Goal: Information Seeking & Learning: Learn about a topic

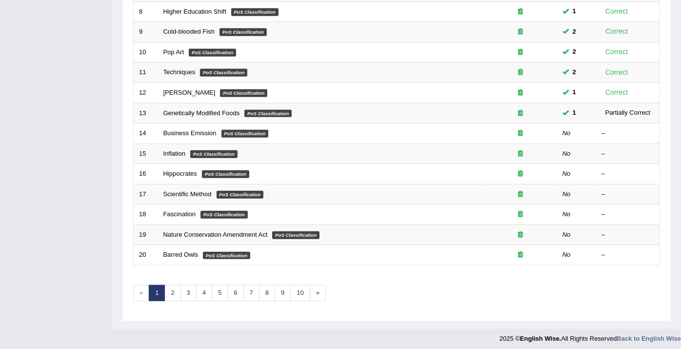
click at [18, 159] on div "Toggle navigation Home Practice Questions Speaking Practice Read Aloud Repeat S…" at bounding box center [340, 27] width 681 height 641
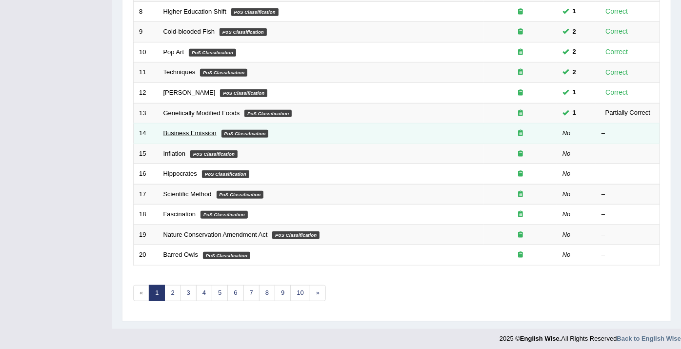
click at [183, 131] on link "Business Emission" at bounding box center [189, 132] width 53 height 7
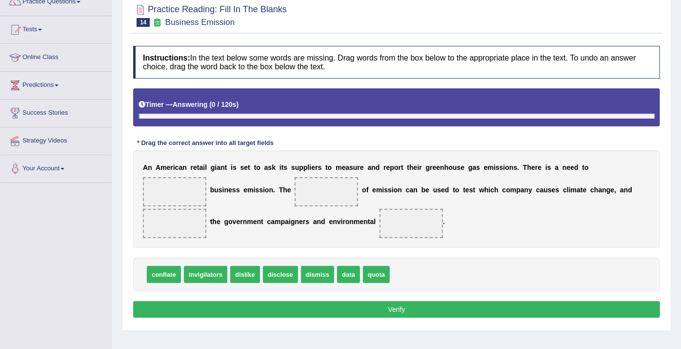
scroll to position [162, 0]
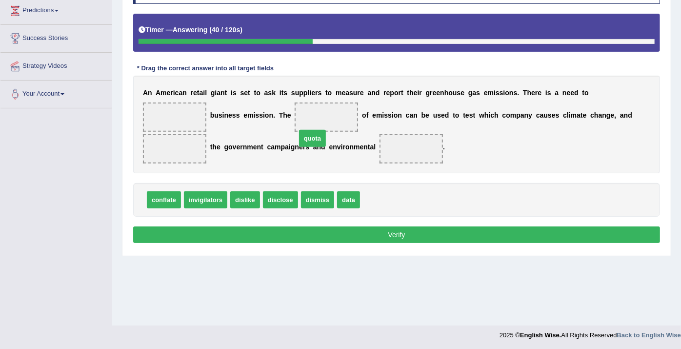
drag, startPoint x: 363, startPoint y: 216, endPoint x: 299, endPoint y: 155, distance: 89.0
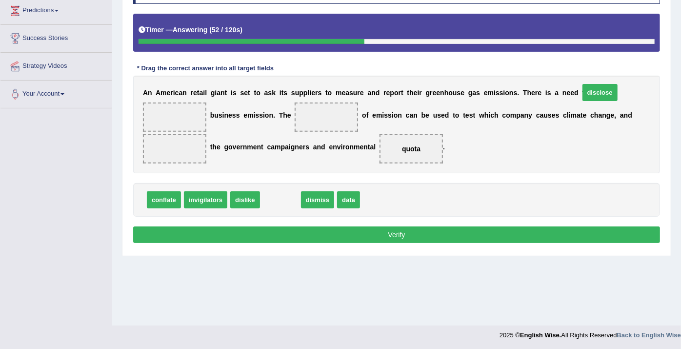
drag, startPoint x: 274, startPoint y: 216, endPoint x: 593, endPoint y: 108, distance: 336.9
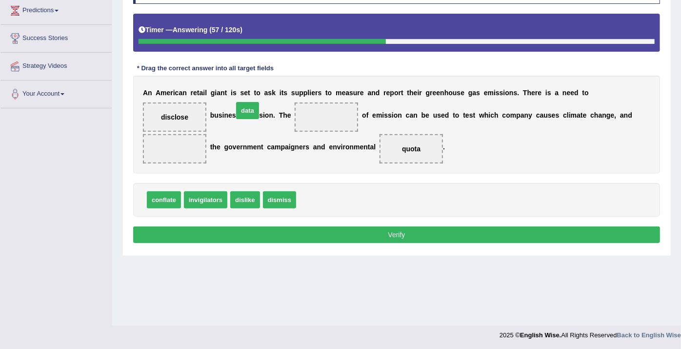
drag, startPoint x: 306, startPoint y: 220, endPoint x: 243, endPoint y: 131, distance: 109.2
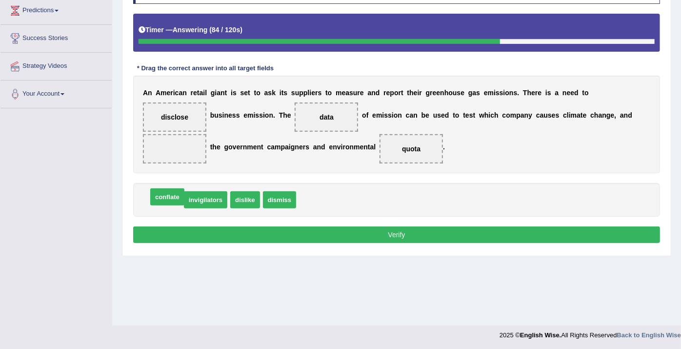
drag, startPoint x: 169, startPoint y: 217, endPoint x: 167, endPoint y: 211, distance: 6.5
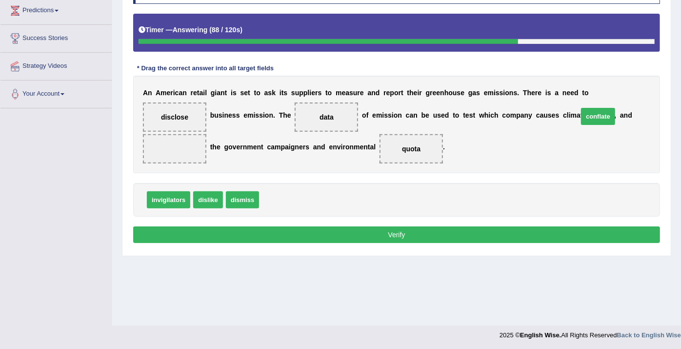
drag, startPoint x: 263, startPoint y: 215, endPoint x: 582, endPoint y: 131, distance: 329.7
click at [471, 243] on button "Verify" at bounding box center [396, 234] width 527 height 17
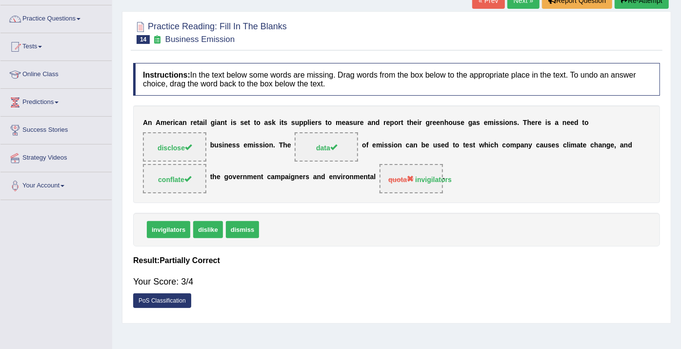
scroll to position [54, 0]
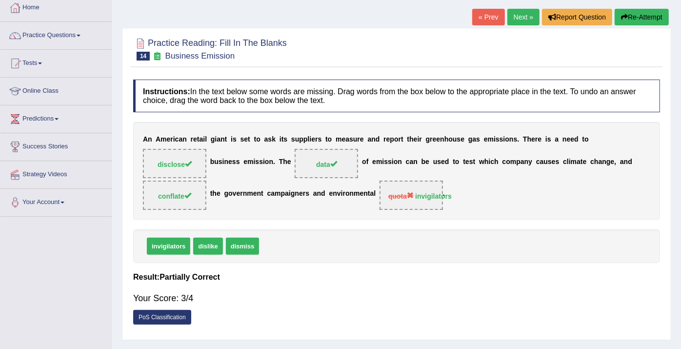
click at [521, 20] on link "Next »" at bounding box center [523, 17] width 32 height 17
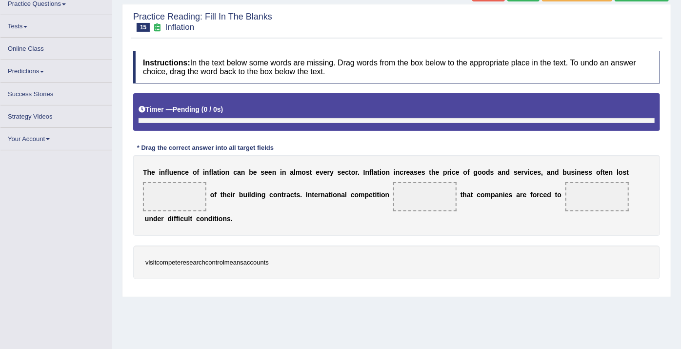
scroll to position [50, 0]
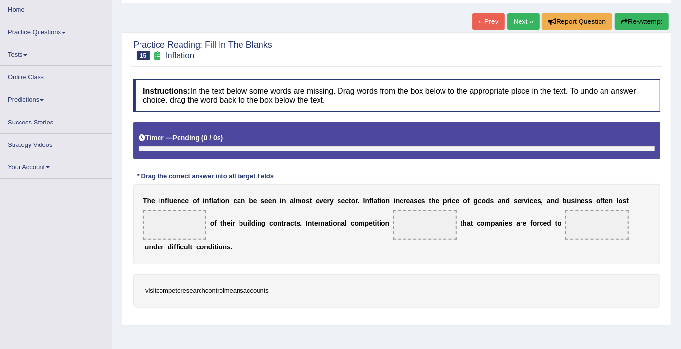
click at [524, 12] on div "Home Practice Reading: Fill In The Blanks Inflation « Prev Next » Report Questi…" at bounding box center [396, 194] width 569 height 488
click at [521, 20] on link "Next »" at bounding box center [523, 21] width 32 height 17
click at [64, 26] on link "Practice Questions" at bounding box center [55, 30] width 111 height 19
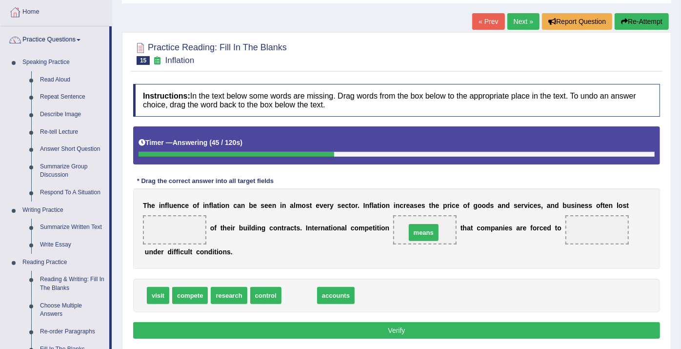
drag, startPoint x: 292, startPoint y: 292, endPoint x: 416, endPoint y: 229, distance: 139.3
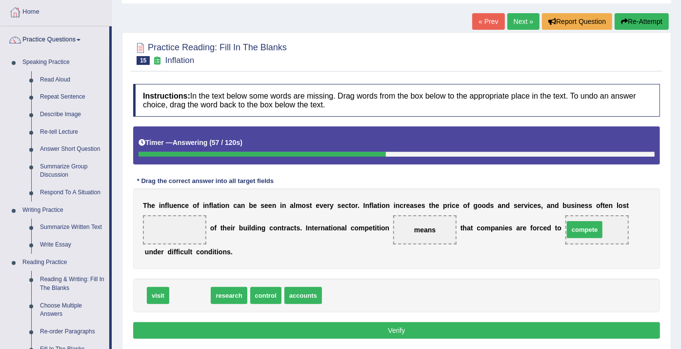
drag, startPoint x: 186, startPoint y: 294, endPoint x: 581, endPoint y: 228, distance: 399.9
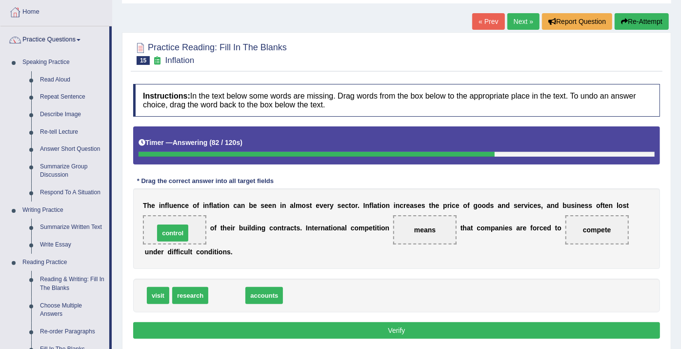
drag, startPoint x: 224, startPoint y: 294, endPoint x: 170, endPoint y: 231, distance: 82.6
click at [422, 332] on button "Verify" at bounding box center [396, 330] width 527 height 17
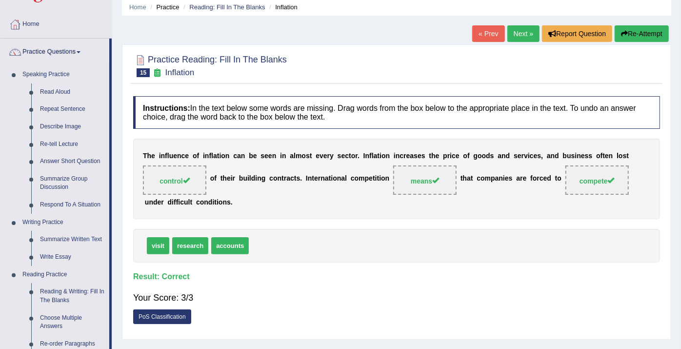
scroll to position [54, 0]
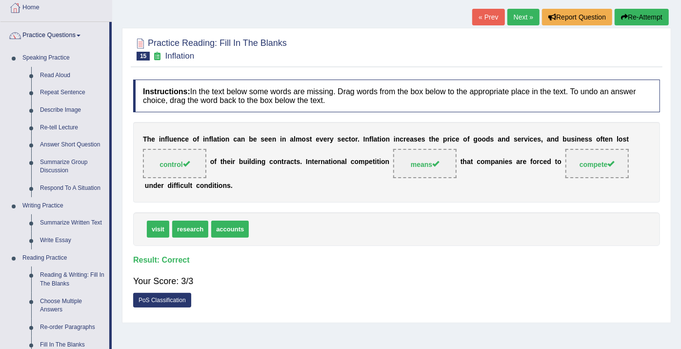
click at [556, 32] on div "Practice Reading: Fill In The Blanks 15 Inflation Instructions: In the text bel…" at bounding box center [396, 175] width 549 height 295
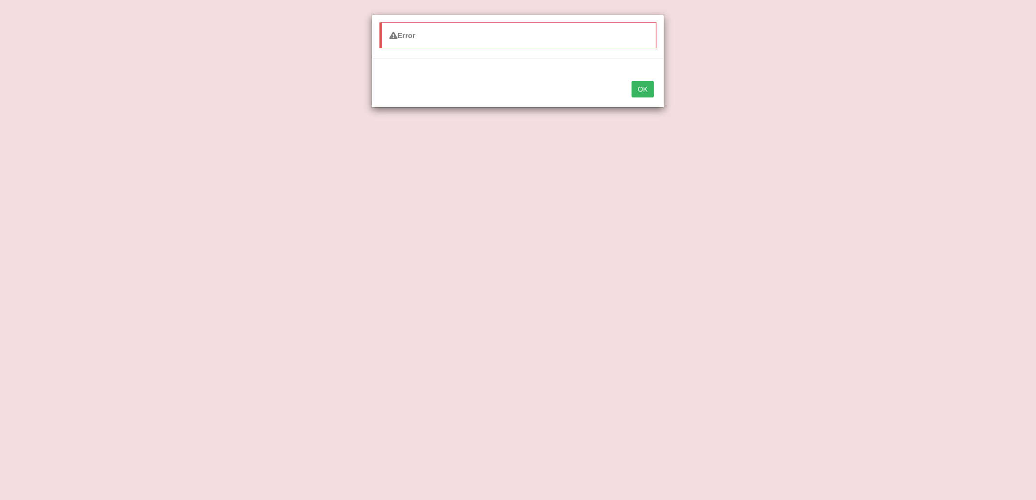
click at [638, 84] on button "OK" at bounding box center [642, 89] width 22 height 17
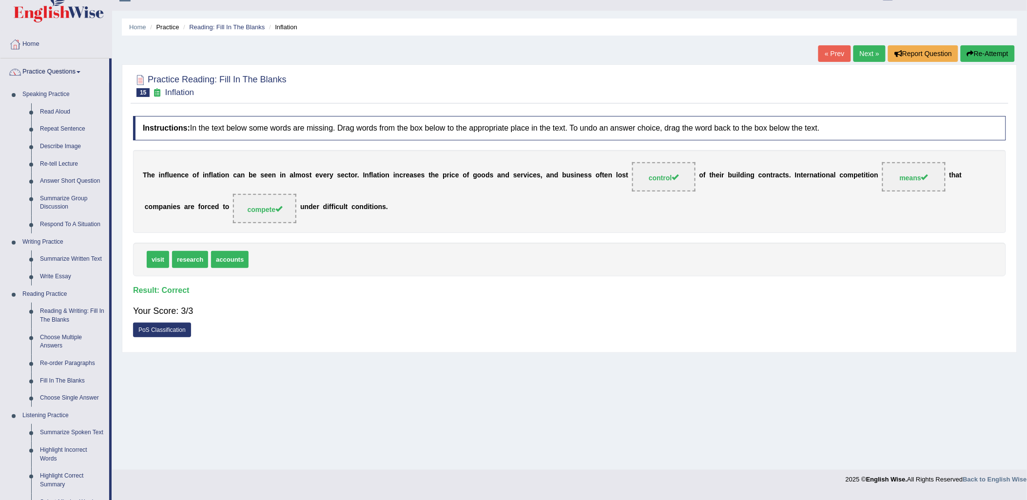
scroll to position [0, 0]
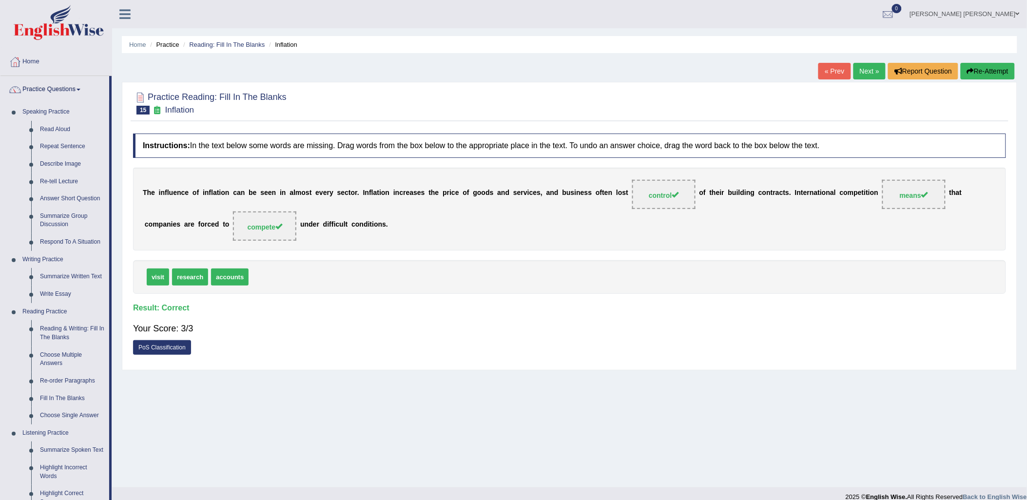
click at [680, 68] on link "Next »" at bounding box center [870, 71] width 32 height 17
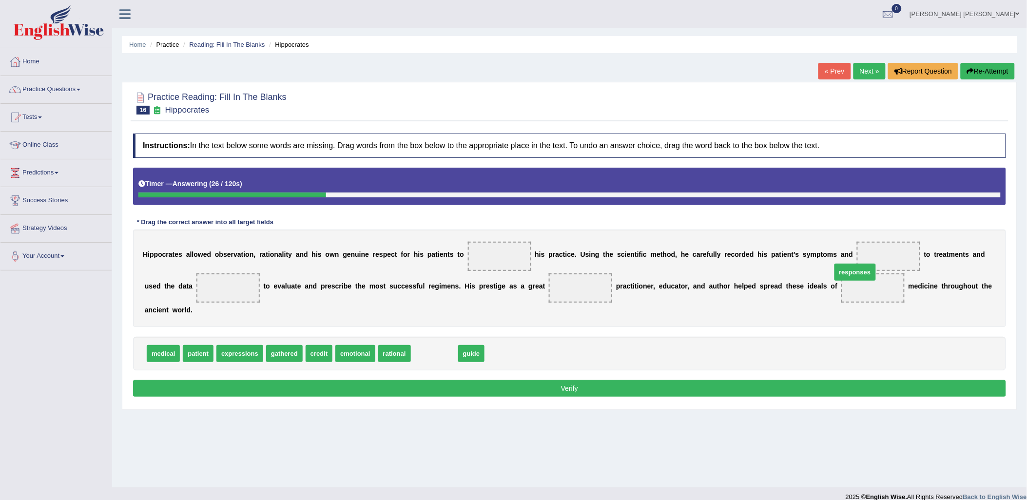
drag, startPoint x: 434, startPoint y: 341, endPoint x: 855, endPoint y: 260, distance: 428.6
drag, startPoint x: 420, startPoint y: 340, endPoint x: 484, endPoint y: 255, distance: 106.3
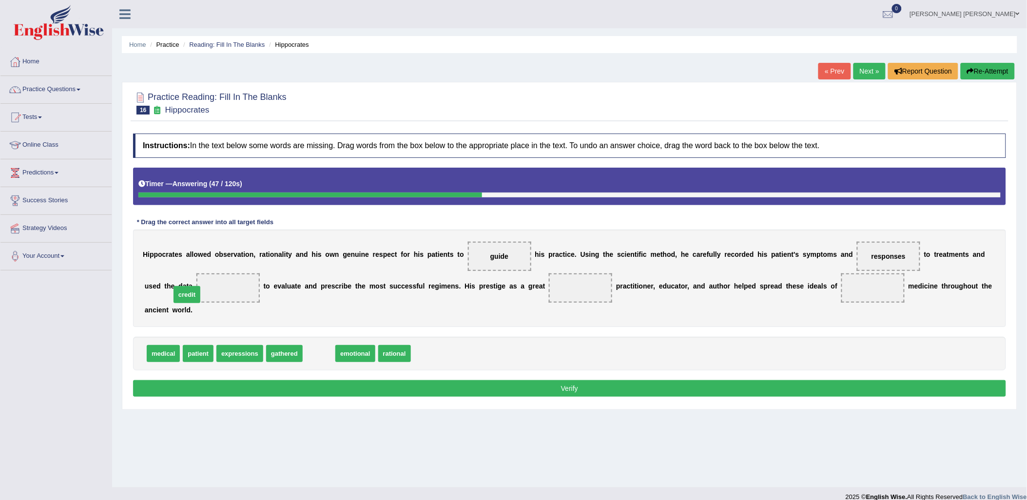
drag, startPoint x: 315, startPoint y: 340, endPoint x: 183, endPoint y: 281, distance: 144.7
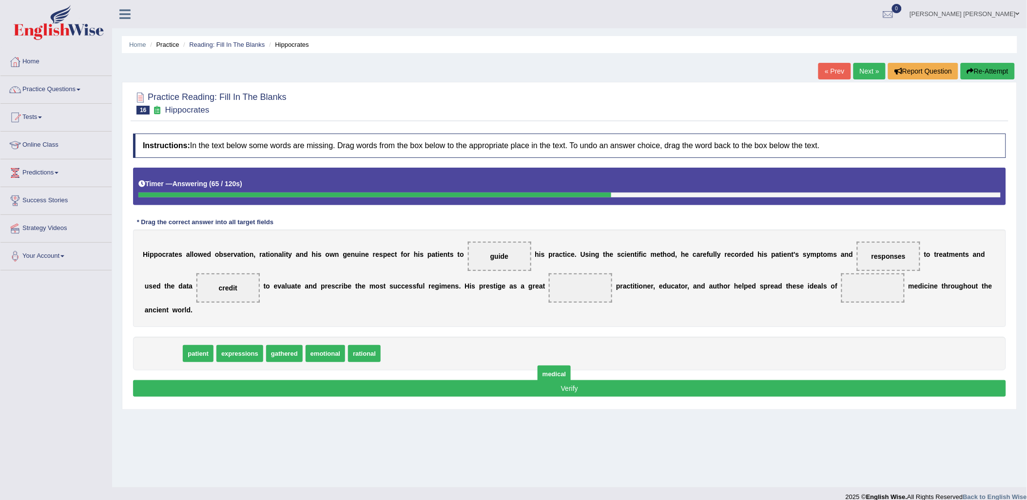
drag, startPoint x: 163, startPoint y: 343, endPoint x: 552, endPoint y: 363, distance: 389.6
drag, startPoint x: 356, startPoint y: 342, endPoint x: 508, endPoint y: 291, distance: 160.1
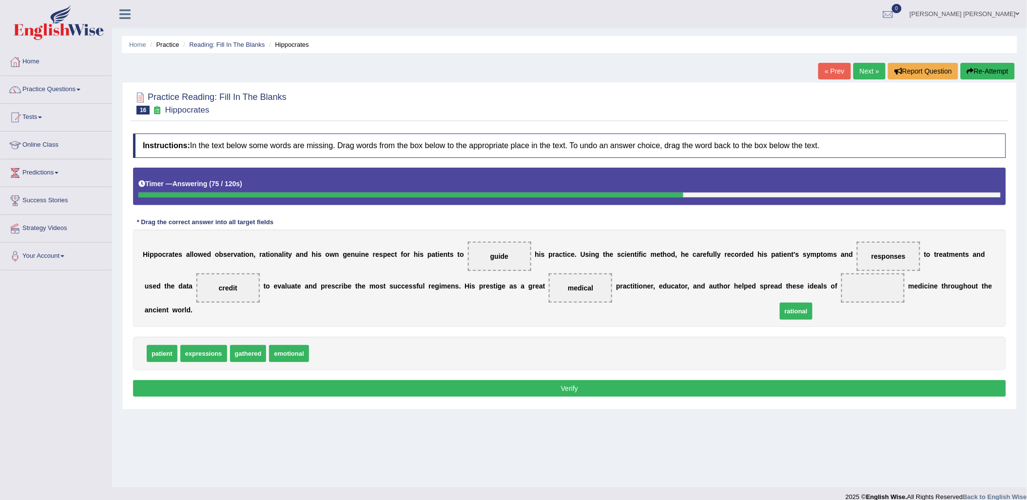
drag, startPoint x: 319, startPoint y: 342, endPoint x: 788, endPoint y: 299, distance: 470.5
click at [631, 380] on button "Verify" at bounding box center [569, 388] width 873 height 17
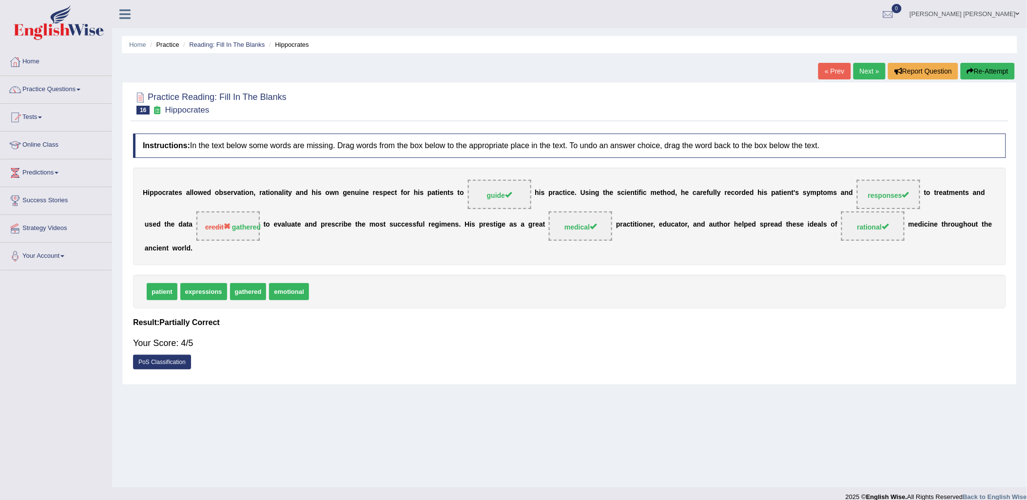
click at [864, 65] on link "Next »" at bounding box center [870, 71] width 32 height 17
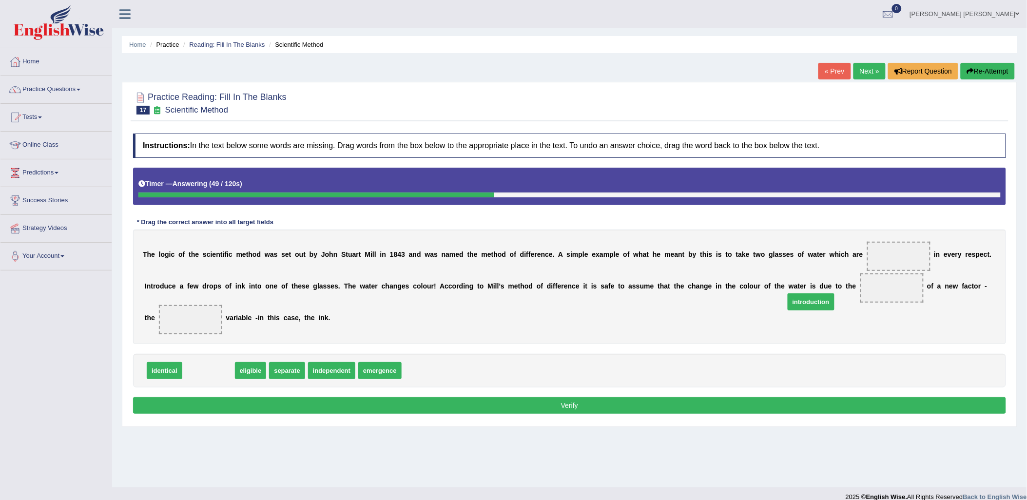
drag, startPoint x: 202, startPoint y: 358, endPoint x: 805, endPoint y: 290, distance: 606.6
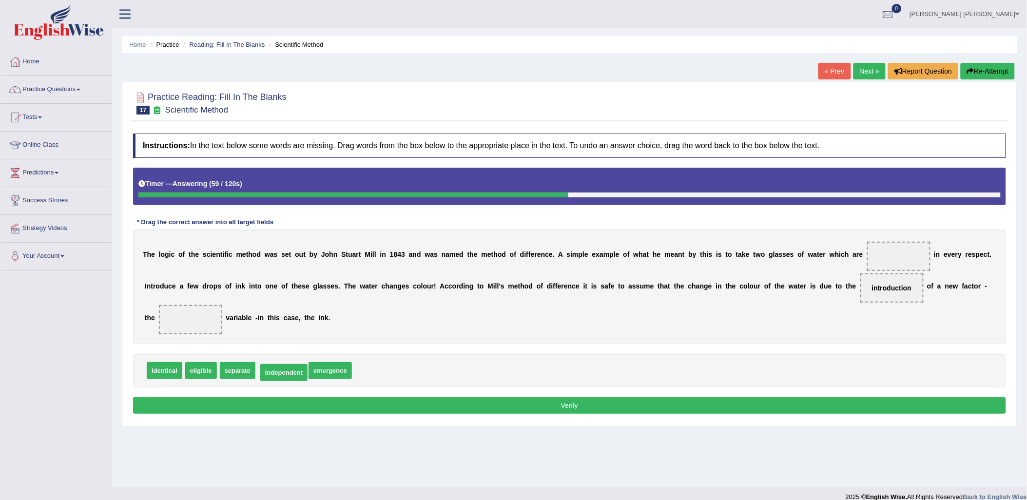
drag, startPoint x: 291, startPoint y: 352, endPoint x: 283, endPoint y: 354, distance: 7.9
drag, startPoint x: 267, startPoint y: 357, endPoint x: 797, endPoint y: 292, distance: 534.6
drag, startPoint x: 272, startPoint y: 355, endPoint x: 948, endPoint y: 289, distance: 679.5
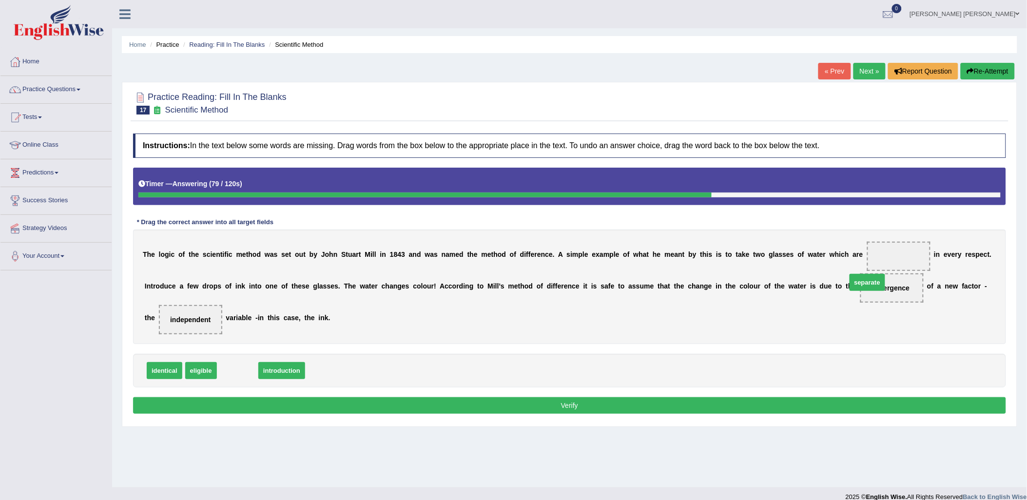
drag, startPoint x: 227, startPoint y: 354, endPoint x: 864, endPoint y: 262, distance: 642.8
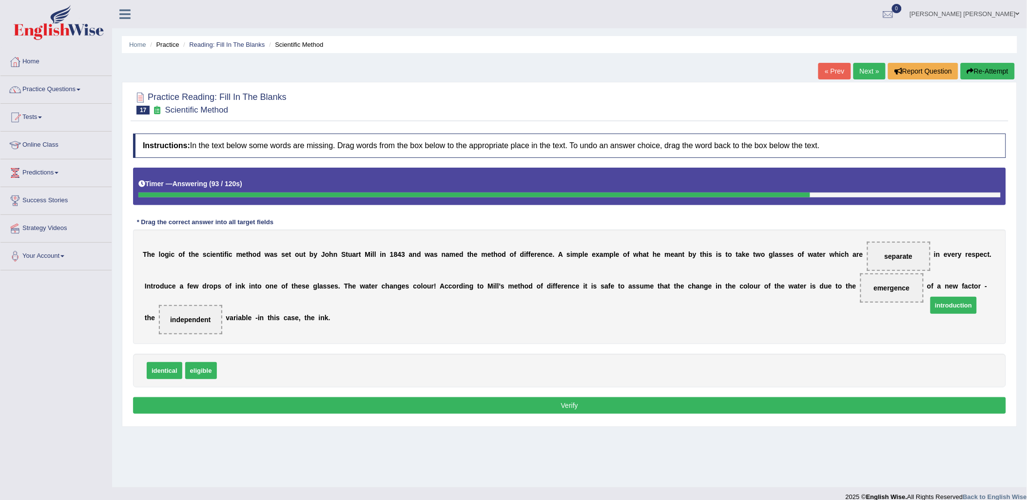
drag, startPoint x: 236, startPoint y: 353, endPoint x: 946, endPoint y: 288, distance: 713.0
click at [641, 397] on button "Verify" at bounding box center [569, 405] width 873 height 17
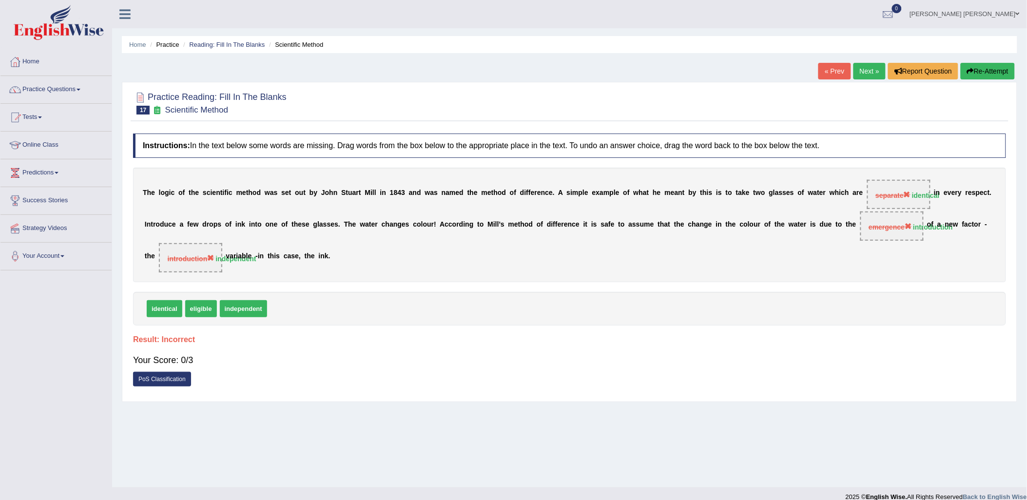
click at [1000, 75] on button "Re-Attempt" at bounding box center [988, 71] width 54 height 17
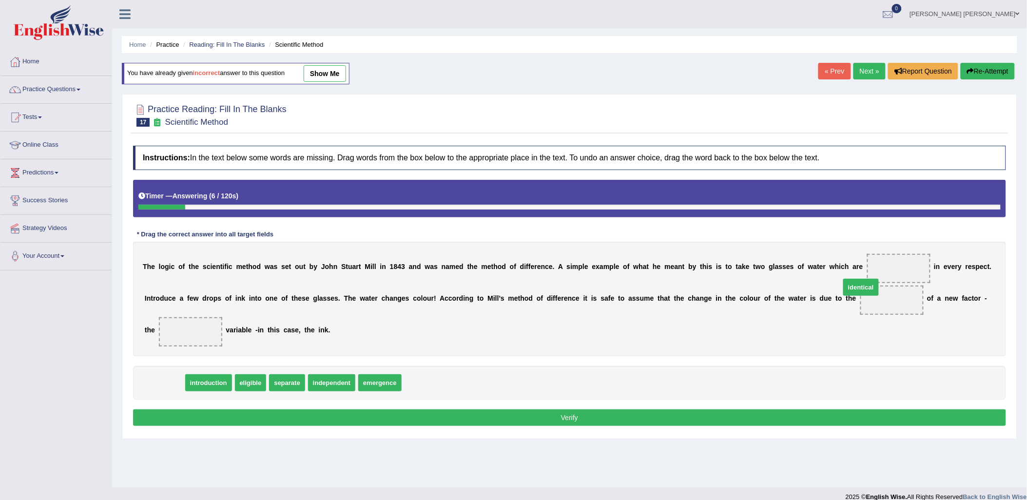
drag, startPoint x: 149, startPoint y: 371, endPoint x: 844, endPoint y: 275, distance: 701.4
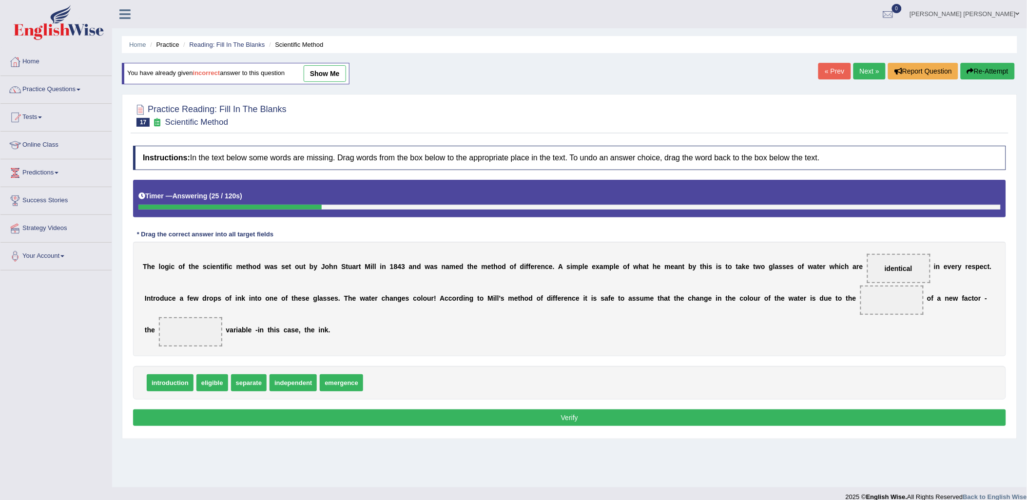
click at [334, 72] on link "show me" at bounding box center [325, 73] width 42 height 17
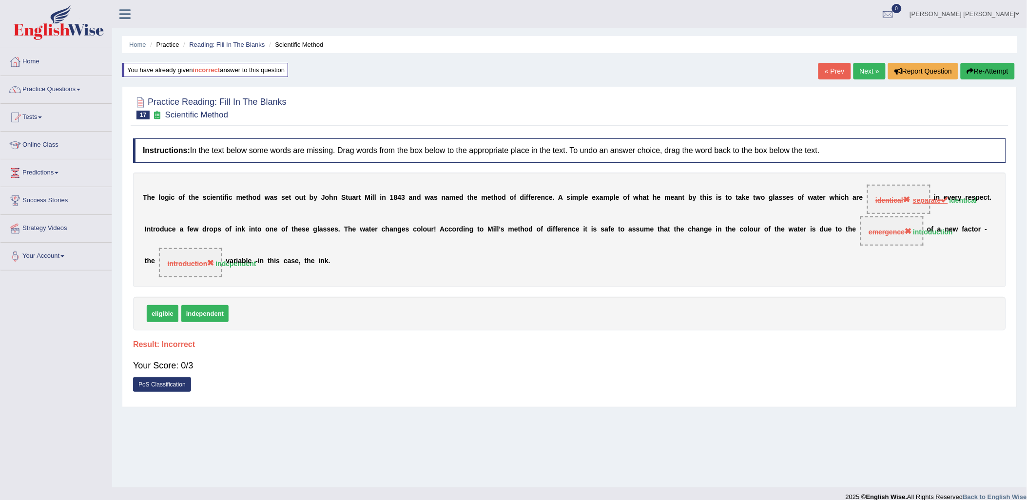
click at [854, 72] on link "Next »" at bounding box center [870, 71] width 32 height 17
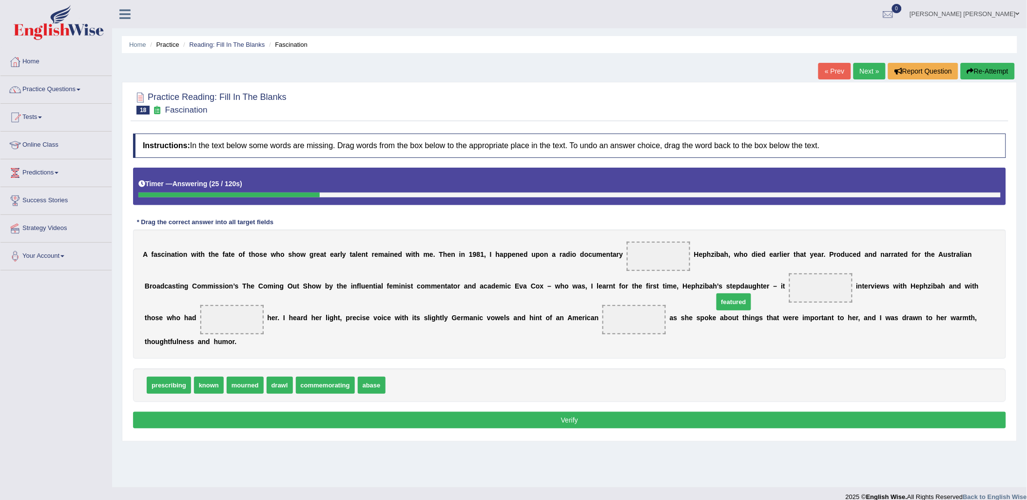
drag, startPoint x: 402, startPoint y: 373, endPoint x: 730, endPoint y: 290, distance: 338.6
drag, startPoint x: 361, startPoint y: 371, endPoint x: 173, endPoint y: 318, distance: 195.6
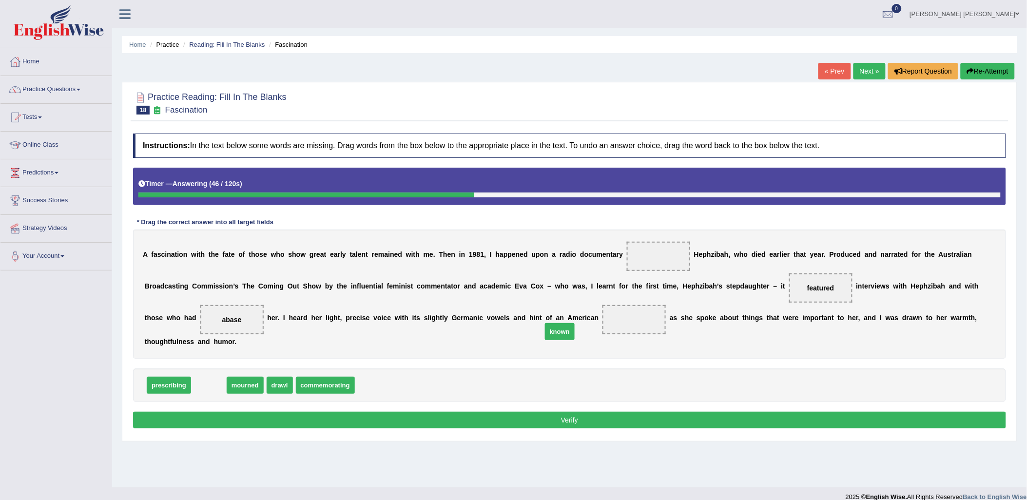
drag, startPoint x: 209, startPoint y: 372, endPoint x: 560, endPoint y: 318, distance: 355.2
drag, startPoint x: 289, startPoint y: 369, endPoint x: 299, endPoint y: 367, distance: 10.9
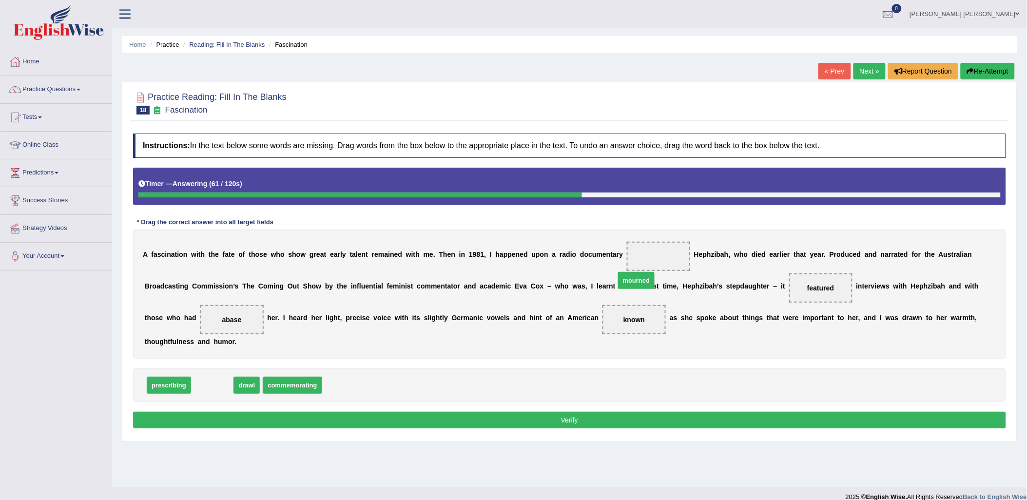
drag, startPoint x: 205, startPoint y: 374, endPoint x: 629, endPoint y: 269, distance: 437.0
click button "Verify"
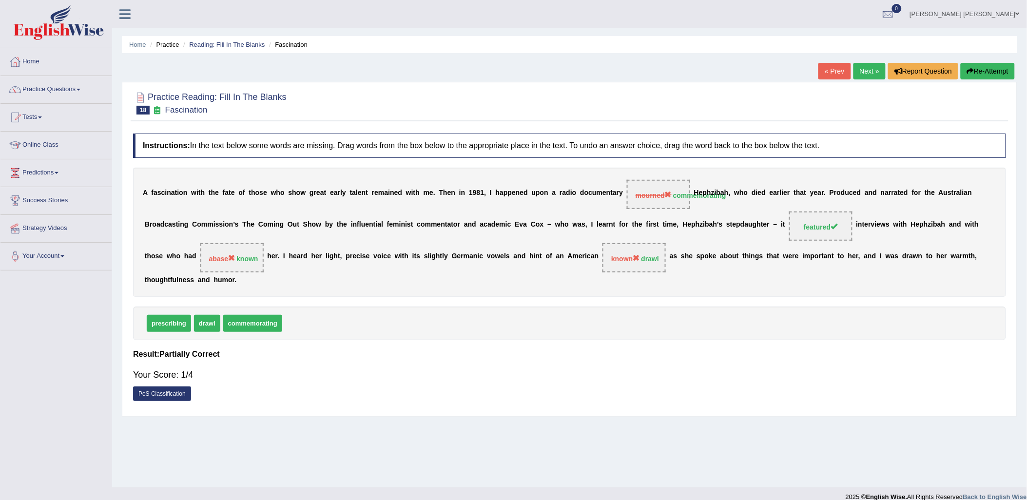
click link "Next »"
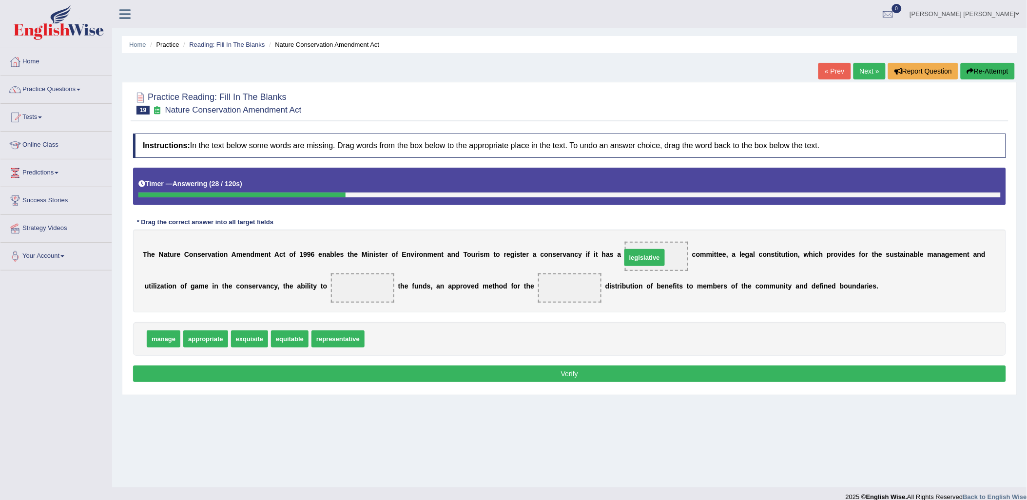
drag, startPoint x: 379, startPoint y: 343, endPoint x: 636, endPoint y: 261, distance: 269.6
drag, startPoint x: 339, startPoint y: 339, endPoint x: 637, endPoint y: 257, distance: 308.9
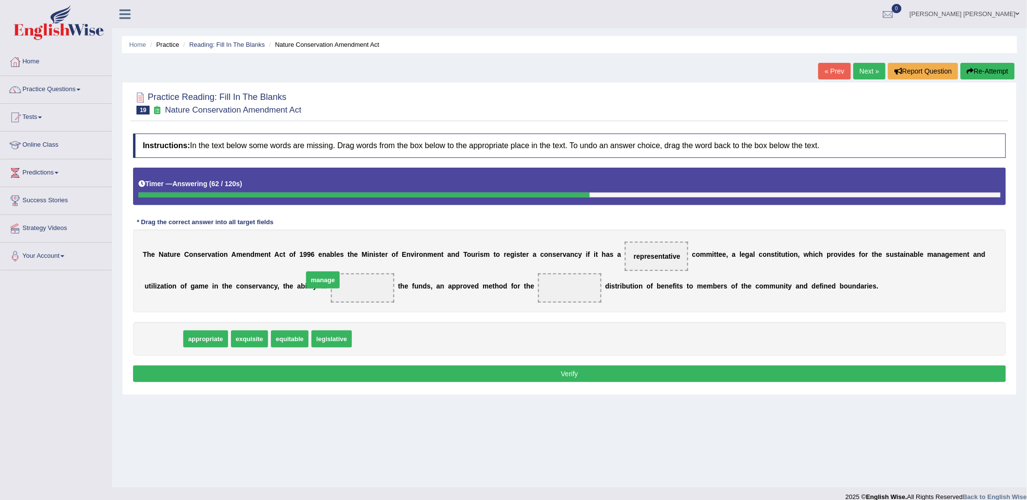
drag, startPoint x: 155, startPoint y: 340, endPoint x: 314, endPoint y: 288, distance: 167.8
drag, startPoint x: 171, startPoint y: 344, endPoint x: 529, endPoint y: 290, distance: 361.6
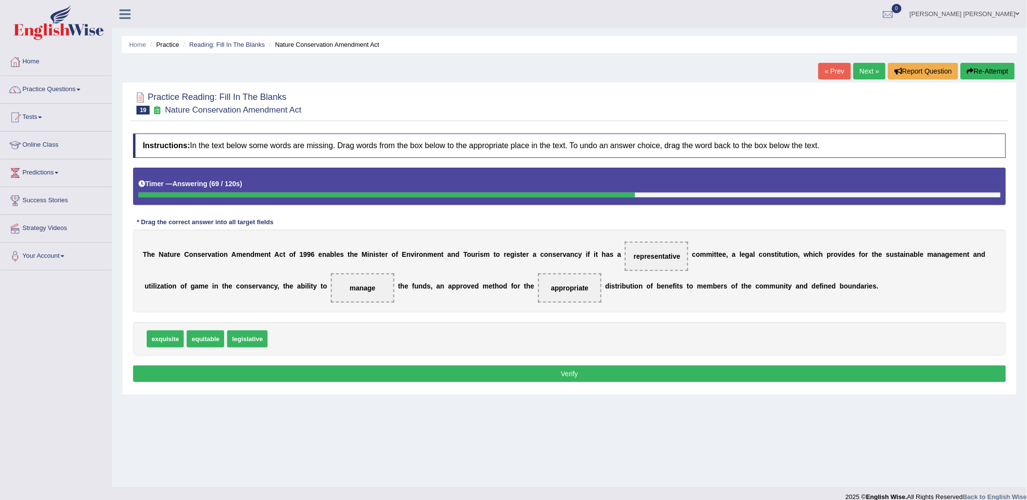
click at [538, 376] on button "Verify" at bounding box center [569, 374] width 873 height 17
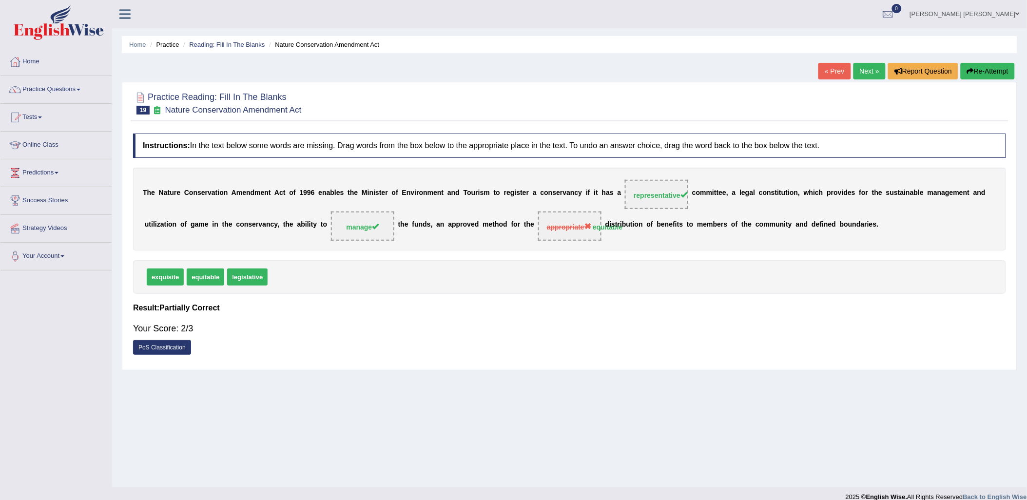
click at [869, 73] on link "Next »" at bounding box center [870, 71] width 32 height 17
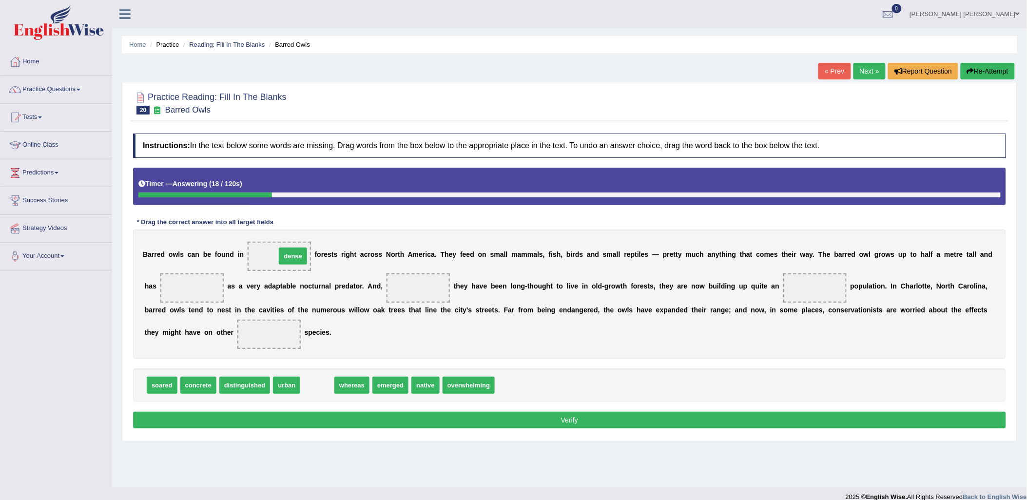
drag, startPoint x: 301, startPoint y: 384, endPoint x: 276, endPoint y: 255, distance: 131.5
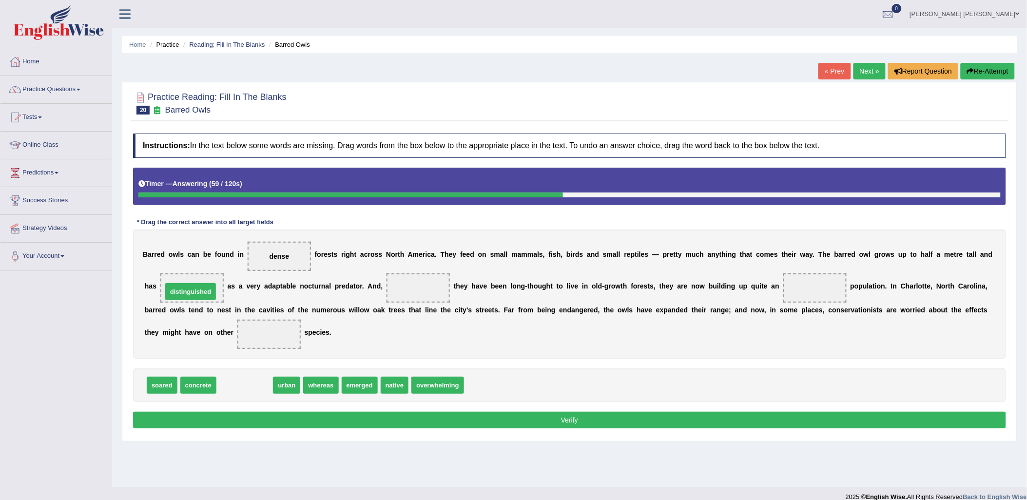
drag, startPoint x: 247, startPoint y: 383, endPoint x: 193, endPoint y: 290, distance: 108.1
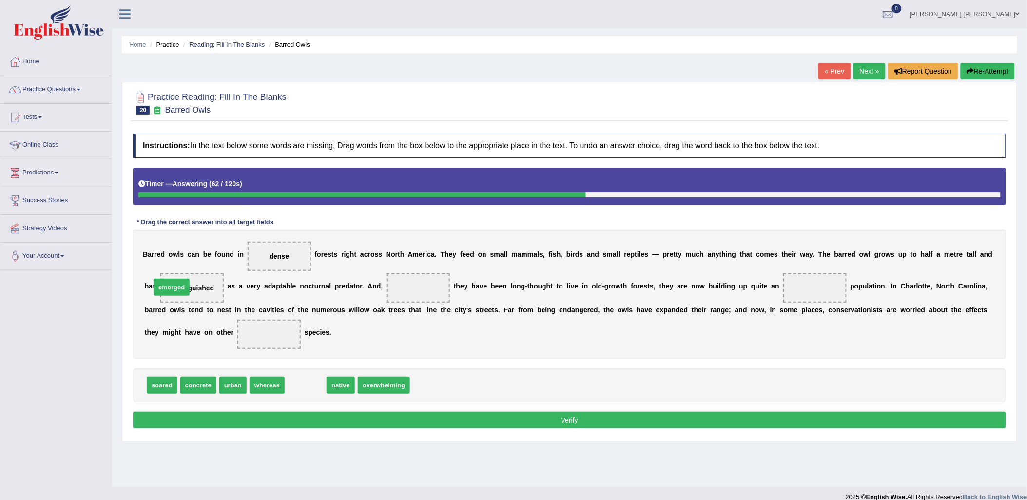
drag, startPoint x: 308, startPoint y: 386, endPoint x: 174, endPoint y: 288, distance: 166.1
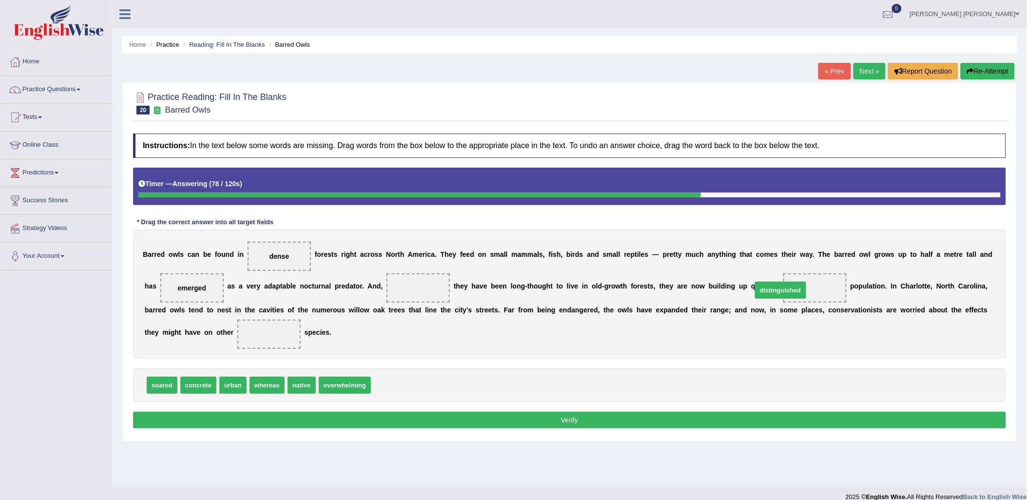
drag, startPoint x: 388, startPoint y: 384, endPoint x: 769, endPoint y: 289, distance: 393.0
drag, startPoint x: 296, startPoint y: 387, endPoint x: 168, endPoint y: 325, distance: 142.0
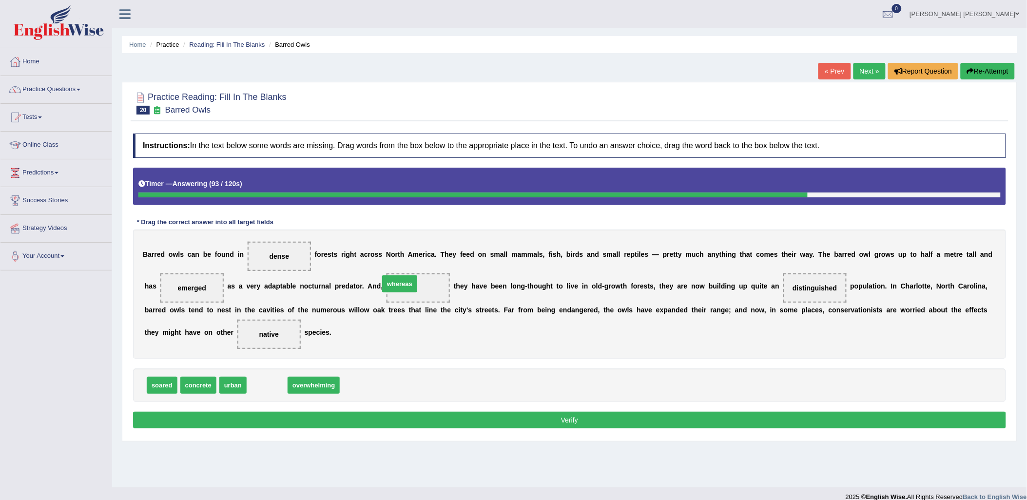
drag, startPoint x: 271, startPoint y: 388, endPoint x: 401, endPoint y: 286, distance: 165.4
click at [495, 418] on button "Verify" at bounding box center [569, 420] width 873 height 17
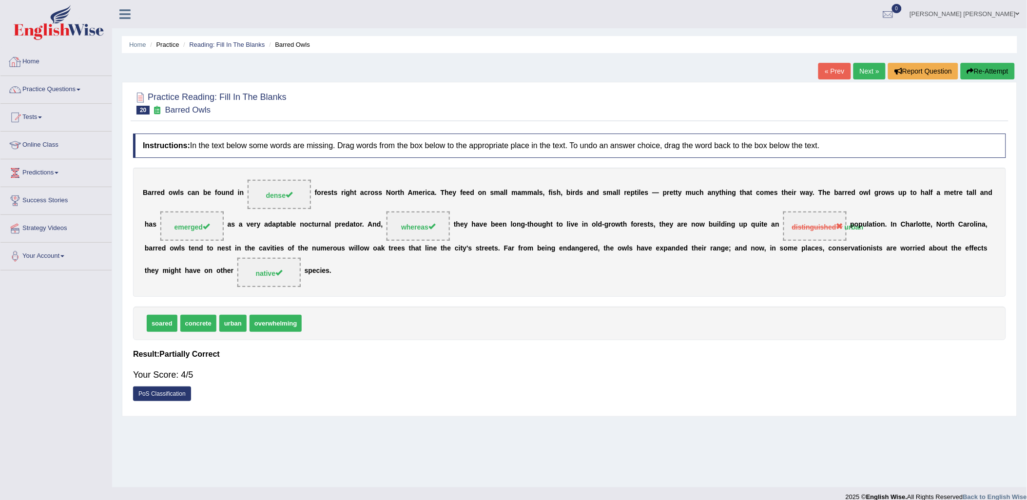
click at [864, 68] on link "Next »" at bounding box center [870, 71] width 32 height 17
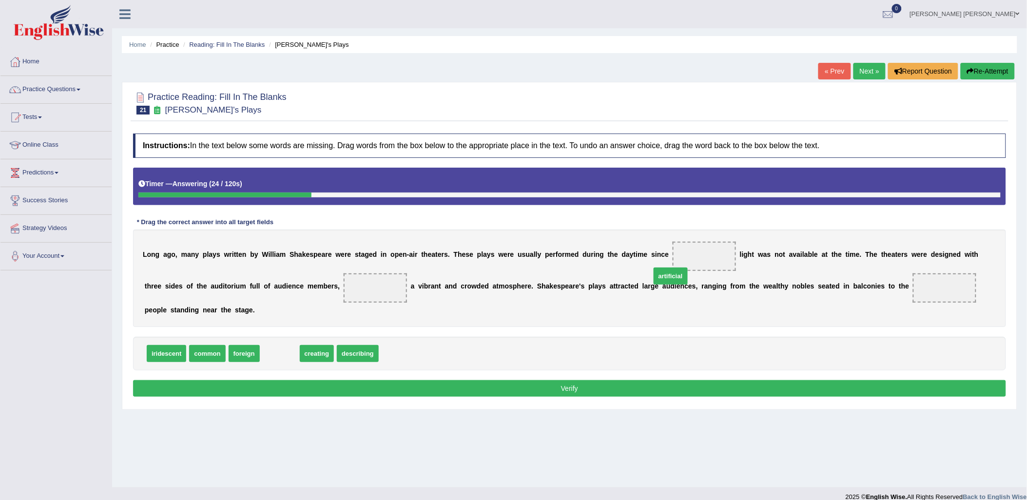
drag, startPoint x: 276, startPoint y: 341, endPoint x: 667, endPoint y: 264, distance: 398.7
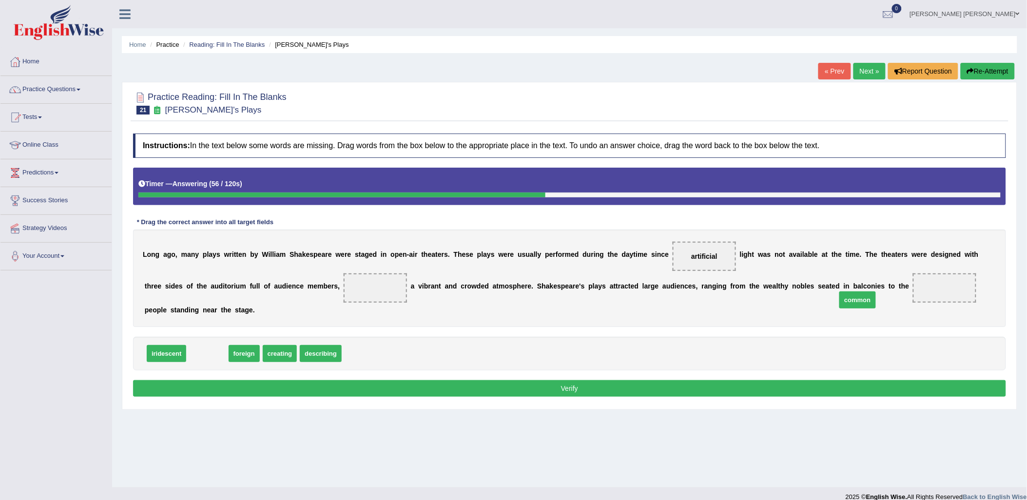
drag, startPoint x: 206, startPoint y: 342, endPoint x: 857, endPoint y: 289, distance: 652.7
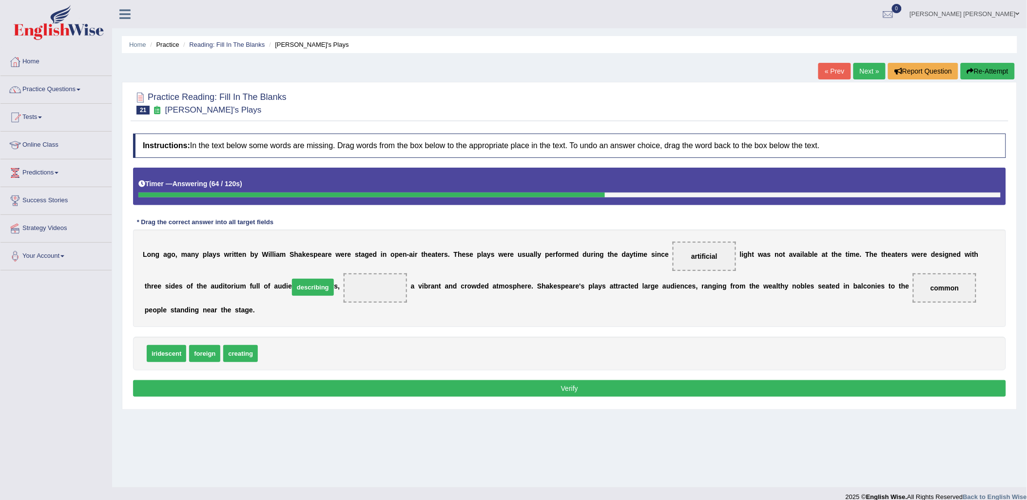
drag, startPoint x: 286, startPoint y: 343, endPoint x: 317, endPoint y: 276, distance: 73.3
click at [367, 380] on button "Verify" at bounding box center [569, 388] width 873 height 17
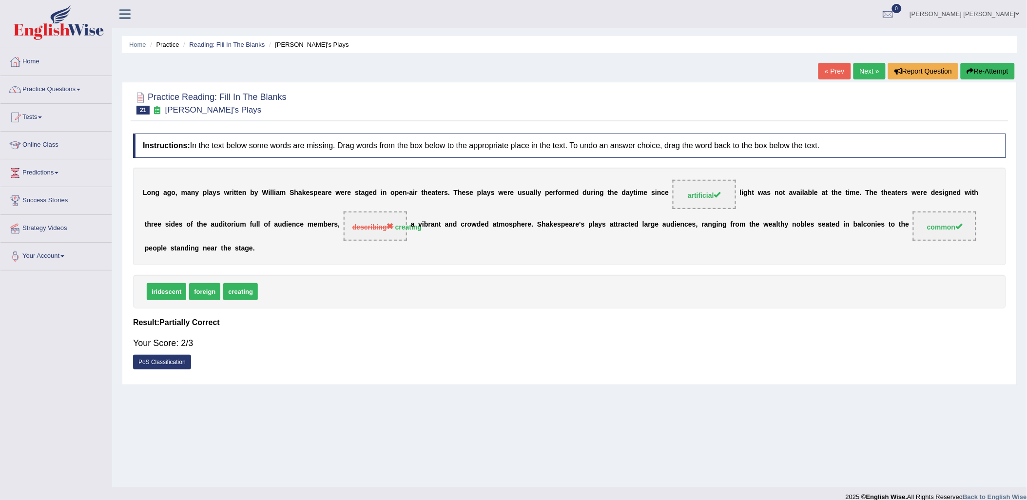
click at [866, 74] on link "Next »" at bounding box center [870, 71] width 32 height 17
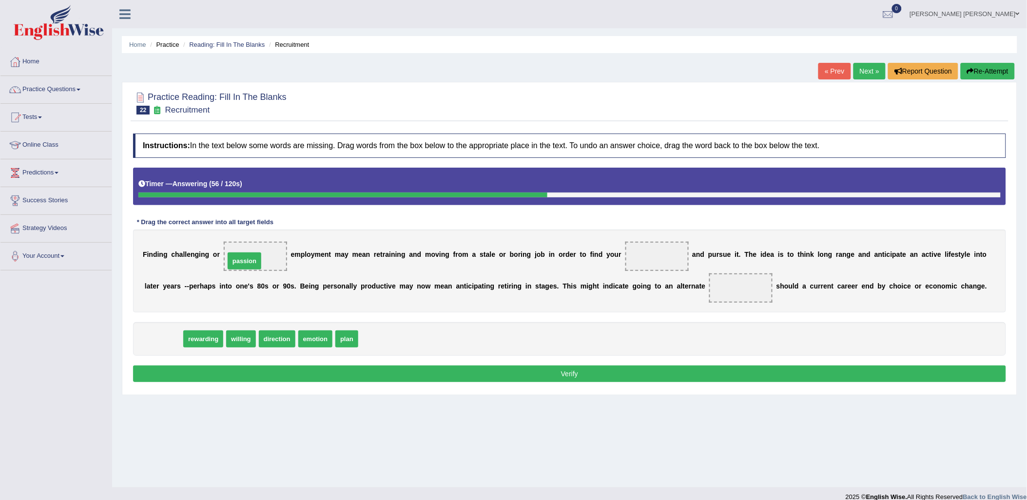
drag, startPoint x: 164, startPoint y: 338, endPoint x: 245, endPoint y: 260, distance: 112.4
drag, startPoint x: 308, startPoint y: 344, endPoint x: 638, endPoint y: 260, distance: 340.7
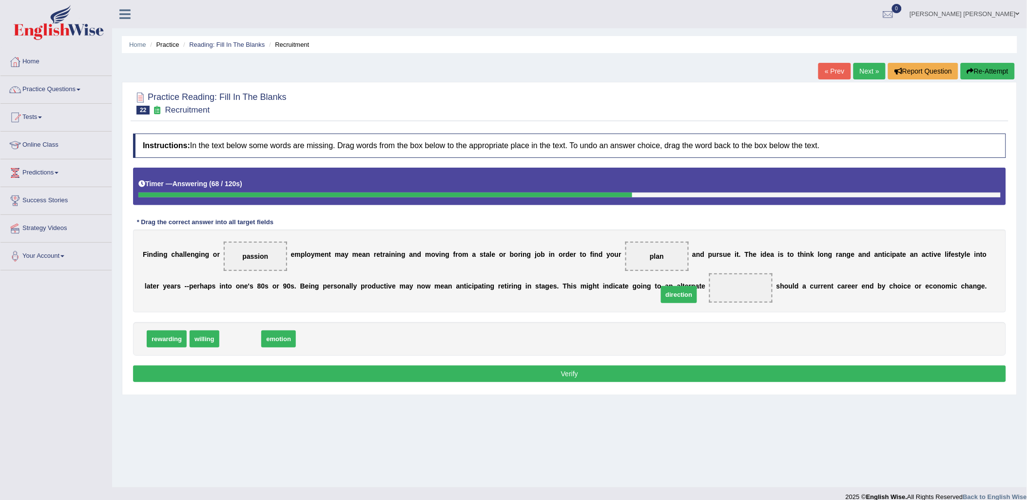
drag, startPoint x: 245, startPoint y: 339, endPoint x: 689, endPoint y: 296, distance: 445.3
click at [689, 378] on button "Verify" at bounding box center [569, 374] width 873 height 17
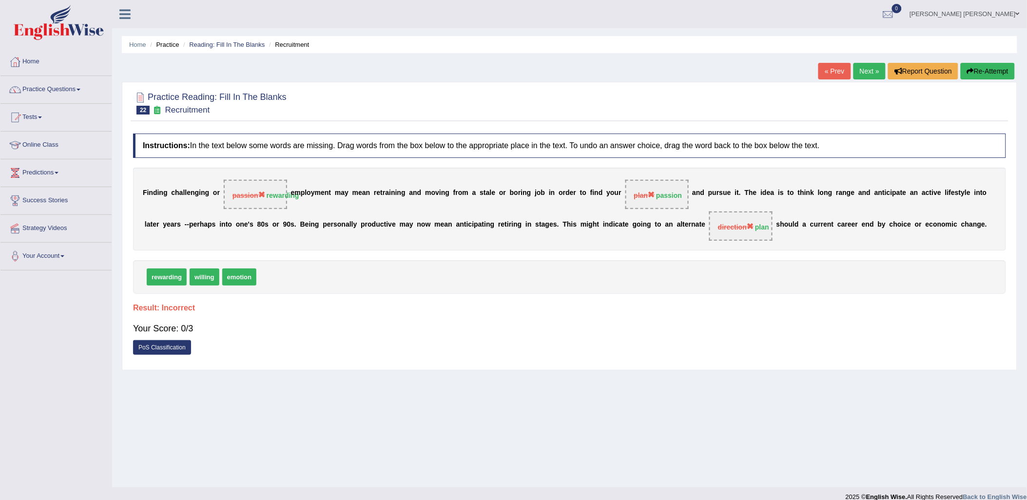
click at [871, 75] on link "Next »" at bounding box center [870, 71] width 32 height 17
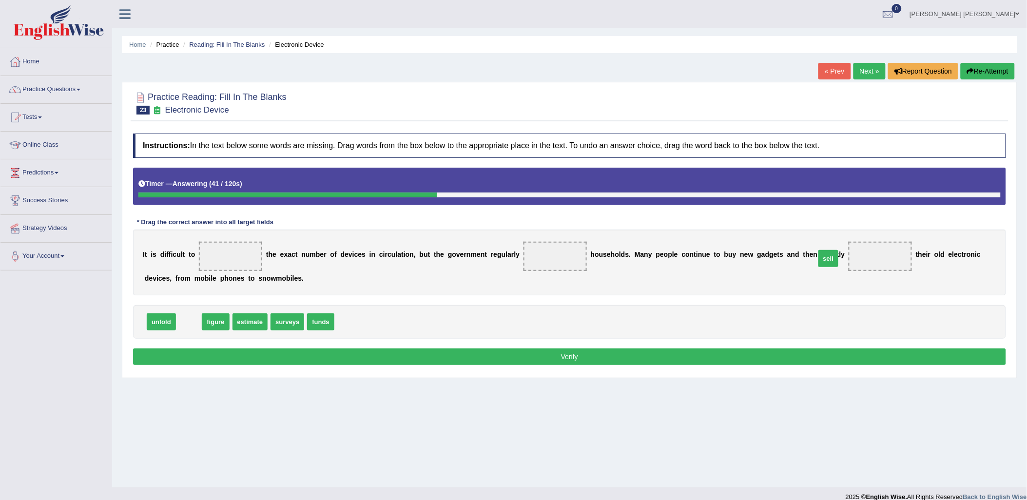
drag, startPoint x: 187, startPoint y: 324, endPoint x: 826, endPoint y: 261, distance: 642.9
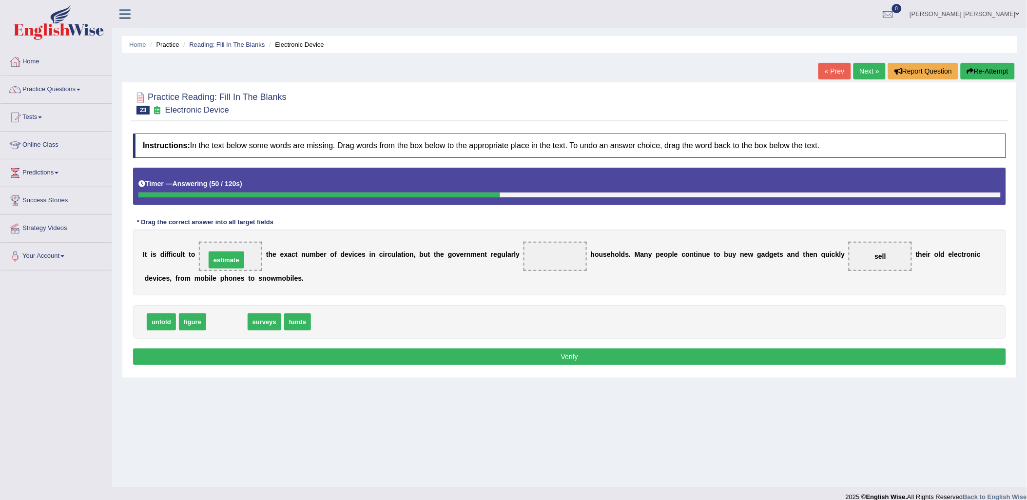
drag, startPoint x: 230, startPoint y: 319, endPoint x: 230, endPoint y: 257, distance: 61.9
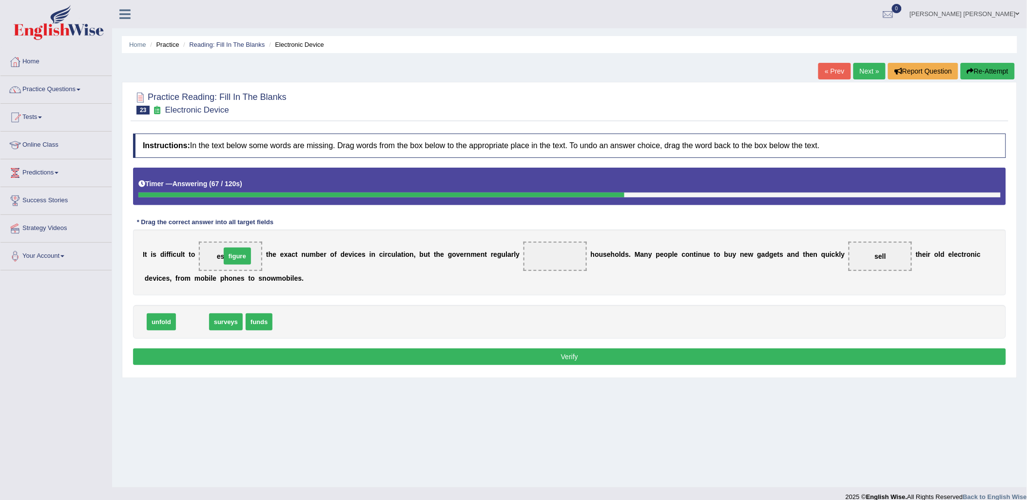
drag, startPoint x: 198, startPoint y: 322, endPoint x: 241, endPoint y: 255, distance: 79.7
drag, startPoint x: 220, startPoint y: 325, endPoint x: 527, endPoint y: 264, distance: 313.3
click at [596, 353] on button "Verify" at bounding box center [569, 357] width 873 height 17
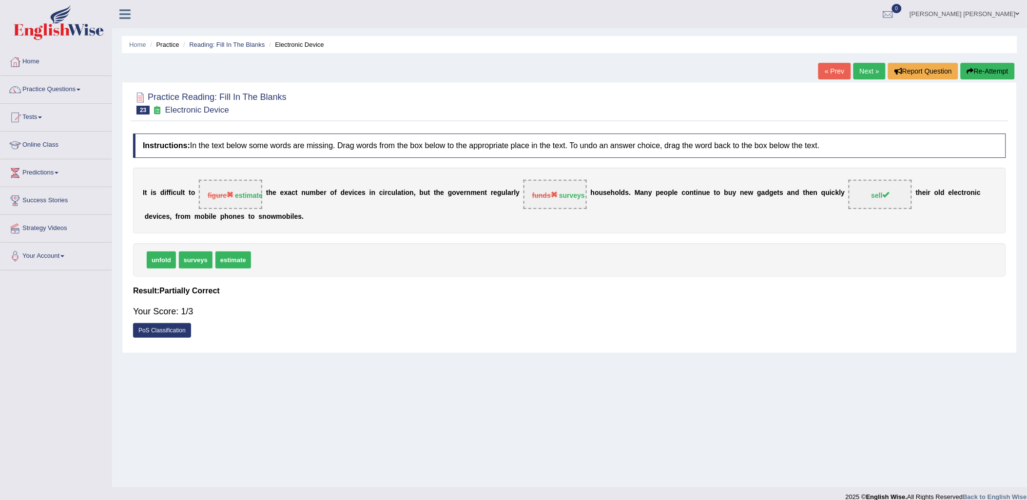
click at [870, 72] on link "Next »" at bounding box center [870, 71] width 32 height 17
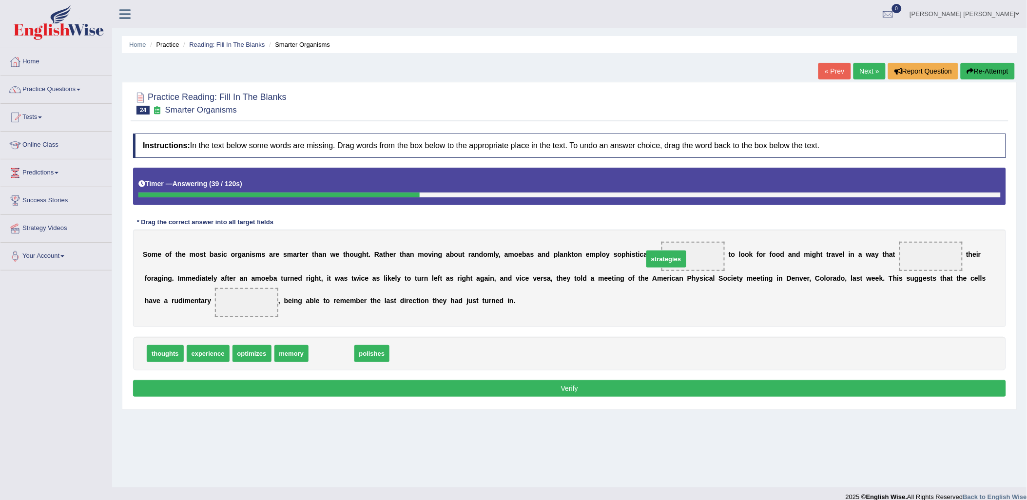
drag, startPoint x: 358, startPoint y: 345, endPoint x: 665, endPoint y: 259, distance: 318.1
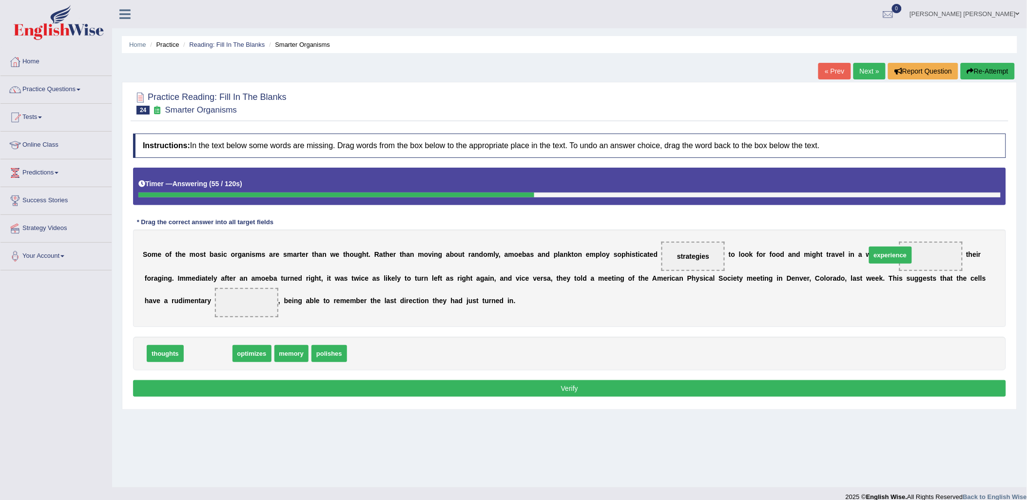
drag, startPoint x: 216, startPoint y: 355, endPoint x: 898, endPoint y: 256, distance: 689.7
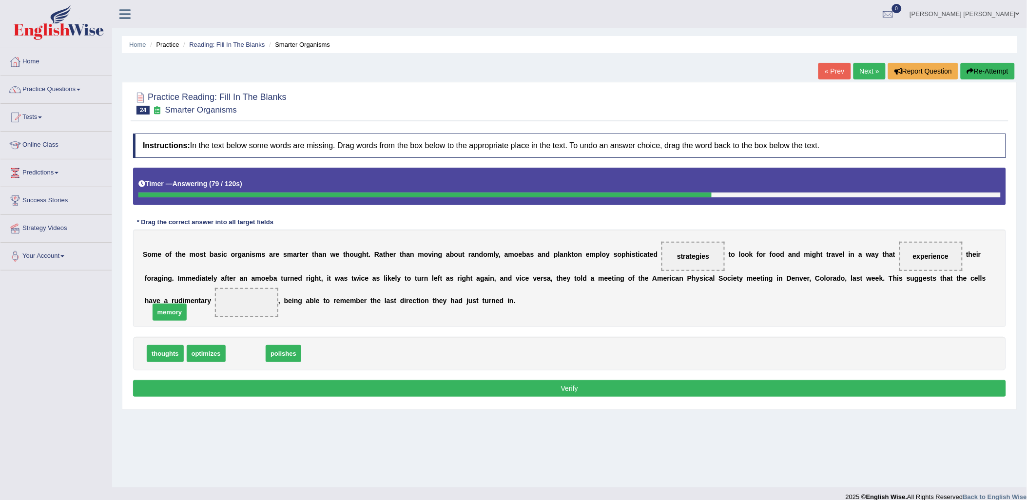
drag, startPoint x: 244, startPoint y: 354, endPoint x: 171, endPoint y: 306, distance: 87.8
click at [642, 394] on button "Verify" at bounding box center [569, 388] width 873 height 17
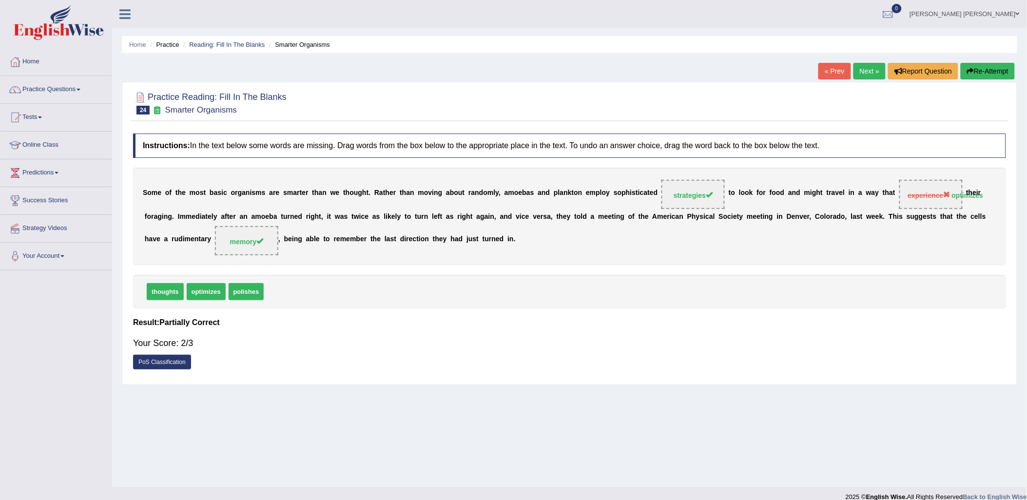
click at [864, 70] on link "Next »" at bounding box center [870, 71] width 32 height 17
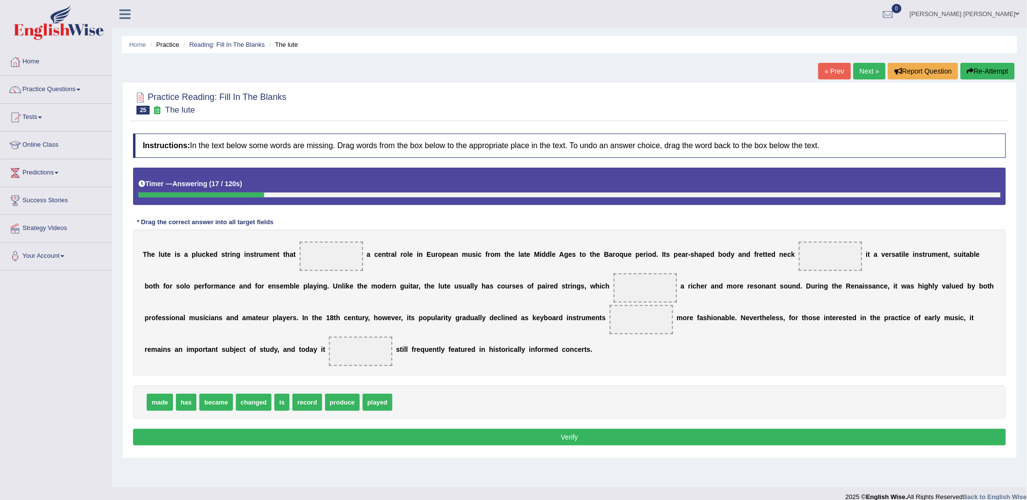
drag, startPoint x: 791, startPoint y: 465, endPoint x: 724, endPoint y: 483, distance: 69.7
click at [792, 465] on div "Home Practice Reading: Fill In The Blanks The lute « Prev Next » Report Questio…" at bounding box center [569, 244] width 915 height 488
drag, startPoint x: 377, startPoint y: 399, endPoint x: 329, endPoint y: 253, distance: 154.0
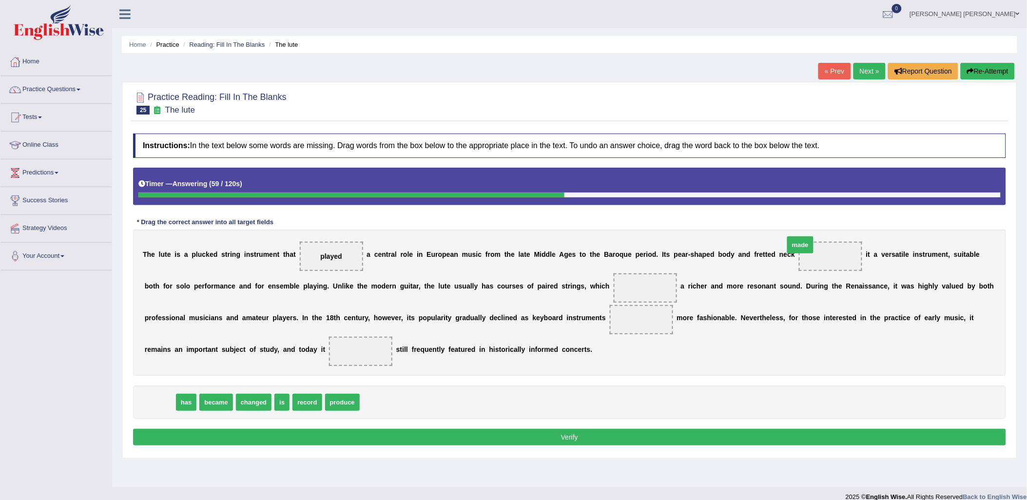
drag, startPoint x: 155, startPoint y: 404, endPoint x: 795, endPoint y: 246, distance: 659.8
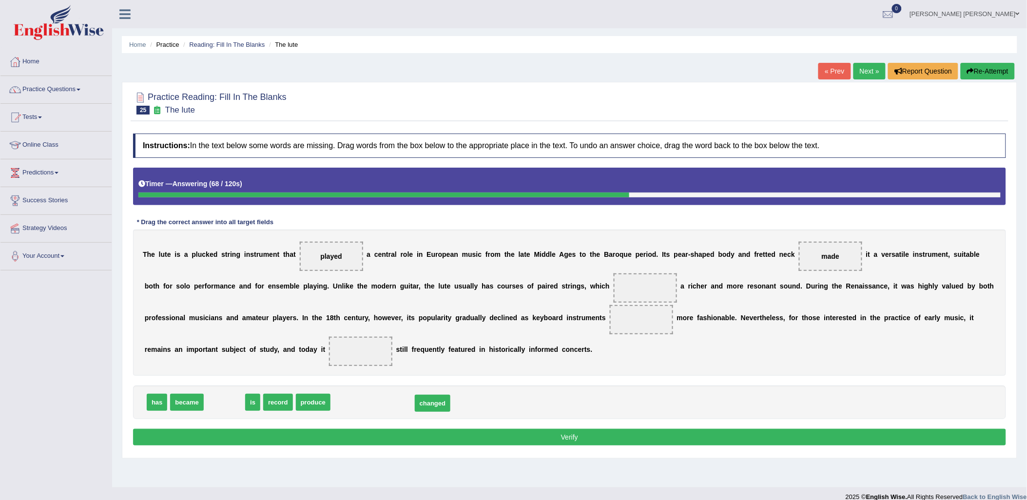
drag, startPoint x: 226, startPoint y: 402, endPoint x: 433, endPoint y: 403, distance: 206.7
drag, startPoint x: 197, startPoint y: 403, endPoint x: 596, endPoint y: 283, distance: 416.7
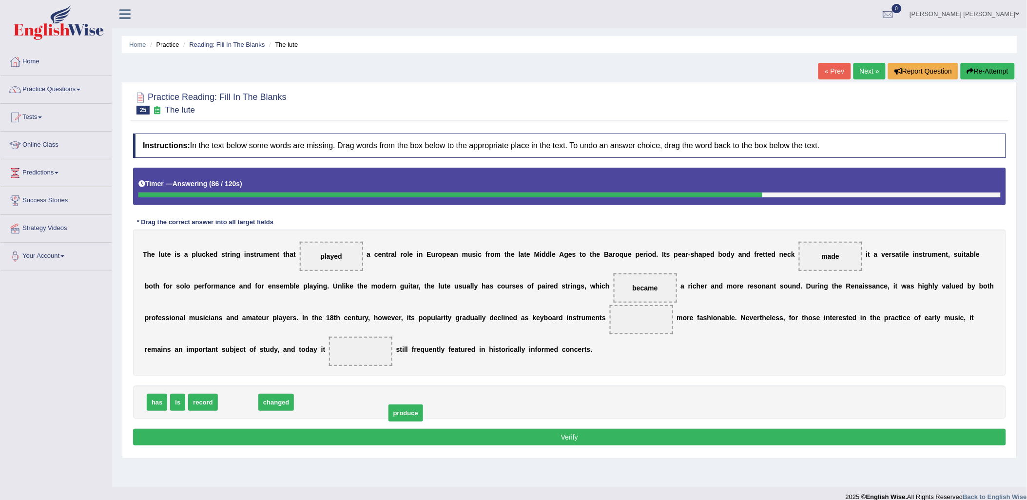
drag, startPoint x: 230, startPoint y: 402, endPoint x: 352, endPoint y: 396, distance: 121.5
drag, startPoint x: 203, startPoint y: 404, endPoint x: 532, endPoint y: 319, distance: 339.8
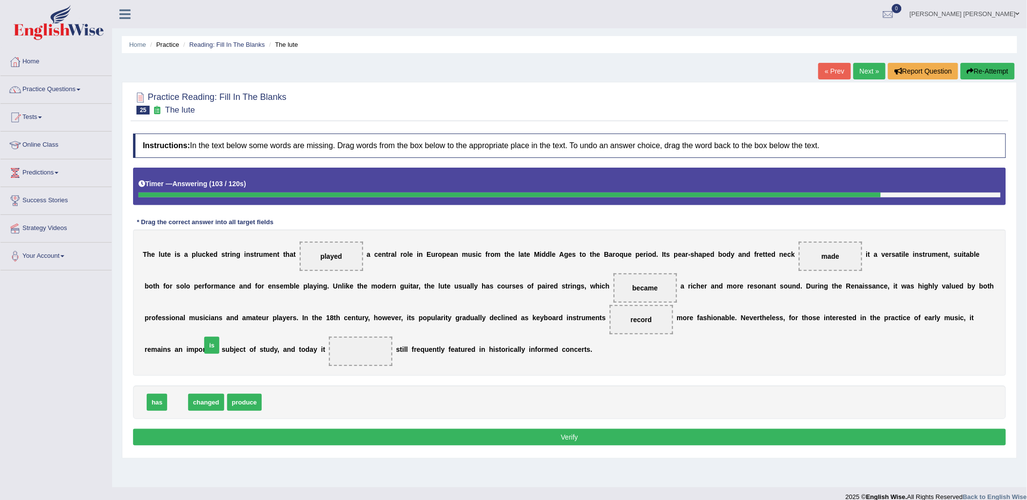
drag, startPoint x: 199, startPoint y: 374, endPoint x: 296, endPoint y: 347, distance: 100.5
click at [684, 440] on button "Verify" at bounding box center [569, 437] width 873 height 17
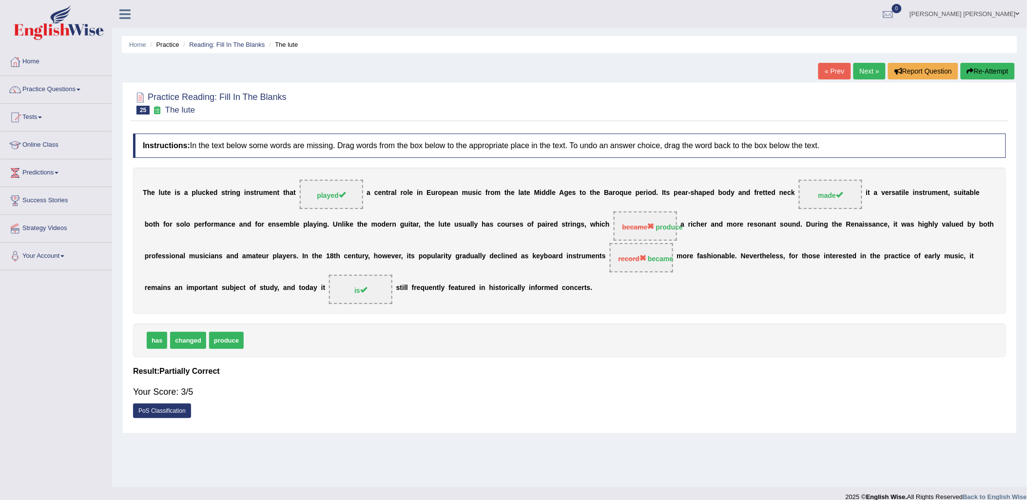
click at [863, 69] on link "Next »" at bounding box center [870, 71] width 32 height 17
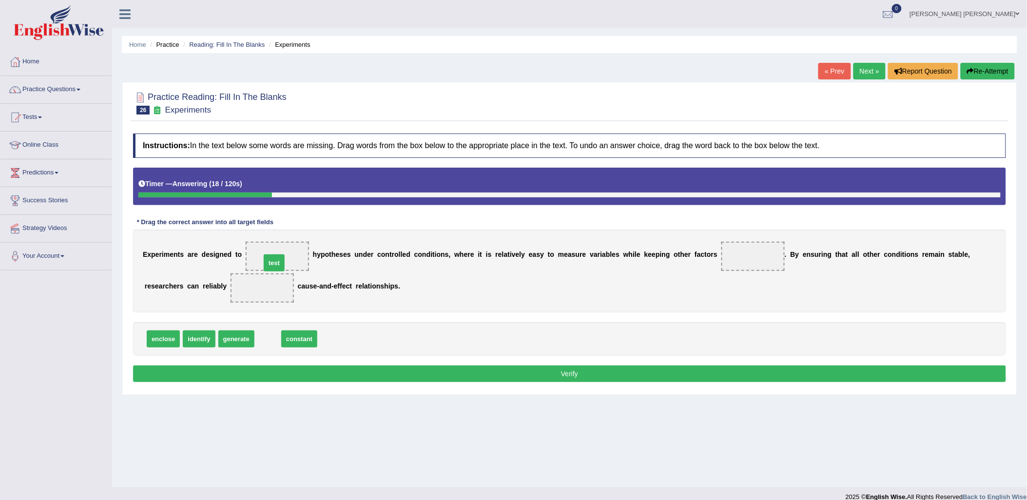
drag, startPoint x: 264, startPoint y: 337, endPoint x: 270, endPoint y: 262, distance: 75.8
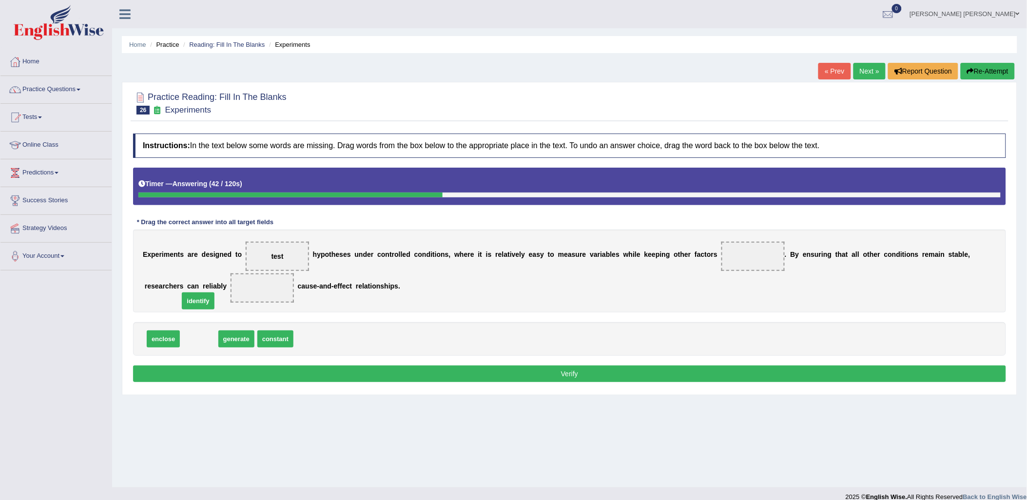
drag, startPoint x: 199, startPoint y: 339, endPoint x: 198, endPoint y: 301, distance: 38.0
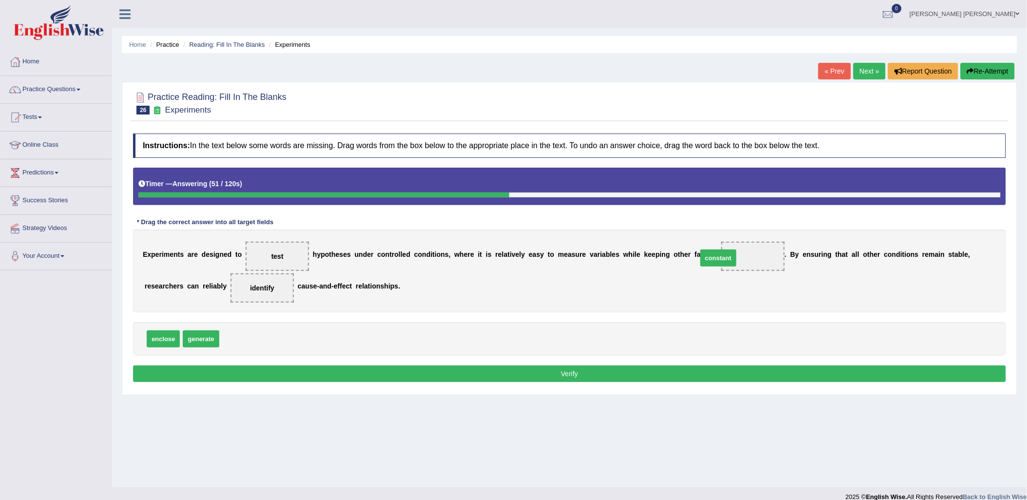
drag, startPoint x: 233, startPoint y: 342, endPoint x: 721, endPoint y: 261, distance: 494.8
click at [736, 373] on button "Verify" at bounding box center [569, 374] width 873 height 17
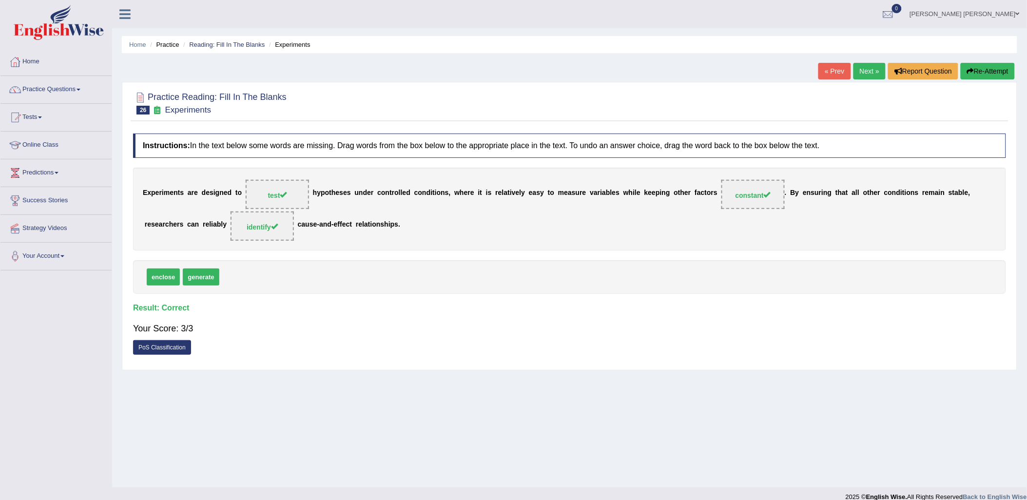
click at [871, 76] on link "Next »" at bounding box center [870, 71] width 32 height 17
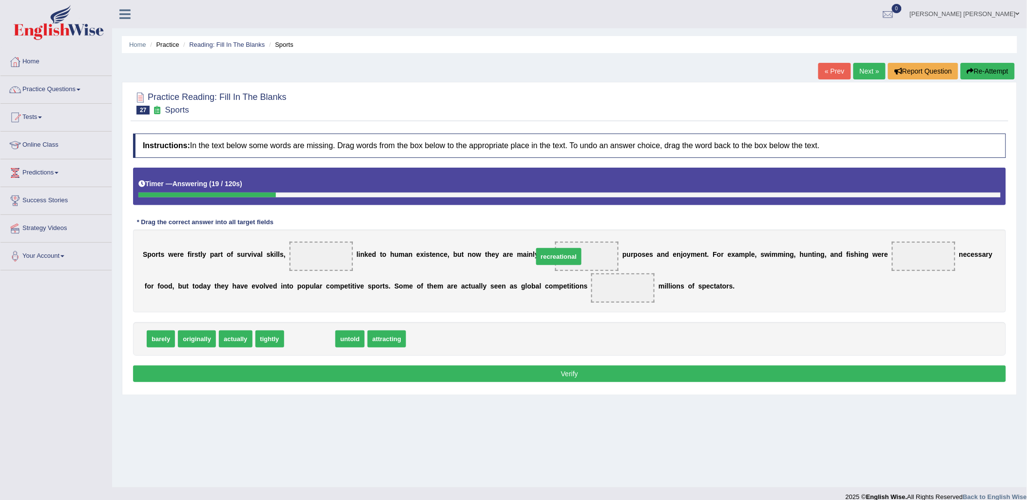
drag, startPoint x: 305, startPoint y: 333, endPoint x: 554, endPoint y: 251, distance: 262.4
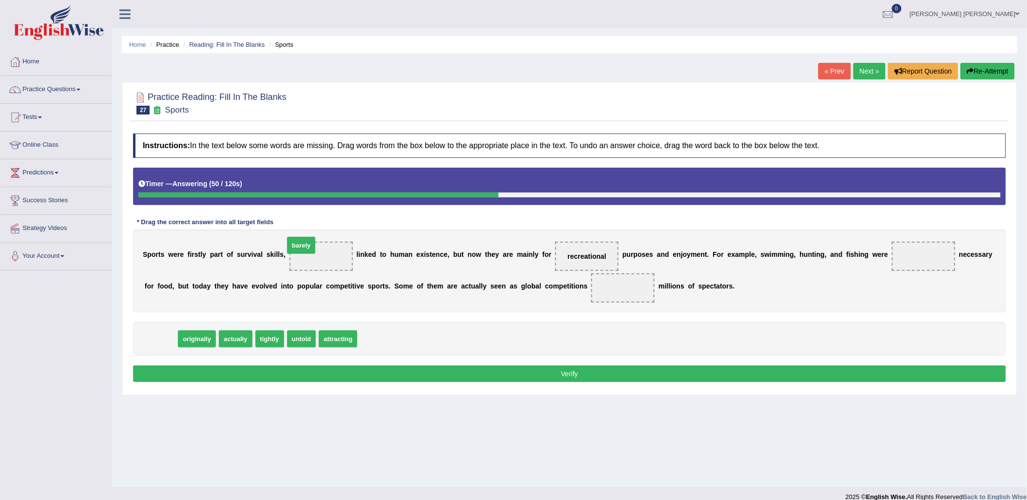
drag, startPoint x: 155, startPoint y: 338, endPoint x: 295, endPoint y: 244, distance: 168.8
drag, startPoint x: 171, startPoint y: 344, endPoint x: 315, endPoint y: 259, distance: 167.3
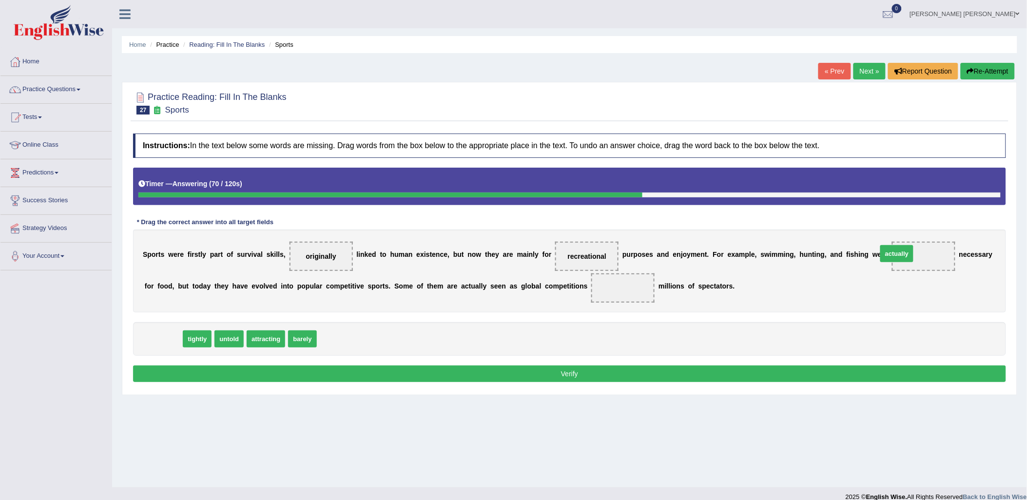
drag, startPoint x: 166, startPoint y: 337, endPoint x: 900, endPoint y: 252, distance: 738.8
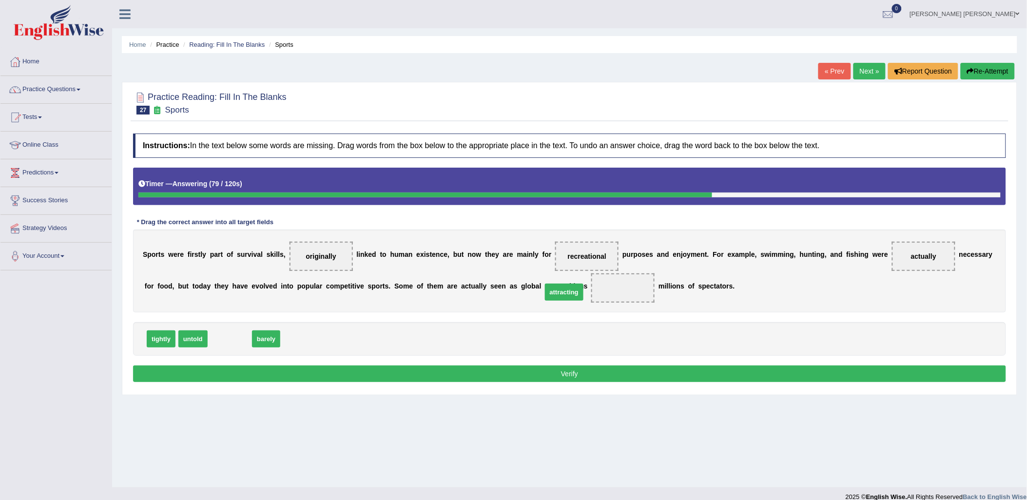
drag, startPoint x: 233, startPoint y: 342, endPoint x: 567, endPoint y: 297, distance: 337.4
click at [577, 377] on button "Verify" at bounding box center [569, 374] width 873 height 17
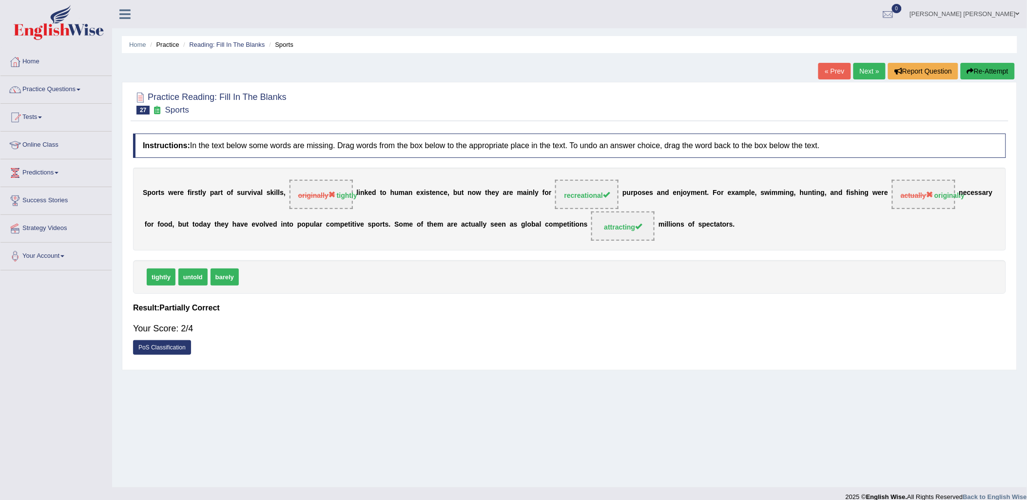
click at [854, 57] on div "Home Practice Reading: Fill In The Blanks Sports « Prev Next » Report Question …" at bounding box center [569, 244] width 915 height 488
click at [860, 66] on link "Next »" at bounding box center [870, 71] width 32 height 17
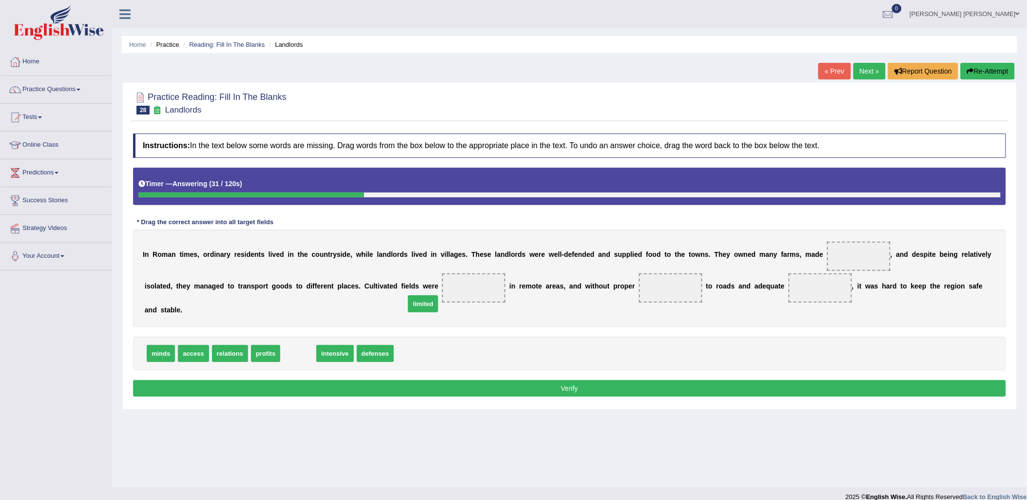
drag, startPoint x: 293, startPoint y: 342, endPoint x: 418, endPoint y: 293, distance: 134.4
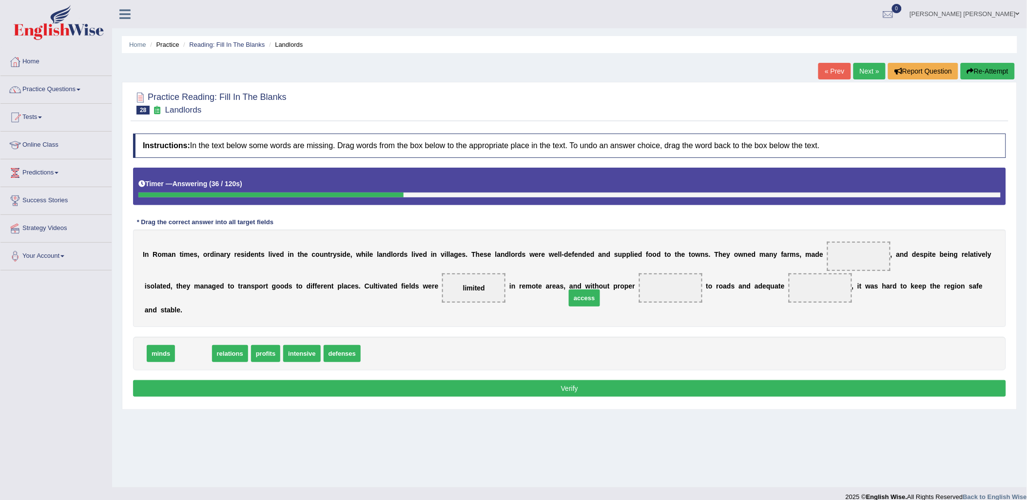
drag, startPoint x: 192, startPoint y: 343, endPoint x: 583, endPoint y: 288, distance: 395.0
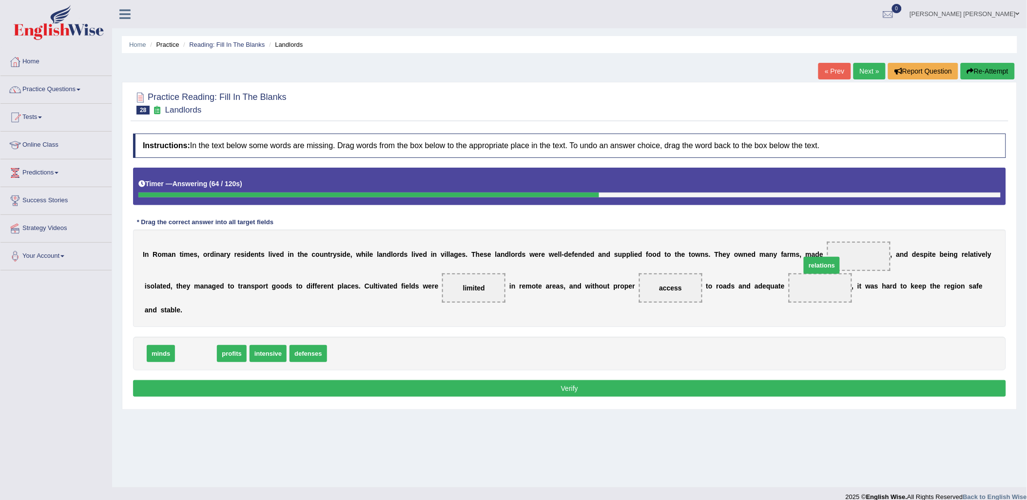
drag, startPoint x: 196, startPoint y: 343, endPoint x: 822, endPoint y: 255, distance: 632.3
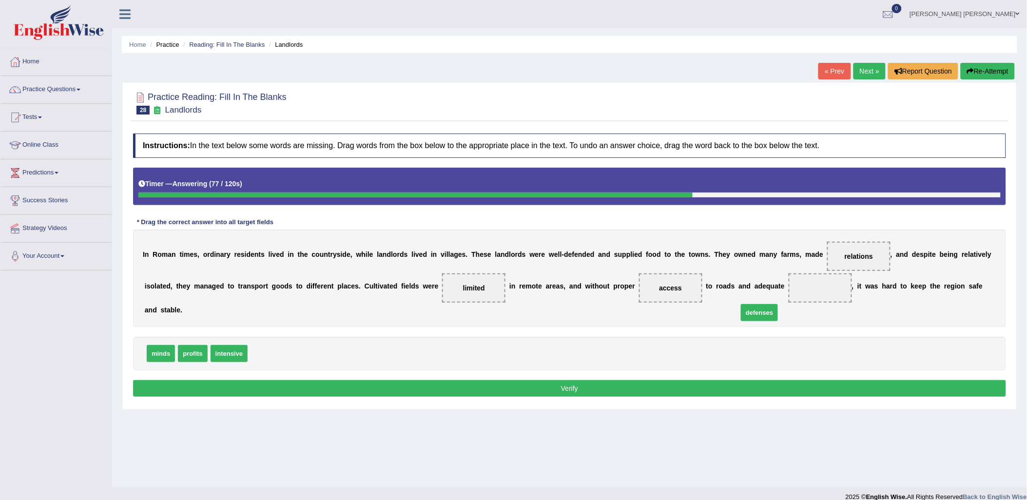
drag, startPoint x: 320, startPoint y: 337, endPoint x: 759, endPoint y: 294, distance: 440.5
click at [749, 380] on button "Verify" at bounding box center [569, 388] width 873 height 17
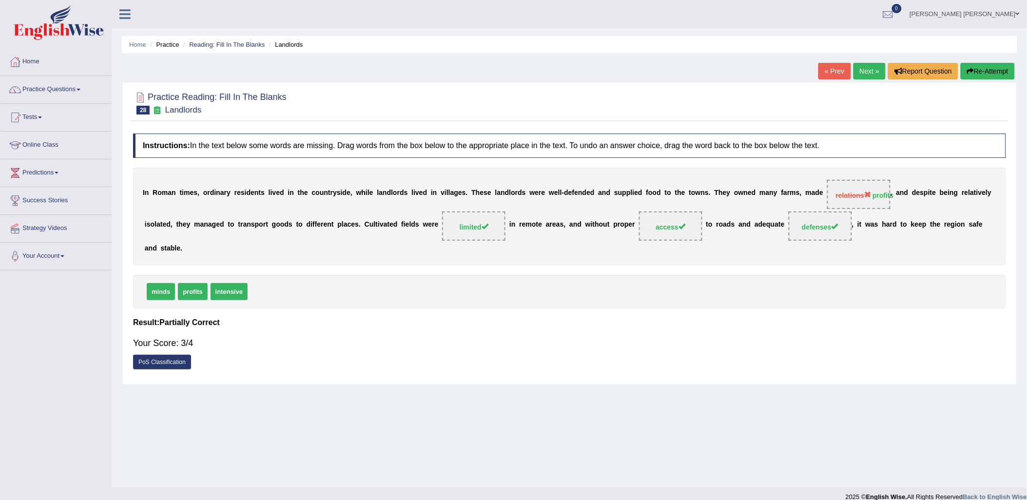
click at [871, 69] on link "Next »" at bounding box center [870, 71] width 32 height 17
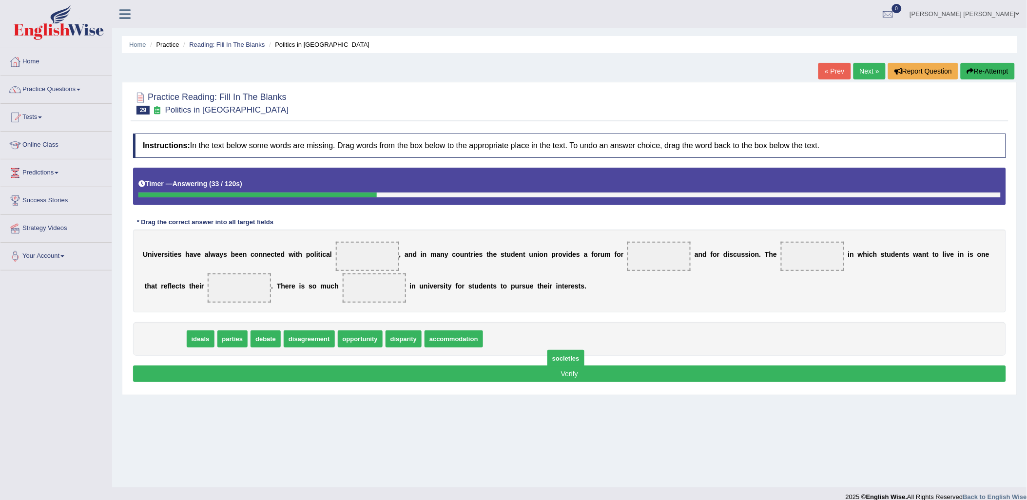
drag, startPoint x: 202, startPoint y: 337, endPoint x: 579, endPoint y: 362, distance: 377.3
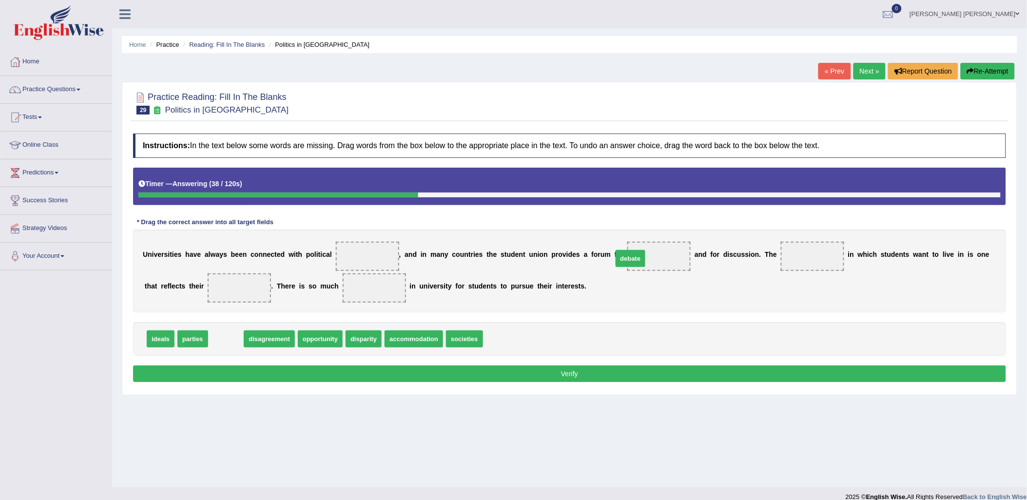
drag, startPoint x: 218, startPoint y: 336, endPoint x: 623, endPoint y: 256, distance: 412.6
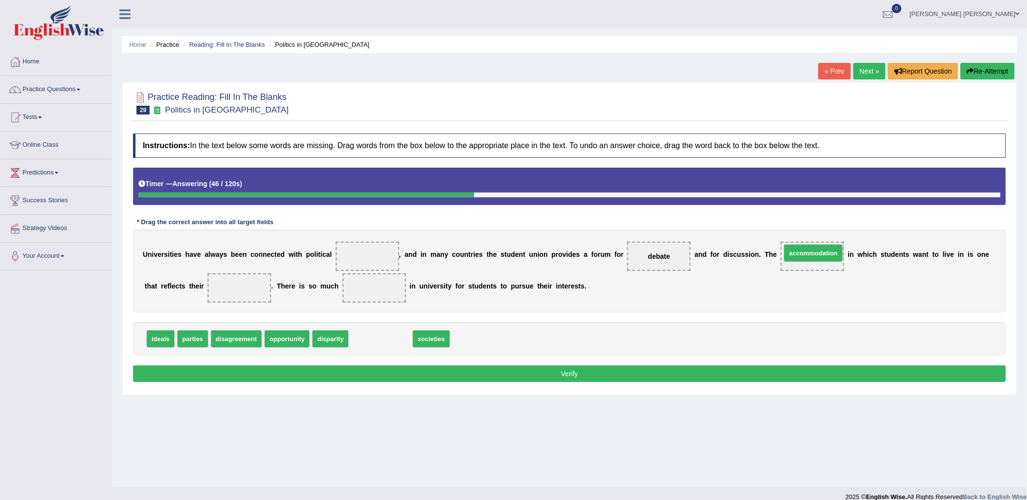
drag, startPoint x: 439, startPoint y: 323, endPoint x: 806, endPoint y: 255, distance: 373.5
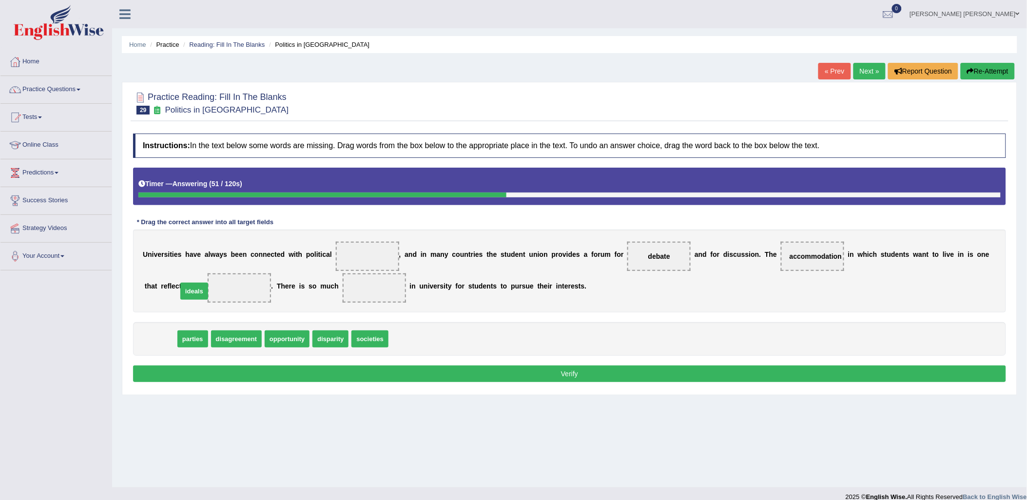
drag, startPoint x: 157, startPoint y: 338, endPoint x: 197, endPoint y: 291, distance: 62.2
drag, startPoint x: 157, startPoint y: 343, endPoint x: 367, endPoint y: 256, distance: 226.9
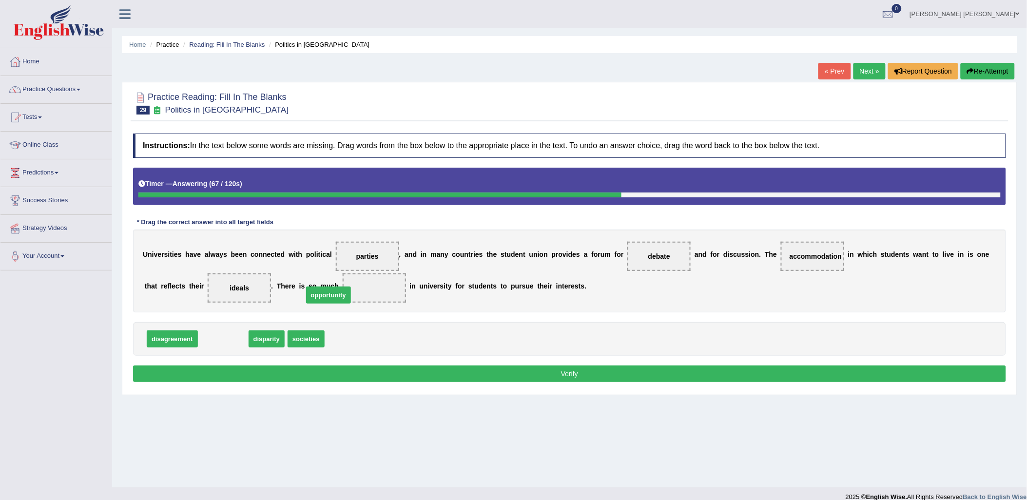
drag, startPoint x: 229, startPoint y: 339, endPoint x: 336, endPoint y: 296, distance: 115.5
click at [513, 375] on button "Verify" at bounding box center [569, 374] width 873 height 17
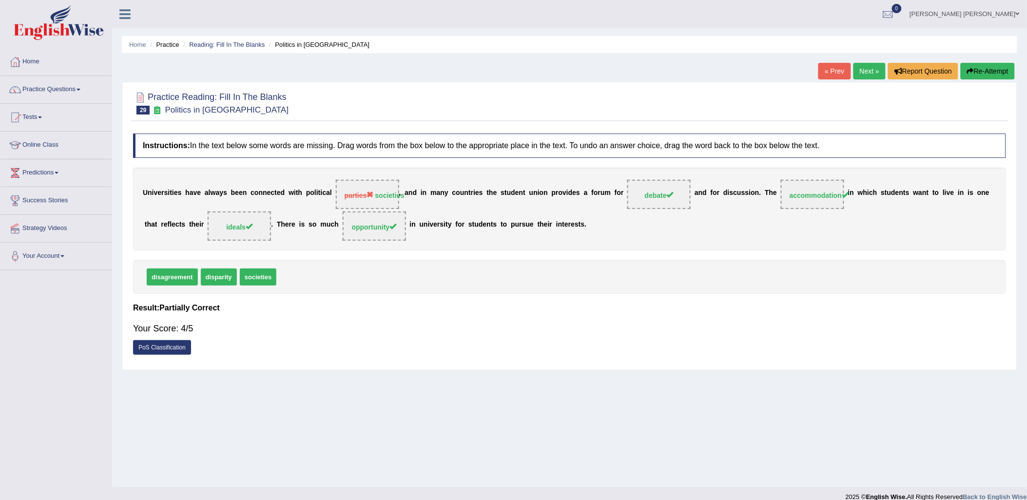
click at [860, 71] on link "Next »" at bounding box center [870, 71] width 32 height 17
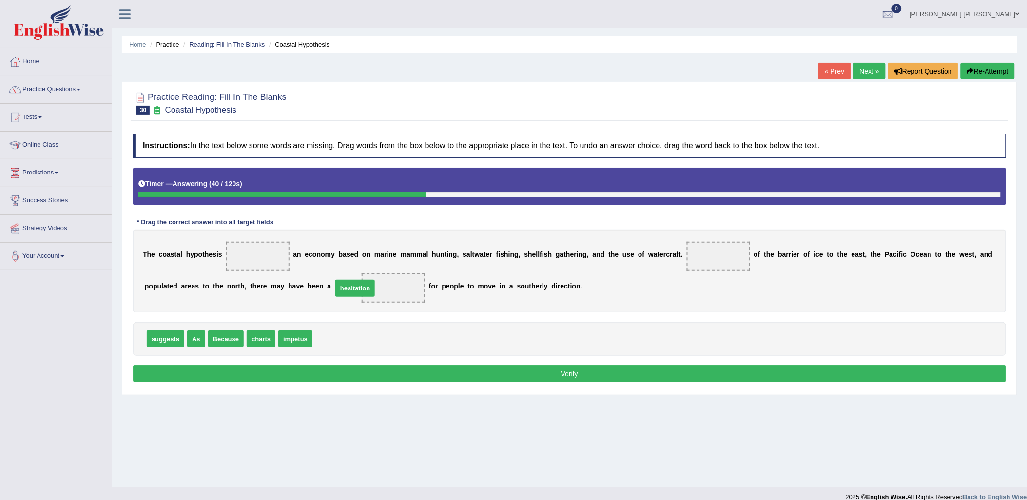
drag, startPoint x: 352, startPoint y: 328, endPoint x: 357, endPoint y: 289, distance: 39.8
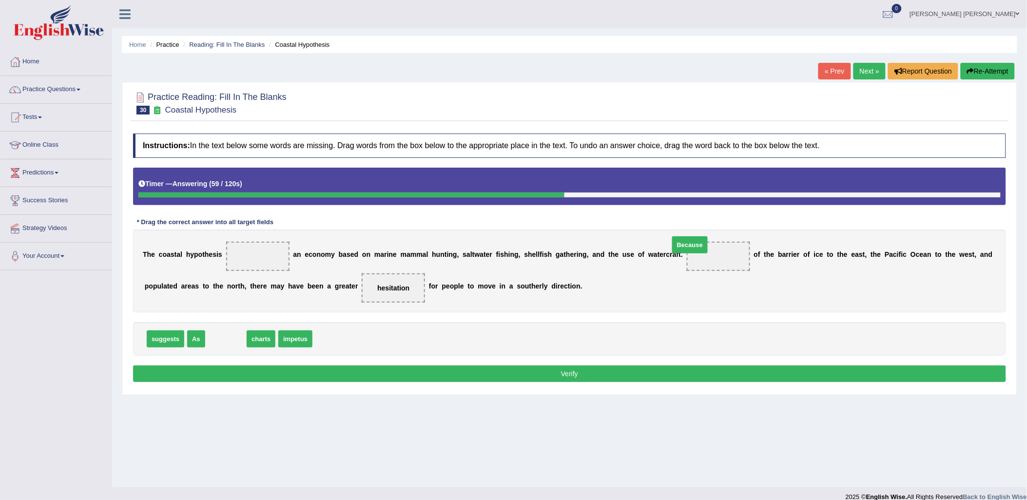
drag, startPoint x: 217, startPoint y: 345, endPoint x: 681, endPoint y: 251, distance: 473.6
drag, startPoint x: 200, startPoint y: 340, endPoint x: 267, endPoint y: 243, distance: 117.8
click at [476, 388] on div "Instructions: In the text below some words are missing. Drag words from the box…" at bounding box center [570, 259] width 878 height 261
click at [480, 380] on button "Verify" at bounding box center [569, 374] width 873 height 17
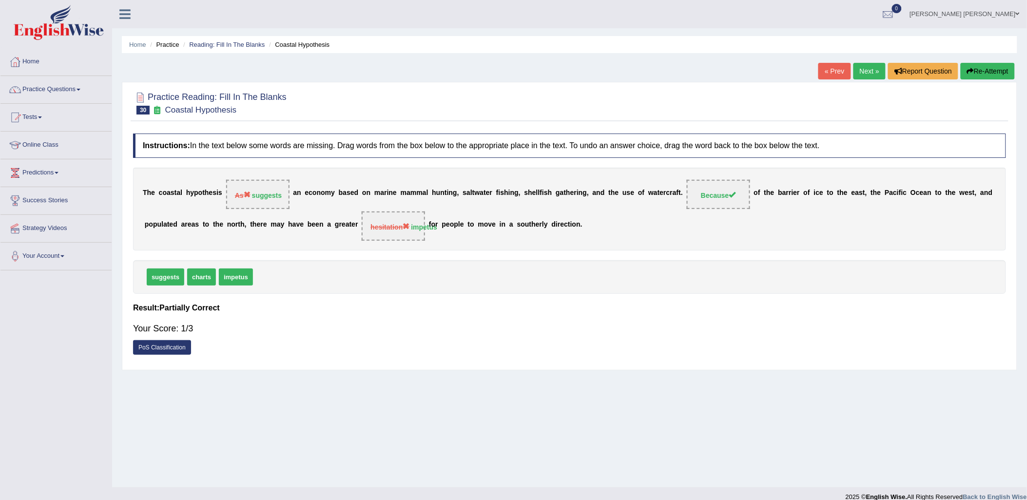
click at [872, 72] on link "Next »" at bounding box center [870, 71] width 32 height 17
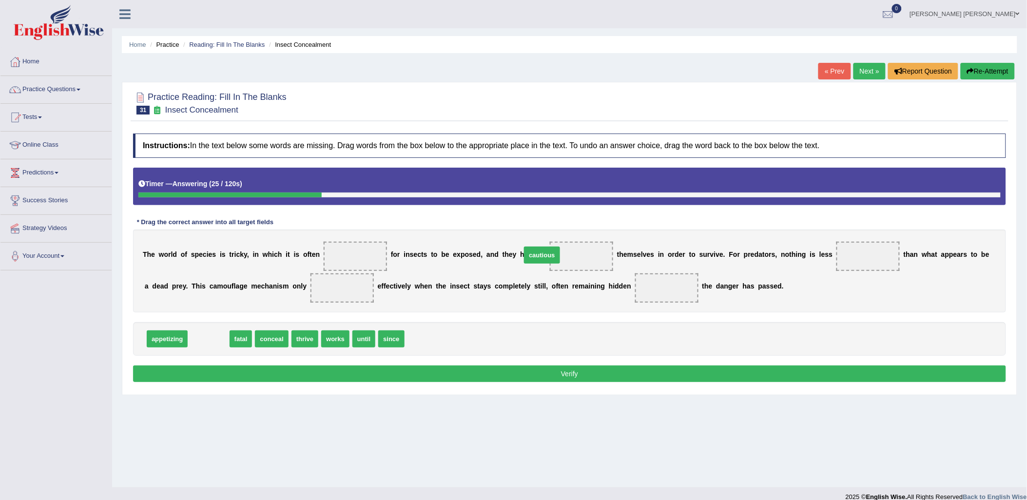
drag, startPoint x: 201, startPoint y: 343, endPoint x: 535, endPoint y: 259, distance: 343.9
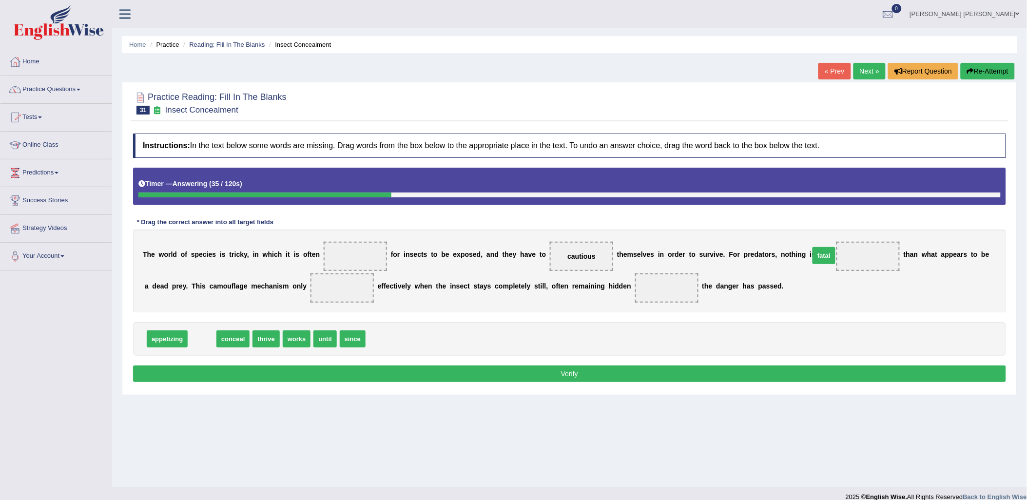
drag, startPoint x: 194, startPoint y: 340, endPoint x: 816, endPoint y: 257, distance: 627.7
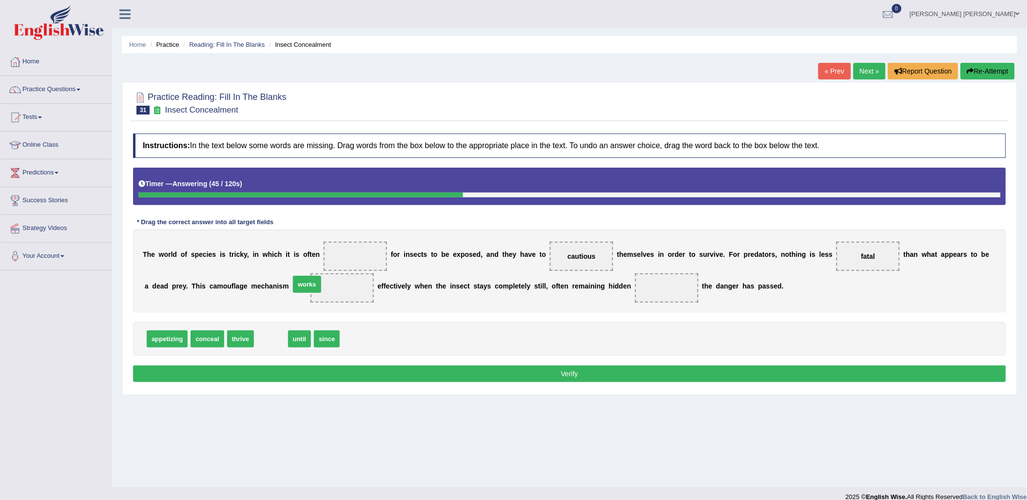
drag, startPoint x: 265, startPoint y: 338, endPoint x: 301, endPoint y: 284, distance: 65.5
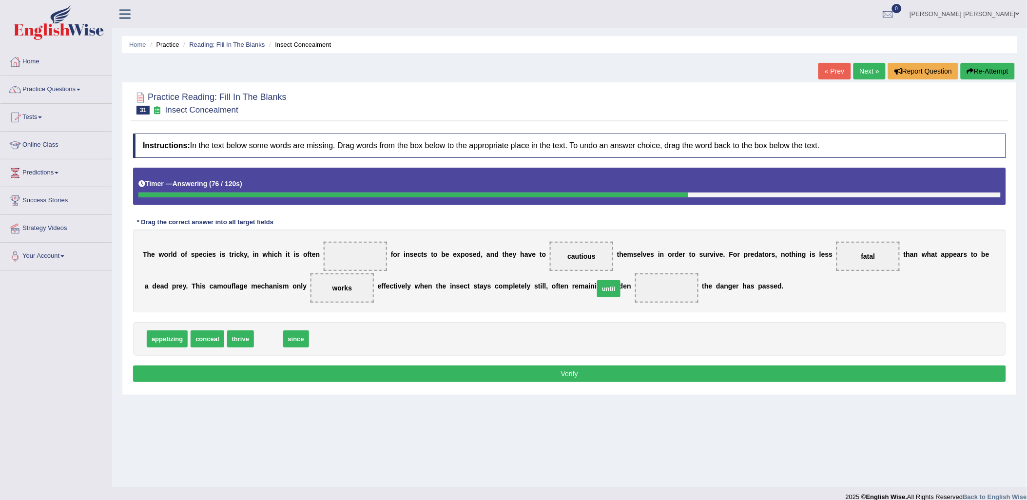
drag, startPoint x: 269, startPoint y: 339, endPoint x: 611, endPoint y: 289, distance: 345.6
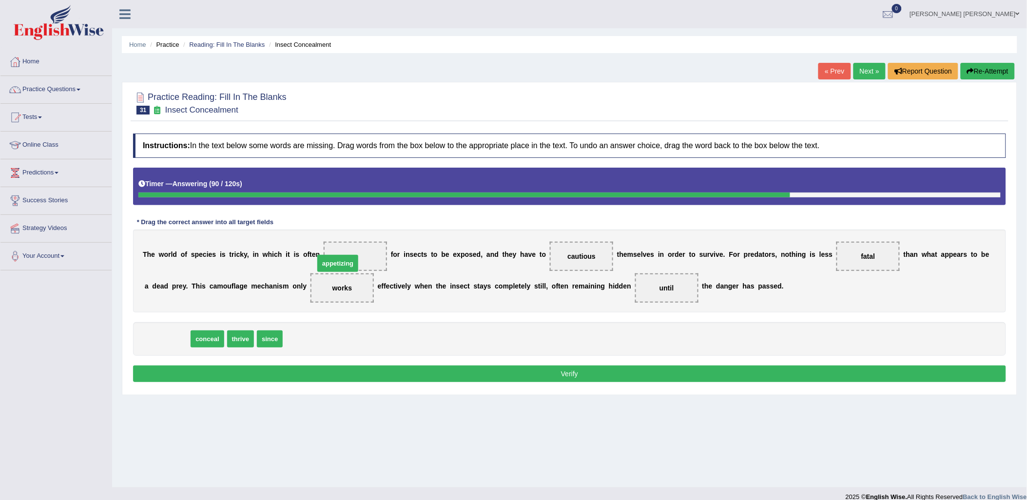
drag, startPoint x: 171, startPoint y: 341, endPoint x: 344, endPoint y: 256, distance: 193.2
click at [680, 372] on button "Verify" at bounding box center [569, 374] width 873 height 17
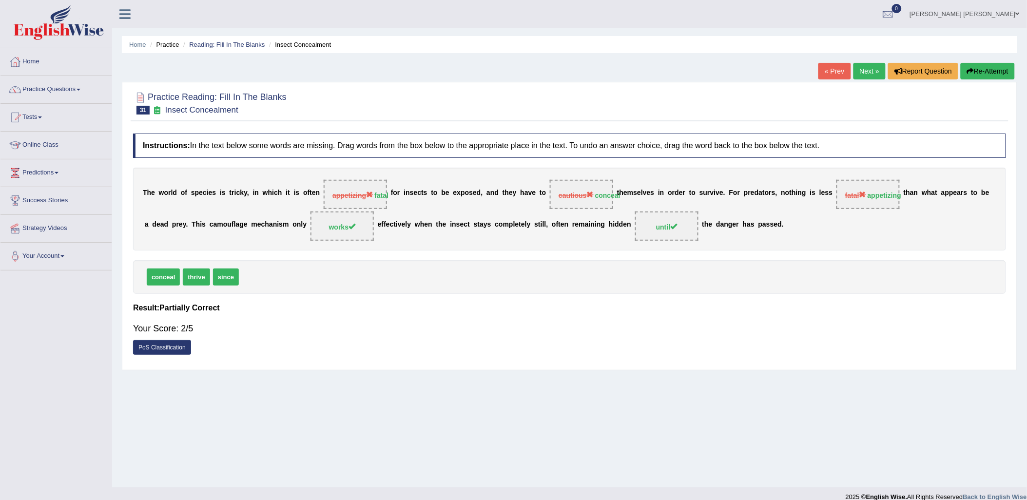
click at [870, 67] on link "Next »" at bounding box center [870, 71] width 32 height 17
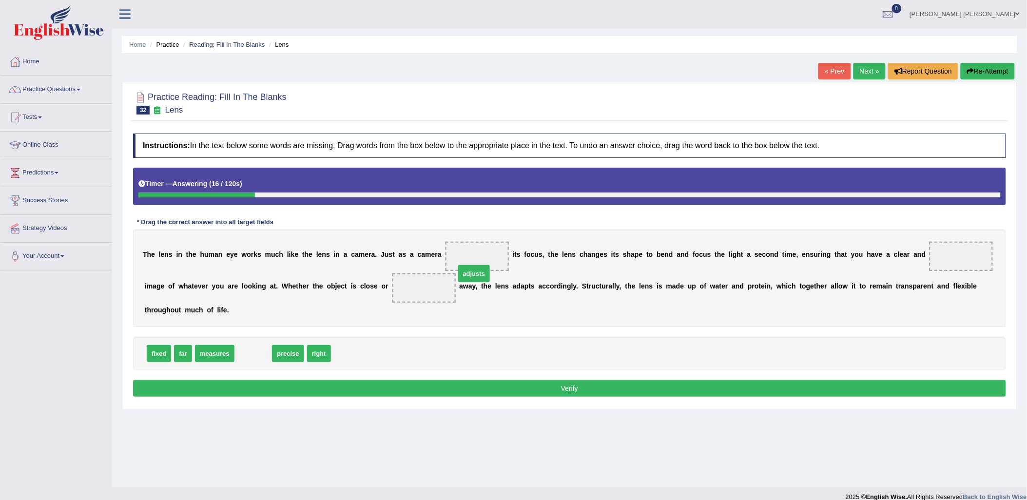
drag, startPoint x: 257, startPoint y: 342, endPoint x: 478, endPoint y: 262, distance: 235.1
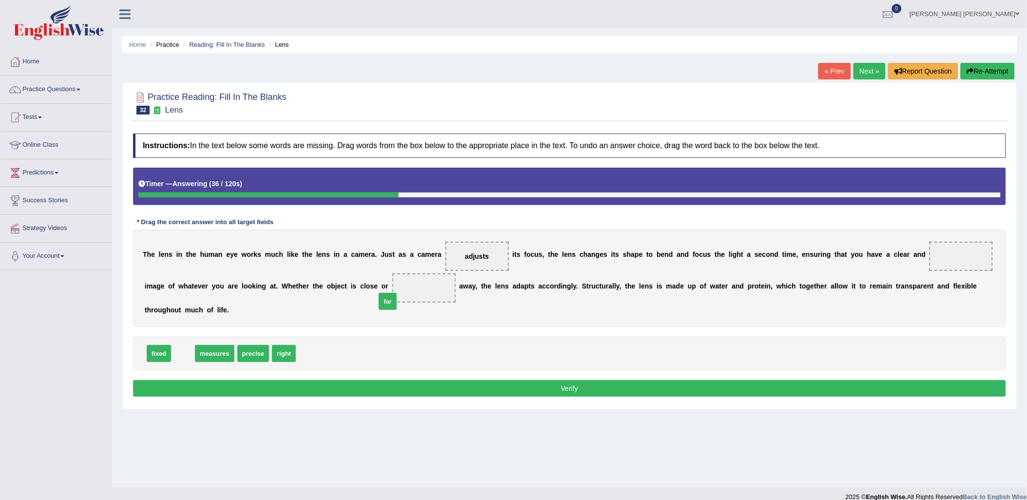
drag, startPoint x: 184, startPoint y: 338, endPoint x: 389, endPoint y: 286, distance: 211.3
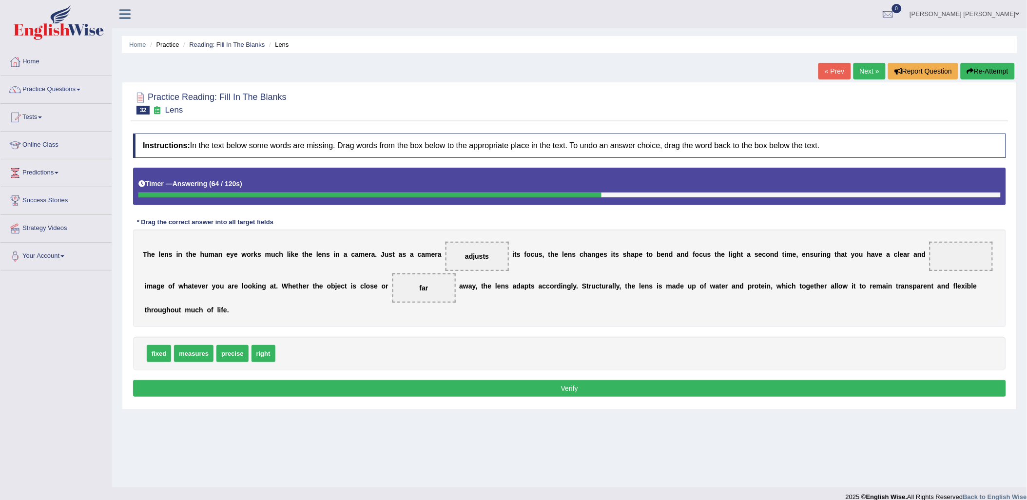
click at [402, 380] on button "Verify" at bounding box center [569, 388] width 873 height 17
drag, startPoint x: 228, startPoint y: 337, endPoint x: 904, endPoint y: 254, distance: 681.4
click at [844, 380] on button "Verify" at bounding box center [569, 388] width 873 height 17
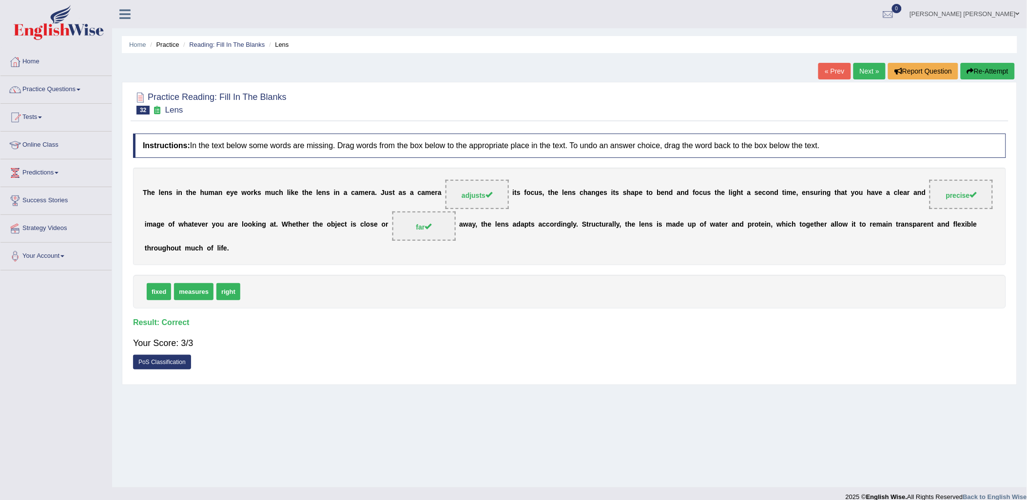
click at [872, 79] on div "« Prev Next » Report Question Re-Attempt" at bounding box center [918, 72] width 199 height 19
click at [872, 71] on link "Next »" at bounding box center [870, 71] width 32 height 17
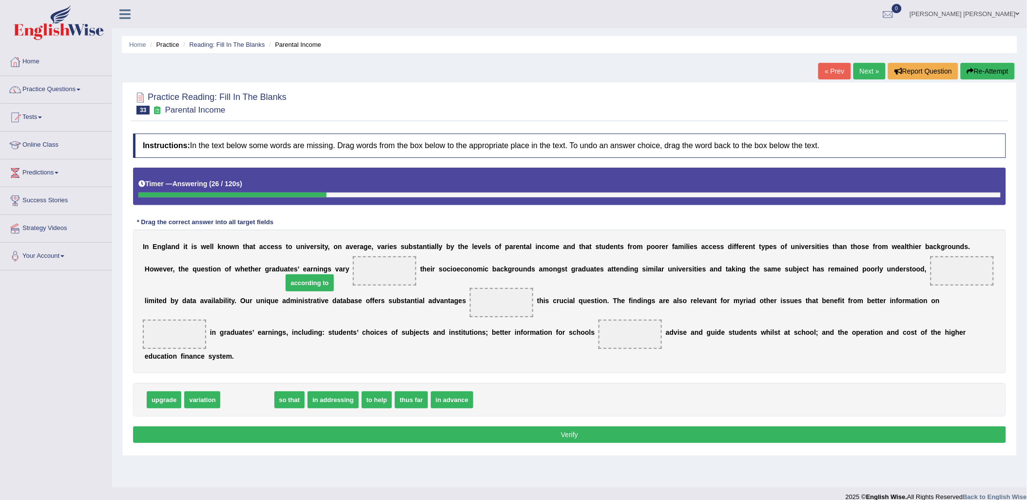
drag, startPoint x: 231, startPoint y: 392, endPoint x: 293, endPoint y: 275, distance: 132.6
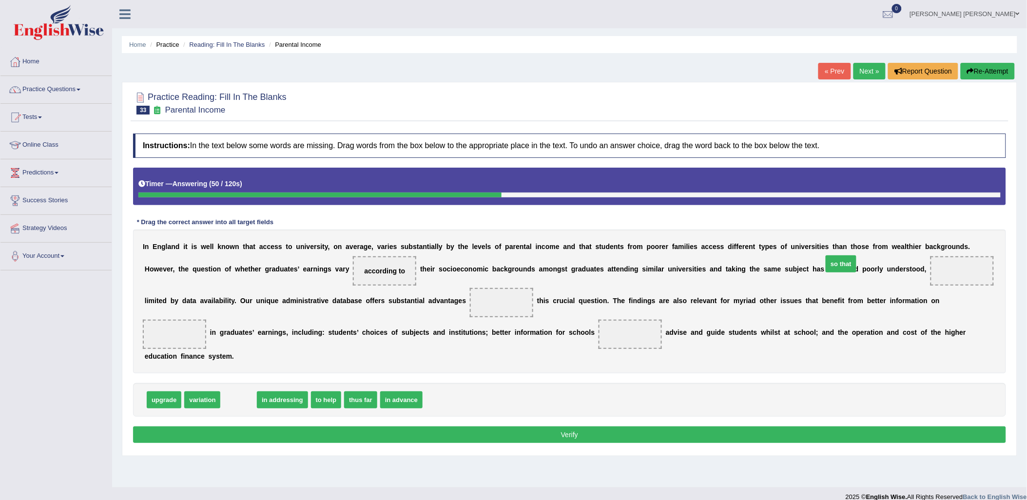
drag, startPoint x: 230, startPoint y: 387, endPoint x: 832, endPoint y: 251, distance: 617.8
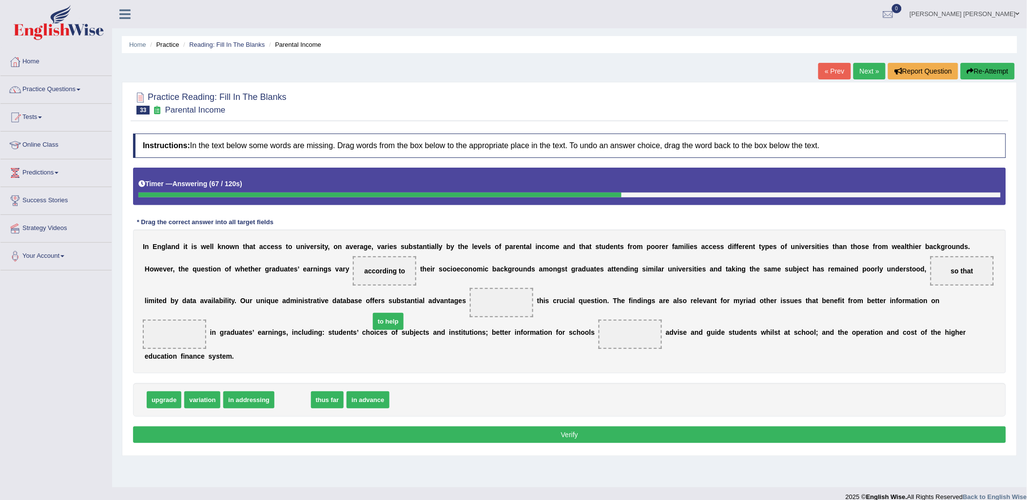
drag, startPoint x: 285, startPoint y: 387, endPoint x: 380, endPoint y: 308, distance: 123.7
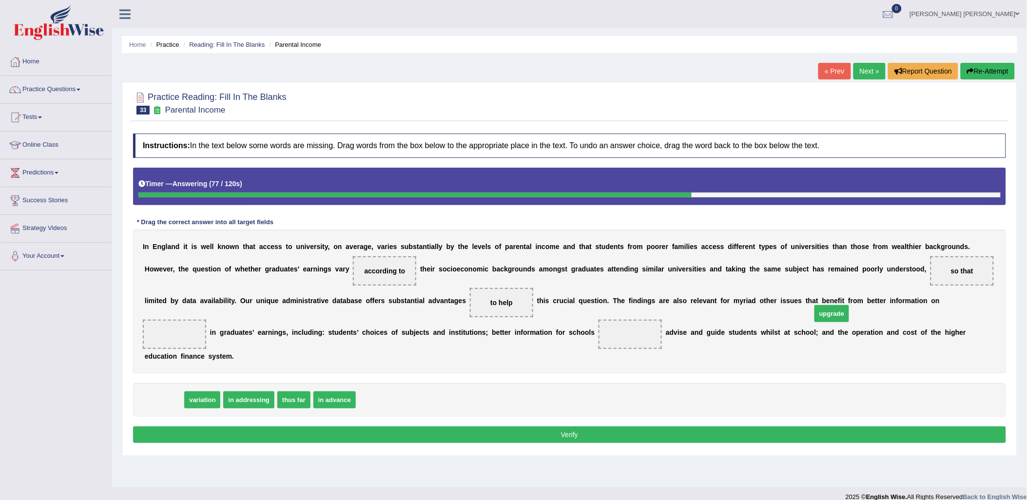
drag, startPoint x: 168, startPoint y: 386, endPoint x: 836, endPoint y: 300, distance: 673.6
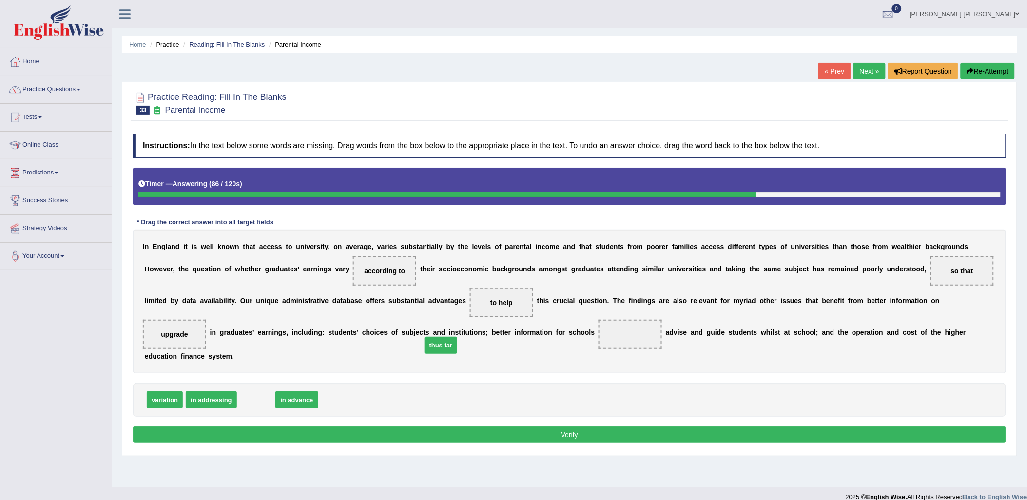
drag, startPoint x: 257, startPoint y: 388, endPoint x: 446, endPoint y: 332, distance: 197.3
click at [513, 427] on button "Verify" at bounding box center [569, 435] width 873 height 17
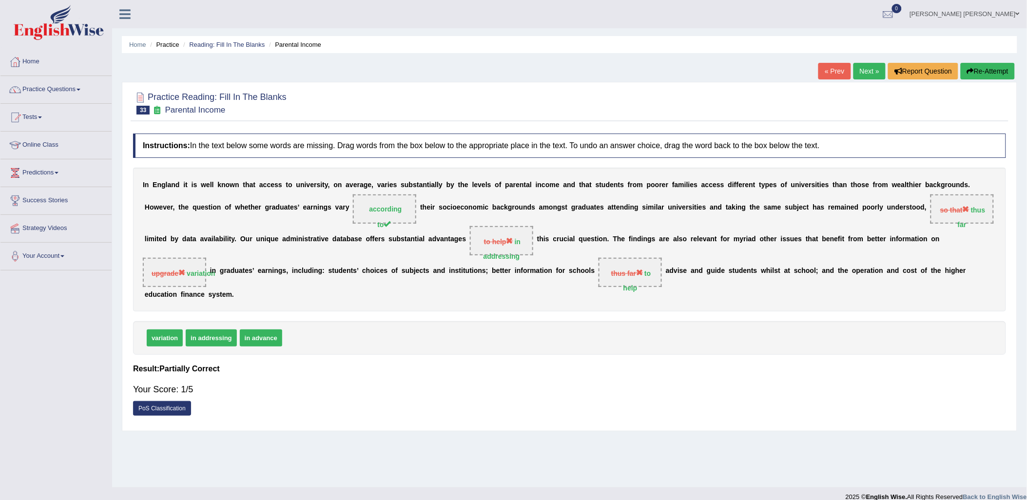
click at [998, 70] on button "Re-Attempt" at bounding box center [988, 71] width 54 height 17
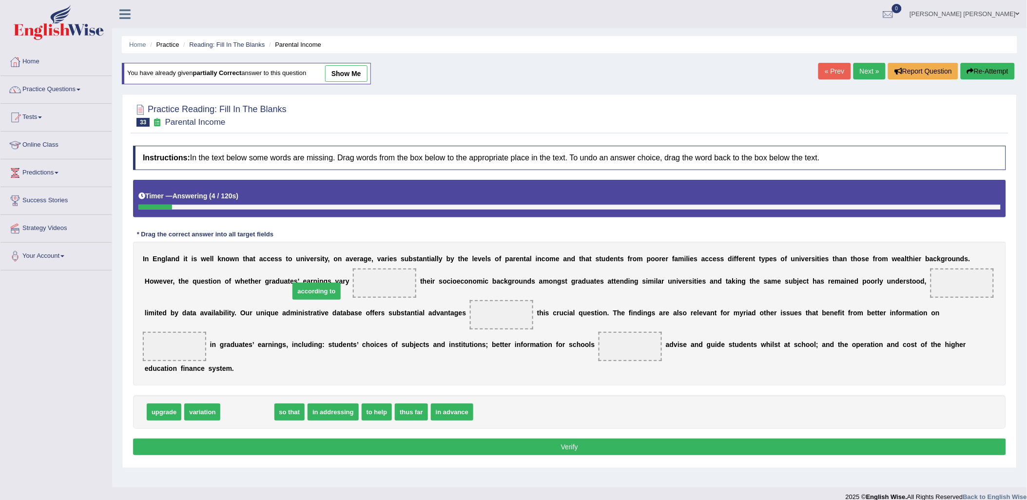
drag, startPoint x: 254, startPoint y: 401, endPoint x: 323, endPoint y: 280, distance: 139.3
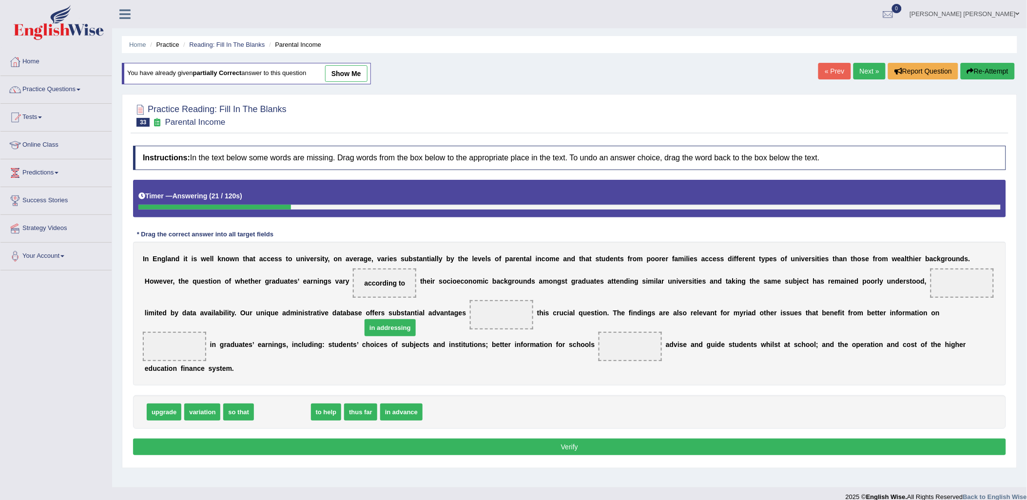
drag, startPoint x: 271, startPoint y: 400, endPoint x: 378, endPoint y: 315, distance: 136.5
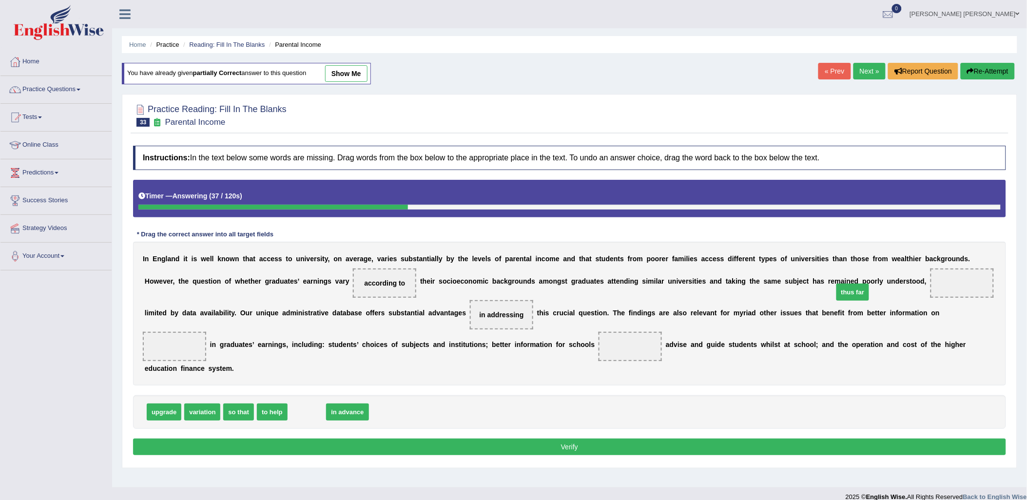
drag, startPoint x: 301, startPoint y: 400, endPoint x: 847, endPoint y: 280, distance: 559.1
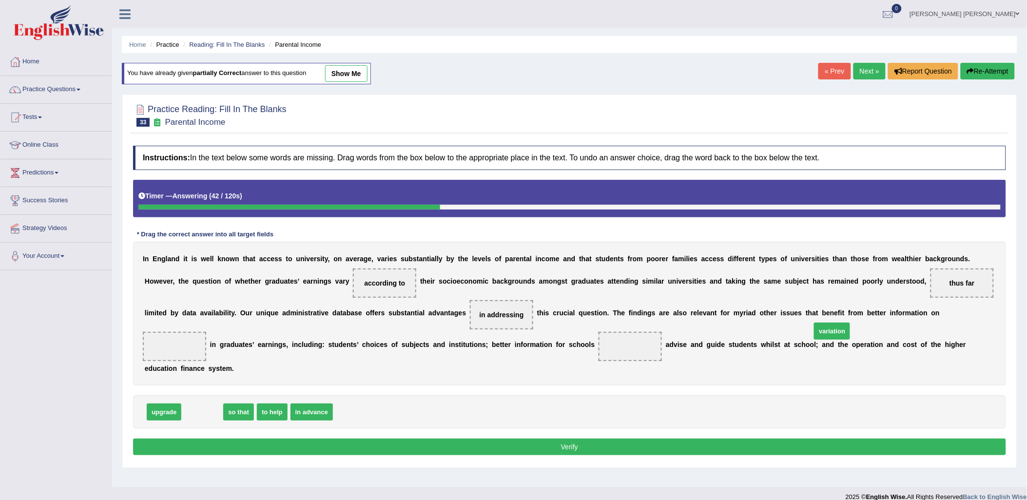
drag, startPoint x: 199, startPoint y: 397, endPoint x: 828, endPoint y: 316, distance: 634.2
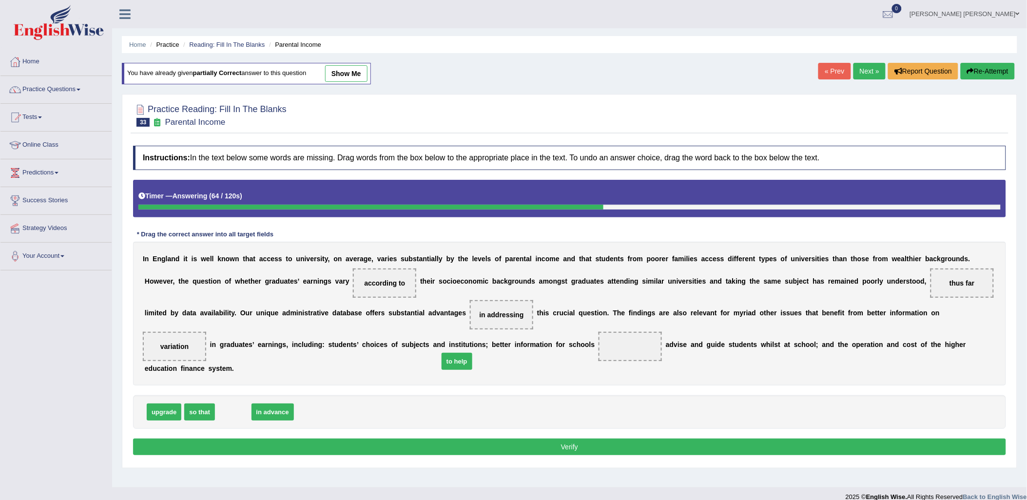
drag, startPoint x: 232, startPoint y: 393, endPoint x: 460, endPoint y: 341, distance: 233.4
click at [359, 75] on link "show me" at bounding box center [346, 73] width 42 height 17
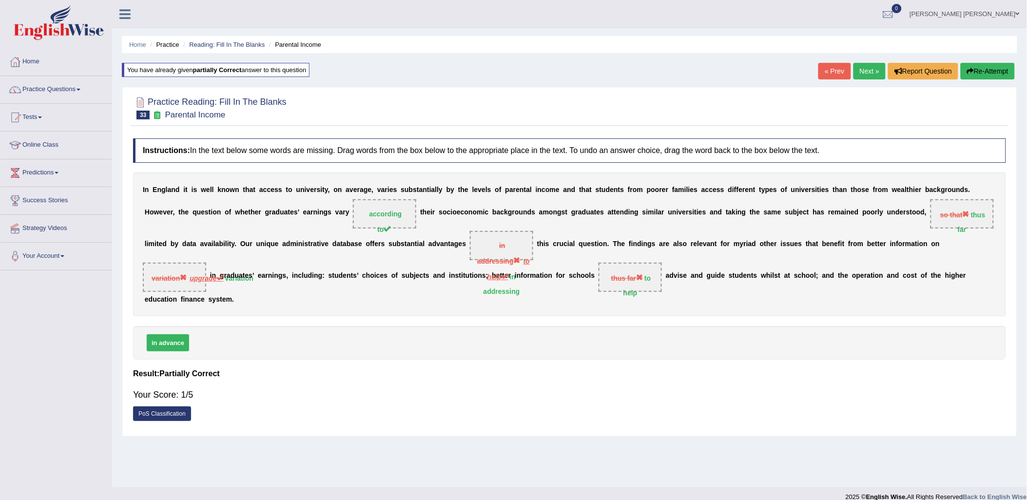
click at [862, 67] on link "Next »" at bounding box center [870, 71] width 32 height 17
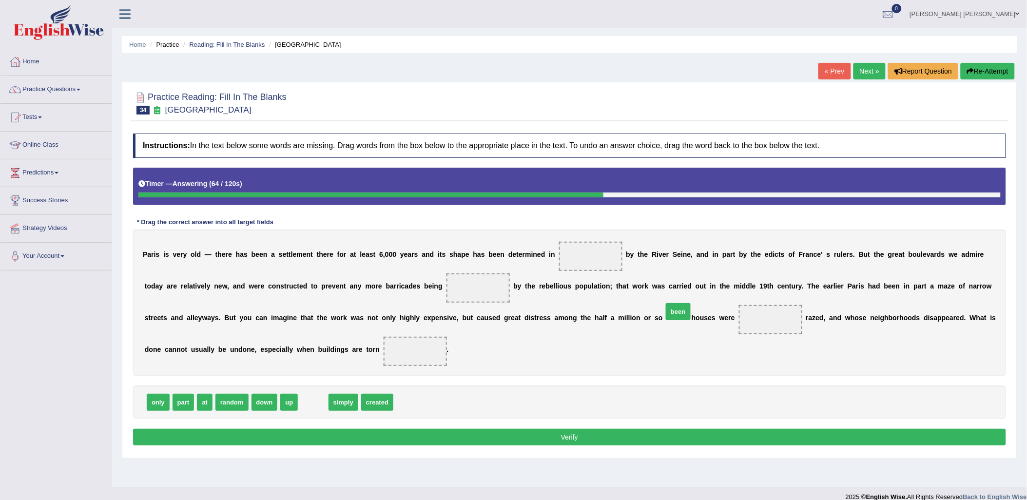
drag, startPoint x: 322, startPoint y: 398, endPoint x: 669, endPoint y: 311, distance: 357.9
drag, startPoint x: 177, startPoint y: 406, endPoint x: 317, endPoint y: 350, distance: 150.9
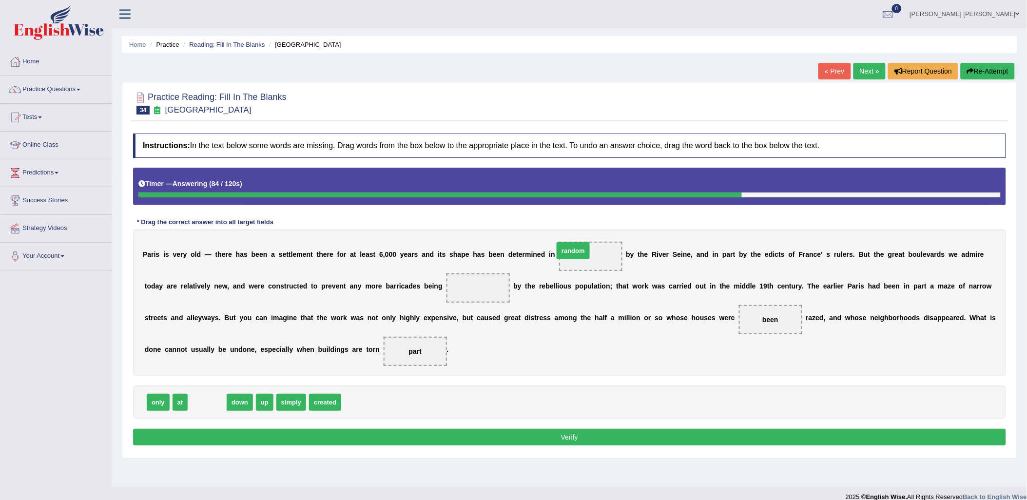
drag, startPoint x: 205, startPoint y: 402, endPoint x: 571, endPoint y: 251, distance: 396.4
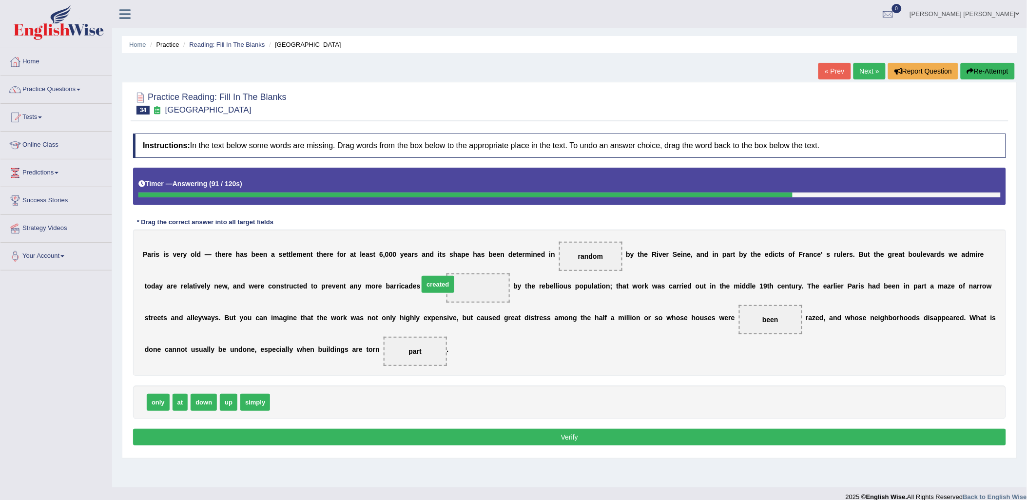
drag, startPoint x: 291, startPoint y: 402, endPoint x: 439, endPoint y: 284, distance: 189.8
click at [493, 441] on button "Verify" at bounding box center [569, 437] width 873 height 17
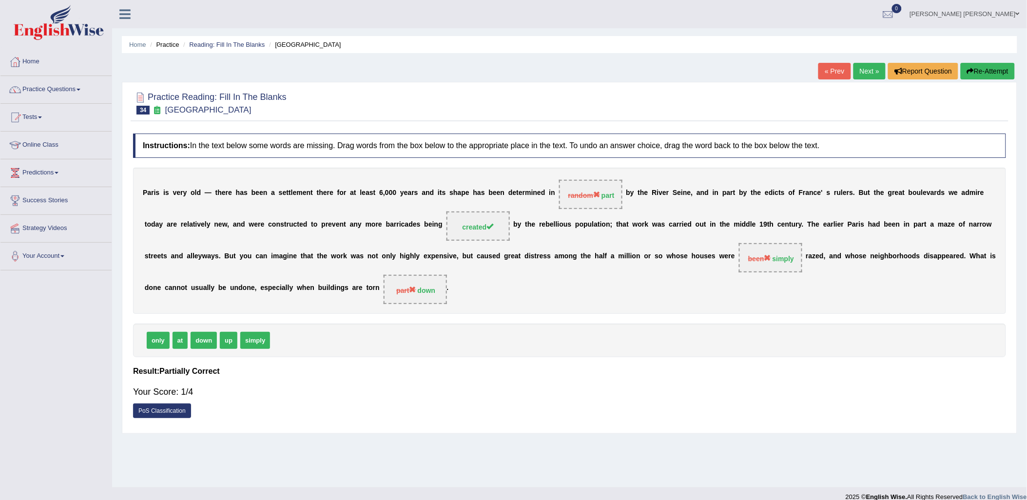
click at [872, 66] on link "Next »" at bounding box center [870, 71] width 32 height 17
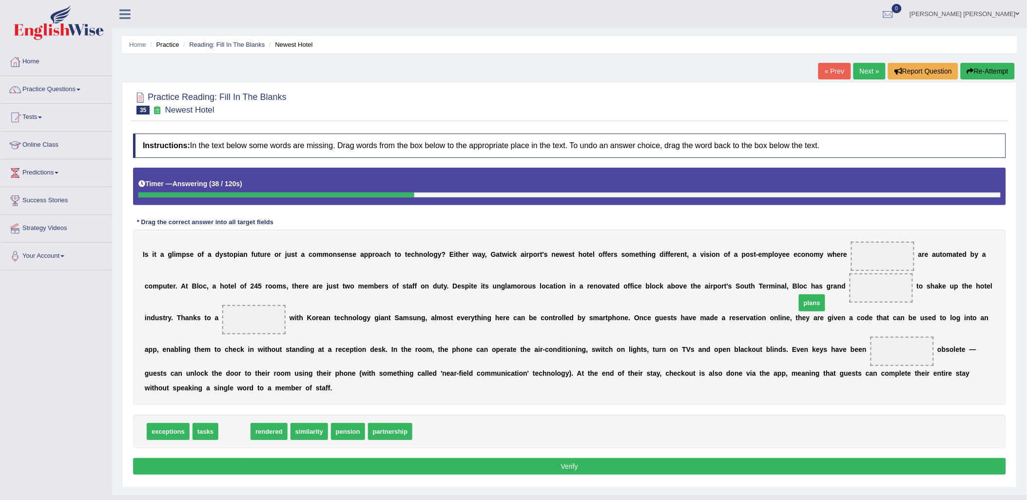
drag, startPoint x: 230, startPoint y: 419, endPoint x: 807, endPoint y: 291, distance: 592.0
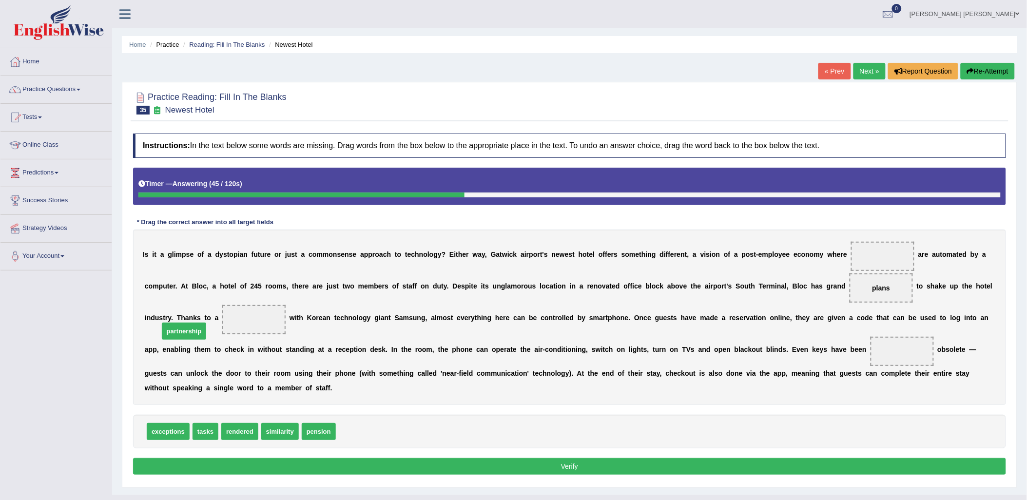
drag, startPoint x: 354, startPoint y: 421, endPoint x: 177, endPoint y: 321, distance: 203.5
drag, startPoint x: 203, startPoint y: 420, endPoint x: 829, endPoint y: 257, distance: 646.9
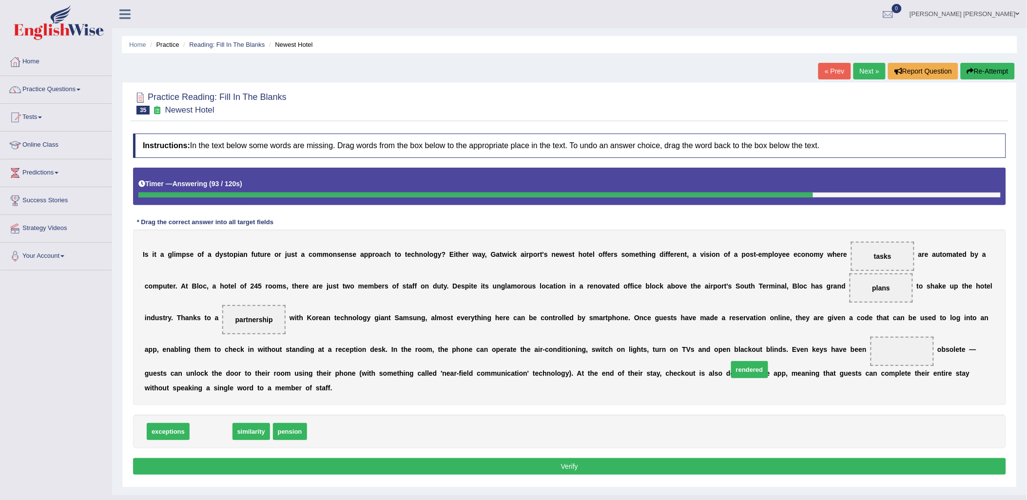
drag, startPoint x: 213, startPoint y: 420, endPoint x: 742, endPoint y: 356, distance: 533.4
click at [749, 458] on button "Verify" at bounding box center [569, 466] width 873 height 17
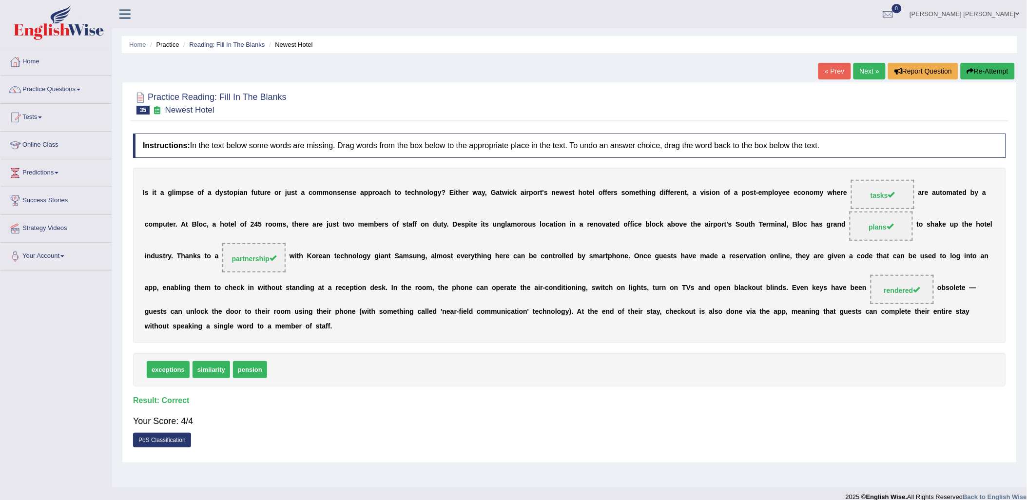
click at [866, 76] on link "Next »" at bounding box center [870, 71] width 32 height 17
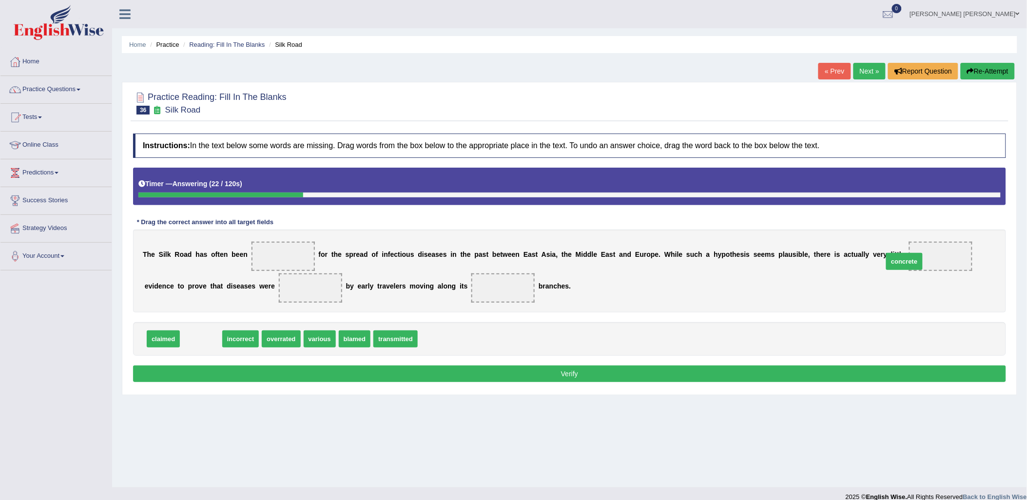
drag, startPoint x: 201, startPoint y: 343, endPoint x: 905, endPoint y: 265, distance: 707.9
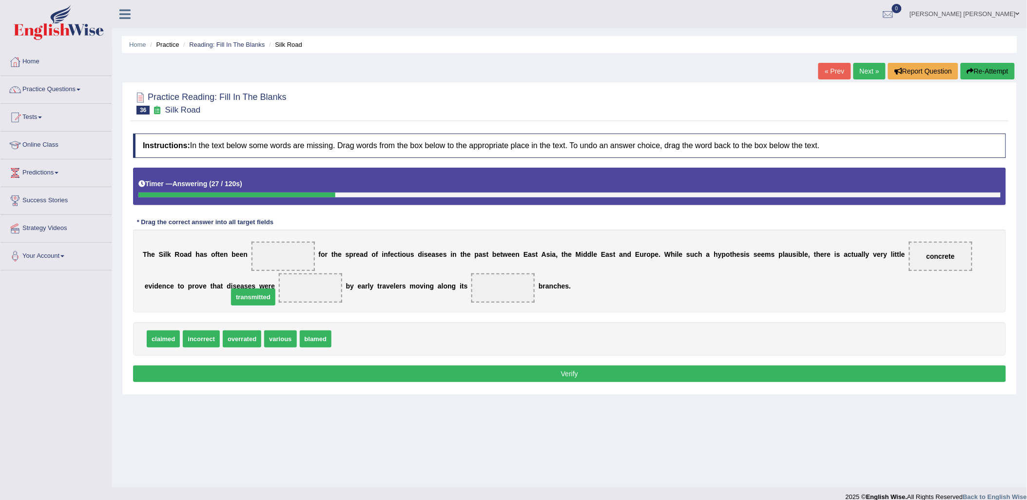
drag, startPoint x: 344, startPoint y: 342, endPoint x: 241, endPoint y: 300, distance: 111.6
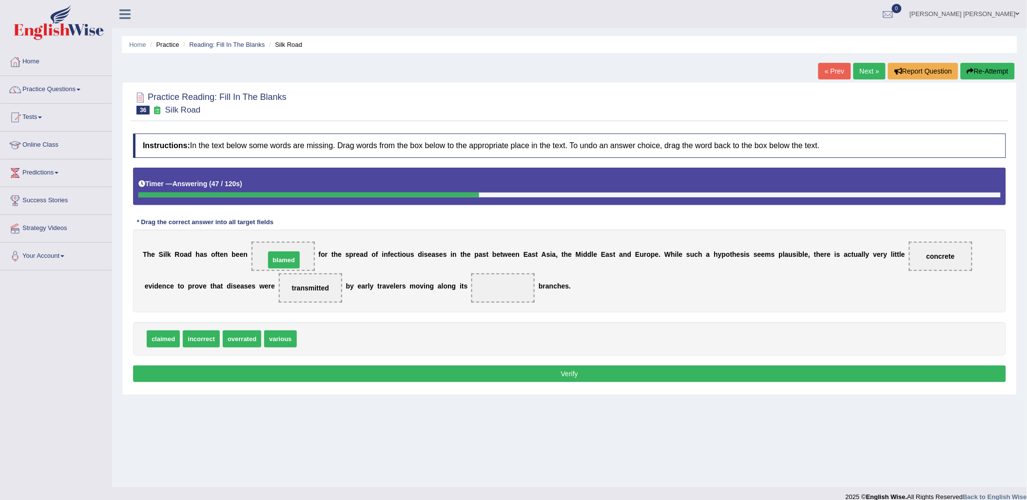
drag, startPoint x: 310, startPoint y: 340, endPoint x: 278, endPoint y: 261, distance: 85.1
drag, startPoint x: 283, startPoint y: 340, endPoint x: 465, endPoint y: 298, distance: 186.6
click at [523, 375] on button "Verify" at bounding box center [569, 374] width 873 height 17
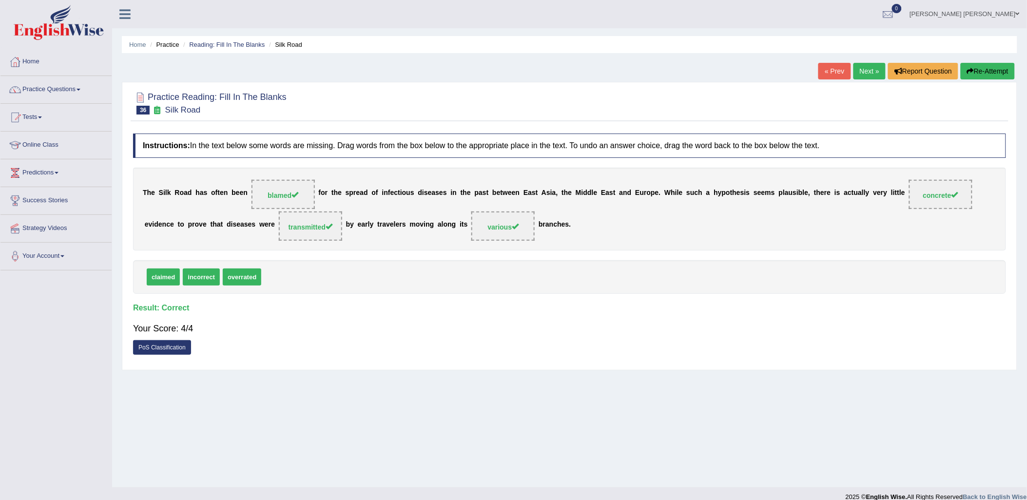
click at [861, 66] on link "Next »" at bounding box center [870, 71] width 32 height 17
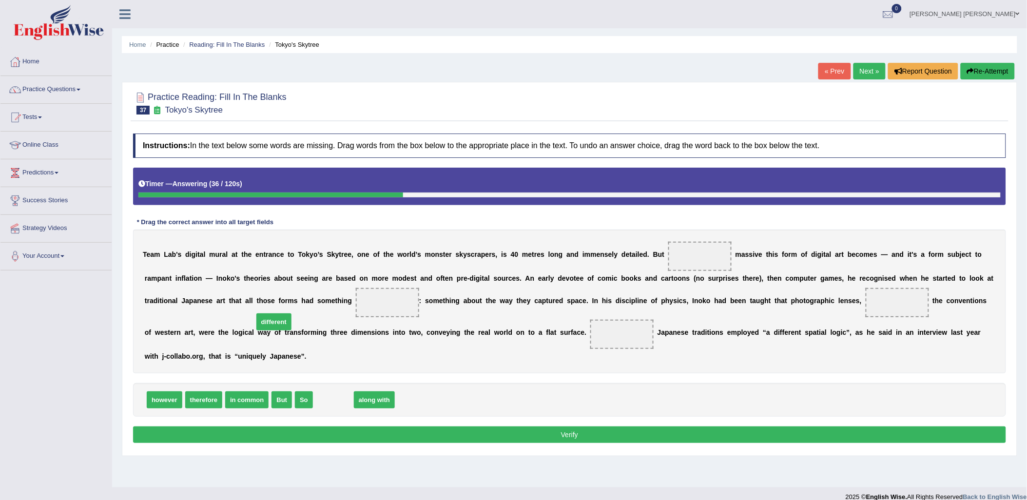
drag, startPoint x: 330, startPoint y: 391, endPoint x: 271, endPoint y: 313, distance: 98.1
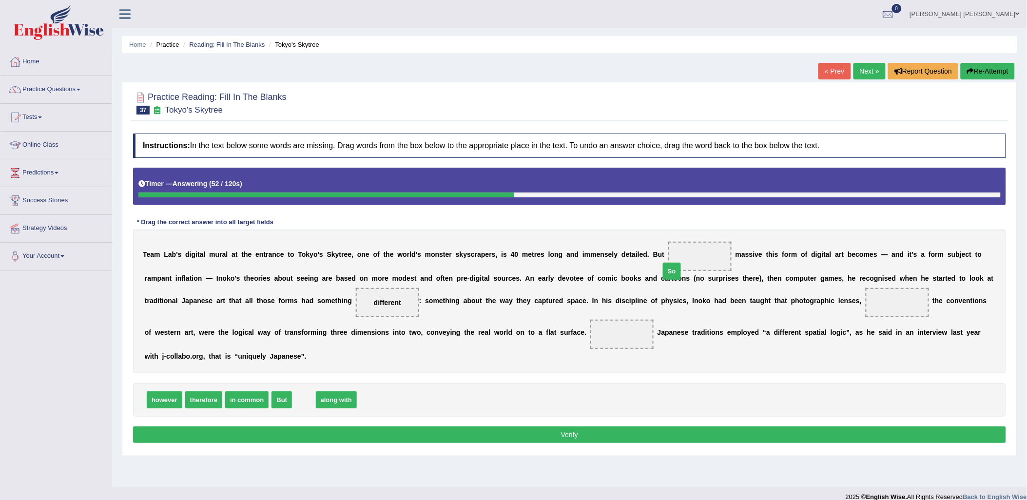
drag, startPoint x: 295, startPoint y: 385, endPoint x: 664, endPoint y: 256, distance: 390.0
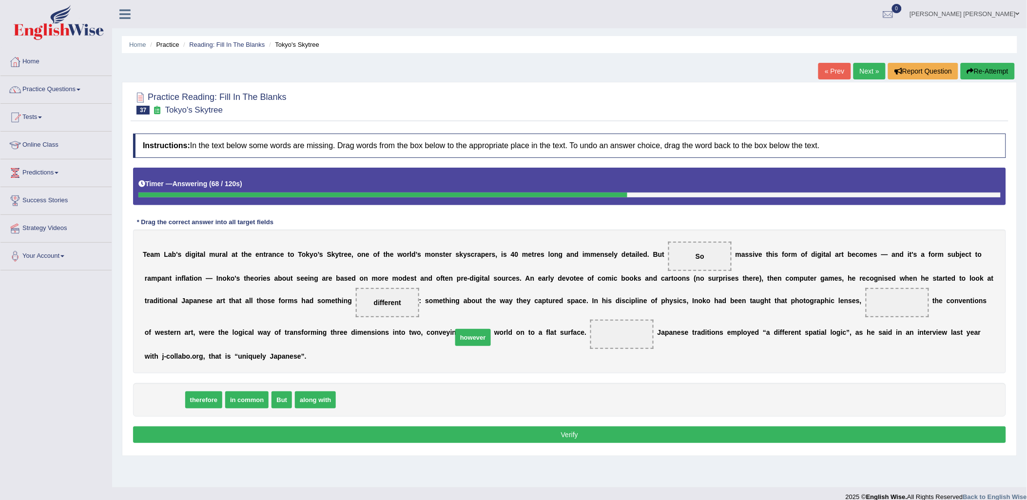
drag, startPoint x: 156, startPoint y: 383, endPoint x: 465, endPoint y: 321, distance: 314.9
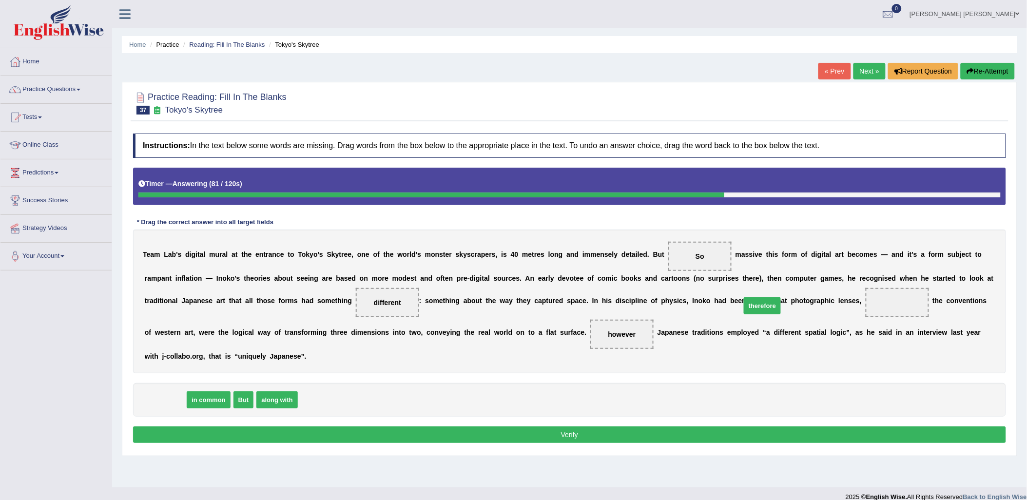
drag, startPoint x: 170, startPoint y: 376, endPoint x: 766, endPoint y: 283, distance: 603.6
click at [709, 427] on button "Verify" at bounding box center [569, 435] width 873 height 17
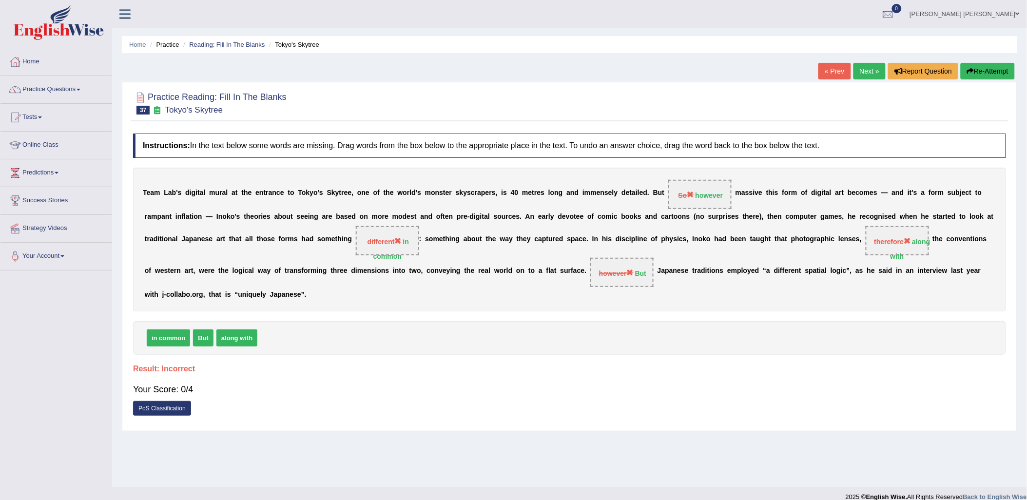
click at [876, 71] on link "Next »" at bounding box center [870, 71] width 32 height 17
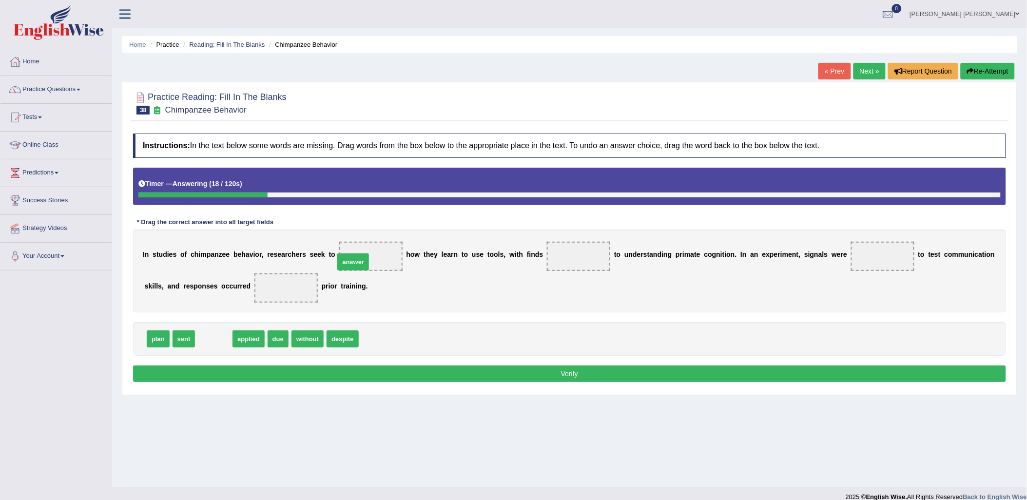
drag, startPoint x: 216, startPoint y: 344, endPoint x: 355, endPoint y: 267, distance: 159.3
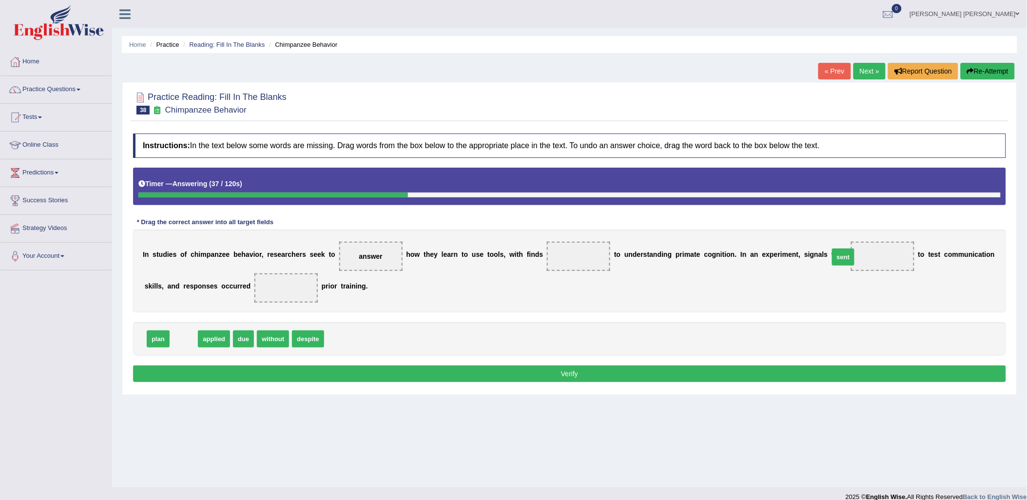
drag, startPoint x: 178, startPoint y: 342, endPoint x: 838, endPoint y: 261, distance: 664.2
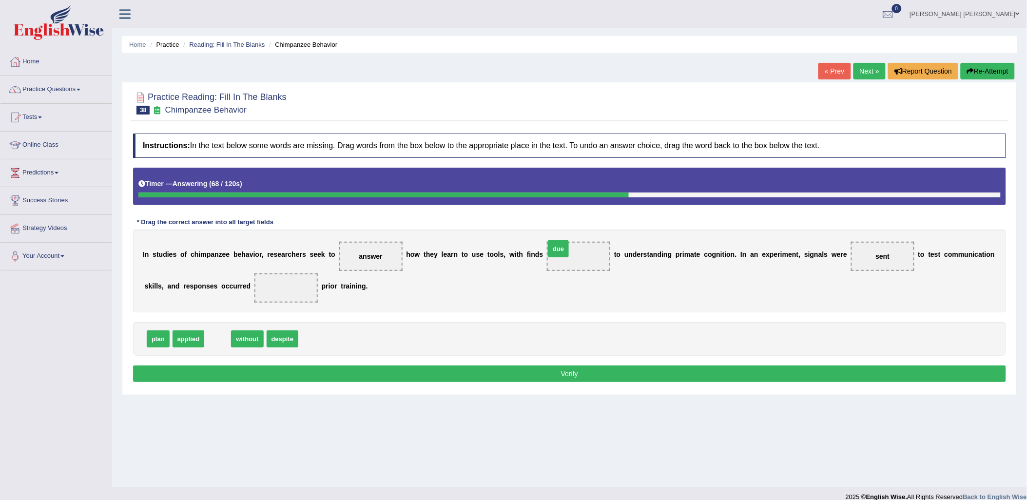
drag, startPoint x: 217, startPoint y: 339, endPoint x: 566, endPoint y: 251, distance: 359.8
drag, startPoint x: 250, startPoint y: 341, endPoint x: 241, endPoint y: 273, distance: 68.8
click at [489, 371] on button "Verify" at bounding box center [569, 374] width 873 height 17
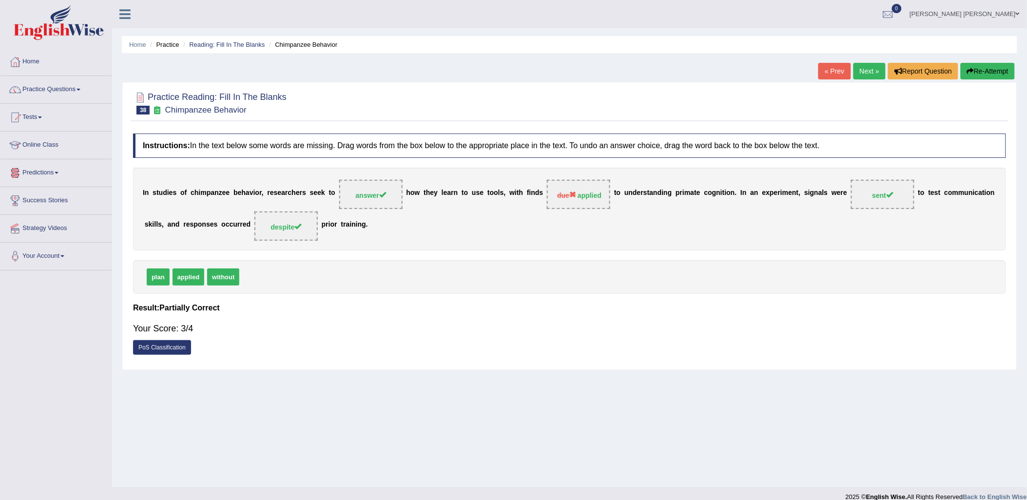
click at [870, 72] on link "Next »" at bounding box center [870, 71] width 32 height 17
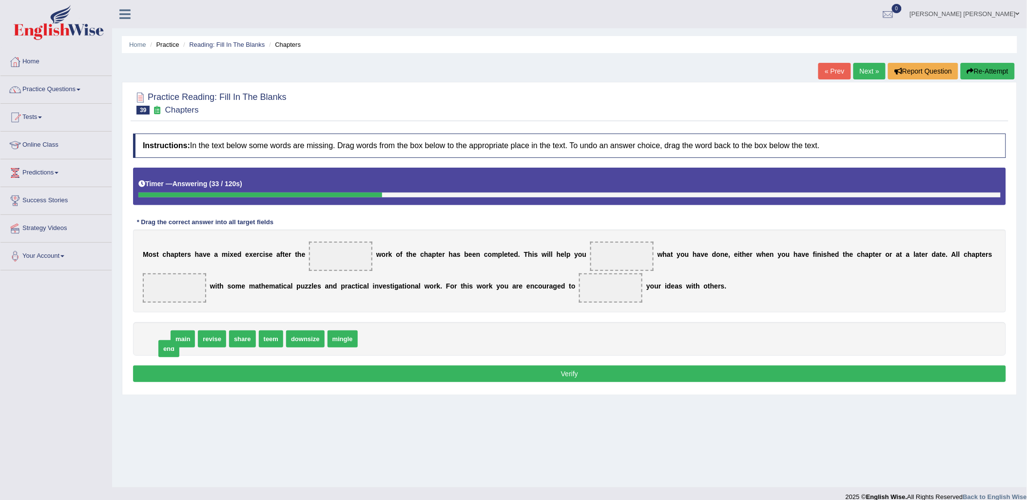
drag, startPoint x: 161, startPoint y: 342, endPoint x: 178, endPoint y: 350, distance: 18.3
drag, startPoint x: 163, startPoint y: 341, endPoint x: 330, endPoint y: 261, distance: 185.4
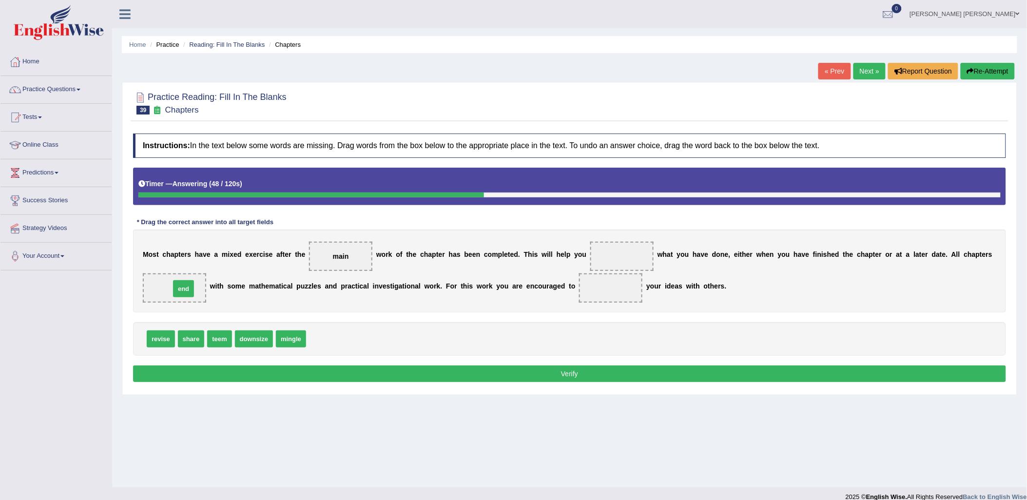
drag, startPoint x: 314, startPoint y: 340, endPoint x: 177, endPoint y: 290, distance: 145.0
drag, startPoint x: 186, startPoint y: 337, endPoint x: 583, endPoint y: 286, distance: 399.7
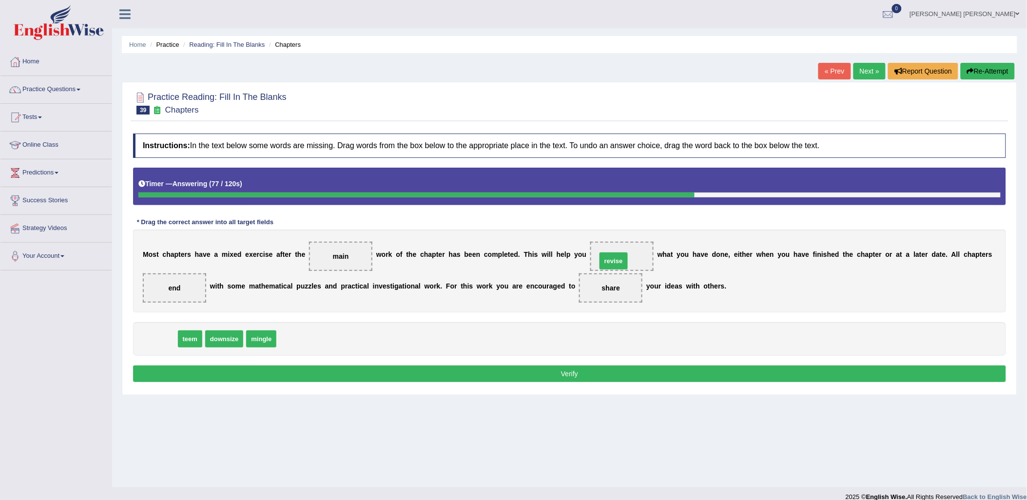
drag, startPoint x: 169, startPoint y: 341, endPoint x: 621, endPoint y: 263, distance: 458.7
click at [524, 372] on button "Verify" at bounding box center [569, 374] width 873 height 17
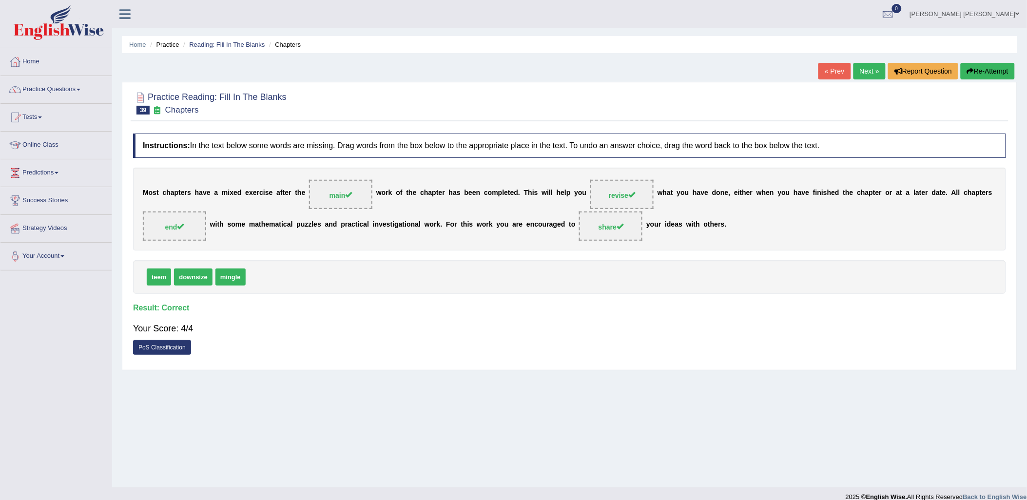
click at [871, 71] on link "Next »" at bounding box center [870, 71] width 32 height 17
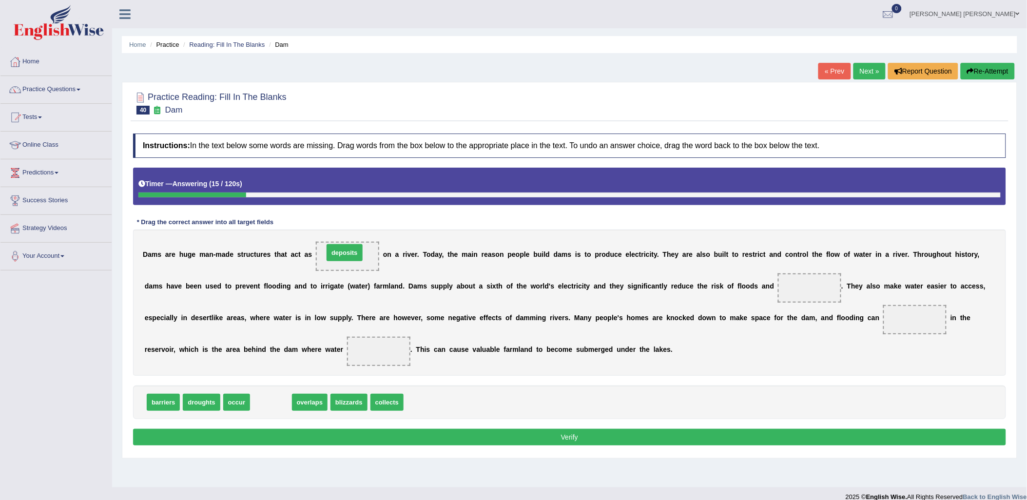
drag, startPoint x: 266, startPoint y: 401, endPoint x: 339, endPoint y: 251, distance: 166.8
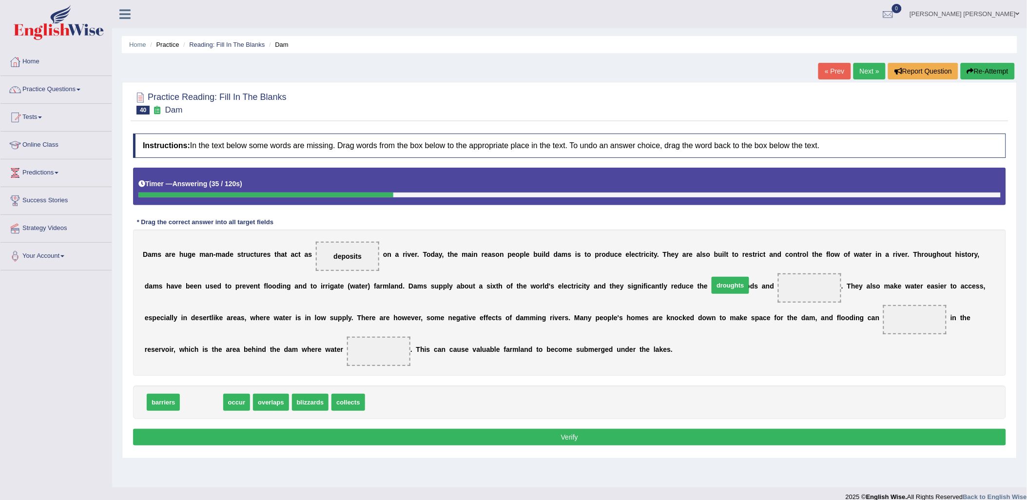
drag, startPoint x: 197, startPoint y: 405, endPoint x: 727, endPoint y: 288, distance: 541.8
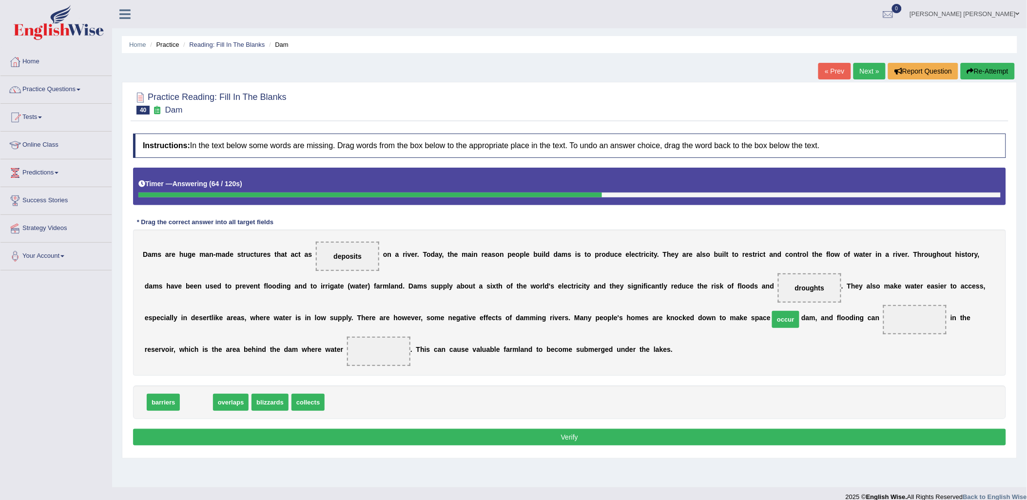
drag, startPoint x: 200, startPoint y: 404, endPoint x: 792, endPoint y: 320, distance: 597.4
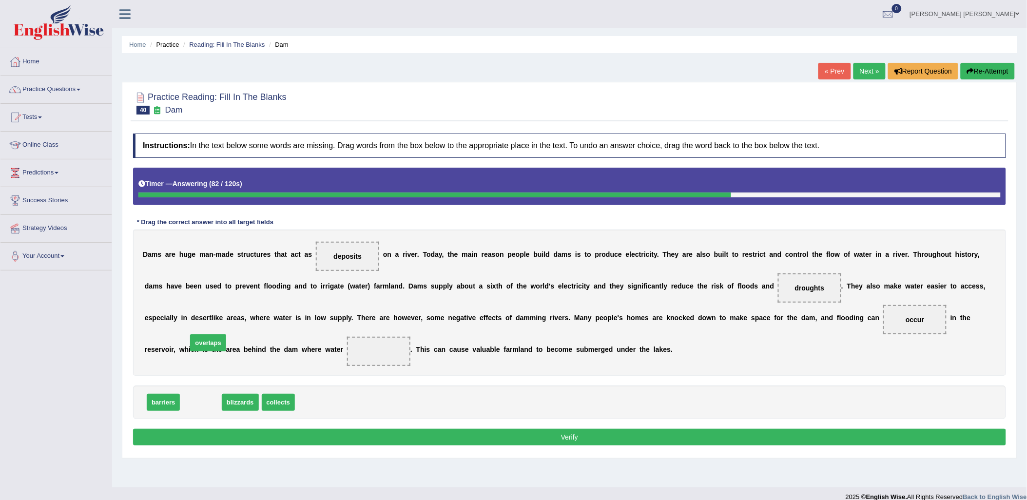
drag, startPoint x: 195, startPoint y: 402, endPoint x: 215, endPoint y: 348, distance: 57.5
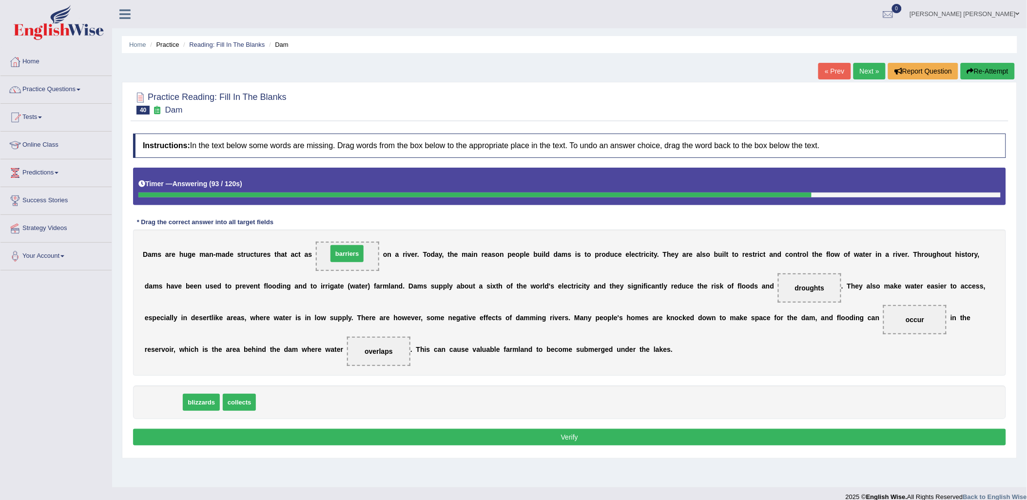
drag, startPoint x: 177, startPoint y: 395, endPoint x: 350, endPoint y: 249, distance: 226.6
click at [602, 438] on button "Verify" at bounding box center [569, 437] width 873 height 17
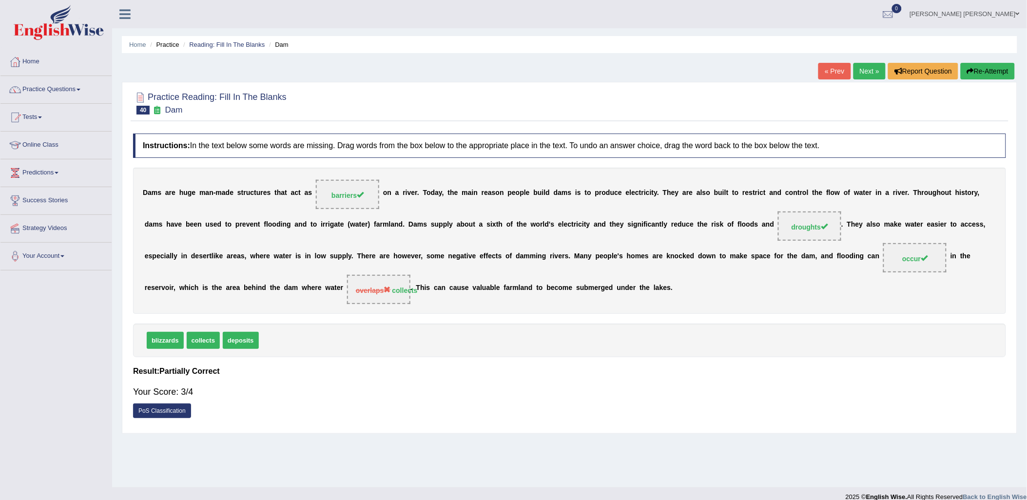
click at [875, 71] on link "Next »" at bounding box center [870, 71] width 32 height 17
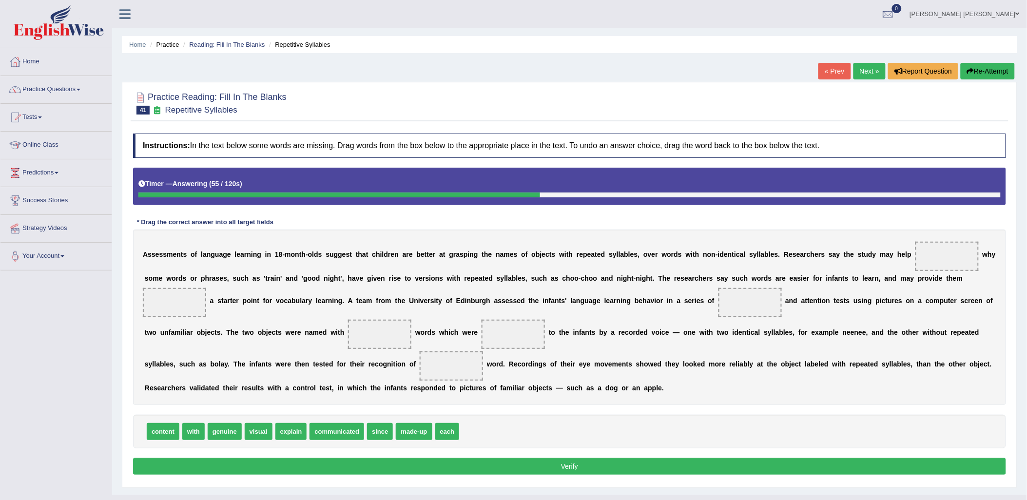
click at [251, 440] on span "visual" at bounding box center [259, 431] width 28 height 17
drag, startPoint x: 192, startPoint y: 451, endPoint x: 889, endPoint y: 284, distance: 716.6
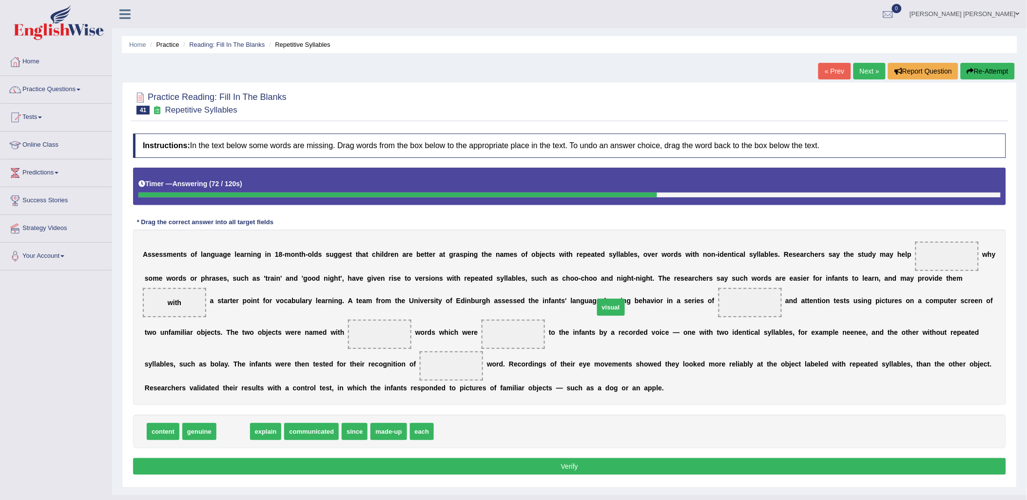
drag, startPoint x: 228, startPoint y: 451, endPoint x: 606, endPoint y: 327, distance: 397.8
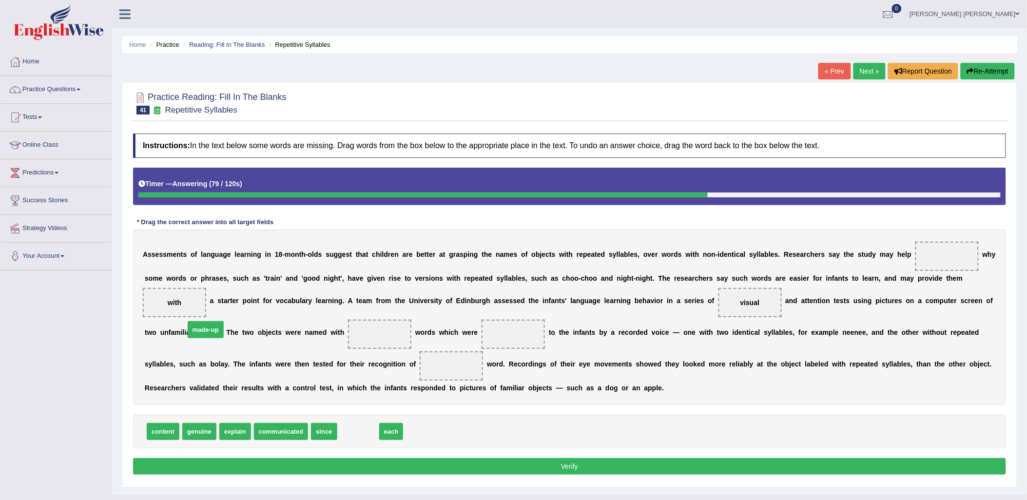
drag, startPoint x: 364, startPoint y: 454, endPoint x: 211, endPoint y: 352, distance: 183.9
click at [163, 440] on span "content" at bounding box center [163, 431] width 33 height 17
drag, startPoint x: 308, startPoint y: 451, endPoint x: 357, endPoint y: 452, distance: 49.3
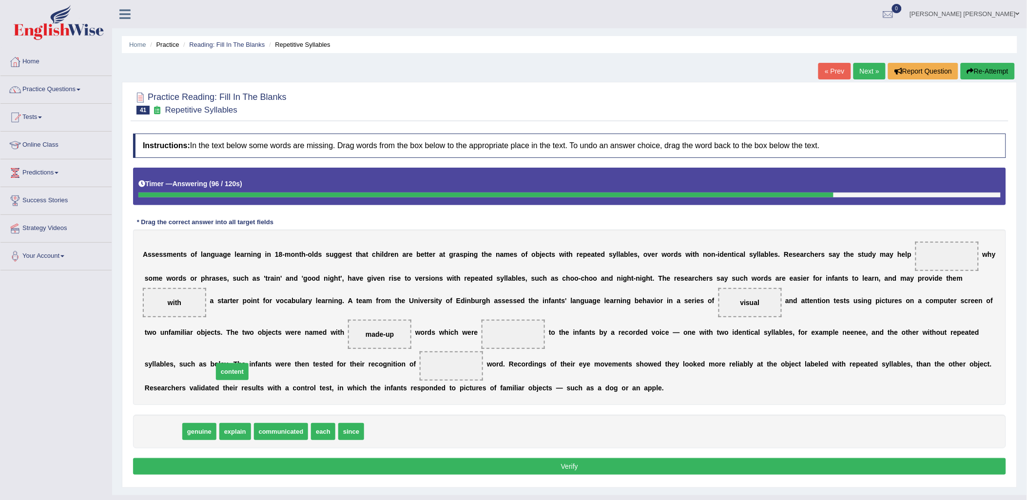
drag, startPoint x: 164, startPoint y: 450, endPoint x: 229, endPoint y: 387, distance: 90.4
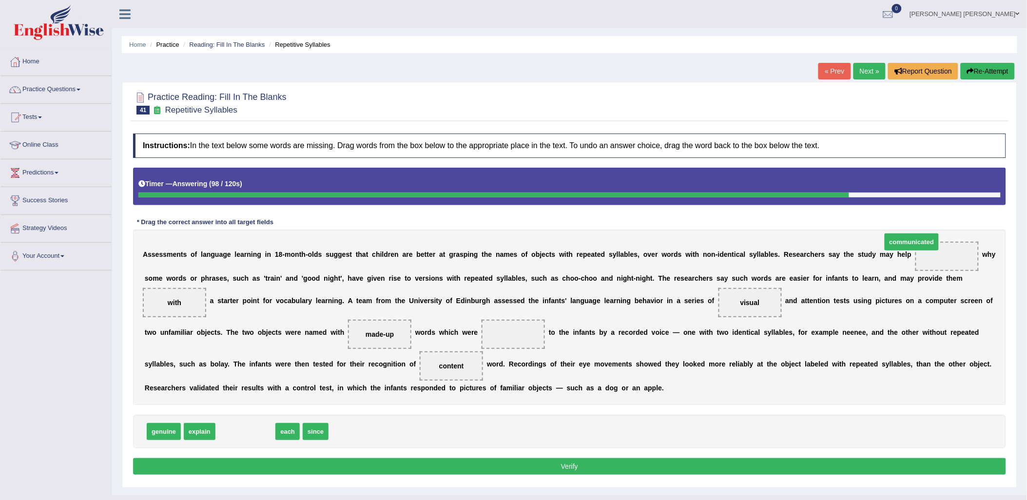
drag, startPoint x: 254, startPoint y: 451, endPoint x: 888, endPoint y: 274, distance: 658.1
drag, startPoint x: 228, startPoint y: 447, endPoint x: 235, endPoint y: 444, distance: 7.0
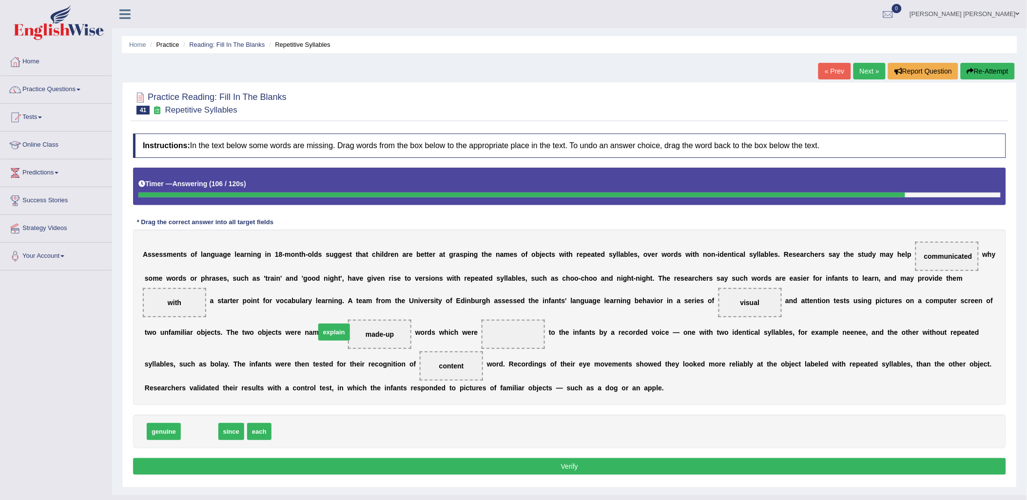
drag, startPoint x: 203, startPoint y: 449, endPoint x: 338, endPoint y: 347, distance: 169.2
click at [557, 475] on button "Verify" at bounding box center [569, 466] width 873 height 17
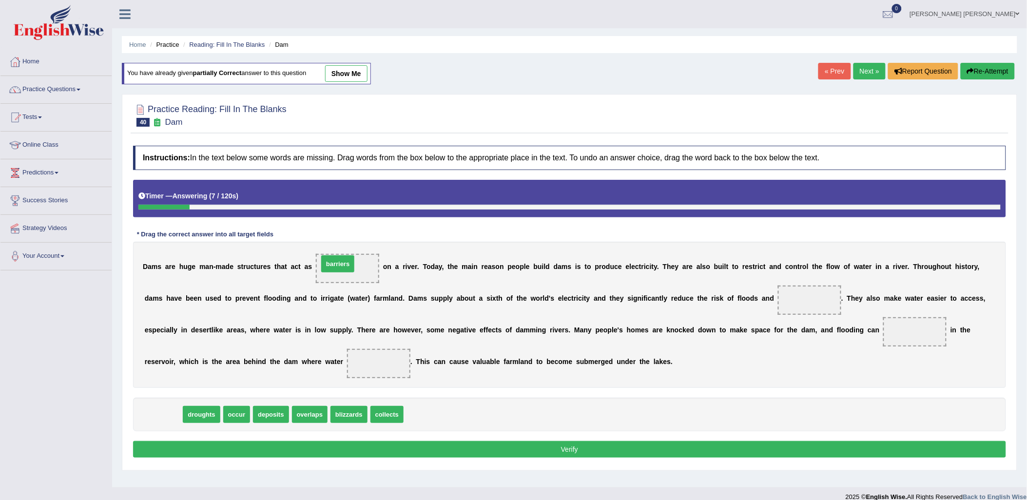
drag, startPoint x: 167, startPoint y: 413, endPoint x: 341, endPoint y: 262, distance: 230.6
drag, startPoint x: 347, startPoint y: 419, endPoint x: 206, endPoint y: 372, distance: 148.8
drag, startPoint x: 153, startPoint y: 413, endPoint x: 712, endPoint y: 276, distance: 575.8
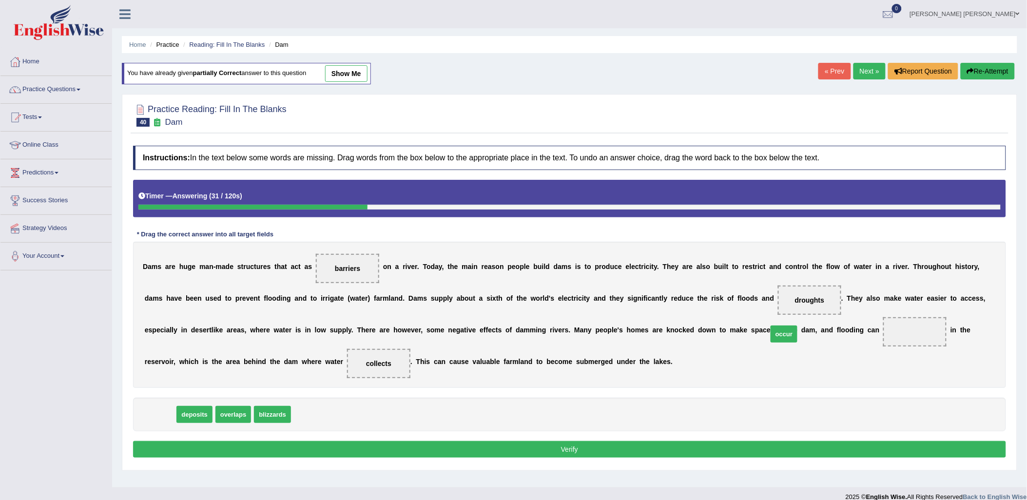
drag, startPoint x: 164, startPoint y: 412, endPoint x: 797, endPoint y: 327, distance: 638.1
click at [520, 445] on button "Verify" at bounding box center [569, 449] width 873 height 17
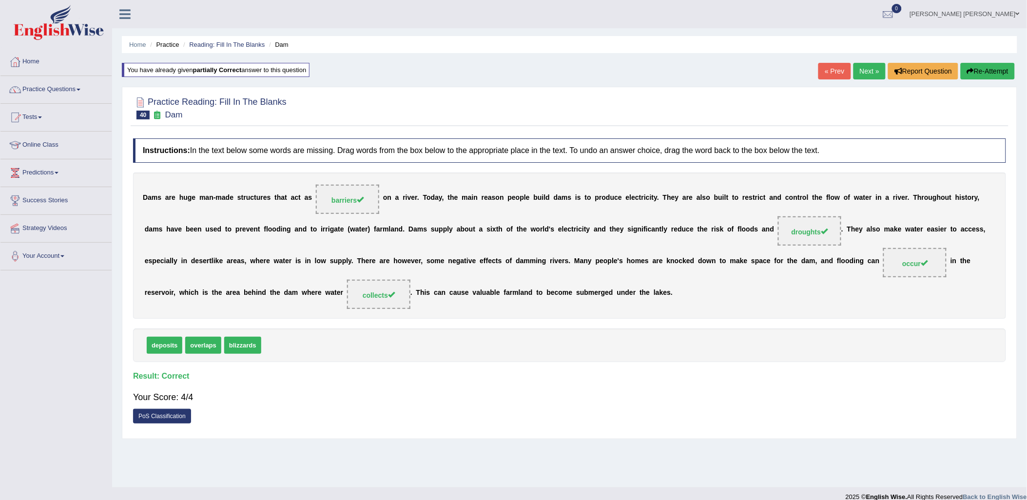
click at [872, 71] on link "Next »" at bounding box center [870, 71] width 32 height 17
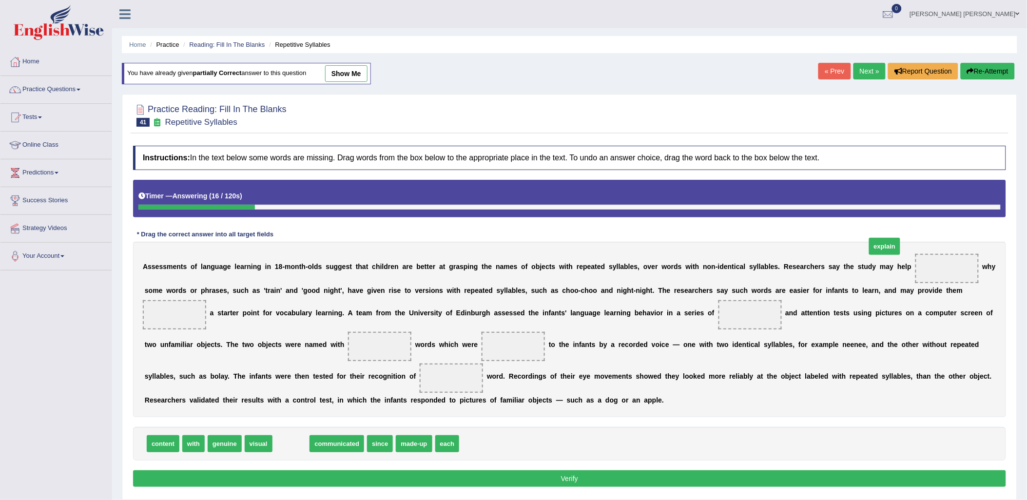
drag, startPoint x: 280, startPoint y: 464, endPoint x: 874, endPoint y: 267, distance: 625.9
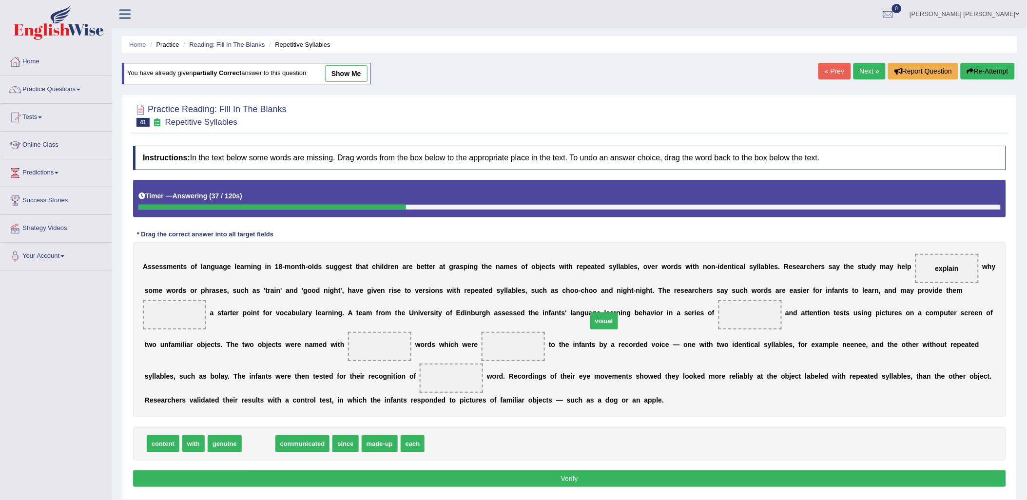
drag, startPoint x: 254, startPoint y: 462, endPoint x: 600, endPoint y: 339, distance: 366.9
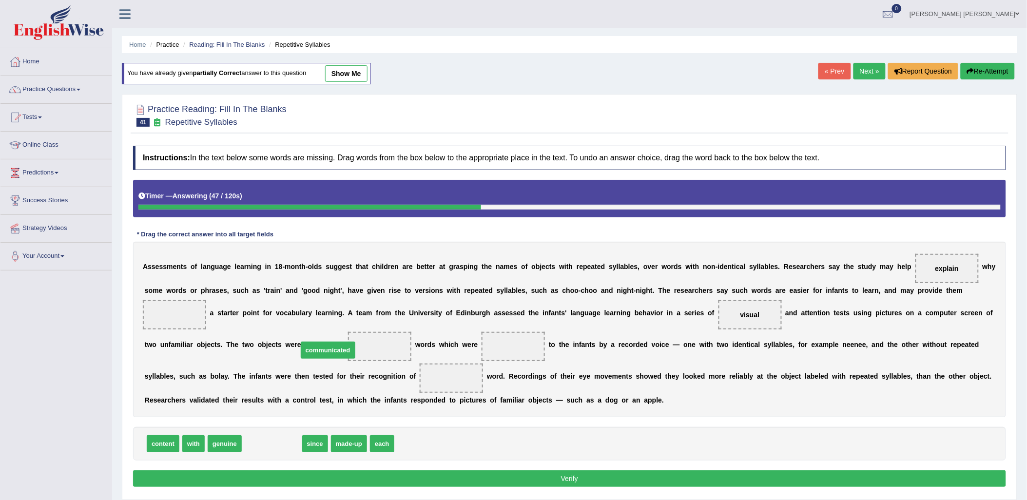
drag, startPoint x: 271, startPoint y: 462, endPoint x: 327, endPoint y: 369, distance: 109.1
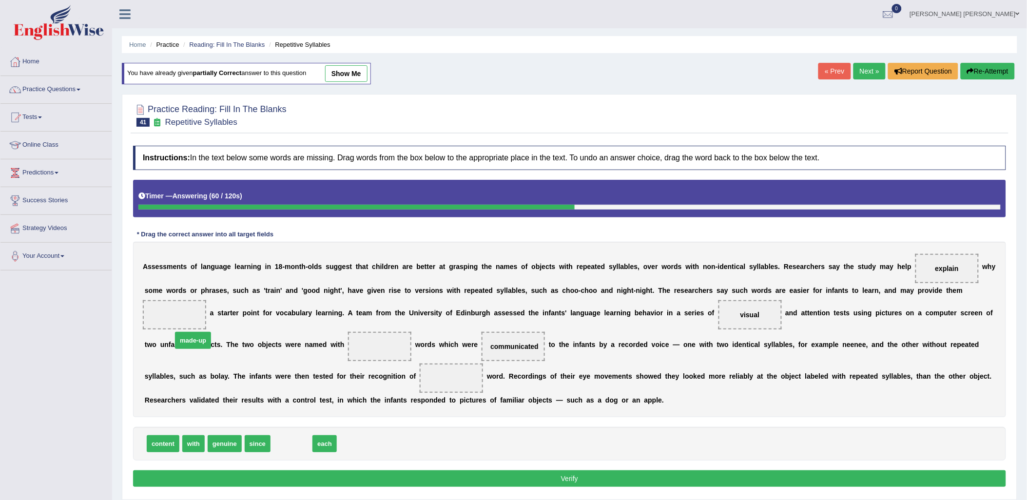
drag, startPoint x: 295, startPoint y: 468, endPoint x: 197, endPoint y: 365, distance: 142.8
drag, startPoint x: 286, startPoint y: 462, endPoint x: 237, endPoint y: 401, distance: 78.4
click at [364, 73] on link "show me" at bounding box center [346, 73] width 42 height 17
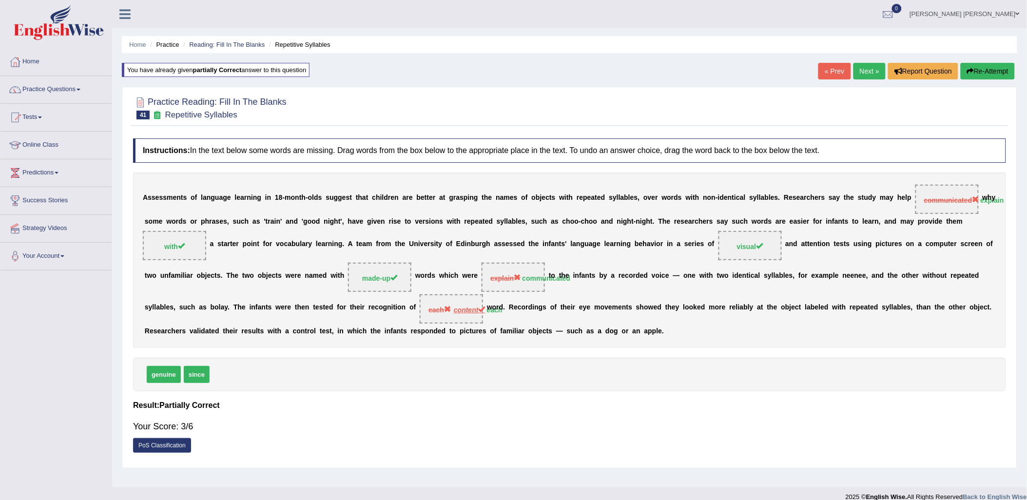
click at [861, 72] on link "Next »" at bounding box center [870, 71] width 32 height 17
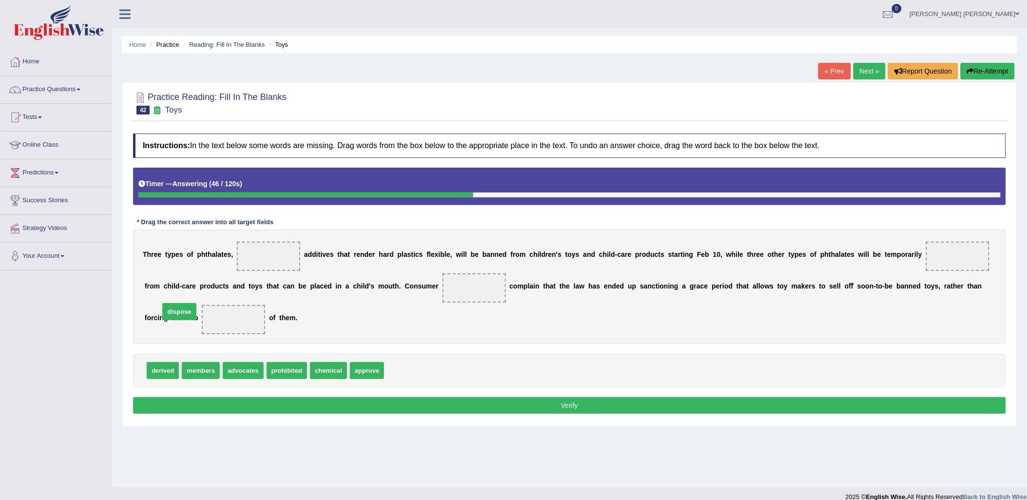
drag, startPoint x: 405, startPoint y: 373, endPoint x: 180, endPoint y: 314, distance: 232.4
drag, startPoint x: 363, startPoint y: 372, endPoint x: 272, endPoint y: 252, distance: 150.7
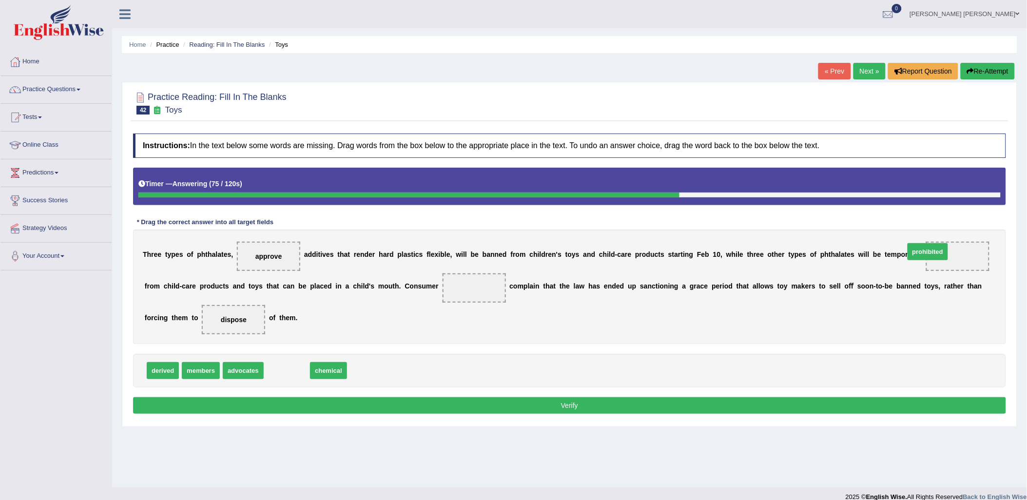
drag, startPoint x: 278, startPoint y: 374, endPoint x: 920, endPoint y: 255, distance: 652.1
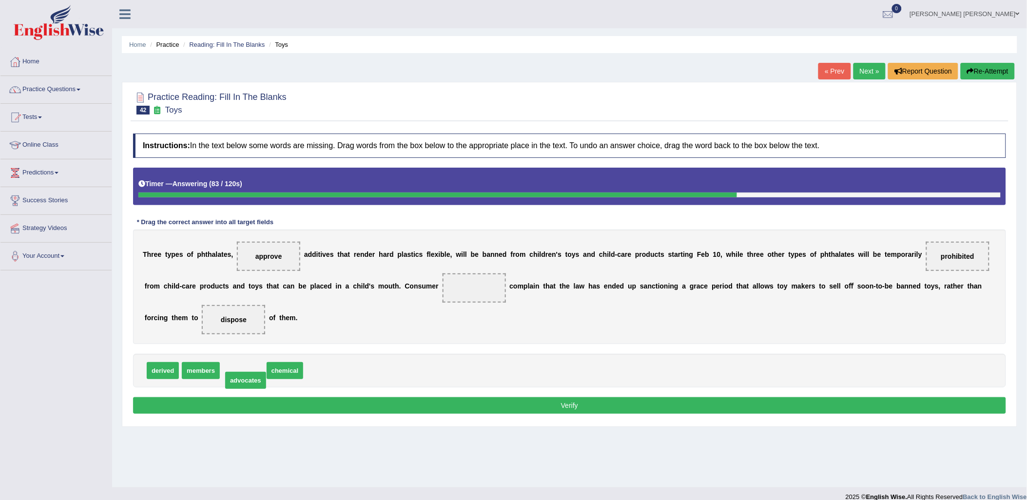
drag, startPoint x: 230, startPoint y: 373, endPoint x: 233, endPoint y: 383, distance: 10.1
drag, startPoint x: 282, startPoint y: 373, endPoint x: 328, endPoint y: 364, distance: 46.6
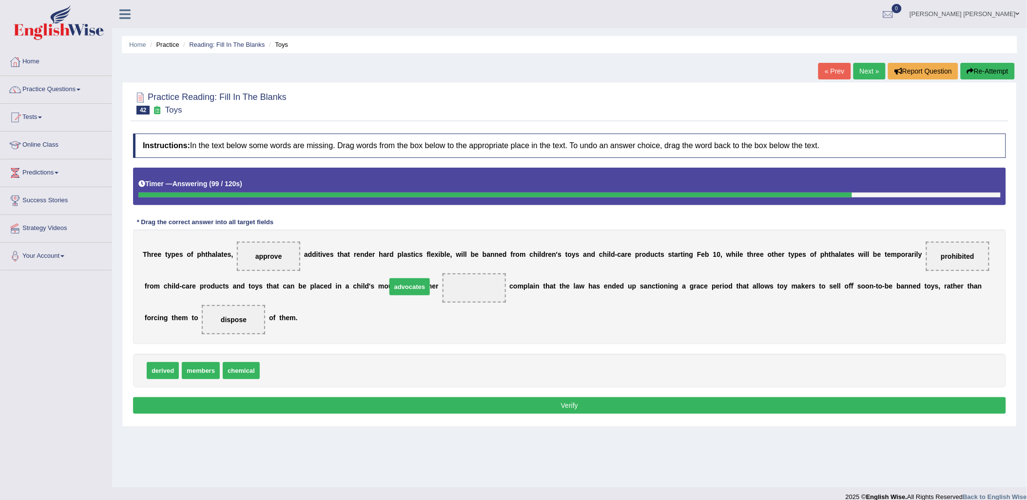
drag, startPoint x: 272, startPoint y: 370, endPoint x: 401, endPoint y: 287, distance: 153.9
click at [510, 403] on button "Verify" at bounding box center [569, 405] width 873 height 17
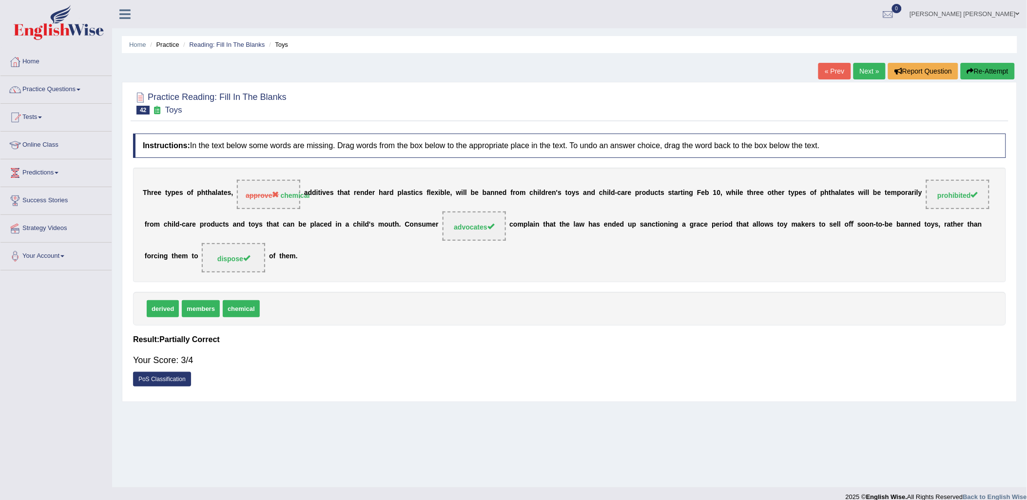
click at [867, 72] on link "Next »" at bounding box center [870, 71] width 32 height 17
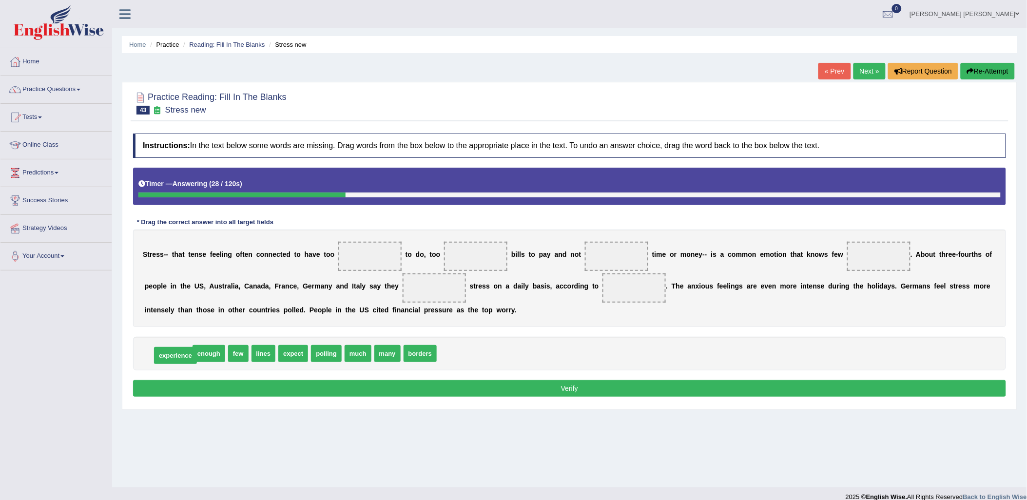
drag, startPoint x: 173, startPoint y: 352, endPoint x: 180, endPoint y: 354, distance: 7.6
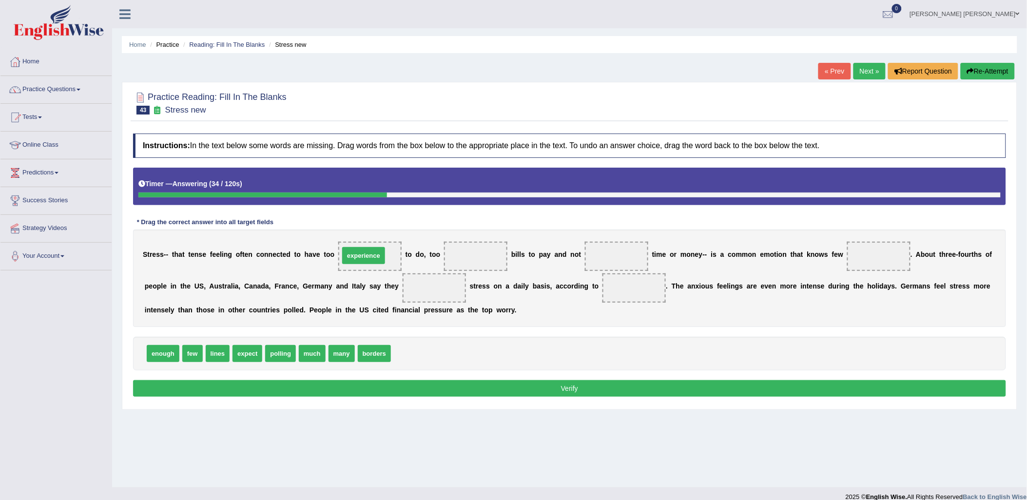
drag, startPoint x: 410, startPoint y: 354, endPoint x: 358, endPoint y: 255, distance: 112.5
drag, startPoint x: 335, startPoint y: 359, endPoint x: 607, endPoint y: 259, distance: 289.6
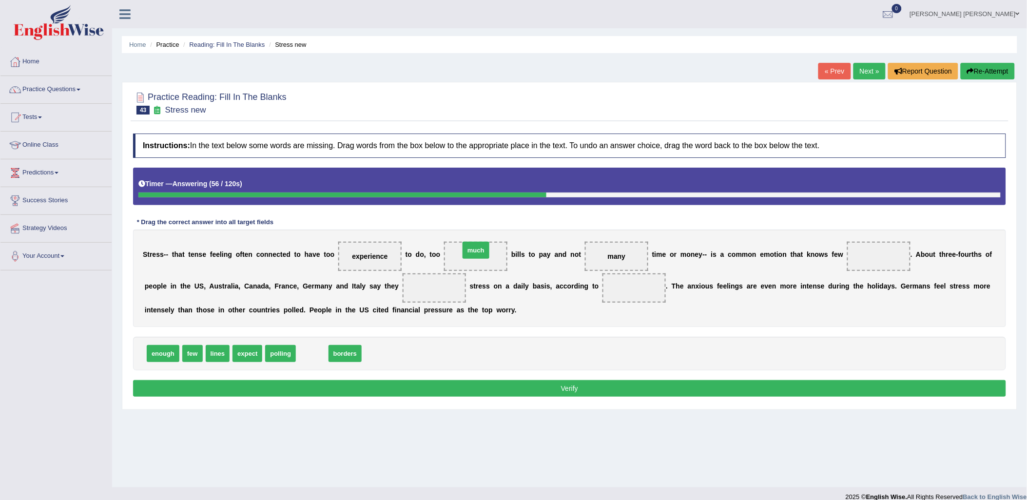
drag, startPoint x: 305, startPoint y: 357, endPoint x: 470, endPoint y: 254, distance: 194.1
drag, startPoint x: 317, startPoint y: 354, endPoint x: 844, endPoint y: 255, distance: 535.9
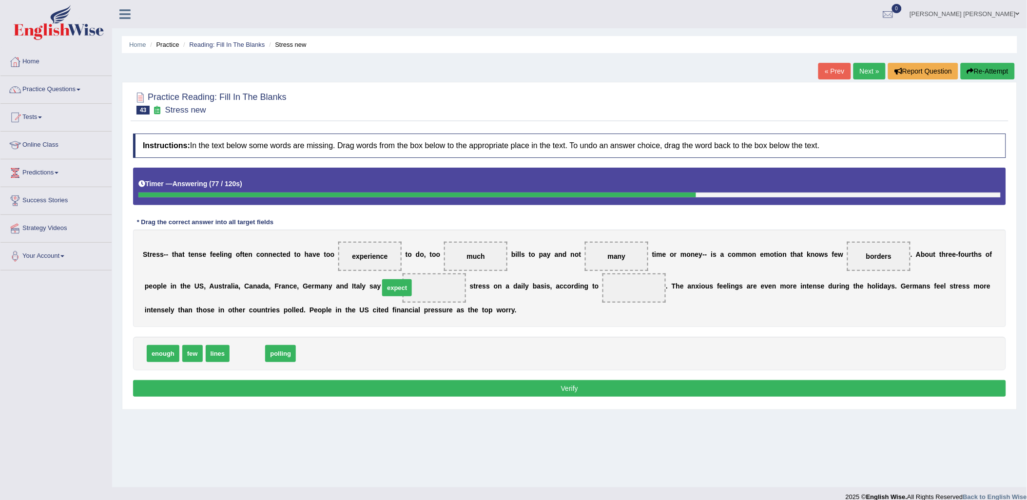
drag, startPoint x: 249, startPoint y: 357, endPoint x: 398, endPoint y: 291, distance: 163.5
drag, startPoint x: 250, startPoint y: 355, endPoint x: 590, endPoint y: 299, distance: 345.4
click at [581, 388] on button "Verify" at bounding box center [569, 388] width 873 height 17
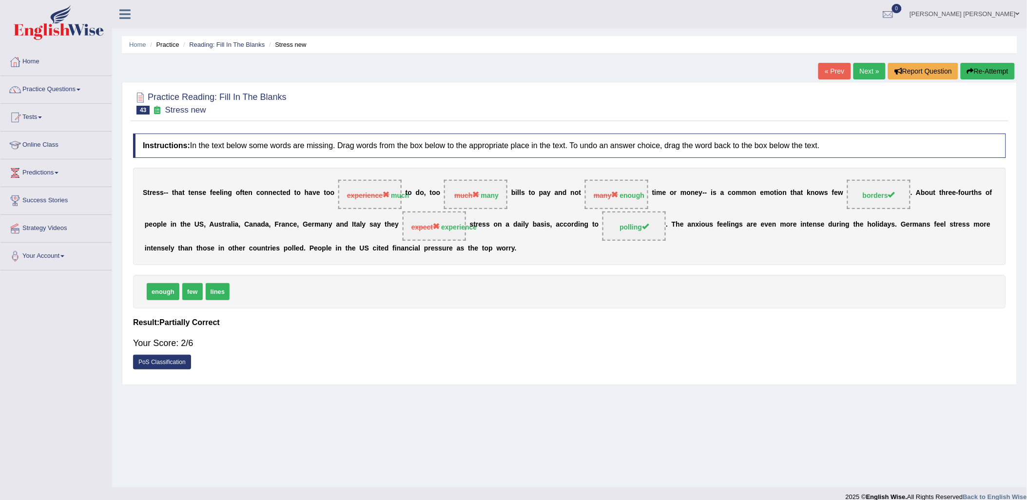
drag, startPoint x: 994, startPoint y: 64, endPoint x: 991, endPoint y: 69, distance: 5.0
click at [994, 65] on button "Re-Attempt" at bounding box center [988, 71] width 54 height 17
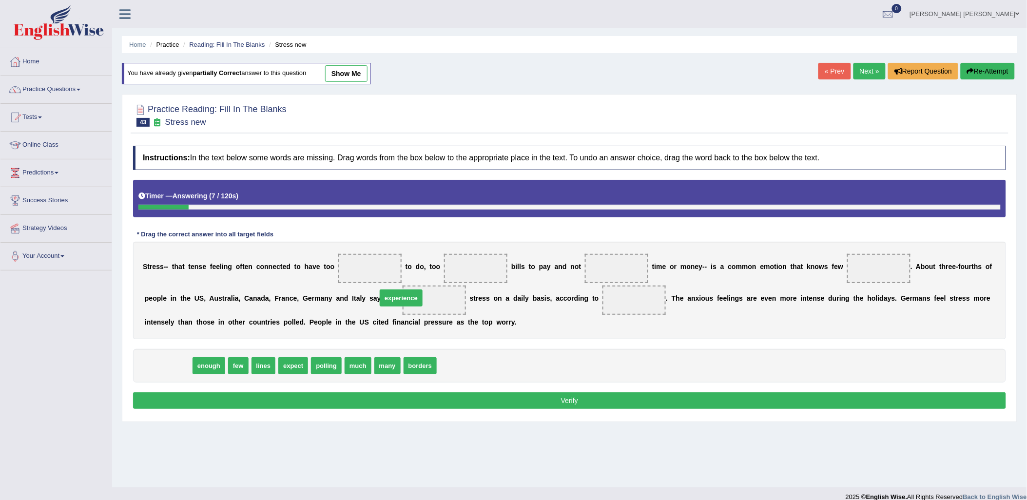
drag, startPoint x: 231, startPoint y: 355, endPoint x: 391, endPoint y: 301, distance: 168.4
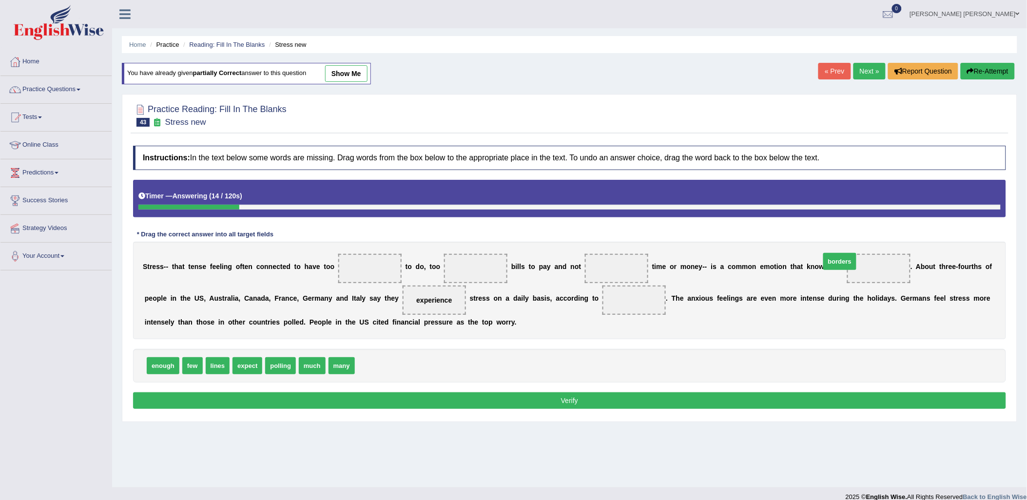
drag, startPoint x: 374, startPoint y: 373, endPoint x: 840, endPoint y: 268, distance: 477.2
drag, startPoint x: 309, startPoint y: 362, endPoint x: 362, endPoint y: 275, distance: 101.8
drag, startPoint x: 313, startPoint y: 364, endPoint x: 458, endPoint y: 267, distance: 175.1
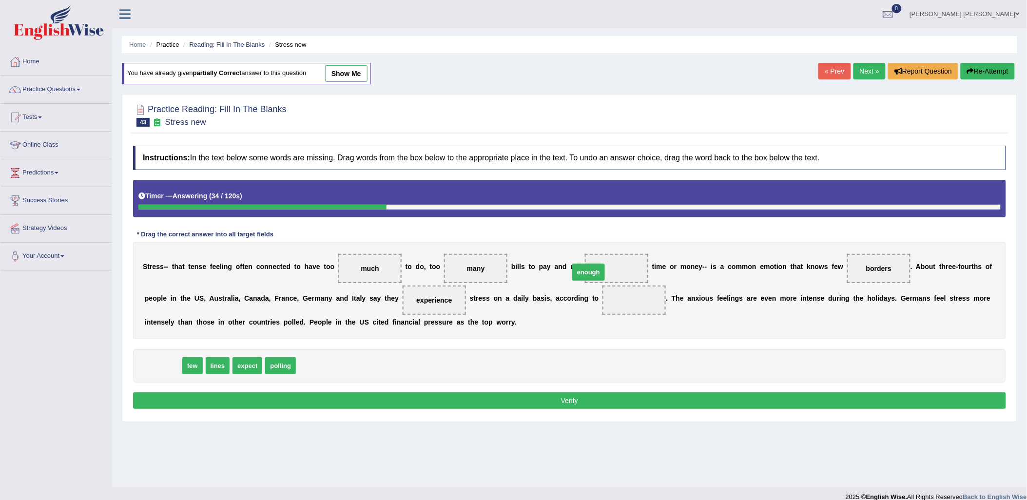
drag, startPoint x: 156, startPoint y: 367, endPoint x: 582, endPoint y: 273, distance: 435.9
drag, startPoint x: 267, startPoint y: 364, endPoint x: 564, endPoint y: 304, distance: 302.5
click at [522, 403] on button "Verify" at bounding box center [569, 401] width 873 height 17
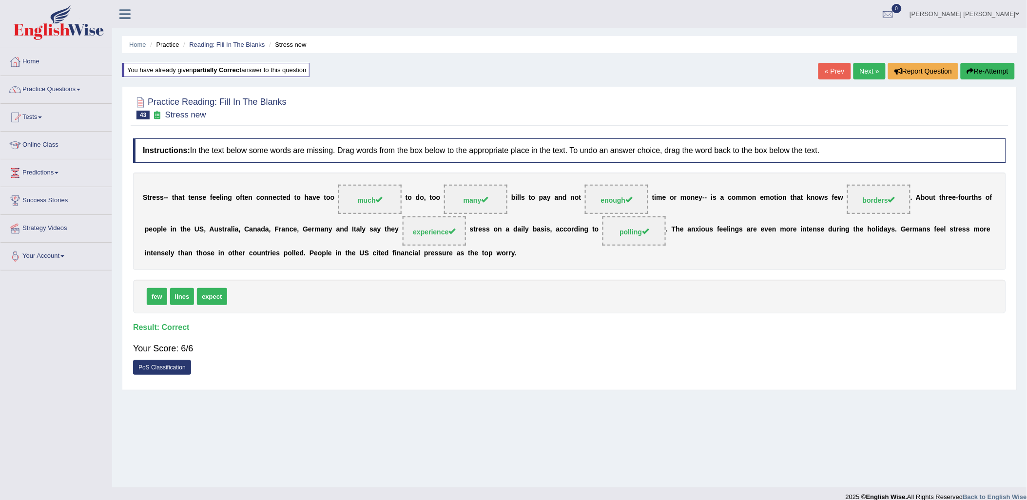
click at [869, 69] on link "Next »" at bounding box center [870, 71] width 32 height 17
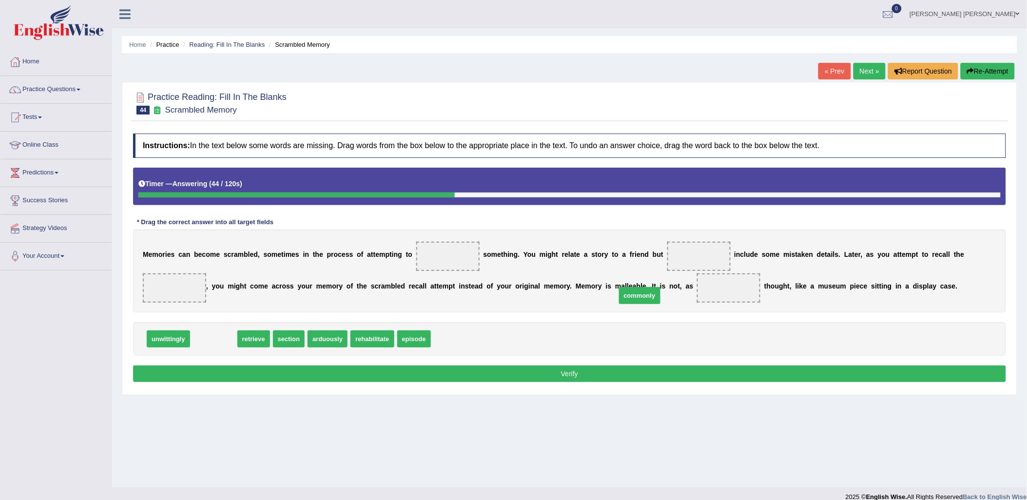
drag, startPoint x: 213, startPoint y: 340, endPoint x: 639, endPoint y: 296, distance: 428.4
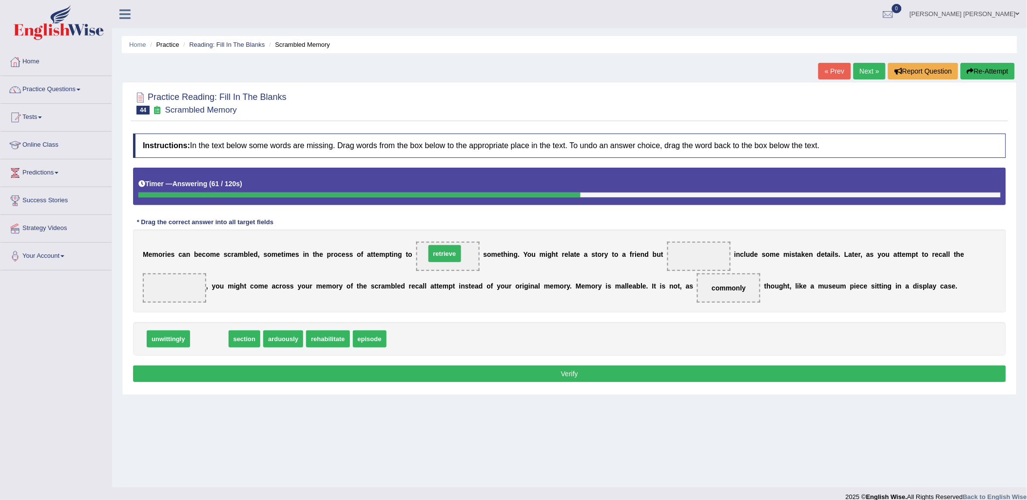
drag, startPoint x: 212, startPoint y: 345, endPoint x: 448, endPoint y: 260, distance: 250.5
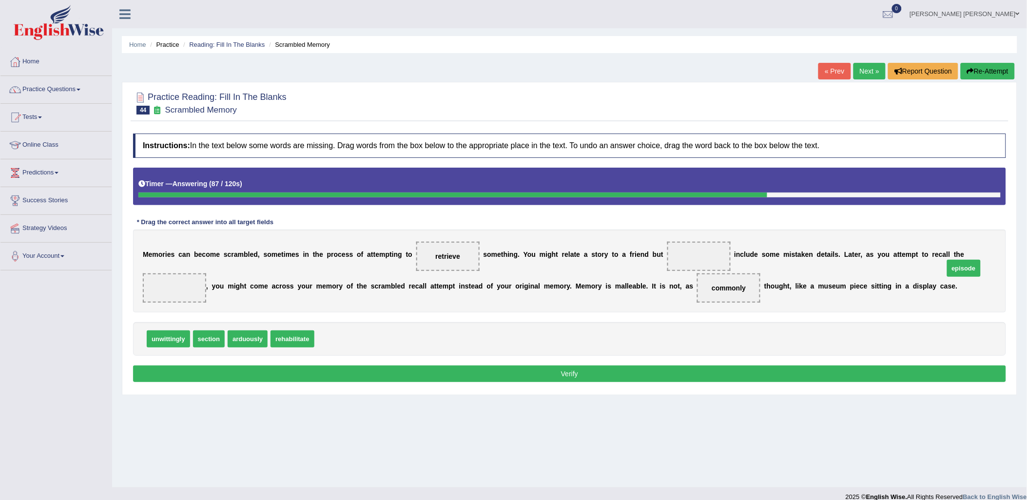
drag, startPoint x: 330, startPoint y: 342, endPoint x: 960, endPoint y: 271, distance: 633.9
drag, startPoint x: 967, startPoint y: 255, endPoint x: 674, endPoint y: 255, distance: 293.1
drag, startPoint x: 168, startPoint y: 342, endPoint x: 954, endPoint y: 259, distance: 790.4
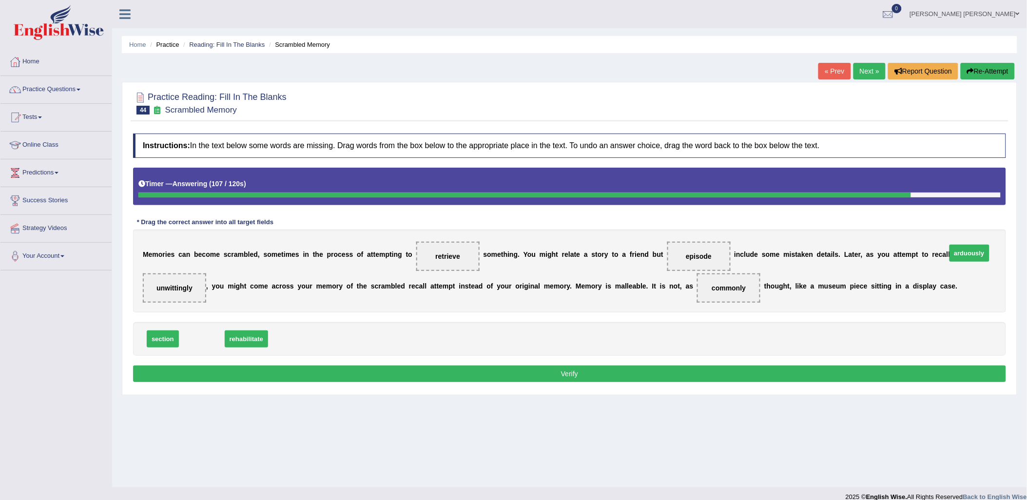
drag, startPoint x: 211, startPoint y: 341, endPoint x: 976, endPoint y: 255, distance: 769.5
click at [810, 374] on button "Verify" at bounding box center [569, 374] width 873 height 17
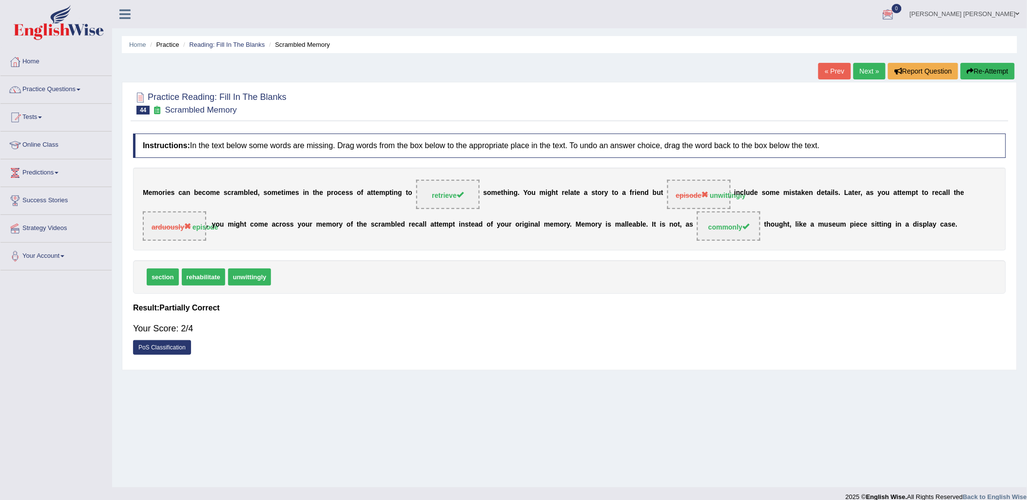
click at [869, 71] on link "Next »" at bounding box center [870, 71] width 32 height 17
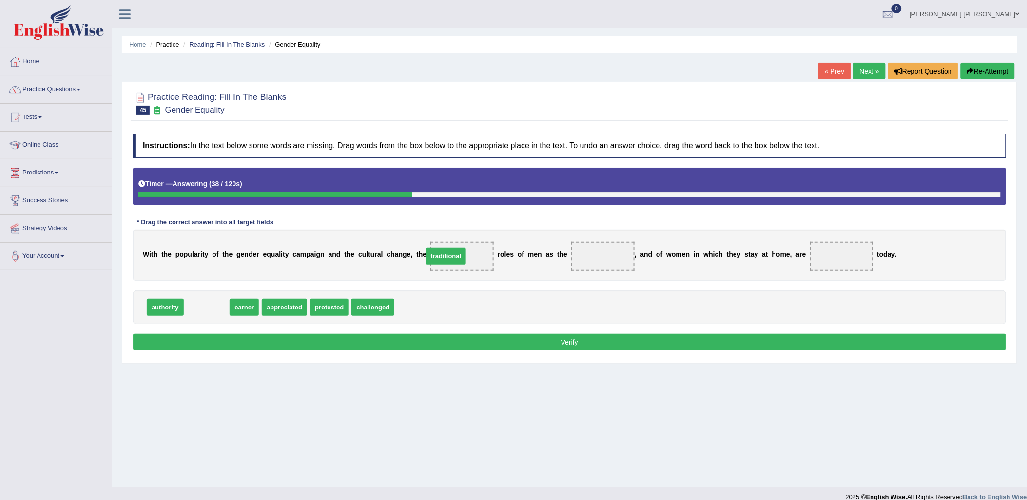
drag, startPoint x: 193, startPoint y: 308, endPoint x: 433, endPoint y: 256, distance: 244.8
drag, startPoint x: 198, startPoint y: 311, endPoint x: 571, endPoint y: 255, distance: 376.7
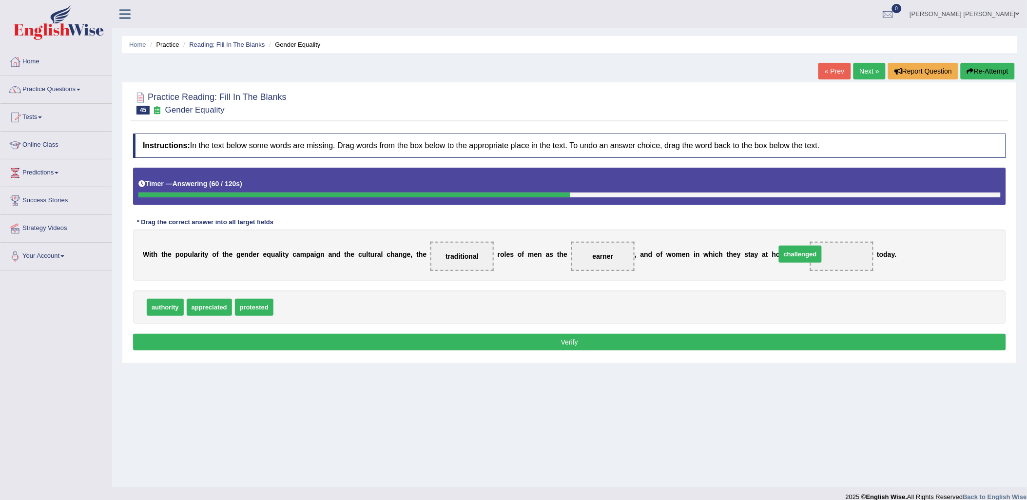
drag, startPoint x: 456, startPoint y: 329, endPoint x: 808, endPoint y: 259, distance: 358.8
click at [796, 343] on button "Verify" at bounding box center [569, 342] width 873 height 17
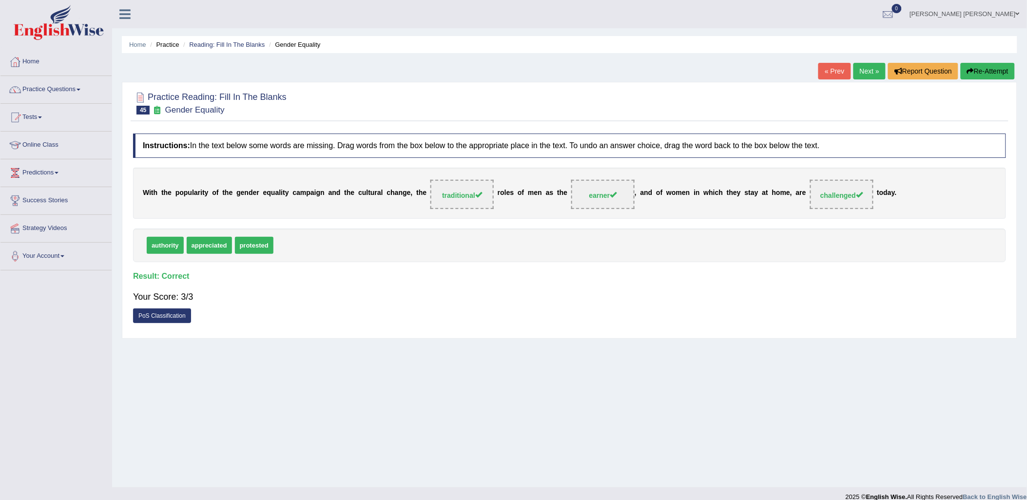
drag, startPoint x: 875, startPoint y: 67, endPoint x: 875, endPoint y: 75, distance: 7.8
click at [875, 68] on link "Next »" at bounding box center [870, 71] width 32 height 17
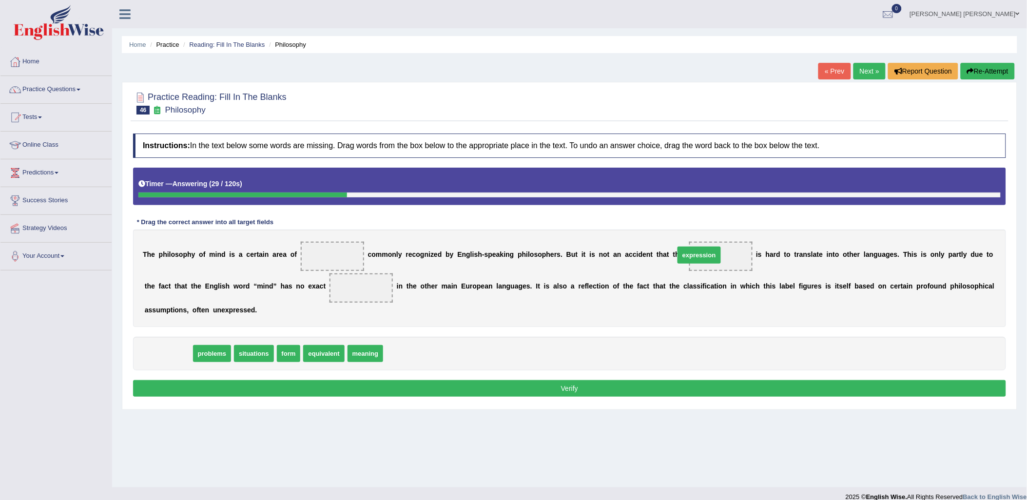
drag, startPoint x: 160, startPoint y: 356, endPoint x: 691, endPoint y: 257, distance: 540.1
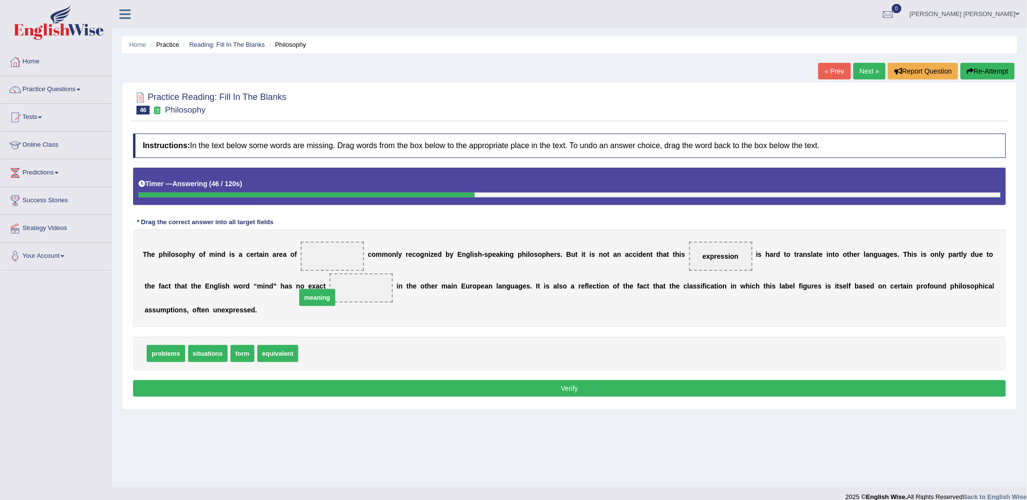
drag, startPoint x: 306, startPoint y: 355, endPoint x: 304, endPoint y: 299, distance: 56.1
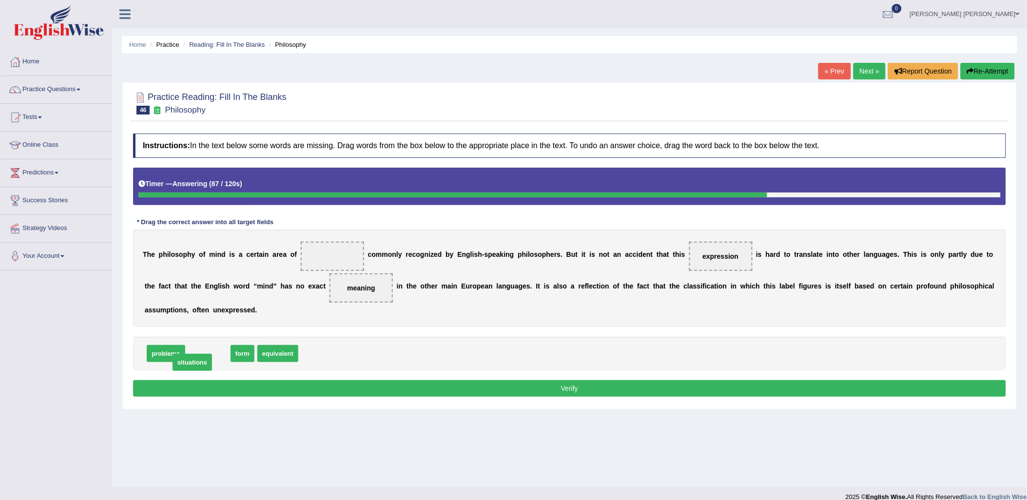
drag, startPoint x: 212, startPoint y: 353, endPoint x: 201, endPoint y: 359, distance: 12.7
drag, startPoint x: 199, startPoint y: 353, endPoint x: 219, endPoint y: 354, distance: 20.5
drag, startPoint x: 246, startPoint y: 356, endPoint x: 330, endPoint y: 256, distance: 130.9
click at [512, 393] on button "Verify" at bounding box center [569, 388] width 873 height 17
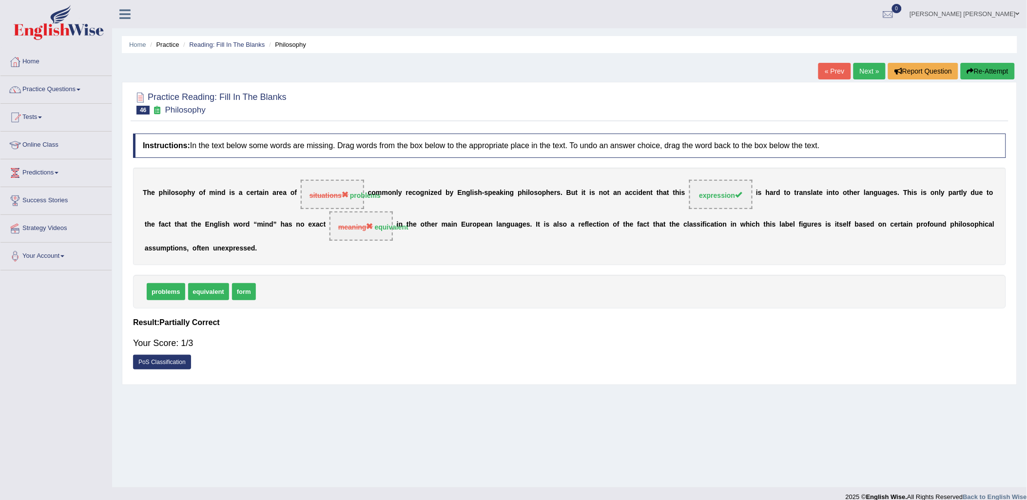
click at [870, 76] on link "Next »" at bounding box center [870, 71] width 32 height 17
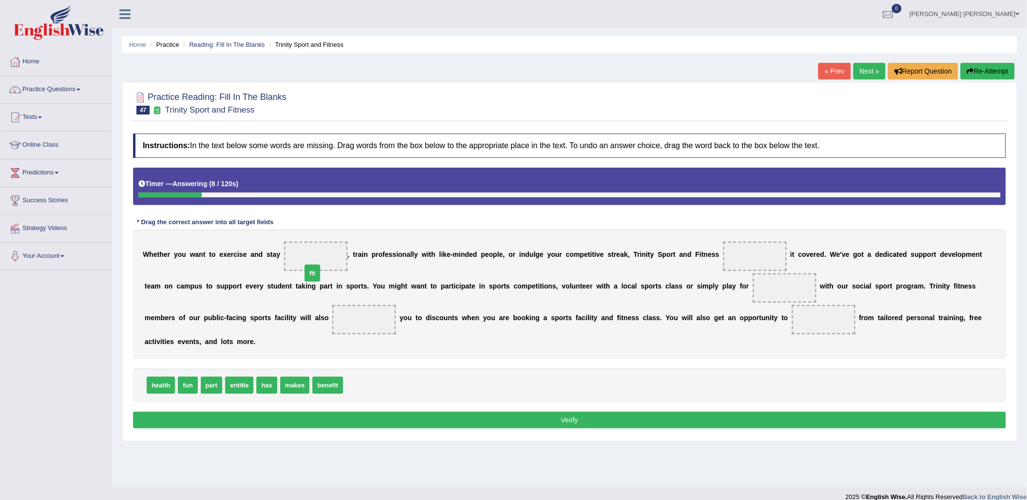
drag, startPoint x: 352, startPoint y: 373, endPoint x: 312, endPoint y: 255, distance: 124.6
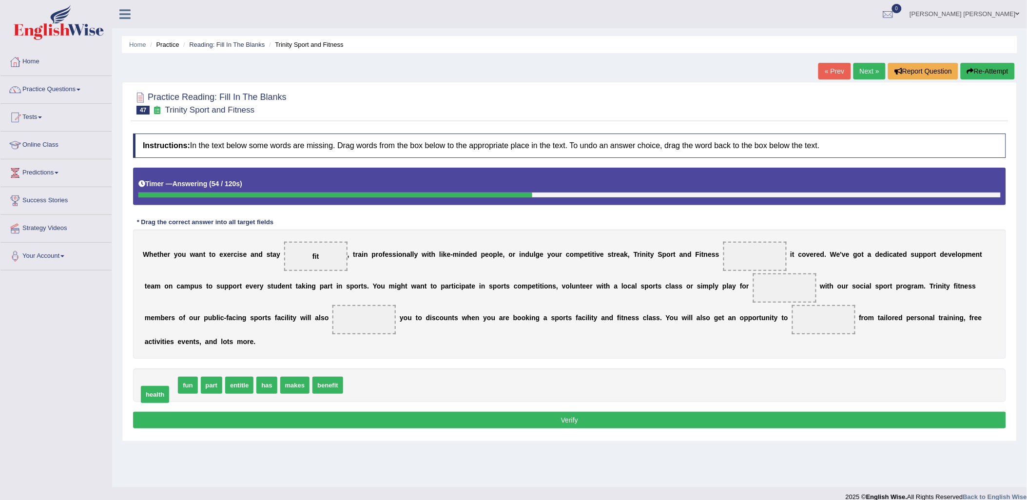
drag, startPoint x: 162, startPoint y: 374, endPoint x: 155, endPoint y: 383, distance: 11.1
drag, startPoint x: 298, startPoint y: 374, endPoint x: 237, endPoint y: 325, distance: 78.0
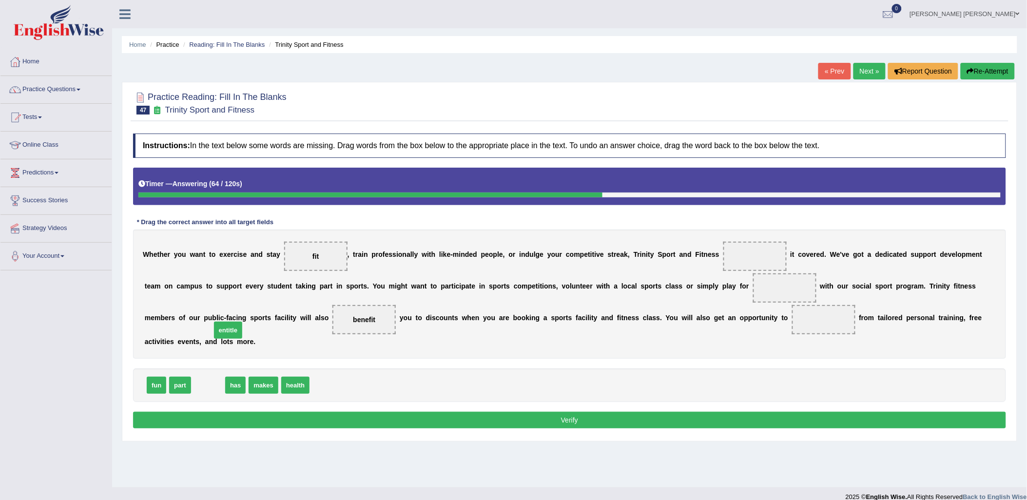
drag, startPoint x: 215, startPoint y: 368, endPoint x: 236, endPoint y: 310, distance: 61.7
drag, startPoint x: 226, startPoint y: 373, endPoint x: 738, endPoint y: 250, distance: 526.2
click at [564, 341] on div "W h e t h e r y o u w a n t t o e x e r c i s e a n d s t a y fit , t r a i n p…" at bounding box center [569, 294] width 873 height 129
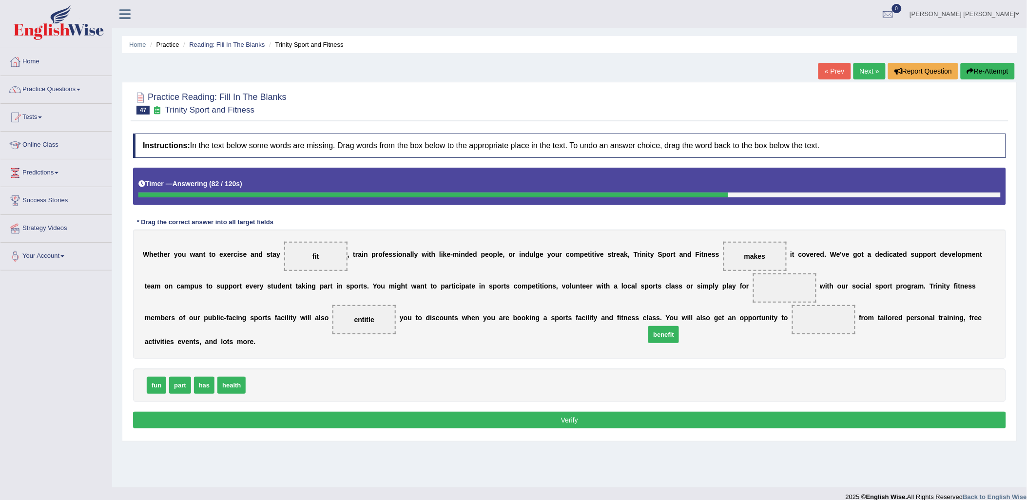
drag, startPoint x: 261, startPoint y: 368, endPoint x: 660, endPoint y: 317, distance: 402.6
drag, startPoint x: 159, startPoint y: 374, endPoint x: 680, endPoint y: 295, distance: 526.6
click at [668, 412] on button "Verify" at bounding box center [569, 420] width 873 height 17
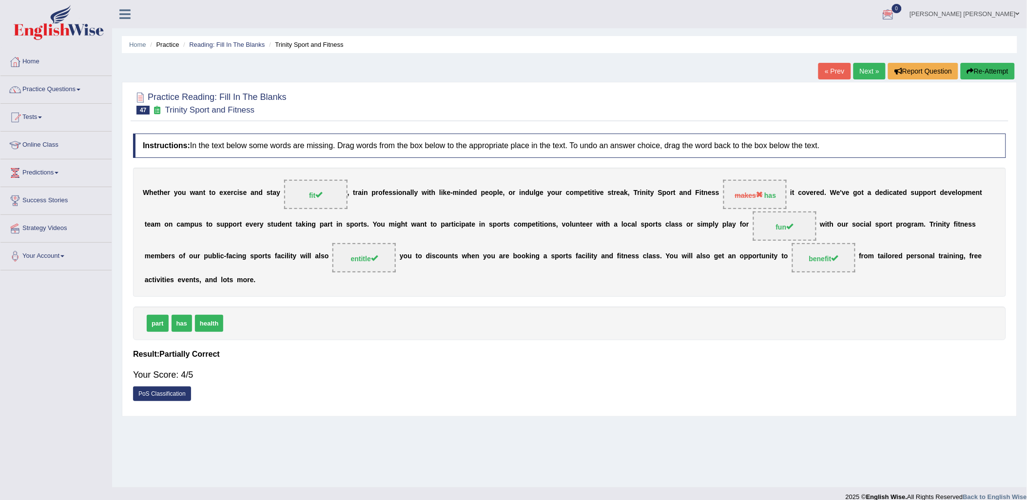
click at [854, 65] on link "Next »" at bounding box center [870, 71] width 32 height 17
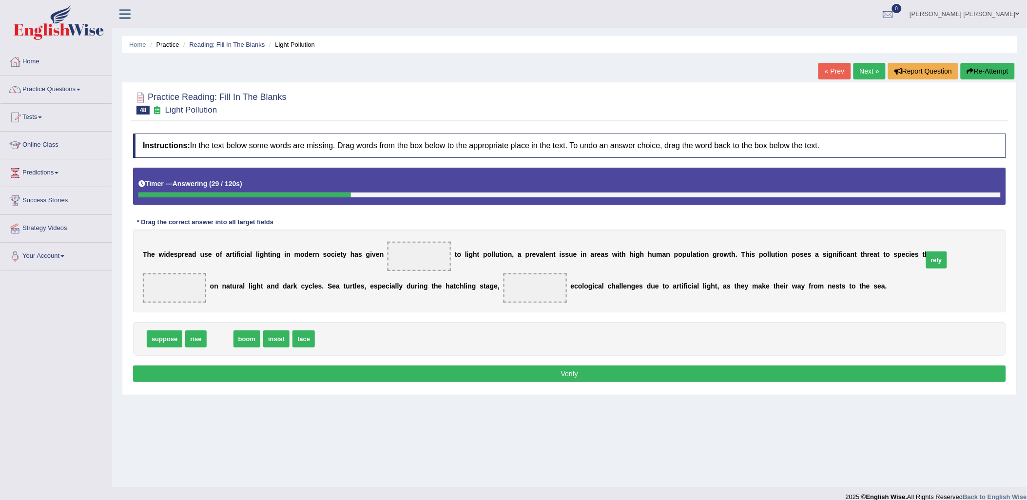
drag, startPoint x: 213, startPoint y: 341, endPoint x: 934, endPoint y: 260, distance: 725.3
drag, startPoint x: 274, startPoint y: 345, endPoint x: 418, endPoint y: 298, distance: 151.7
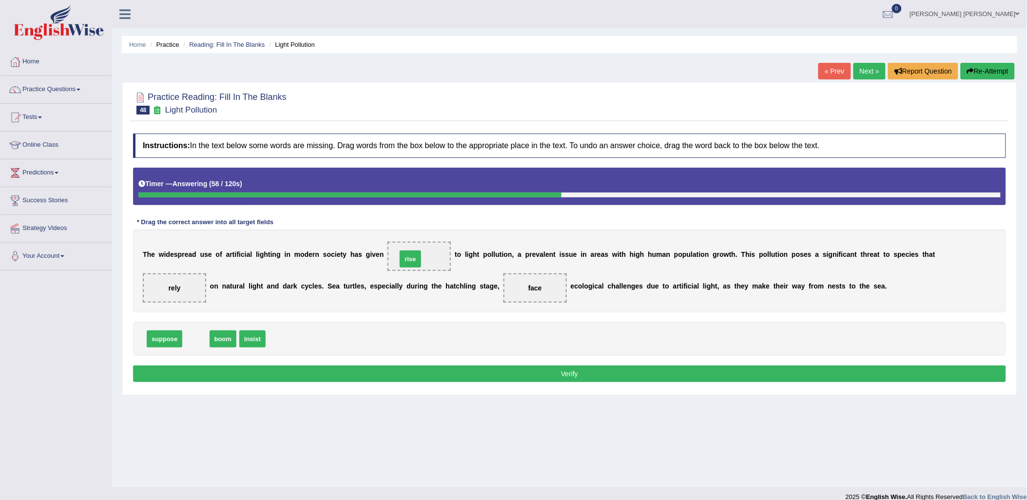
drag, startPoint x: 195, startPoint y: 339, endPoint x: 413, endPoint y: 256, distance: 232.9
click at [481, 375] on button "Verify" at bounding box center [569, 374] width 873 height 17
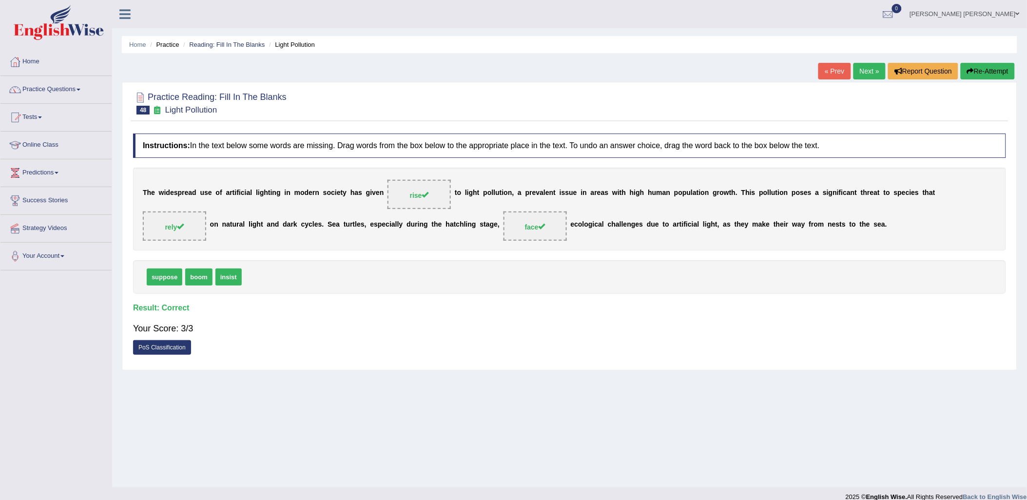
click at [860, 80] on div "« Prev Next » Report Question Re-Attempt" at bounding box center [918, 72] width 199 height 19
click at [859, 66] on link "Next »" at bounding box center [870, 71] width 32 height 17
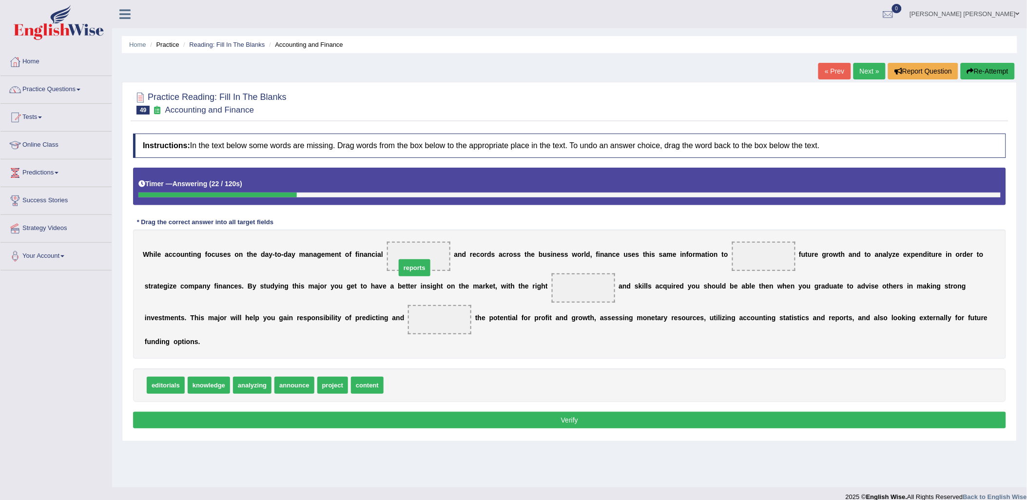
drag, startPoint x: 391, startPoint y: 374, endPoint x: 403, endPoint y: 255, distance: 119.1
drag, startPoint x: 321, startPoint y: 373, endPoint x: 659, endPoint y: 282, distance: 350.5
click at [603, 332] on span "project" at bounding box center [587, 340] width 31 height 17
drag, startPoint x: 322, startPoint y: 374, endPoint x: 722, endPoint y: 259, distance: 415.9
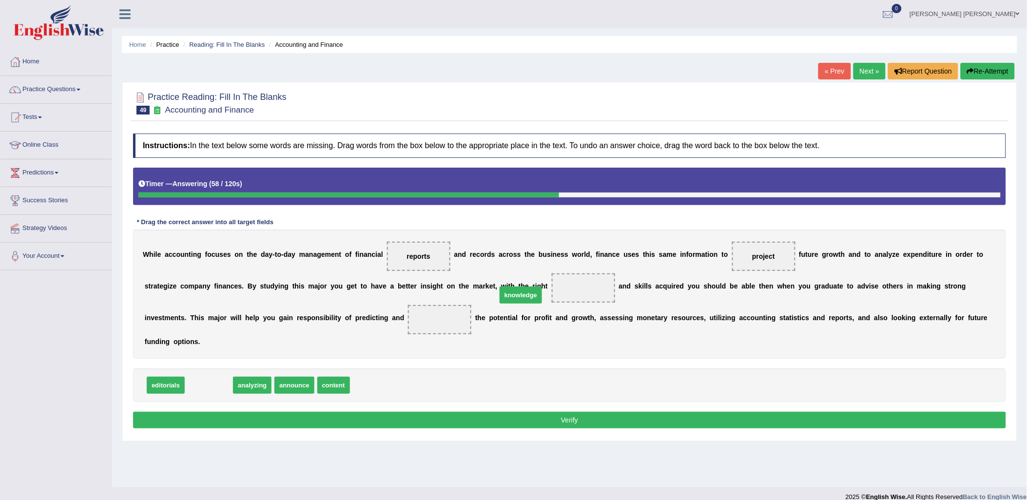
drag, startPoint x: 207, startPoint y: 369, endPoint x: 519, endPoint y: 278, distance: 324.8
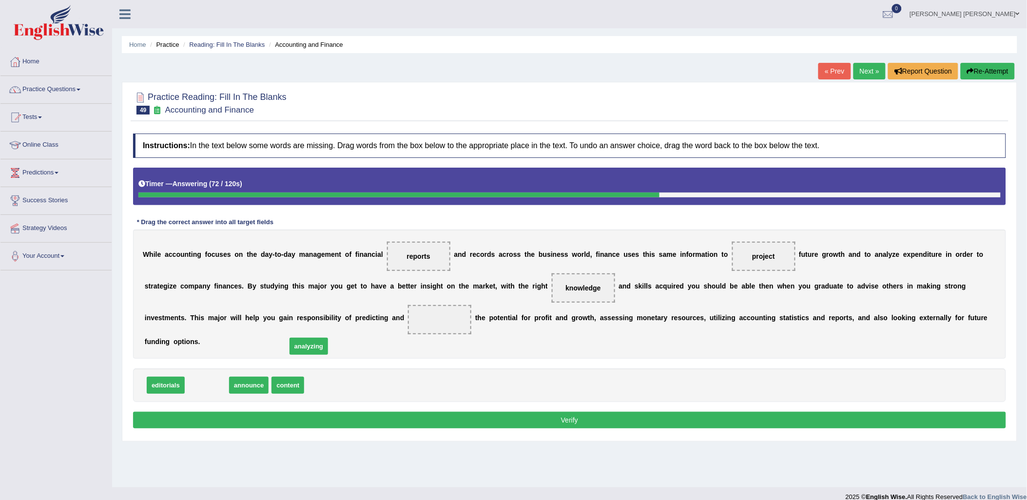
drag, startPoint x: 205, startPoint y: 370, endPoint x: 307, endPoint y: 331, distance: 109.1
drag, startPoint x: 417, startPoint y: 254, endPoint x: 751, endPoint y: 256, distance: 334.5
click at [751, 256] on div "W h i l e a c c o u n t i n g f o c u s e s o n t h e d a y - t o - d a y m a n…" at bounding box center [569, 294] width 873 height 129
drag, startPoint x: 748, startPoint y: 256, endPoint x: 396, endPoint y: 375, distance: 370.8
click at [425, 378] on div "Instructions: In the text below some words are missing. Drag words from the box…" at bounding box center [570, 283] width 878 height 308
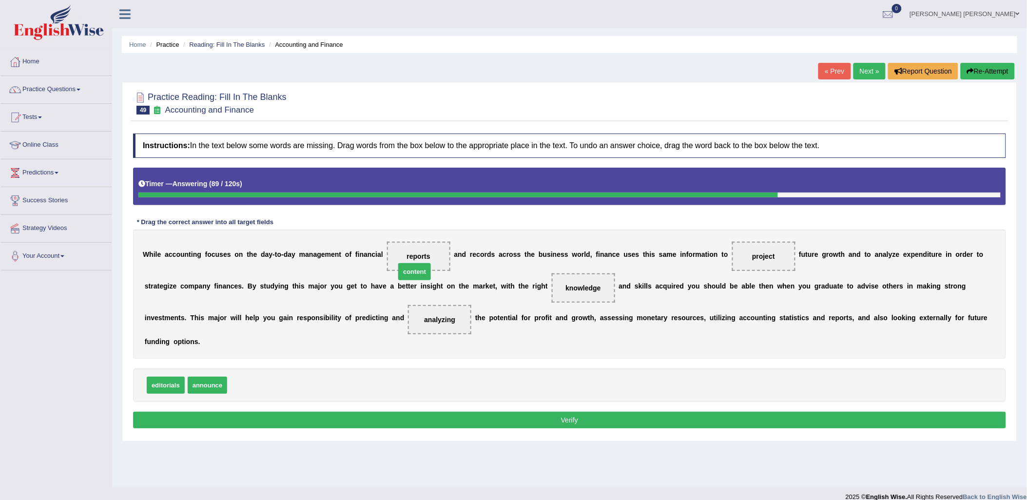
drag, startPoint x: 249, startPoint y: 363, endPoint x: 412, endPoint y: 255, distance: 195.4
drag, startPoint x: 245, startPoint y: 371, endPoint x: 731, endPoint y: 256, distance: 499.6
click at [778, 414] on button "Verify" at bounding box center [569, 420] width 873 height 17
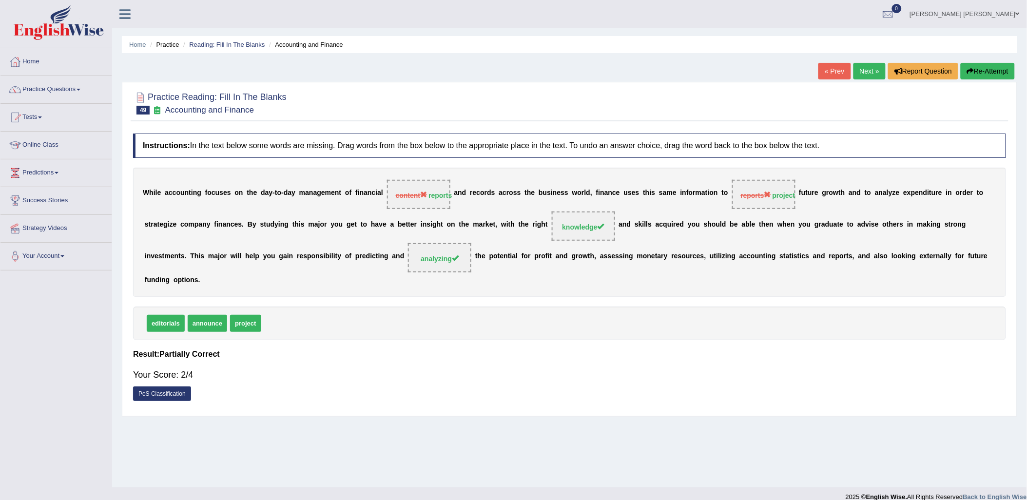
click at [979, 78] on button "Re-Attempt" at bounding box center [988, 71] width 54 height 17
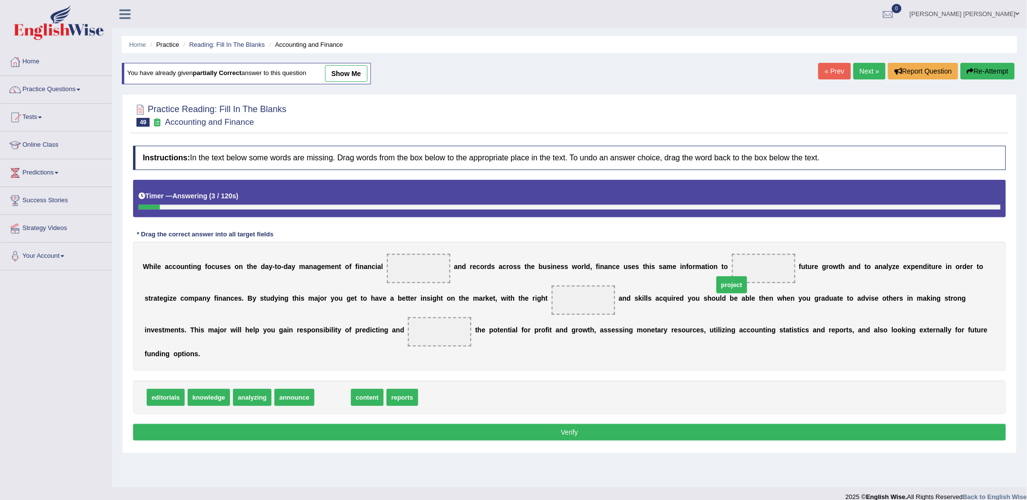
drag, startPoint x: 322, startPoint y: 388, endPoint x: 724, endPoint y: 269, distance: 419.0
drag, startPoint x: 357, startPoint y: 386, endPoint x: 401, endPoint y: 246, distance: 146.7
click at [401, 249] on span "reports" at bounding box center [412, 257] width 32 height 17
drag, startPoint x: 369, startPoint y: 381, endPoint x: 410, endPoint y: 263, distance: 124.4
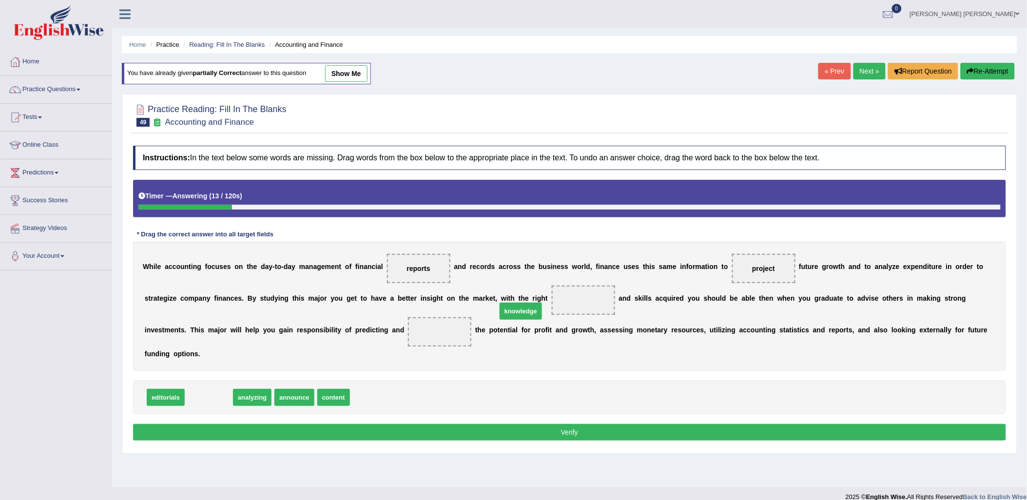
drag, startPoint x: 215, startPoint y: 387, endPoint x: 527, endPoint y: 300, distance: 323.8
drag, startPoint x: 211, startPoint y: 387, endPoint x: 328, endPoint y: 330, distance: 130.6
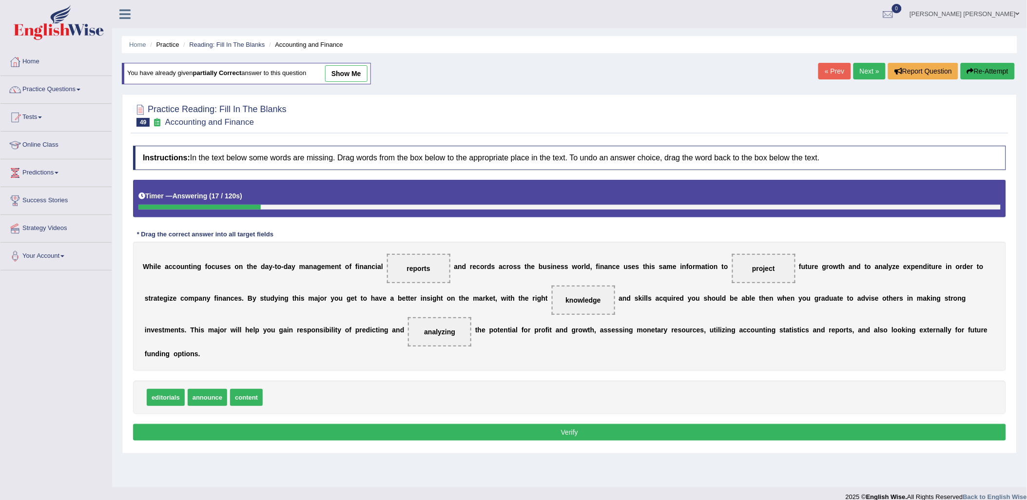
click at [349, 424] on button "Verify" at bounding box center [569, 432] width 873 height 17
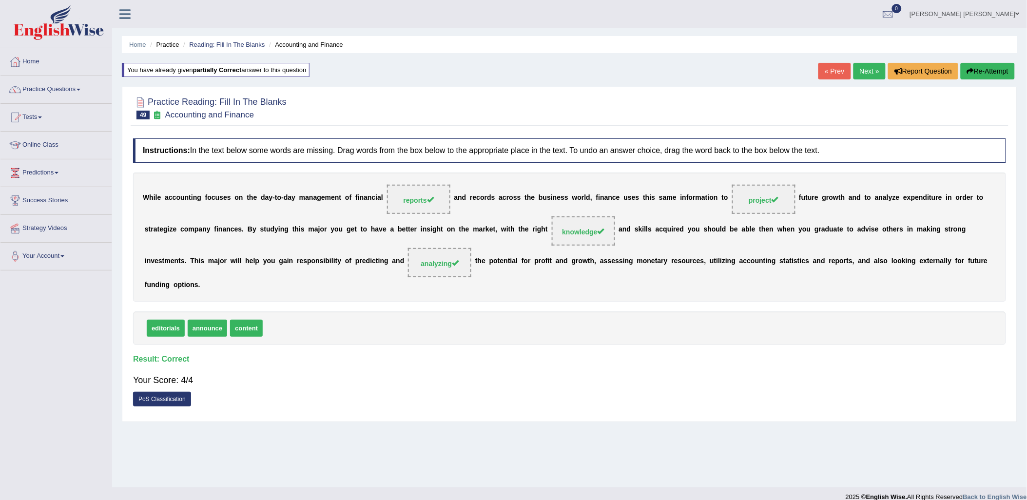
click at [866, 74] on link "Next »" at bounding box center [870, 71] width 32 height 17
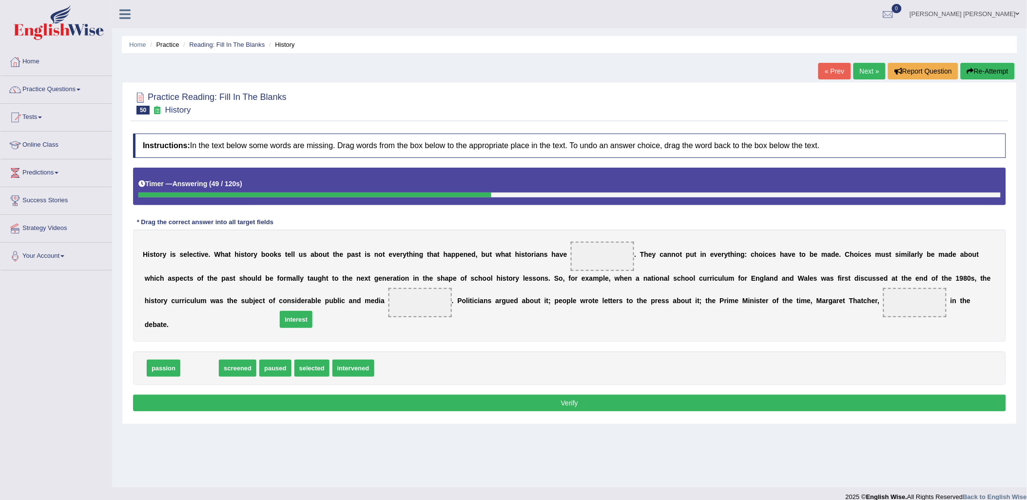
drag, startPoint x: 194, startPoint y: 357, endPoint x: 291, endPoint y: 309, distance: 107.9
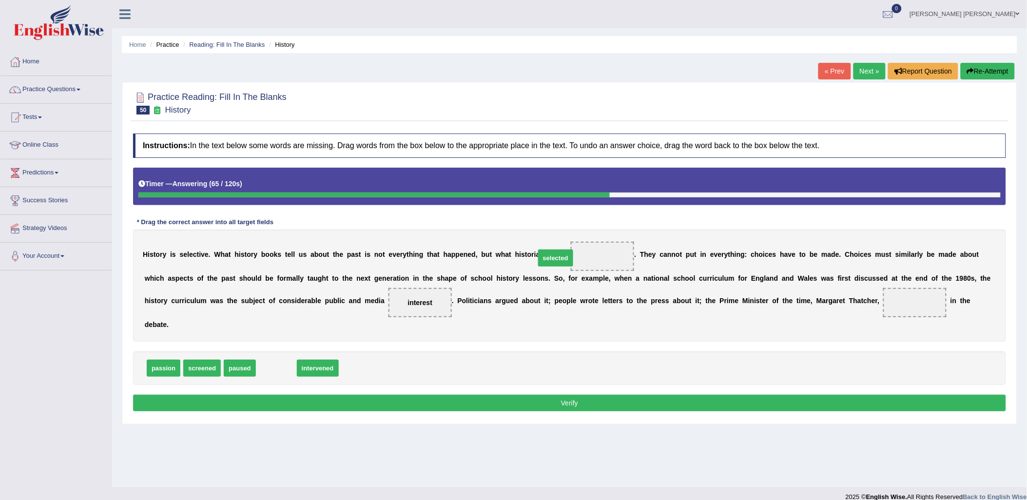
drag, startPoint x: 275, startPoint y: 353, endPoint x: 554, endPoint y: 243, distance: 300.3
drag, startPoint x: 284, startPoint y: 362, endPoint x: 782, endPoint y: 304, distance: 501.6
click at [689, 395] on button "Verify" at bounding box center [569, 403] width 873 height 17
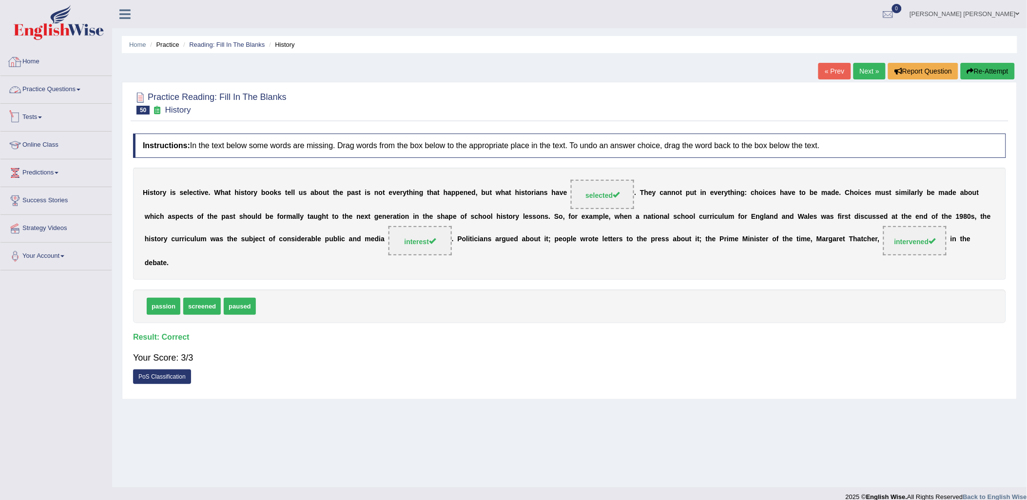
click at [58, 84] on link "Practice Questions" at bounding box center [55, 88] width 111 height 24
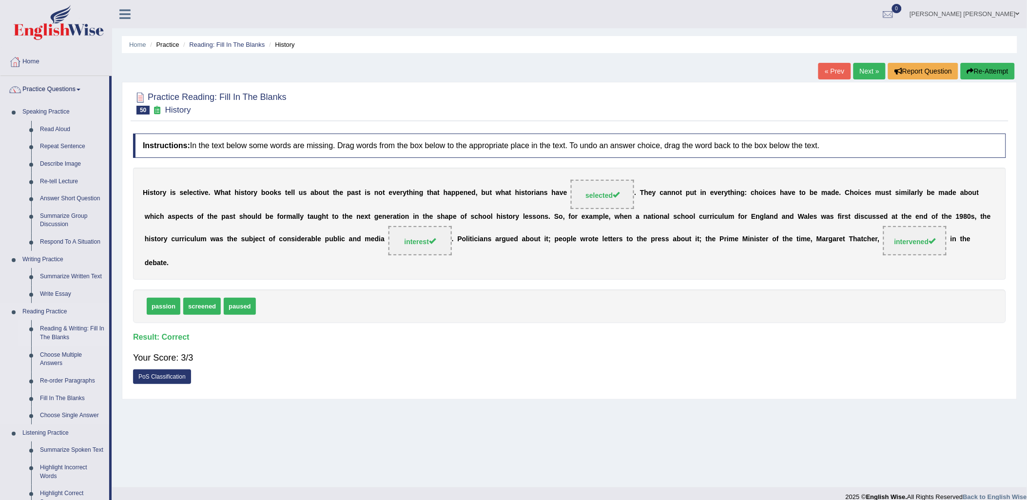
click at [64, 328] on link "Reading & Writing: Fill In The Blanks" at bounding box center [73, 333] width 74 height 26
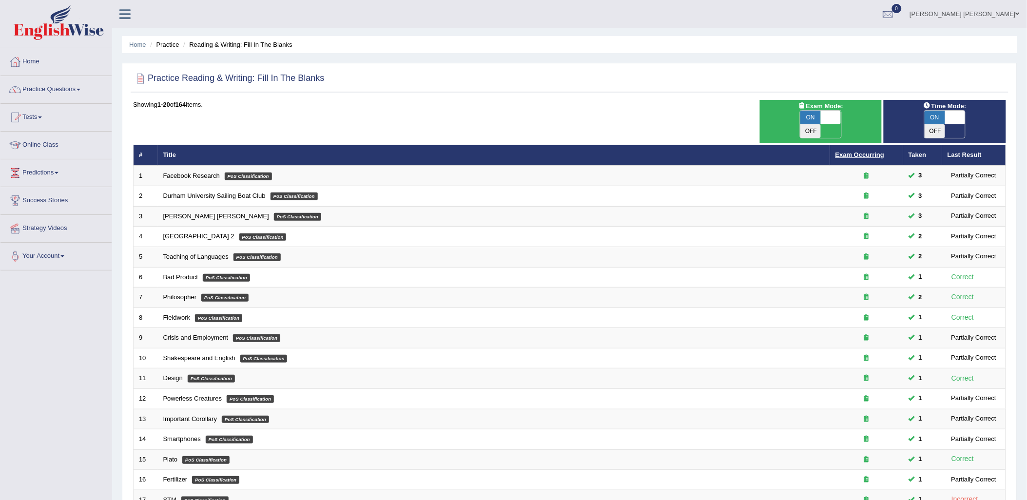
click at [871, 151] on link "Exam Occurring" at bounding box center [860, 154] width 49 height 7
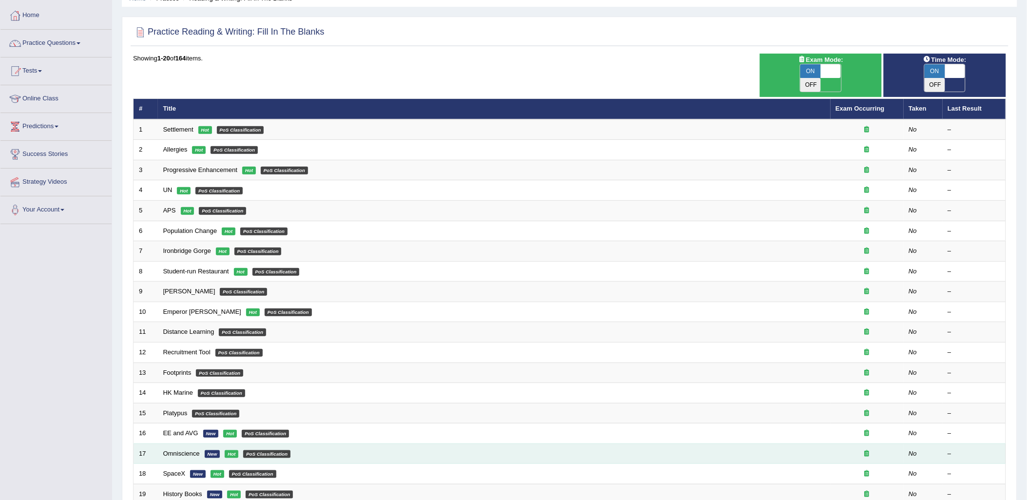
scroll to position [38, 0]
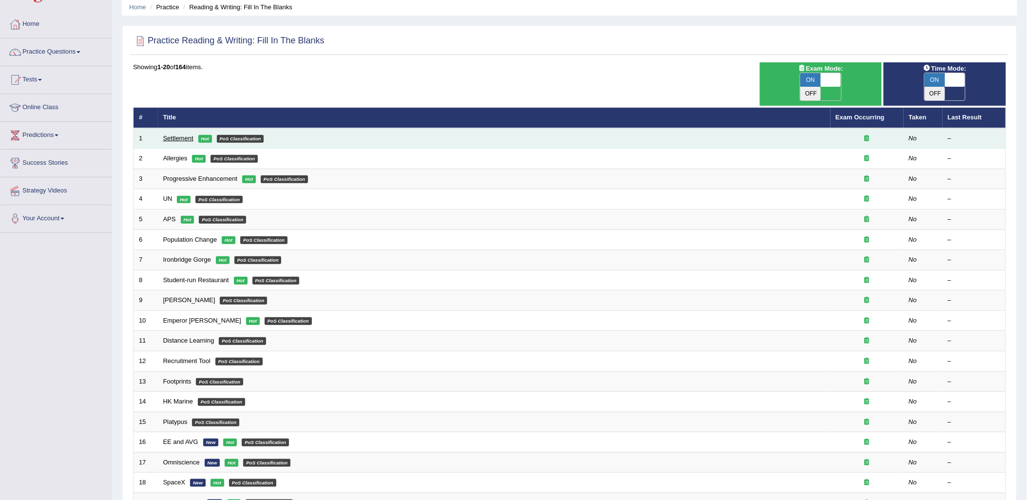
drag, startPoint x: 180, startPoint y: 115, endPoint x: 180, endPoint y: 123, distance: 8.3
click at [180, 128] on td "Settlement Hot PoS Classification" at bounding box center [494, 138] width 673 height 20
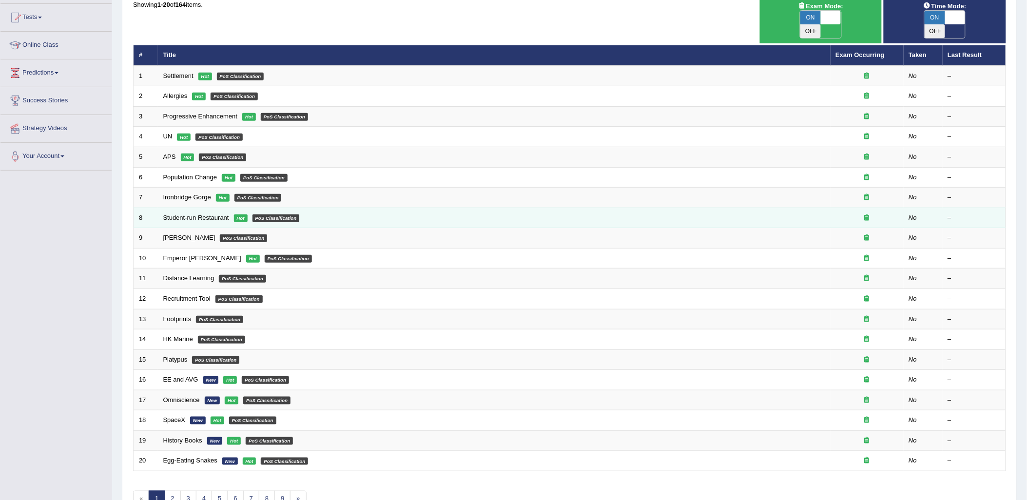
scroll to position [146, 0]
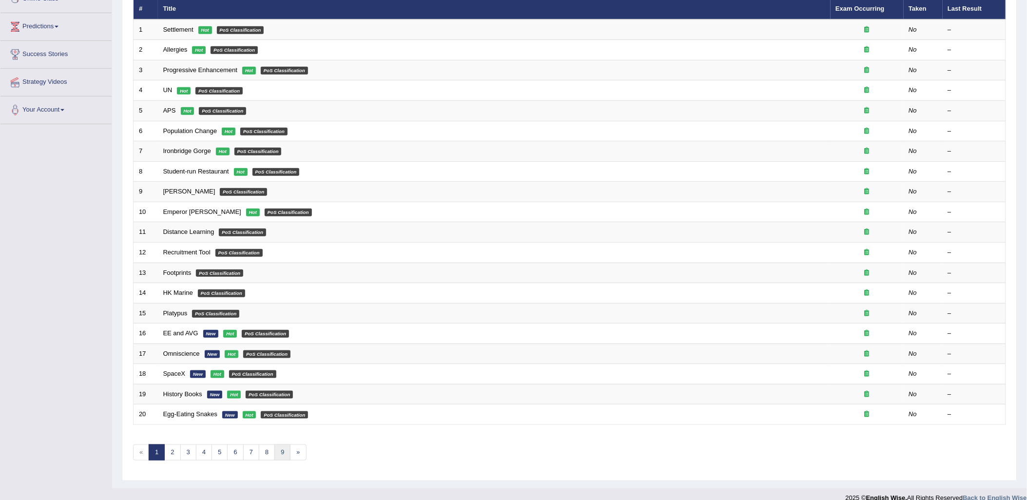
click at [281, 445] on link "9" at bounding box center [283, 453] width 16 height 16
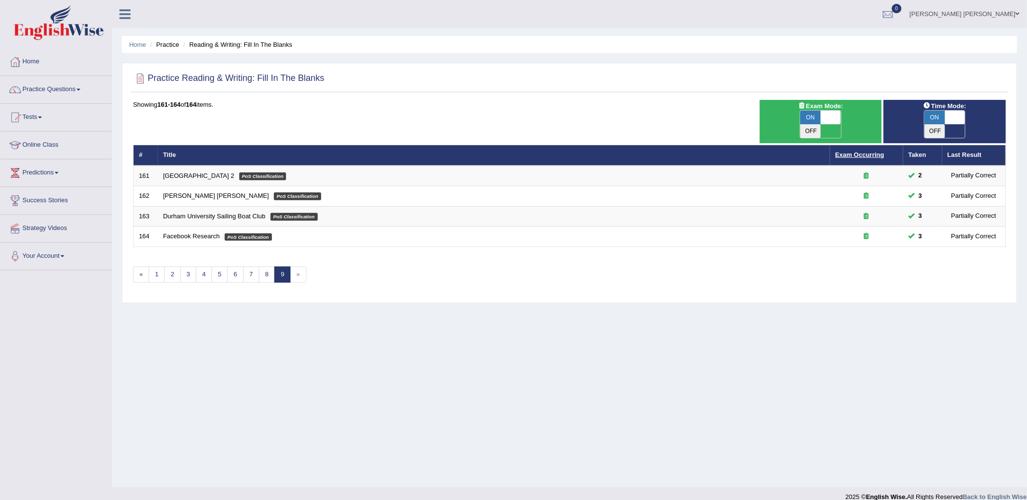
click at [849, 151] on link "Exam Occurring" at bounding box center [860, 154] width 49 height 7
click at [914, 145] on th "Taken" at bounding box center [923, 155] width 39 height 20
click at [848, 151] on link "Exam Occurring" at bounding box center [860, 154] width 49 height 7
click at [154, 267] on link "1" at bounding box center [157, 275] width 16 height 16
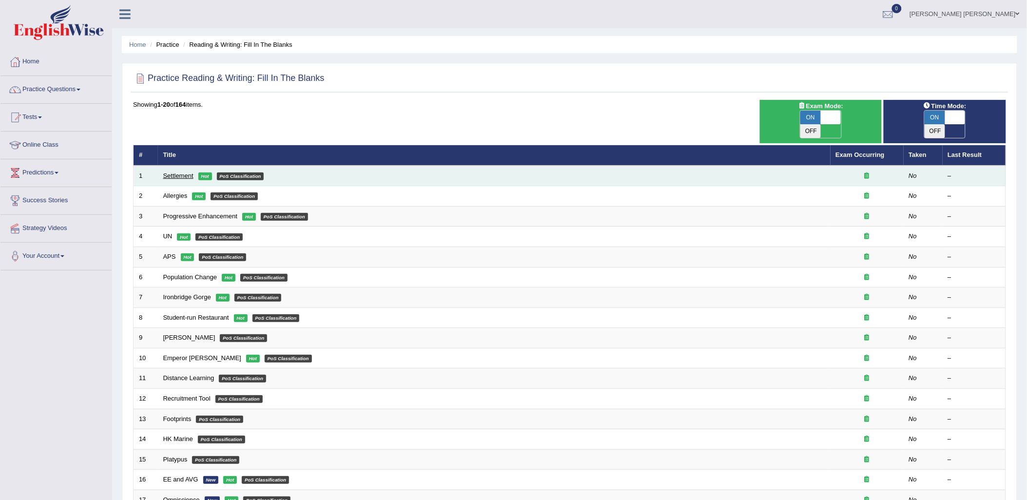
click at [171, 172] on link "Settlement" at bounding box center [178, 175] width 30 height 7
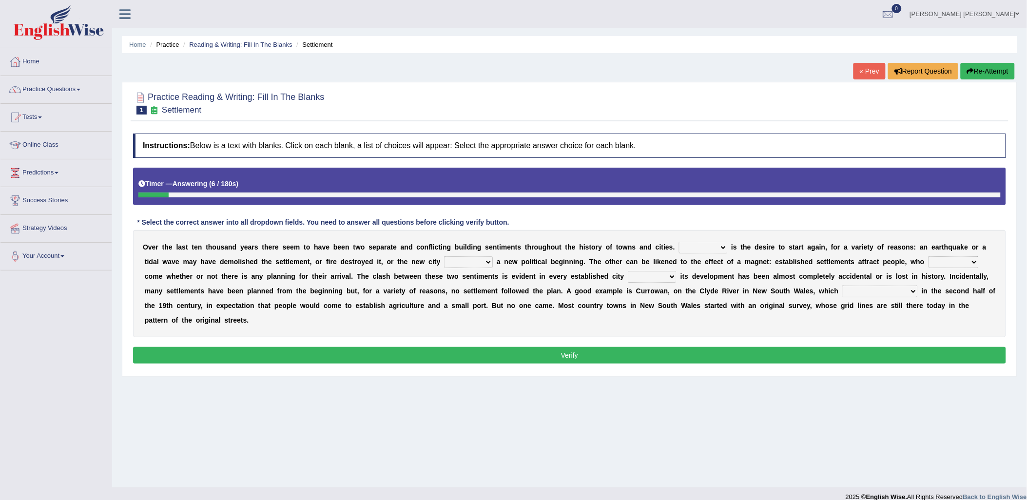
click at [444, 264] on select "does marks is causes" at bounding box center [468, 262] width 49 height 12
click at [646, 262] on b "e" at bounding box center [648, 262] width 4 height 8
click at [682, 249] on select "One It What This" at bounding box center [703, 248] width 49 height 12
select select "This"
click at [679, 242] on select "One It What This" at bounding box center [703, 248] width 49 height 12
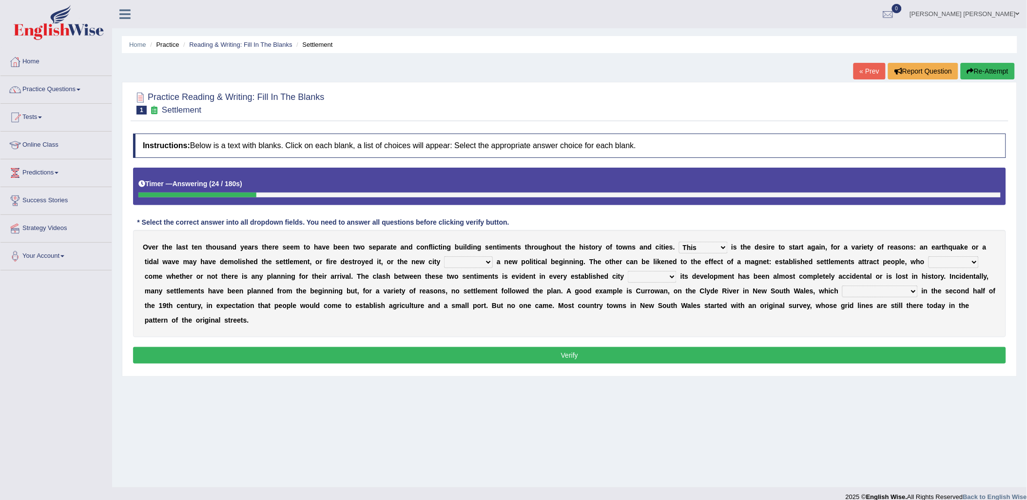
click at [929, 260] on select "tend to are used to ought to had to" at bounding box center [954, 262] width 50 height 12
click at [486, 297] on div "O v e r t h e l a s t t e n t h o u s a n d y e a r s t h e r e s e e m t o h a…" at bounding box center [569, 283] width 873 height 107
click at [444, 264] on select "does marks is causes" at bounding box center [468, 262] width 49 height 12
select select "marks"
click at [444, 257] on select "does marks is causes" at bounding box center [468, 262] width 49 height 12
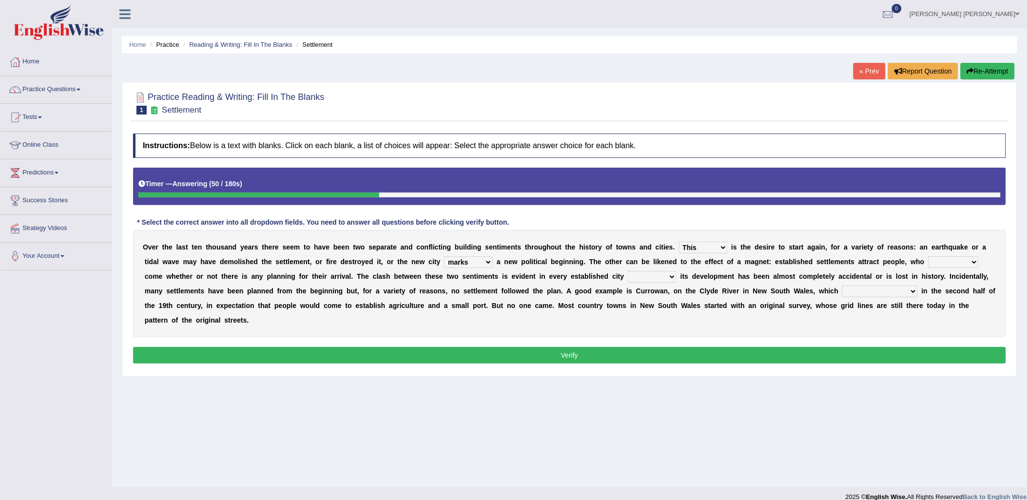
click at [929, 263] on select "tend to are used to ought to had to" at bounding box center [954, 262] width 50 height 12
click at [628, 283] on select "unless whenever whereas until" at bounding box center [652, 277] width 49 height 12
select select "until"
click at [628, 272] on select "unless whenever whereas until" at bounding box center [652, 277] width 49 height 12
click at [628, 276] on select "unless whenever whereas until" at bounding box center [652, 277] width 49 height 12
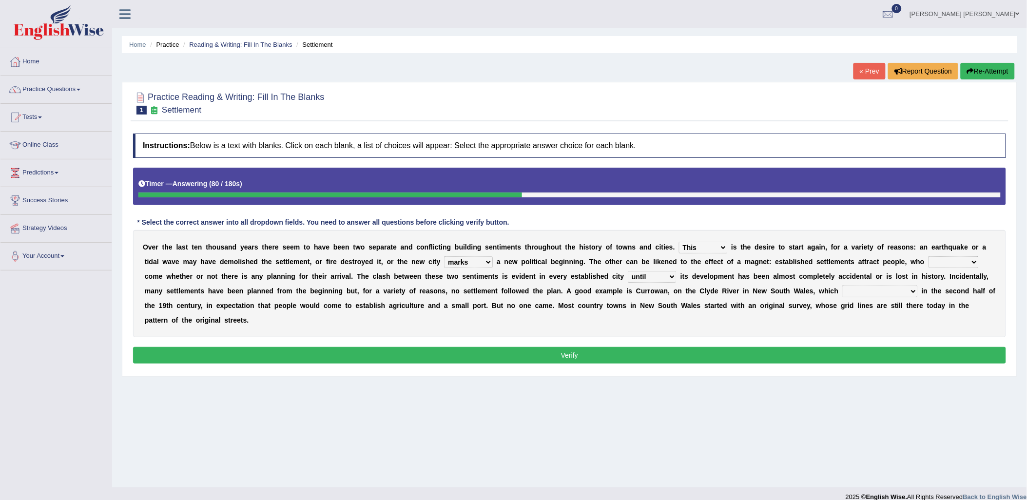
click at [598, 287] on div "O v e r t h e l a s t t e n t h o u s a n d y e a r s t h e r e s e e m t o h a…" at bounding box center [569, 283] width 873 height 107
click at [843, 290] on select "has been surveyed was surveyed could be surveyed had surveyed" at bounding box center [881, 292] width 76 height 12
select select "was surveyed"
click at [843, 286] on select "has been surveyed was surveyed could be surveyed had surveyed" at bounding box center [881, 292] width 76 height 12
click at [929, 264] on select "tend to are used to ought to had to" at bounding box center [954, 262] width 50 height 12
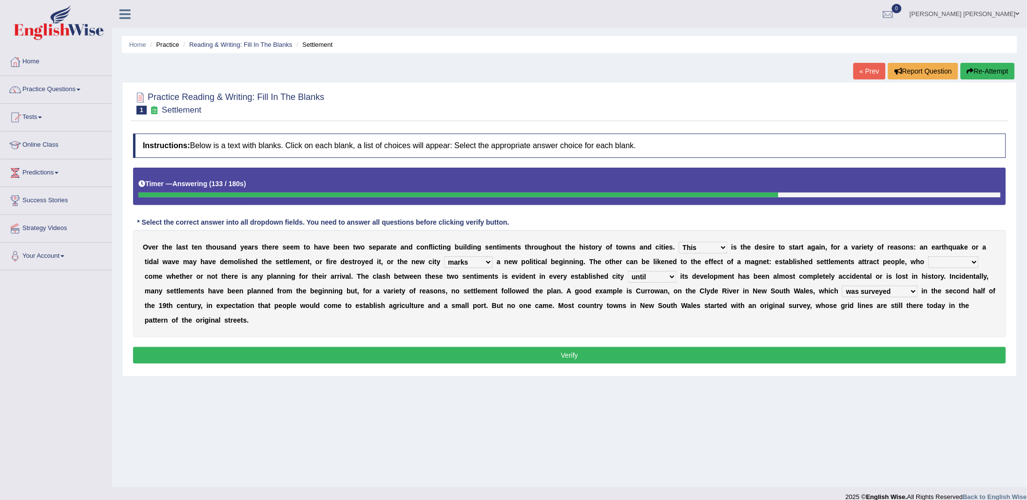
select select "had to"
click at [929, 257] on select "tend to are used to ought to had to" at bounding box center [954, 262] width 50 height 12
click at [789, 347] on button "Verify" at bounding box center [569, 355] width 873 height 17
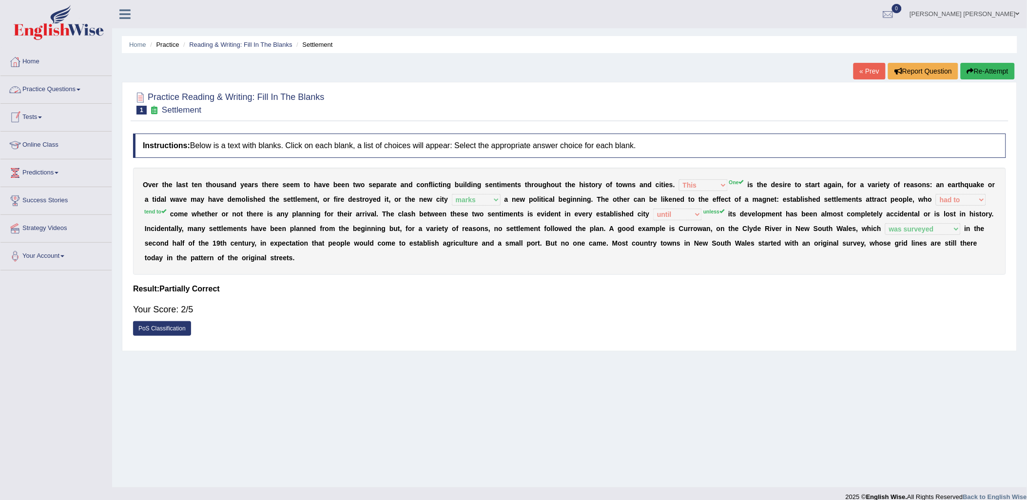
click at [32, 95] on link "Practice Questions" at bounding box center [55, 88] width 111 height 24
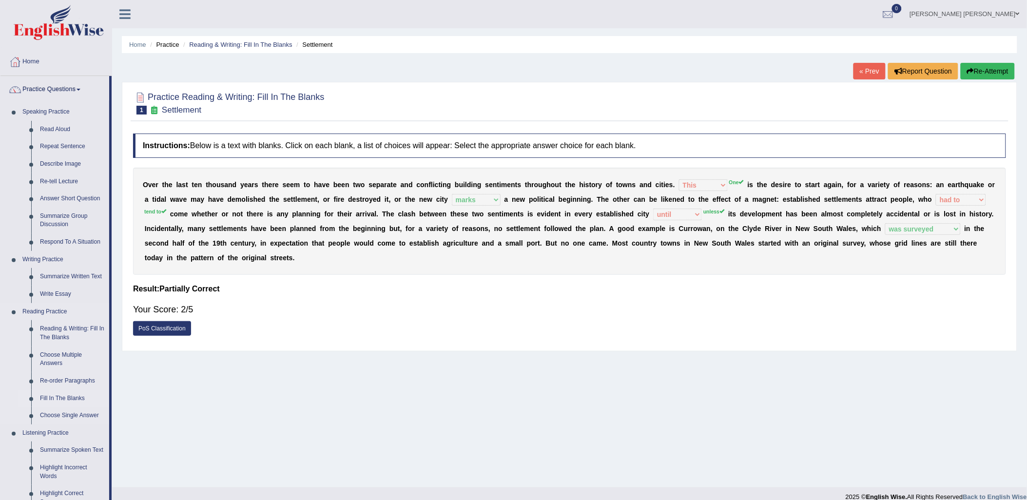
click at [71, 398] on link "Fill In The Blanks" at bounding box center [73, 399] width 74 height 18
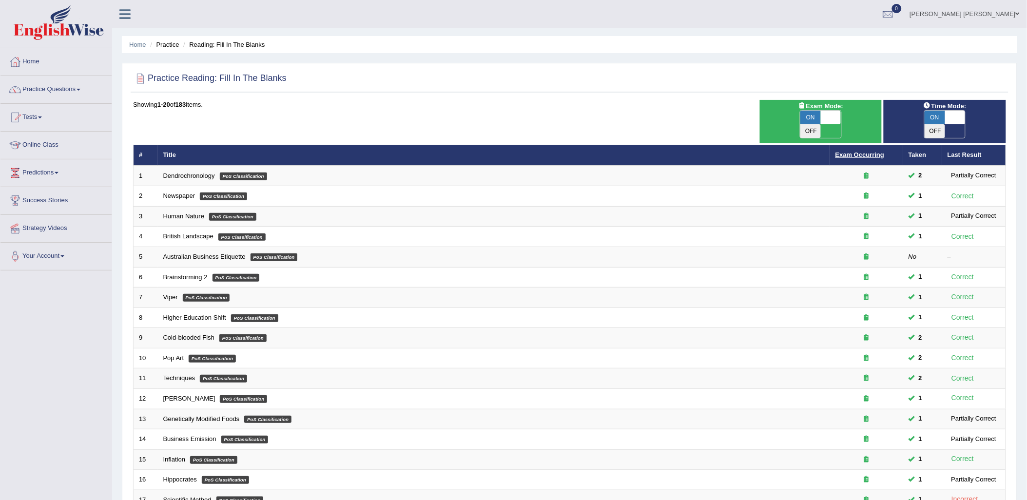
click at [859, 151] on link "Exam Occurring" at bounding box center [860, 154] width 49 height 7
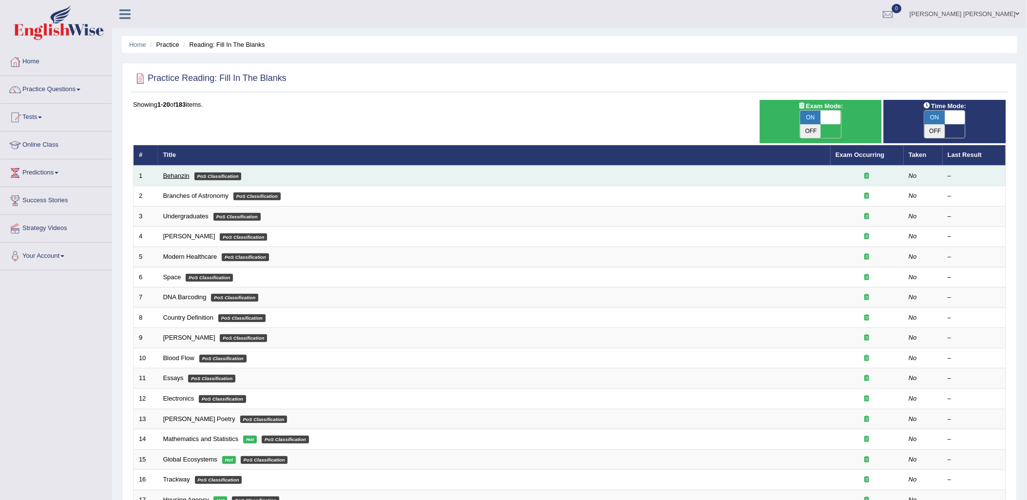
click at [179, 172] on link "Behanzin" at bounding box center [176, 175] width 26 height 7
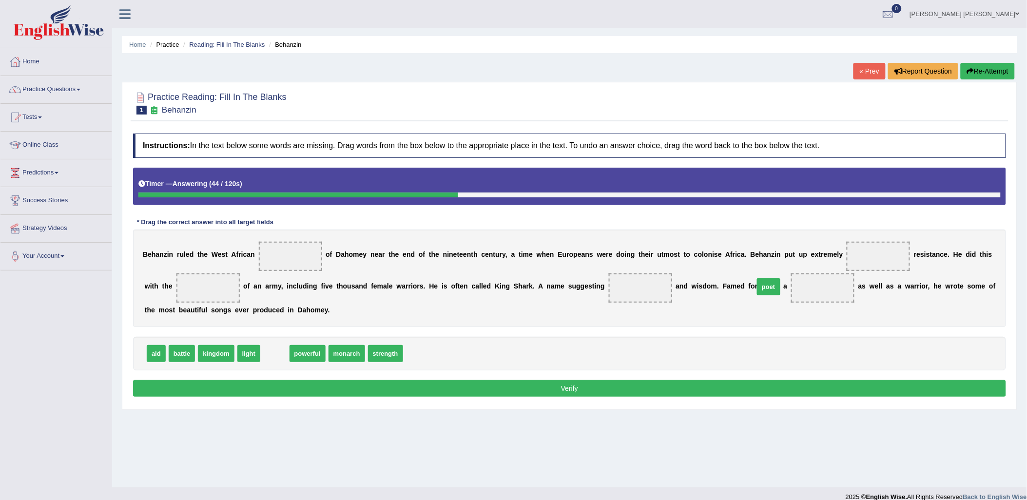
drag, startPoint x: 275, startPoint y: 358, endPoint x: 769, endPoint y: 291, distance: 498.4
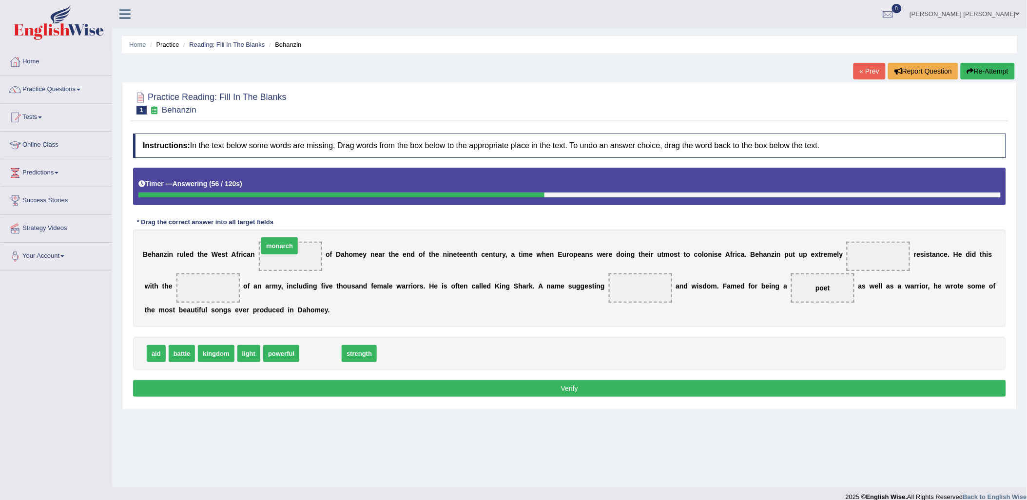
drag, startPoint x: 315, startPoint y: 357, endPoint x: 274, endPoint y: 250, distance: 115.3
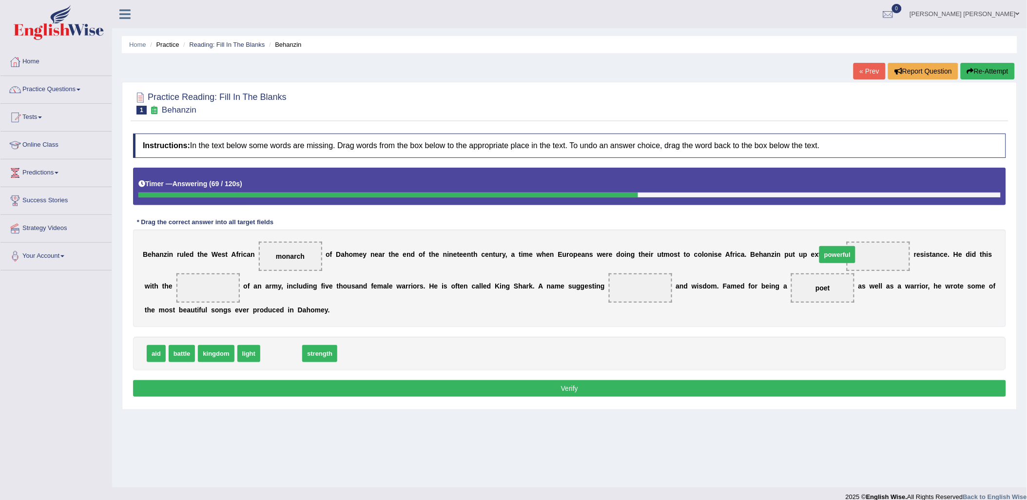
drag, startPoint x: 274, startPoint y: 356, endPoint x: 830, endPoint y: 257, distance: 565.1
drag, startPoint x: 150, startPoint y: 356, endPoint x: 163, endPoint y: 298, distance: 58.9
click at [278, 352] on div "battle kingdom light strength" at bounding box center [569, 354] width 873 height 34
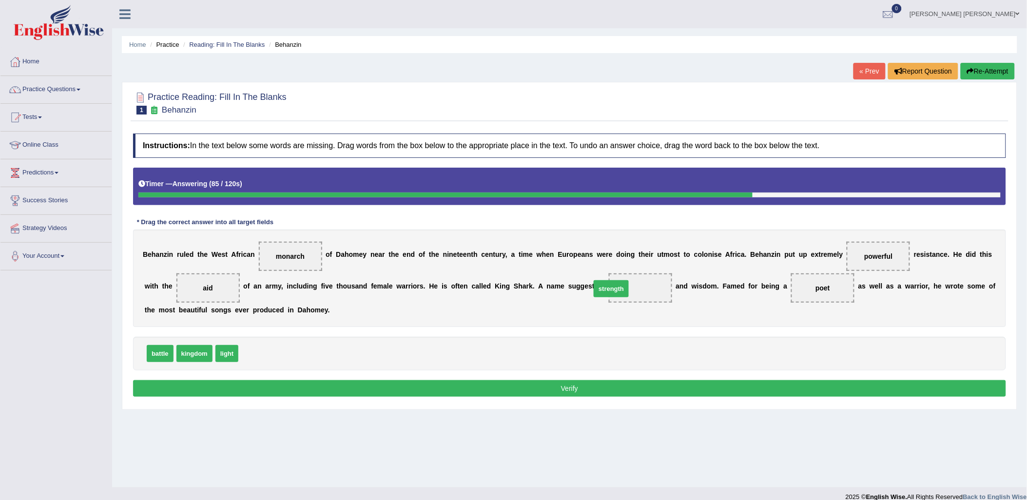
drag, startPoint x: 257, startPoint y: 354, endPoint x: 605, endPoint y: 287, distance: 353.7
click at [590, 389] on button "Verify" at bounding box center [569, 388] width 873 height 17
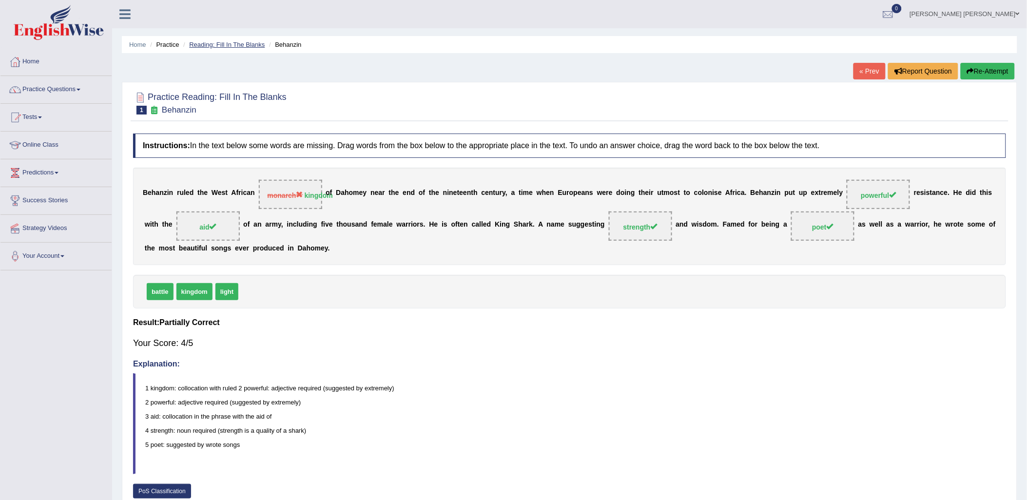
click at [214, 44] on link "Reading: Fill In The Blanks" at bounding box center [227, 44] width 76 height 7
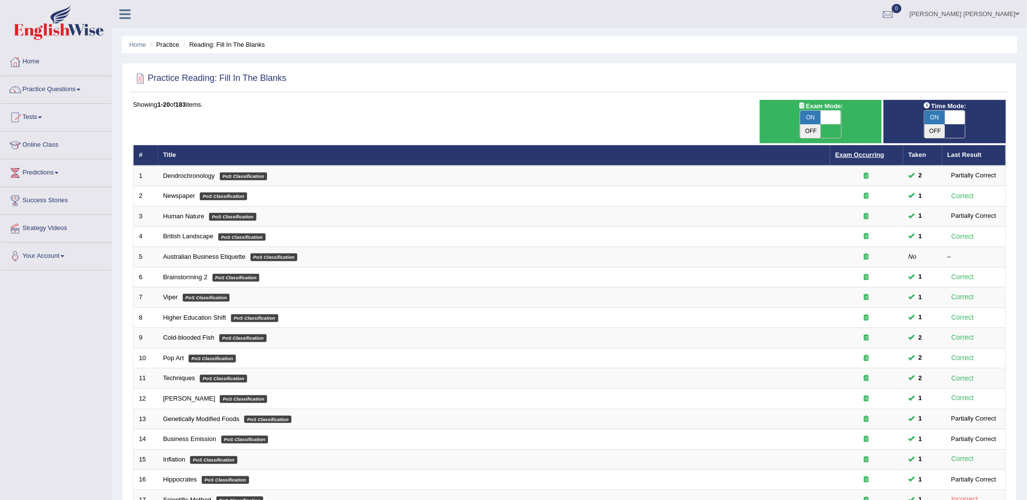
click at [875, 151] on link "Exam Occurring" at bounding box center [860, 154] width 49 height 7
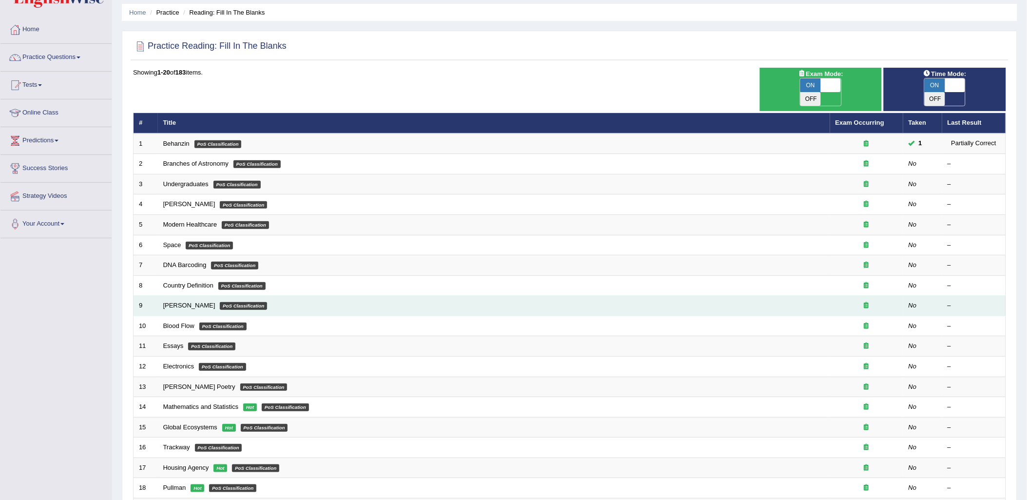
scroll to position [146, 0]
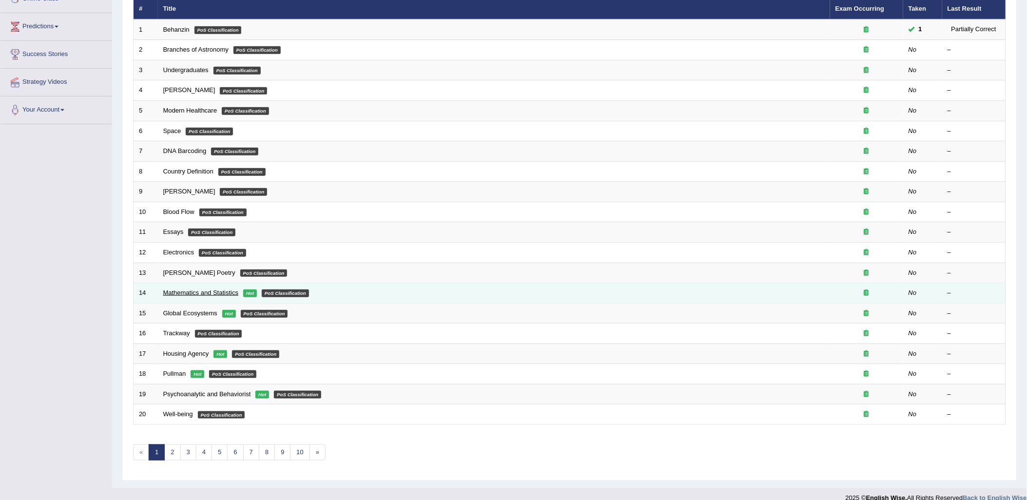
click at [176, 289] on link "Mathematics and Statistics" at bounding box center [201, 292] width 76 height 7
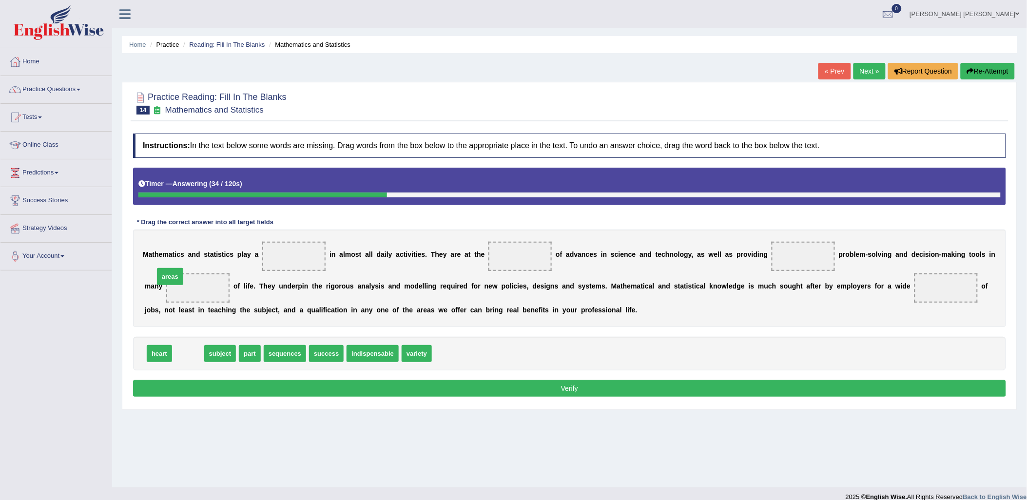
drag, startPoint x: 182, startPoint y: 357, endPoint x: 164, endPoint y: 280, distance: 79.1
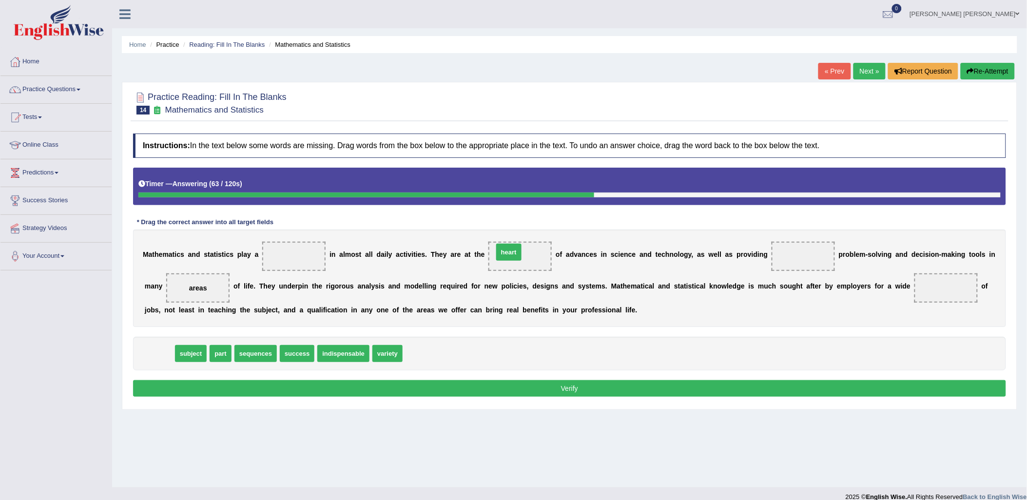
drag, startPoint x: 163, startPoint y: 361, endPoint x: 513, endPoint y: 259, distance: 364.0
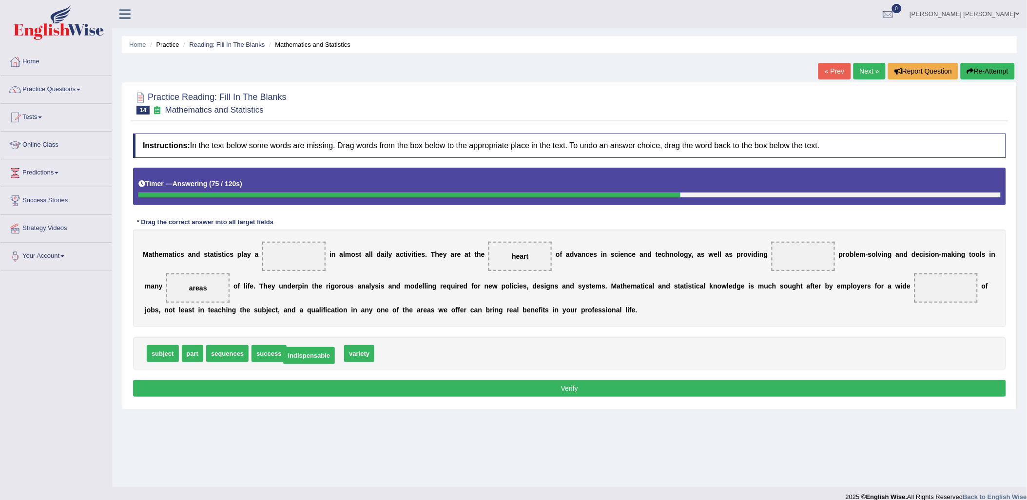
drag, startPoint x: 309, startPoint y: 358, endPoint x: 303, endPoint y: 360, distance: 6.6
drag, startPoint x: 187, startPoint y: 359, endPoint x: 299, endPoint y: 259, distance: 150.2
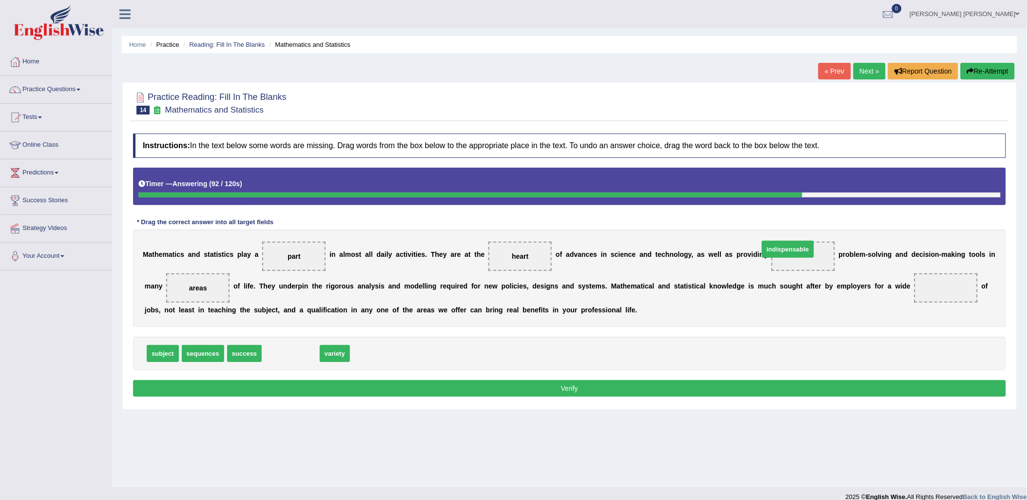
drag, startPoint x: 291, startPoint y: 356, endPoint x: 788, endPoint y: 252, distance: 508.2
drag, startPoint x: 280, startPoint y: 354, endPoint x: 870, endPoint y: 296, distance: 593.3
click at [688, 387] on button "Verify" at bounding box center [569, 388] width 873 height 17
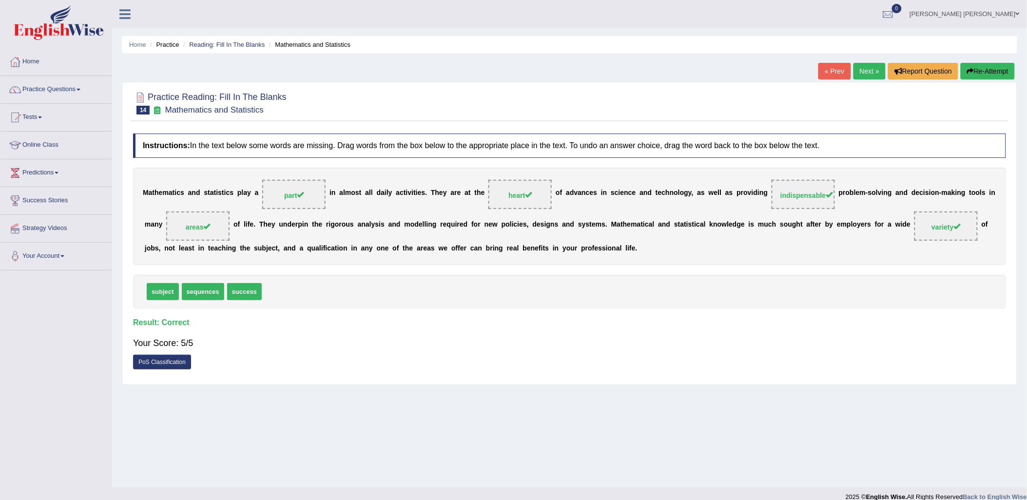
click at [861, 67] on link "Next »" at bounding box center [870, 71] width 32 height 17
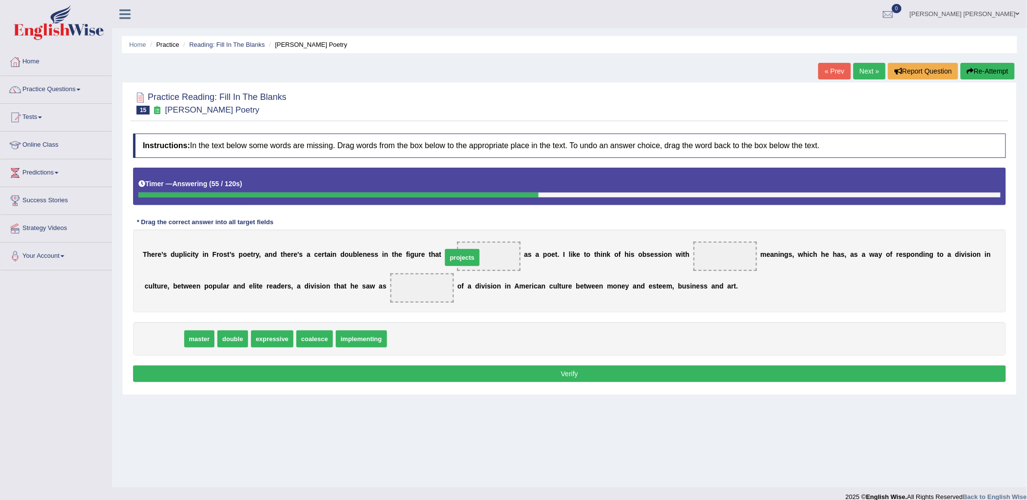
drag, startPoint x: 166, startPoint y: 340, endPoint x: 464, endPoint y: 259, distance: 309.3
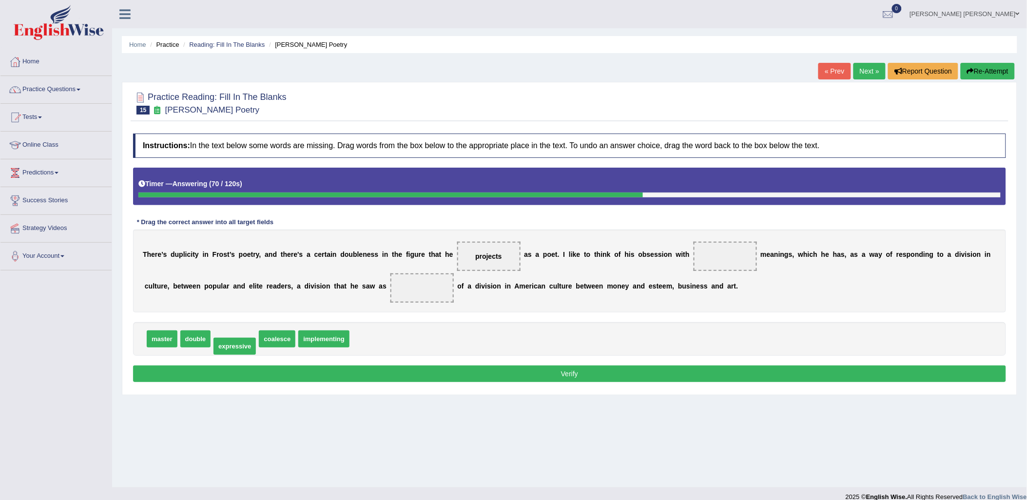
drag, startPoint x: 231, startPoint y: 337, endPoint x: 231, endPoint y: 345, distance: 7.3
drag, startPoint x: 198, startPoint y: 339, endPoint x: 703, endPoint y: 255, distance: 512.2
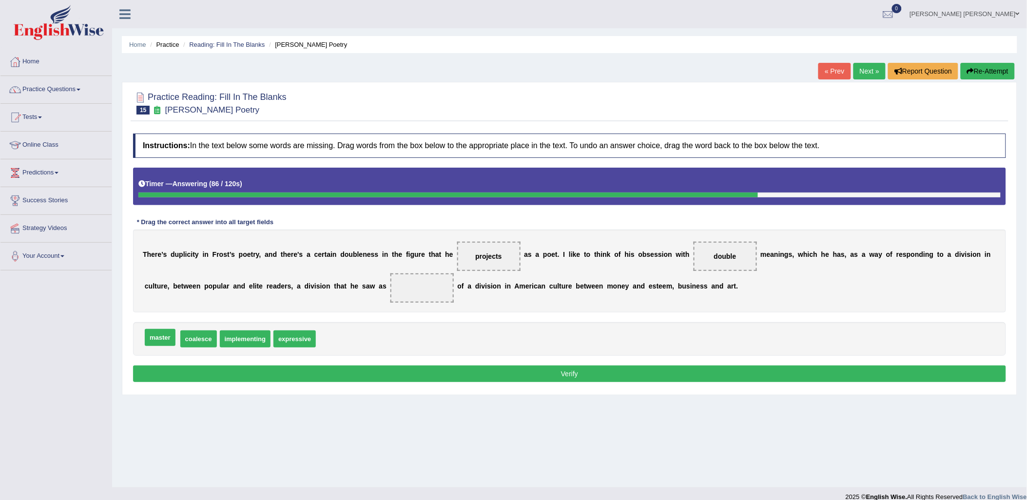
drag, startPoint x: 173, startPoint y: 343, endPoint x: 173, endPoint y: 338, distance: 4.9
drag, startPoint x: 251, startPoint y: 339, endPoint x: 358, endPoint y: 289, distance: 118.2
click at [457, 380] on button "Verify" at bounding box center [569, 374] width 873 height 17
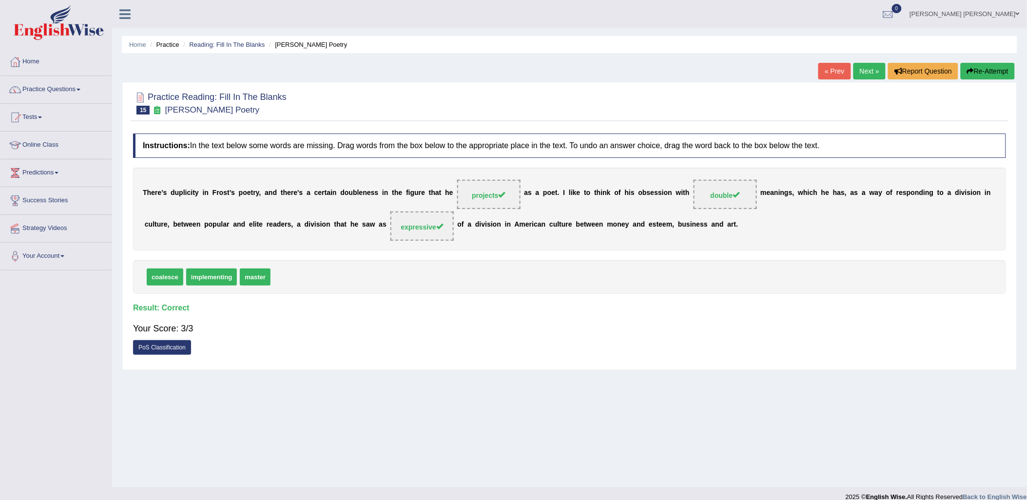
click at [864, 74] on link "Next »" at bounding box center [870, 71] width 32 height 17
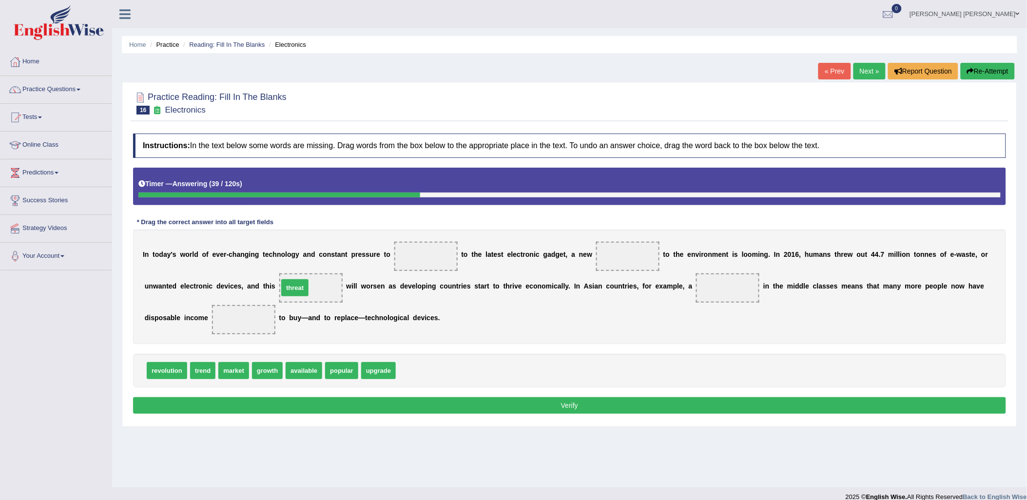
drag, startPoint x: 405, startPoint y: 369, endPoint x: 288, endPoint y: 286, distance: 143.8
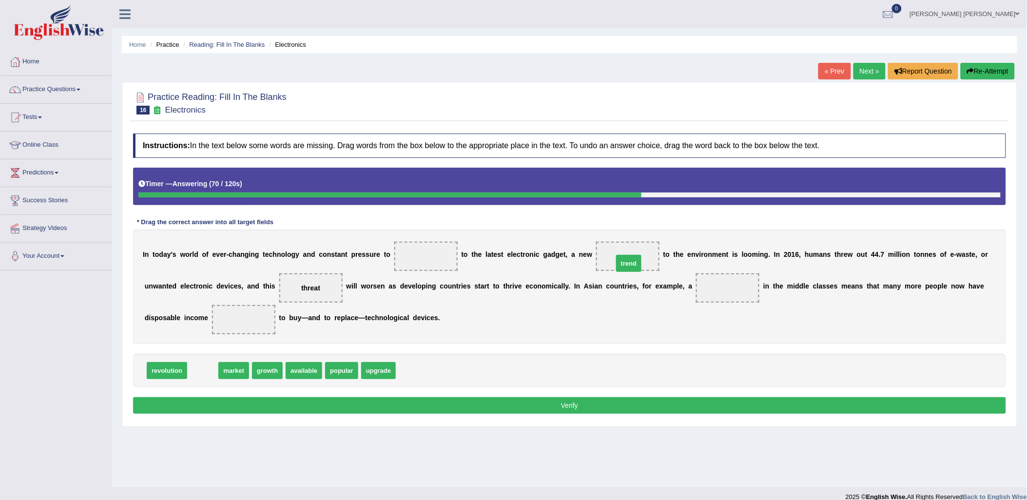
drag, startPoint x: 200, startPoint y: 375, endPoint x: 616, endPoint y: 265, distance: 430.3
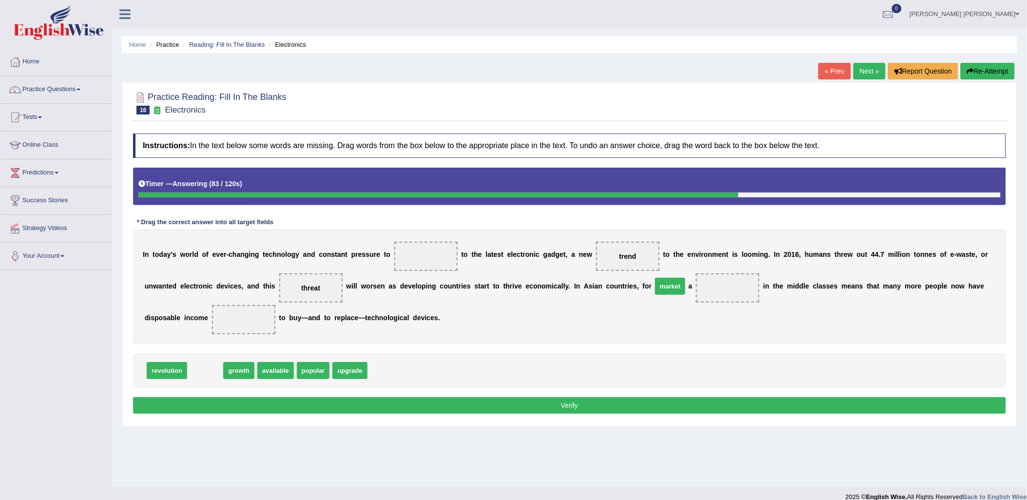
drag, startPoint x: 204, startPoint y: 371, endPoint x: 669, endPoint y: 285, distance: 472.5
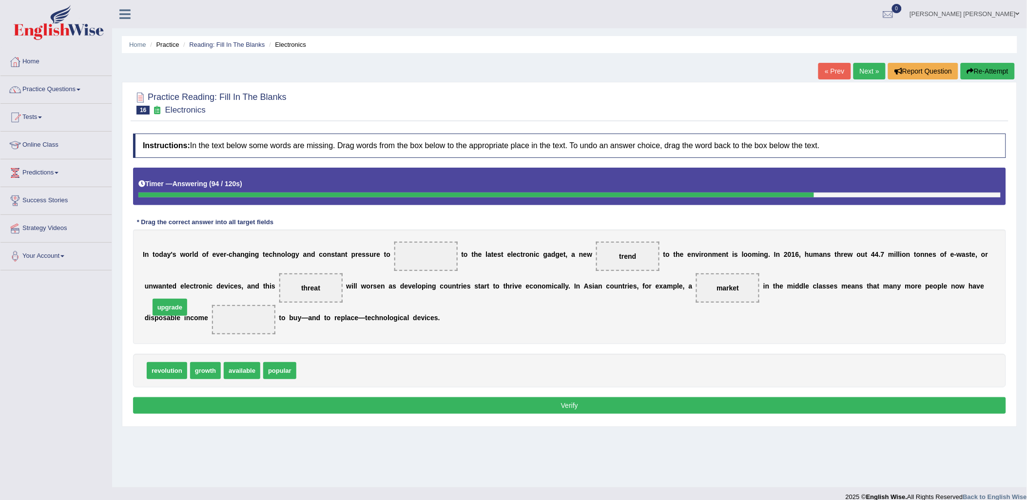
drag, startPoint x: 316, startPoint y: 373, endPoint x: 175, endPoint y: 309, distance: 155.0
drag, startPoint x: 203, startPoint y: 374, endPoint x: 415, endPoint y: 258, distance: 242.2
click at [639, 411] on button "Verify" at bounding box center [569, 405] width 873 height 17
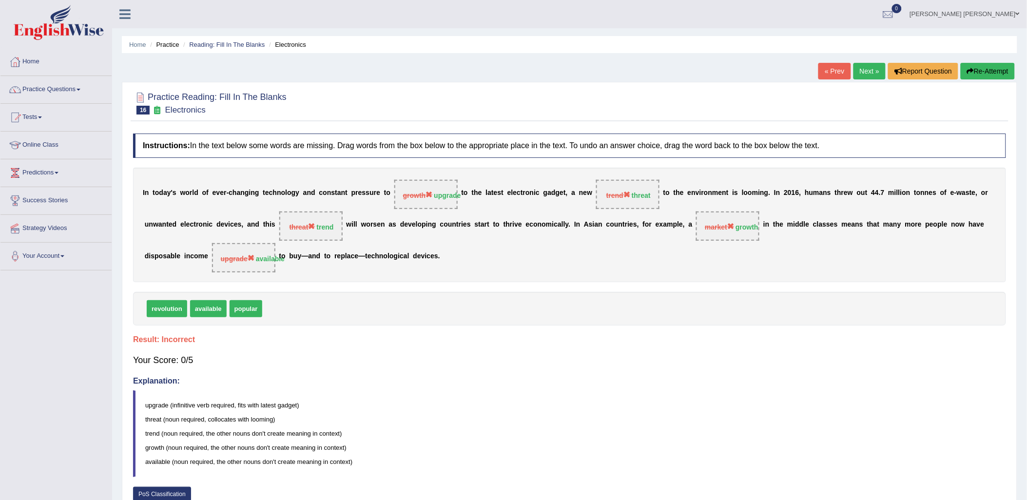
drag, startPoint x: 995, startPoint y: 68, endPoint x: 996, endPoint y: 63, distance: 5.1
click at [995, 67] on button "Re-Attempt" at bounding box center [988, 71] width 54 height 17
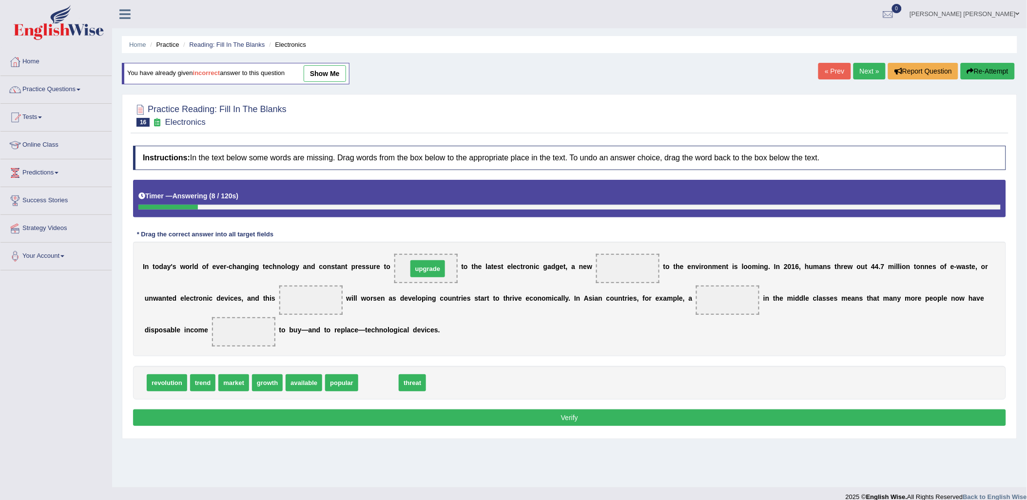
drag, startPoint x: 371, startPoint y: 386, endPoint x: 420, endPoint y: 272, distance: 124.3
drag, startPoint x: 199, startPoint y: 381, endPoint x: 601, endPoint y: 272, distance: 417.0
drag, startPoint x: 343, startPoint y: 386, endPoint x: 296, endPoint y: 294, distance: 103.8
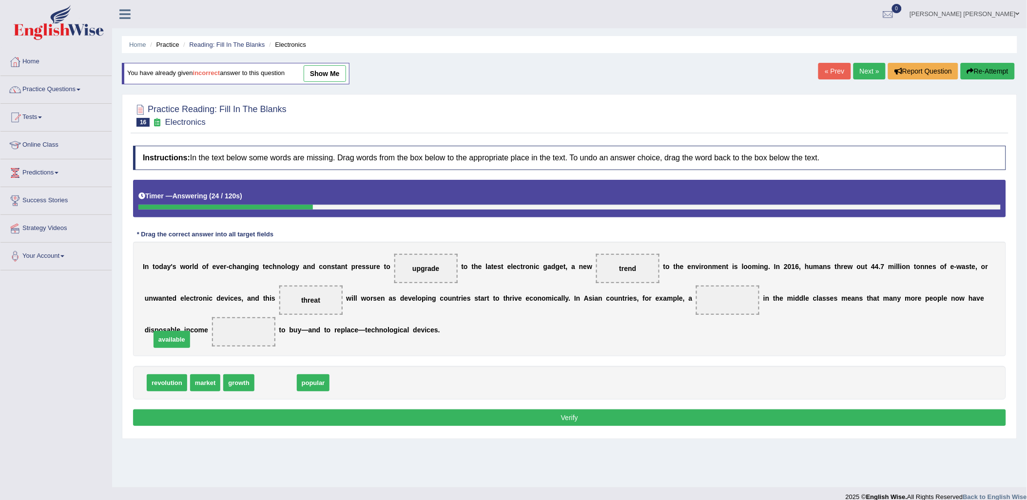
drag, startPoint x: 275, startPoint y: 386, endPoint x: 172, endPoint y: 343, distance: 112.6
drag, startPoint x: 235, startPoint y: 383, endPoint x: 666, endPoint y: 334, distance: 434.3
click at [649, 416] on button "Verify" at bounding box center [569, 418] width 873 height 17
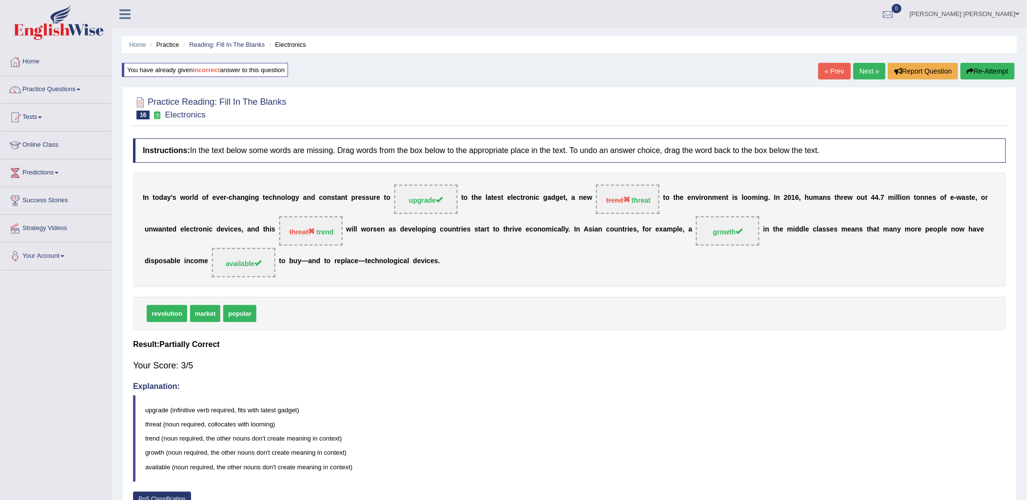
click at [987, 75] on button "Re-Attempt" at bounding box center [988, 71] width 54 height 17
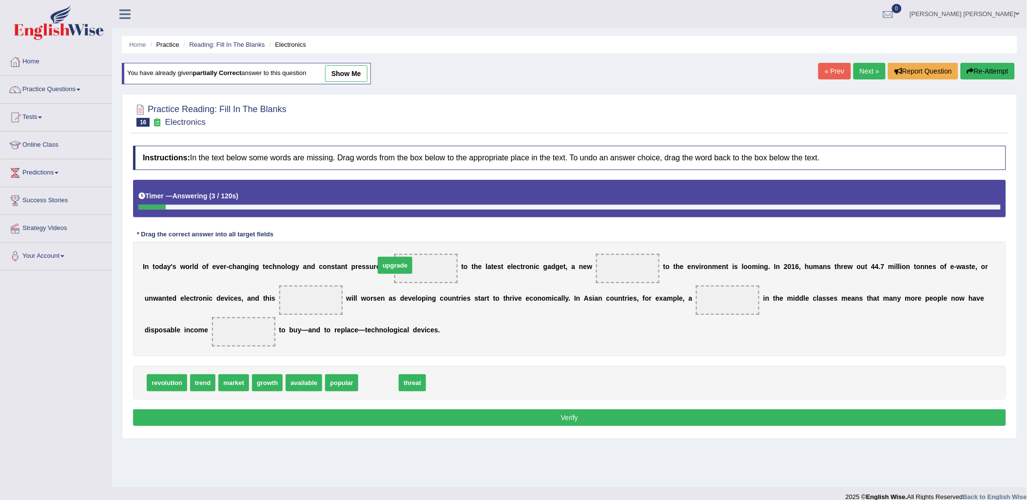
drag, startPoint x: 369, startPoint y: 378, endPoint x: 385, endPoint y: 260, distance: 118.7
drag, startPoint x: 362, startPoint y: 383, endPoint x: 254, endPoint y: 300, distance: 136.4
drag, startPoint x: 194, startPoint y: 386, endPoint x: 598, endPoint y: 273, distance: 419.6
click at [347, 79] on link "show me" at bounding box center [346, 73] width 42 height 17
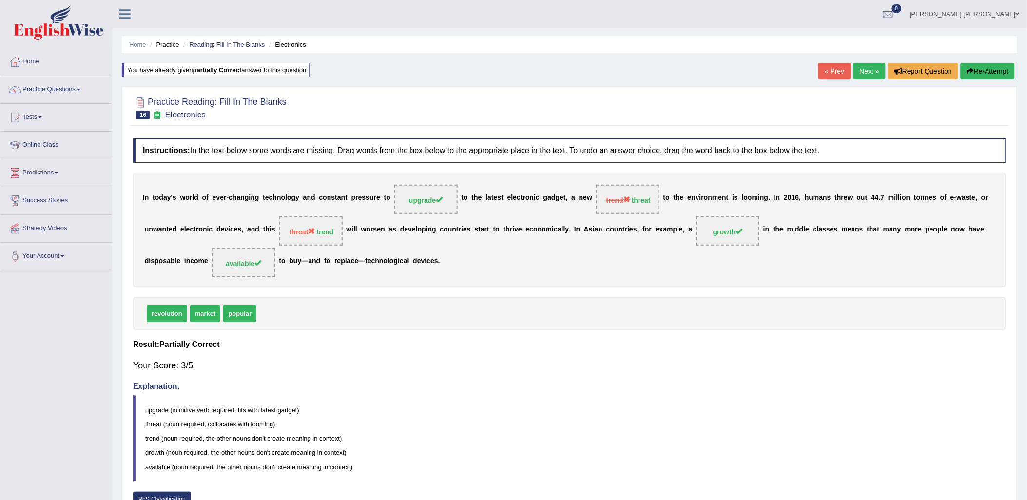
click at [870, 72] on link "Next »" at bounding box center [870, 71] width 32 height 17
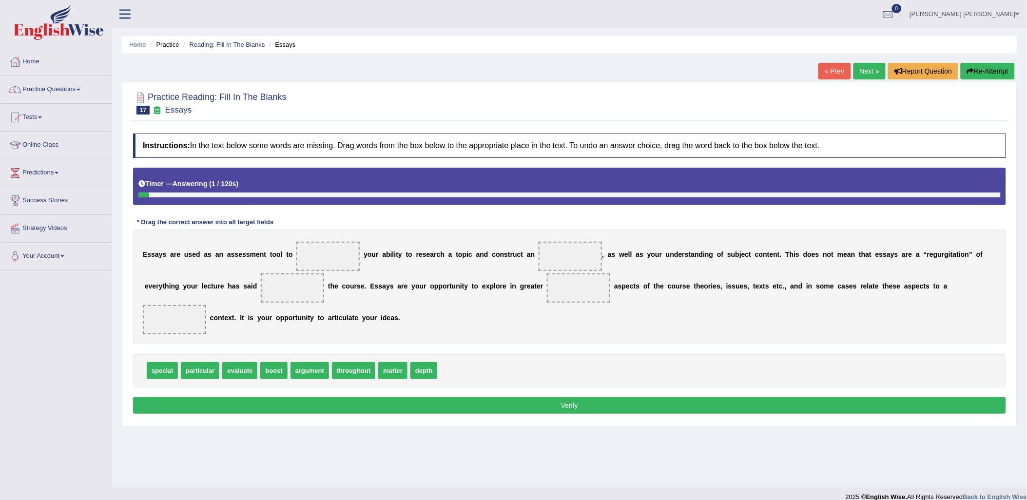
scroll to position [11, 0]
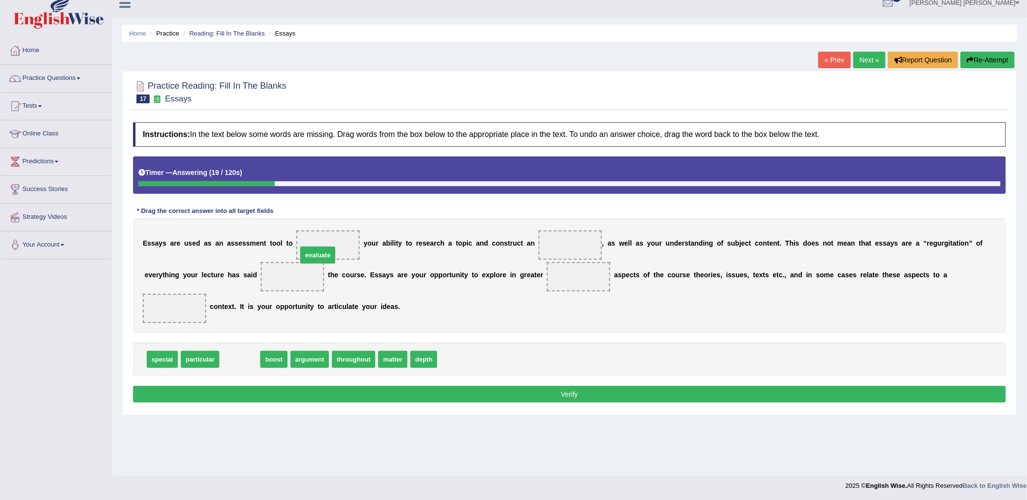
drag, startPoint x: 236, startPoint y: 340, endPoint x: 314, endPoint y: 236, distance: 129.9
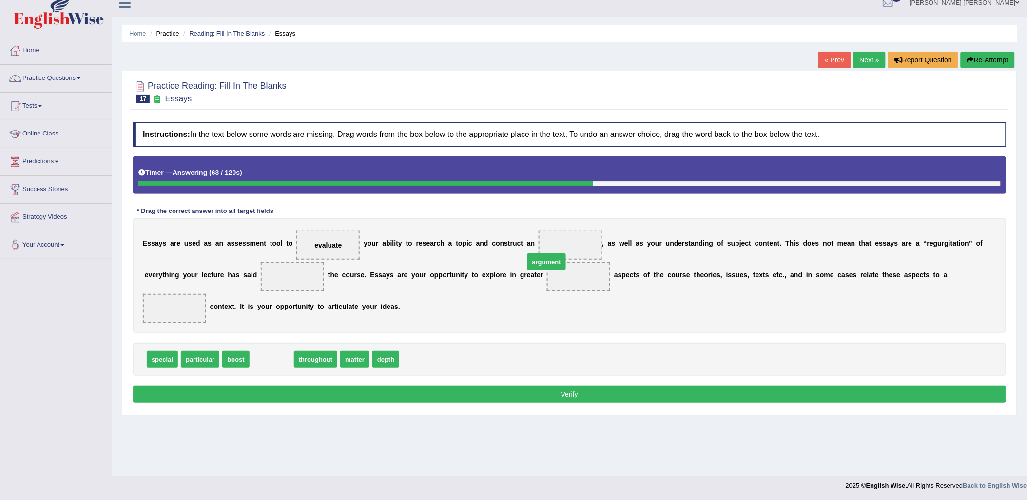
drag, startPoint x: 272, startPoint y: 342, endPoint x: 547, endPoint y: 245, distance: 291.8
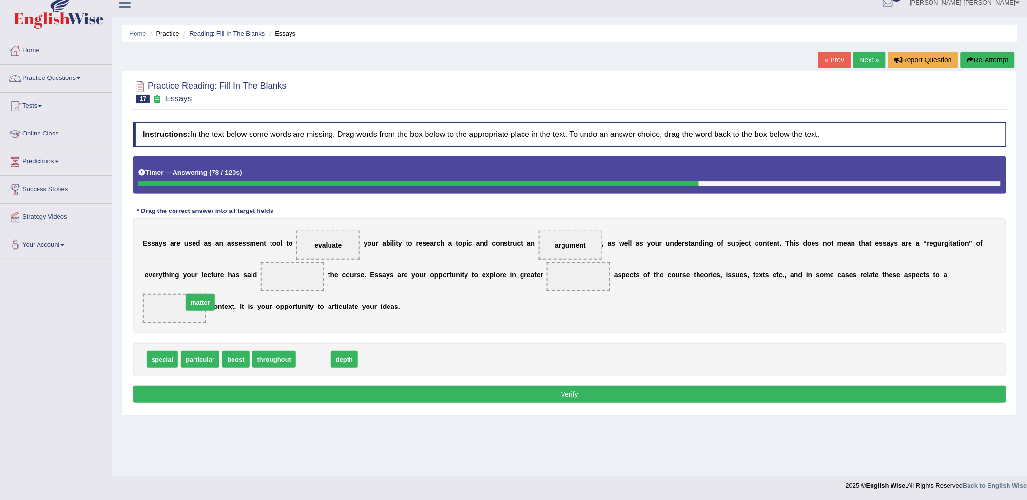
drag, startPoint x: 310, startPoint y: 343, endPoint x: 197, endPoint y: 286, distance: 126.9
drag, startPoint x: 310, startPoint y: 345, endPoint x: 514, endPoint y: 277, distance: 215.7
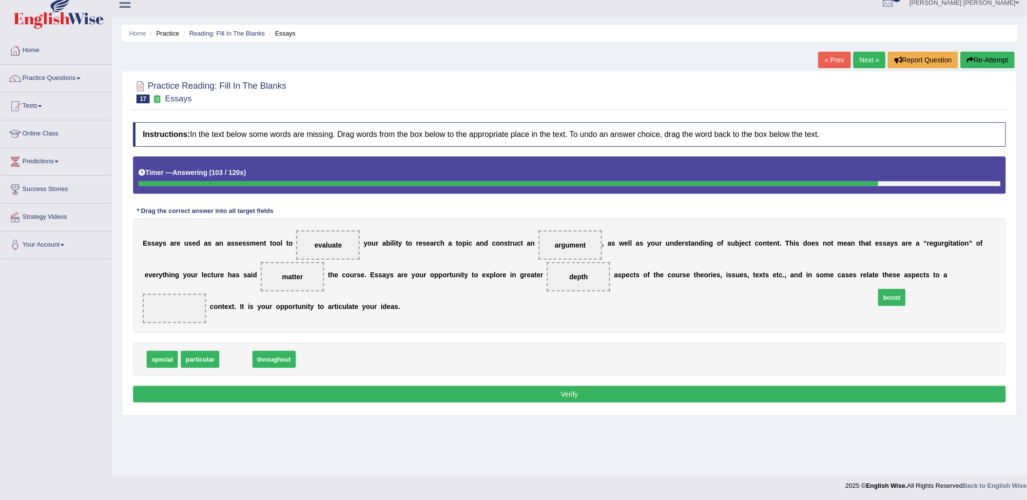
drag, startPoint x: 236, startPoint y: 342, endPoint x: 903, endPoint y: 274, distance: 670.0
click at [664, 386] on button "Verify" at bounding box center [569, 394] width 873 height 17
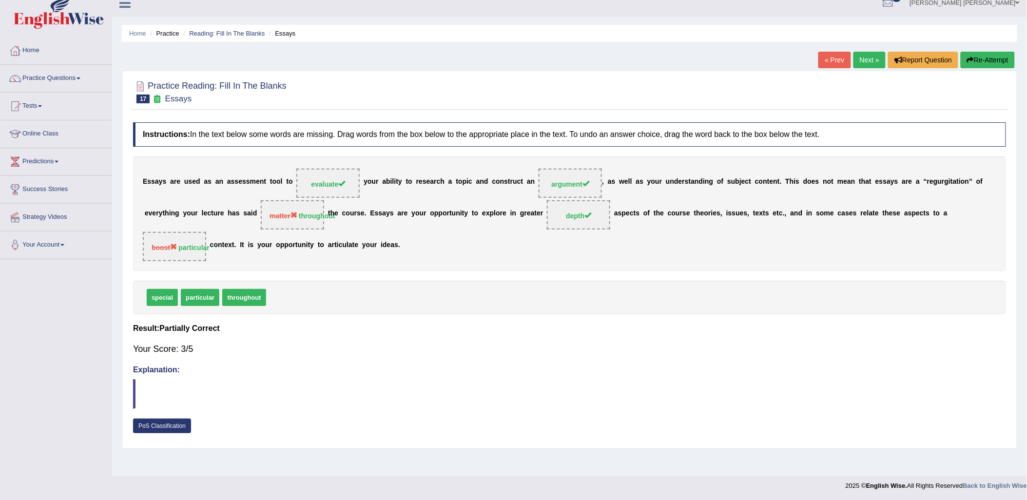
click at [865, 57] on link "Next »" at bounding box center [870, 60] width 32 height 17
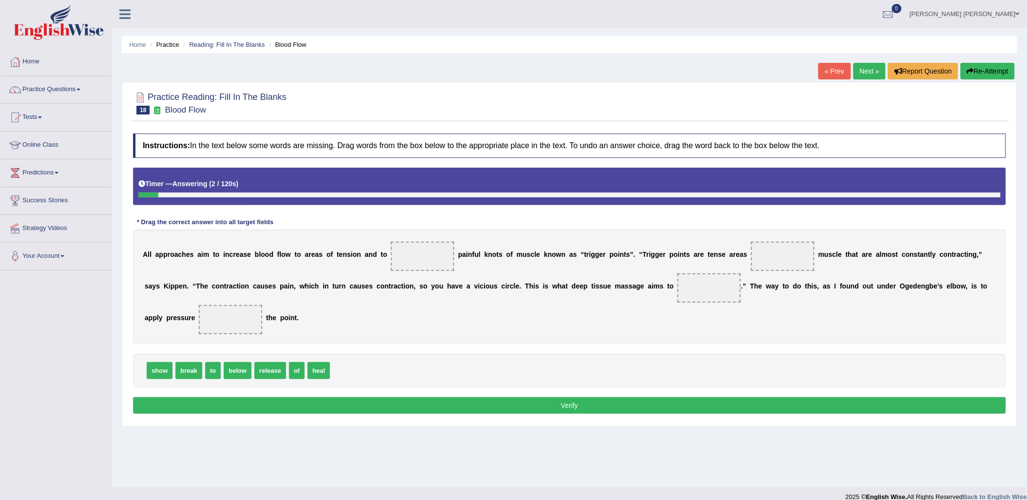
drag, startPoint x: 0, startPoint y: 0, endPoint x: 410, endPoint y: 465, distance: 619.4
click at [410, 465] on div "Home Practice Reading: Fill In The Blanks Blood Flow « Prev Next » Report Quest…" at bounding box center [569, 244] width 915 height 488
drag, startPoint x: 319, startPoint y: 374, endPoint x: 426, endPoint y: 261, distance: 155.5
drag, startPoint x: 774, startPoint y: 233, endPoint x: 765, endPoint y: 254, distance: 23.1
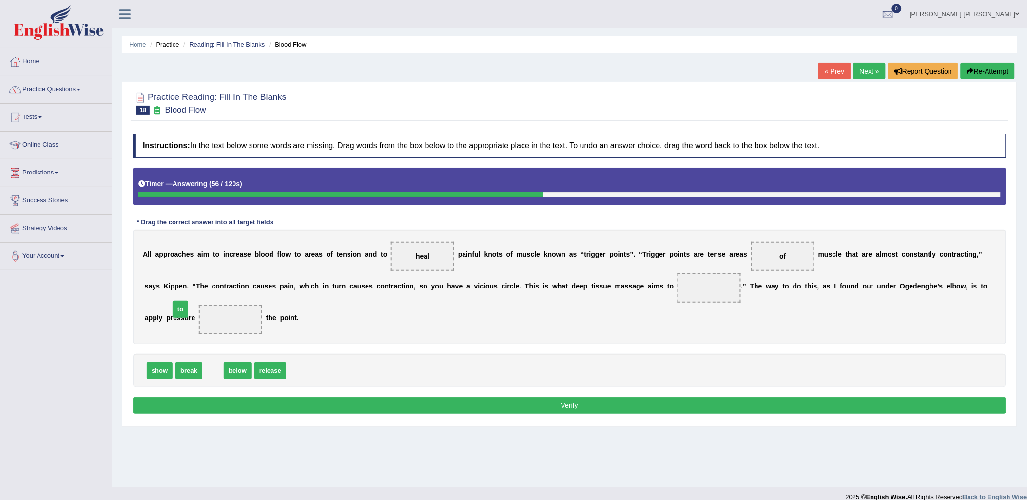
drag, startPoint x: 211, startPoint y: 371, endPoint x: 178, endPoint y: 310, distance: 69.6
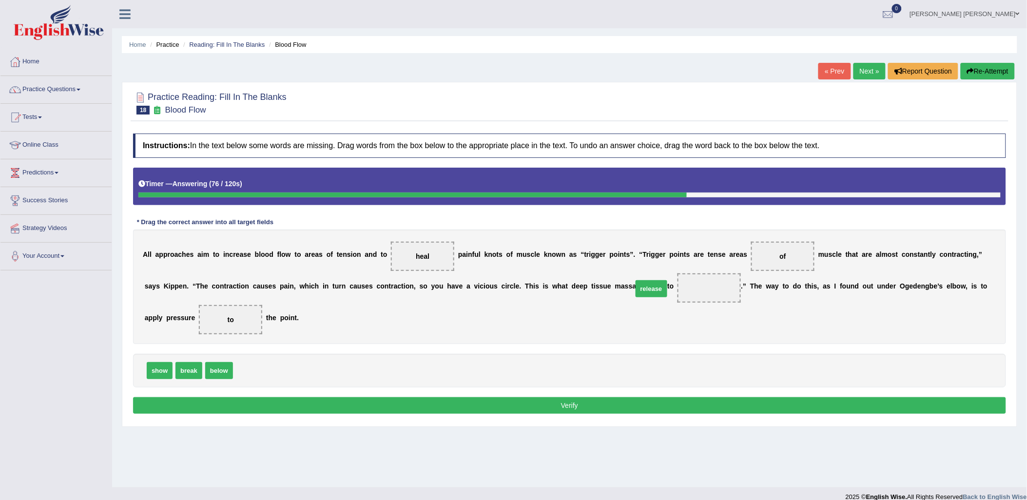
drag, startPoint x: 243, startPoint y: 374, endPoint x: 636, endPoint y: 288, distance: 402.2
click at [553, 397] on button "Verify" at bounding box center [569, 405] width 873 height 17
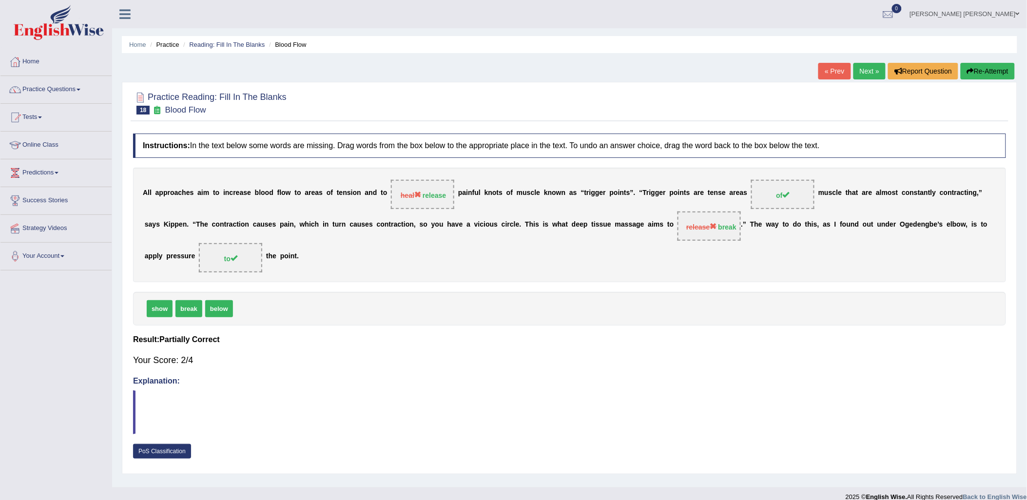
click at [871, 77] on link "Next »" at bounding box center [870, 71] width 32 height 17
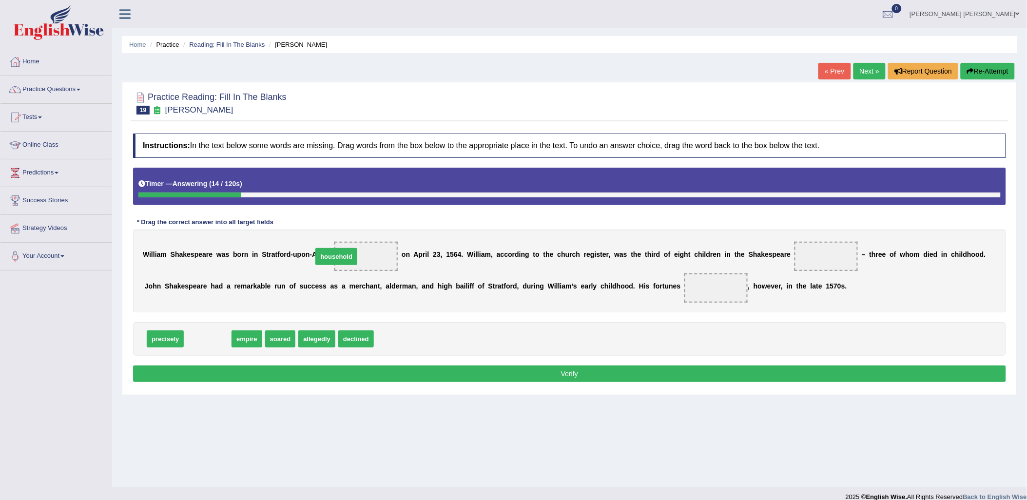
drag, startPoint x: 204, startPoint y: 337, endPoint x: 332, endPoint y: 255, distance: 152.4
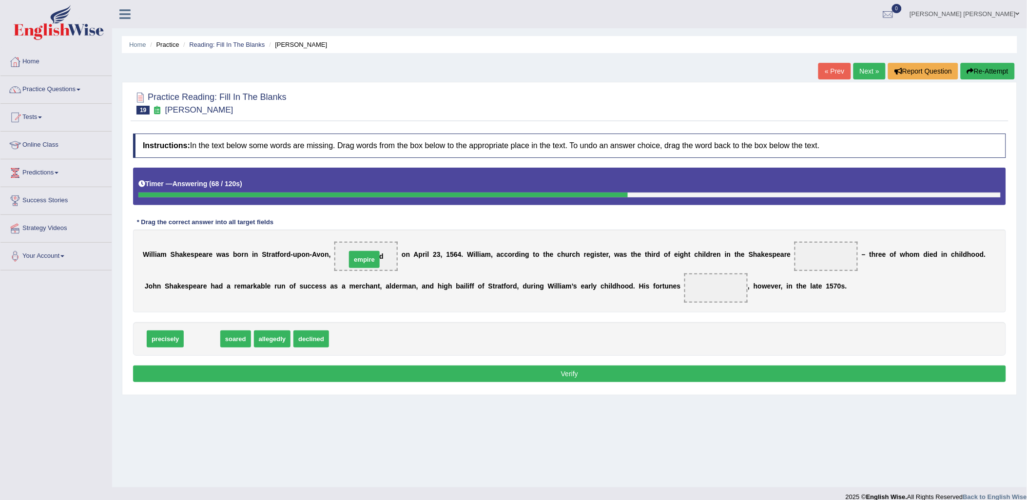
drag, startPoint x: 192, startPoint y: 339, endPoint x: 357, endPoint y: 252, distance: 186.5
drag, startPoint x: 315, startPoint y: 339, endPoint x: 797, endPoint y: 254, distance: 489.3
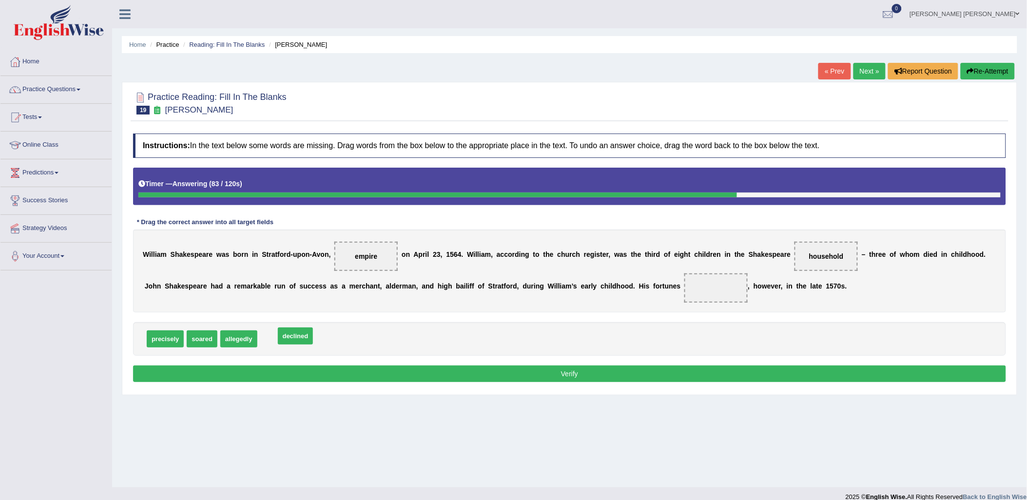
drag, startPoint x: 273, startPoint y: 337, endPoint x: 291, endPoint y: 334, distance: 17.8
drag, startPoint x: 279, startPoint y: 337, endPoint x: 623, endPoint y: 296, distance: 346.2
click at [645, 294] on div "Instructions: In the text below some words are missing. Drag words from the box…" at bounding box center [570, 259] width 878 height 261
drag, startPoint x: 278, startPoint y: 345, endPoint x: 685, endPoint y: 292, distance: 410.1
click at [695, 369] on button "Verify" at bounding box center [569, 374] width 873 height 17
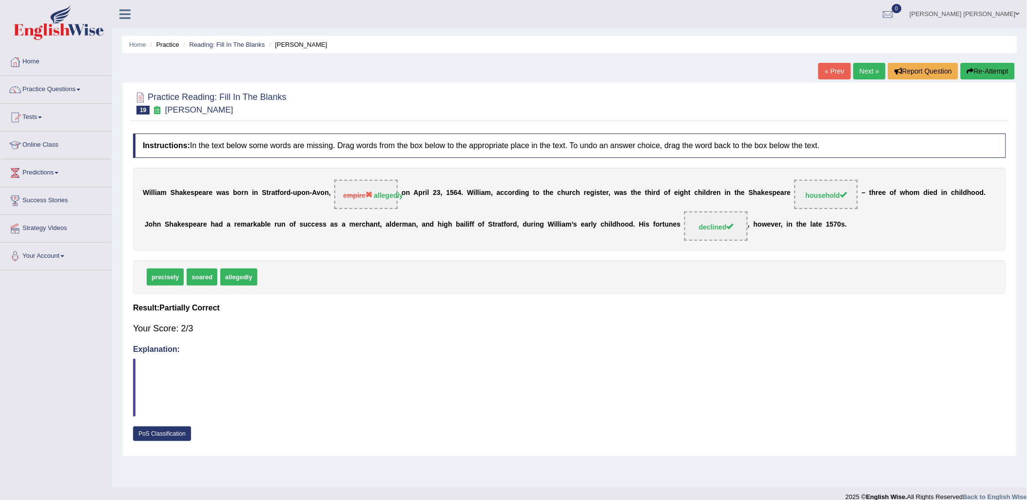
click at [866, 66] on link "Next »" at bounding box center [870, 71] width 32 height 17
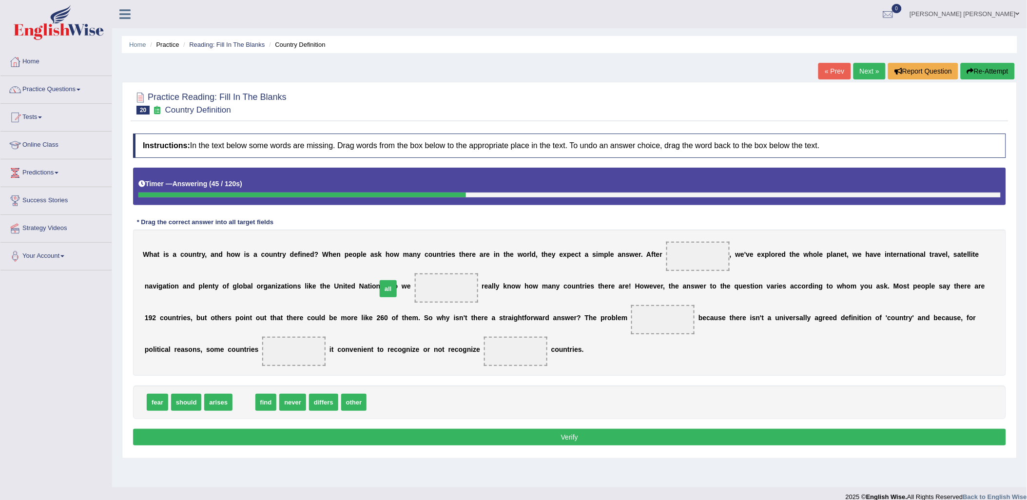
drag, startPoint x: 235, startPoint y: 403, endPoint x: 379, endPoint y: 289, distance: 183.7
drag, startPoint x: 220, startPoint y: 405, endPoint x: 528, endPoint y: 321, distance: 318.9
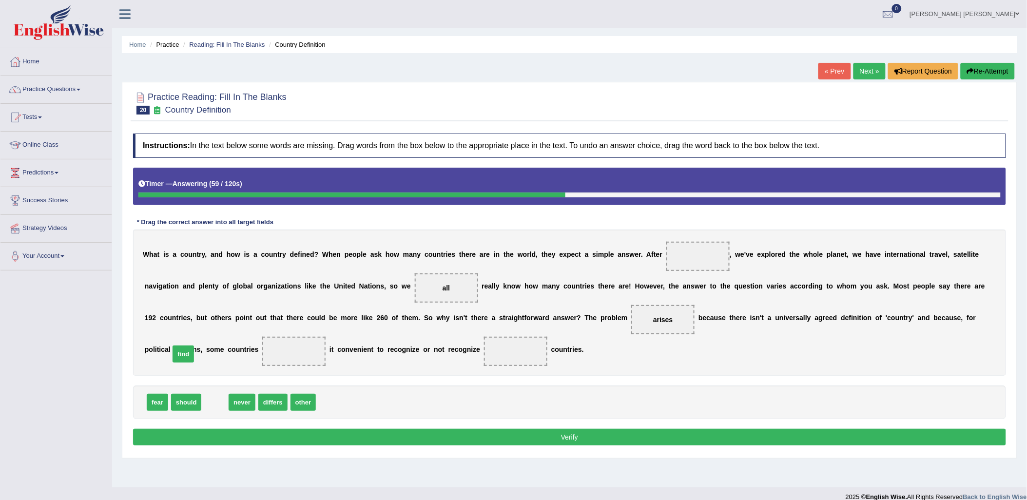
drag, startPoint x: 216, startPoint y: 407, endPoint x: 185, endPoint y: 357, distance: 58.9
drag, startPoint x: 284, startPoint y: 404, endPoint x: 423, endPoint y: 348, distance: 149.9
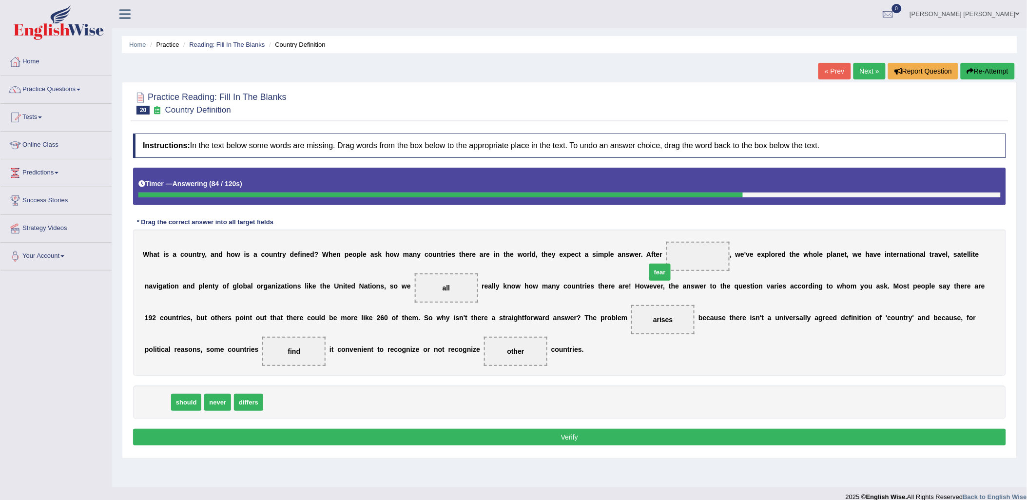
drag, startPoint x: 162, startPoint y: 402, endPoint x: 665, endPoint y: 272, distance: 519.2
click at [610, 437] on button "Verify" at bounding box center [569, 437] width 873 height 17
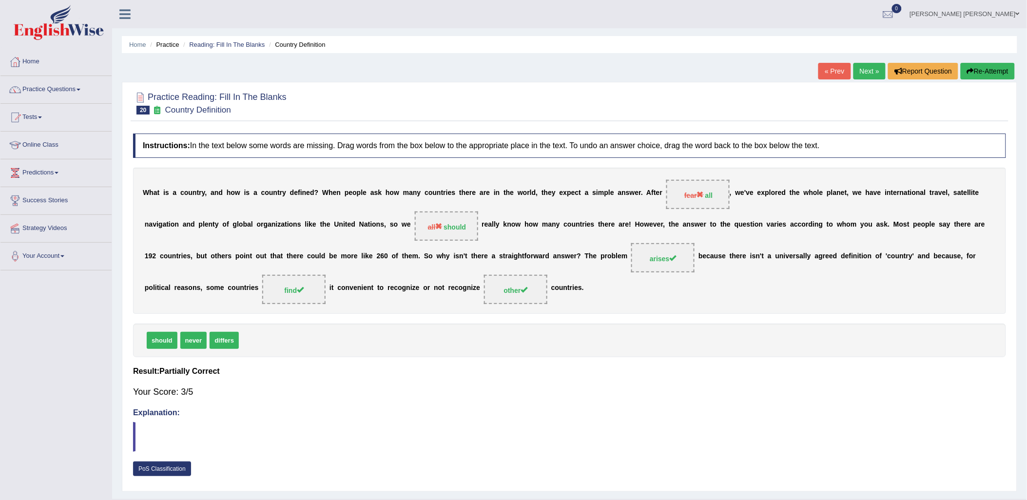
click at [868, 71] on link "Next »" at bounding box center [870, 71] width 32 height 17
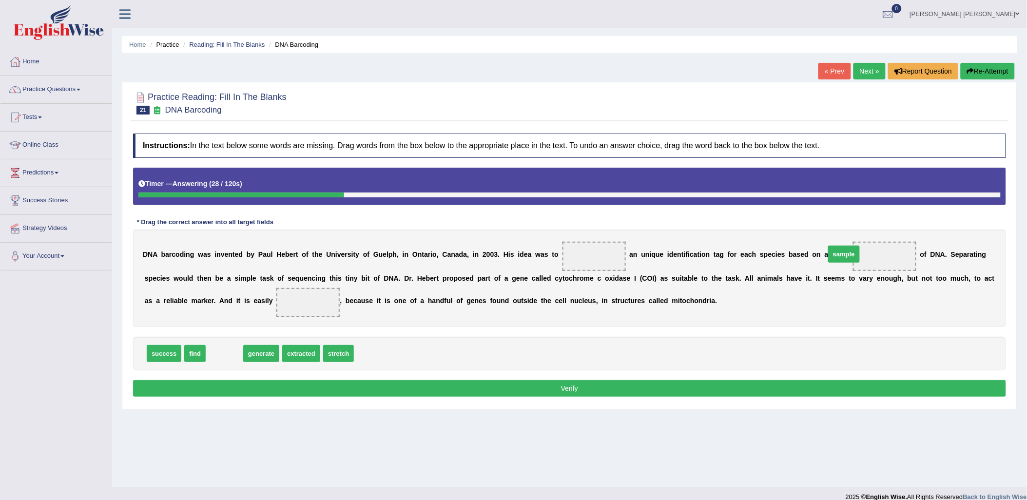
drag, startPoint x: 221, startPoint y: 352, endPoint x: 841, endPoint y: 253, distance: 627.7
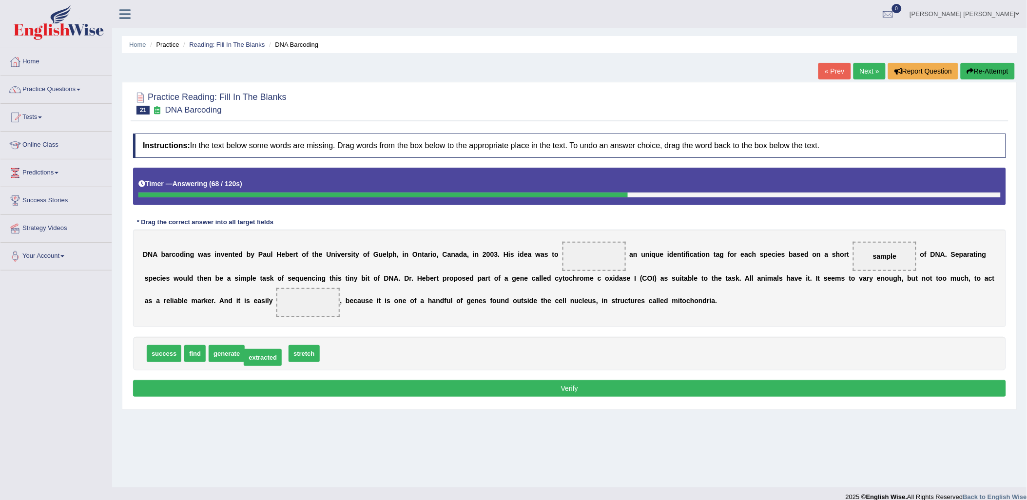
drag, startPoint x: 271, startPoint y: 355, endPoint x: 267, endPoint y: 359, distance: 5.5
drag, startPoint x: 221, startPoint y: 357, endPoint x: 575, endPoint y: 265, distance: 365.9
drag, startPoint x: 255, startPoint y: 358, endPoint x: 188, endPoint y: 298, distance: 89.1
click at [491, 390] on button "Verify" at bounding box center [569, 388] width 873 height 17
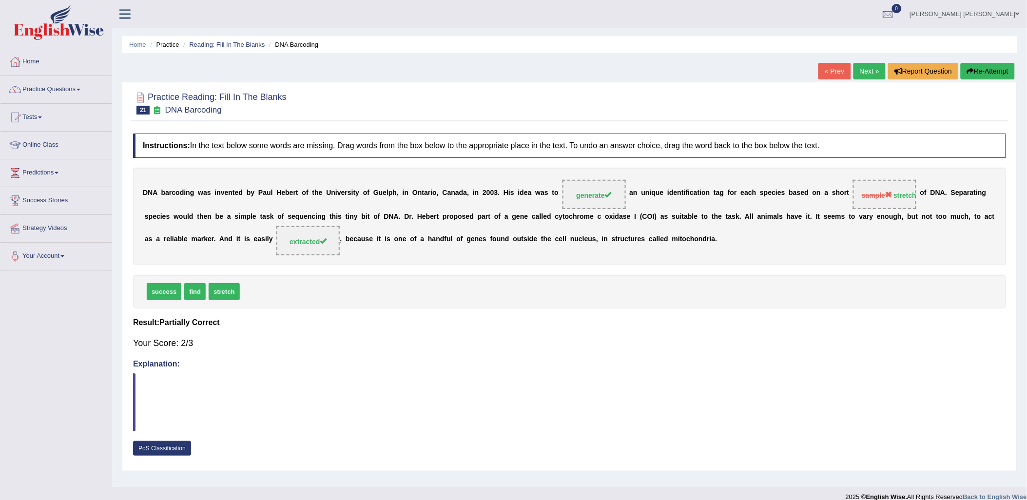
scroll to position [11, 0]
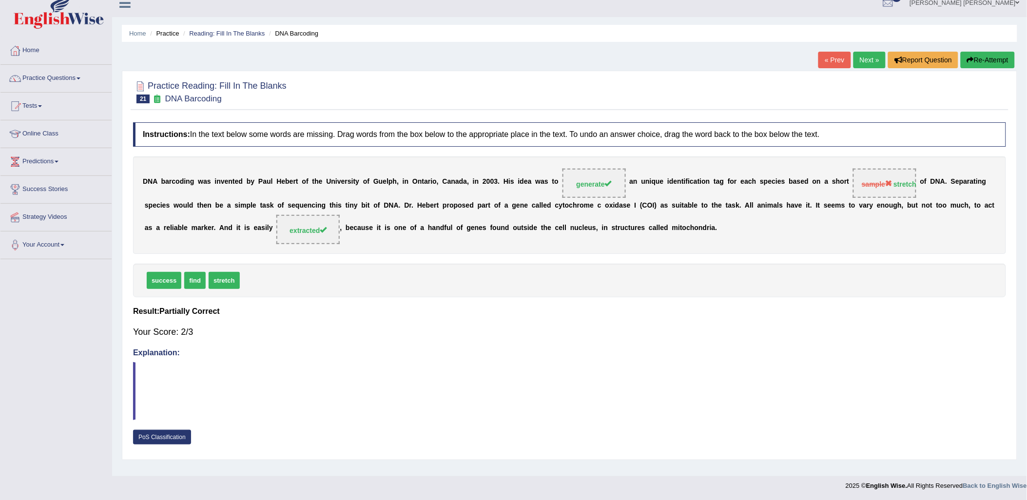
click at [872, 56] on link "Next »" at bounding box center [870, 60] width 32 height 17
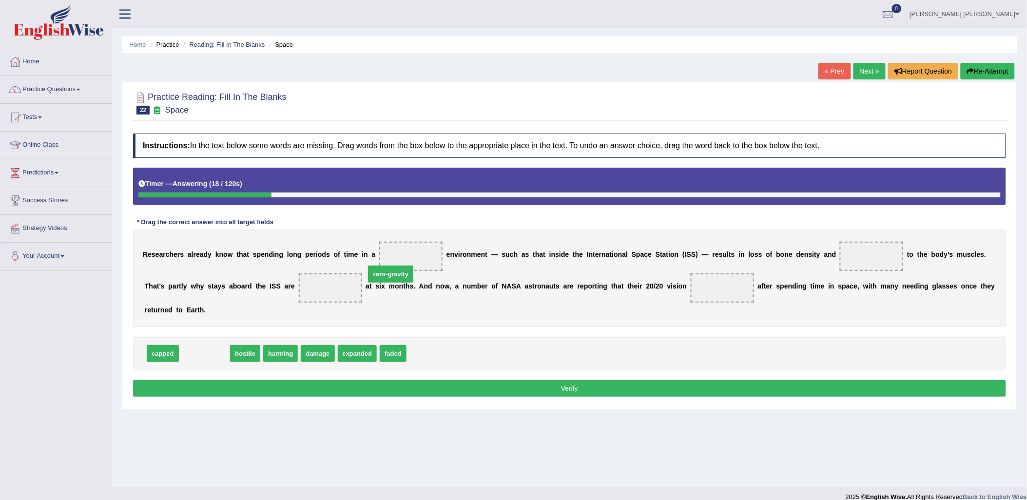
drag, startPoint x: 206, startPoint y: 341, endPoint x: 393, endPoint y: 260, distance: 204.0
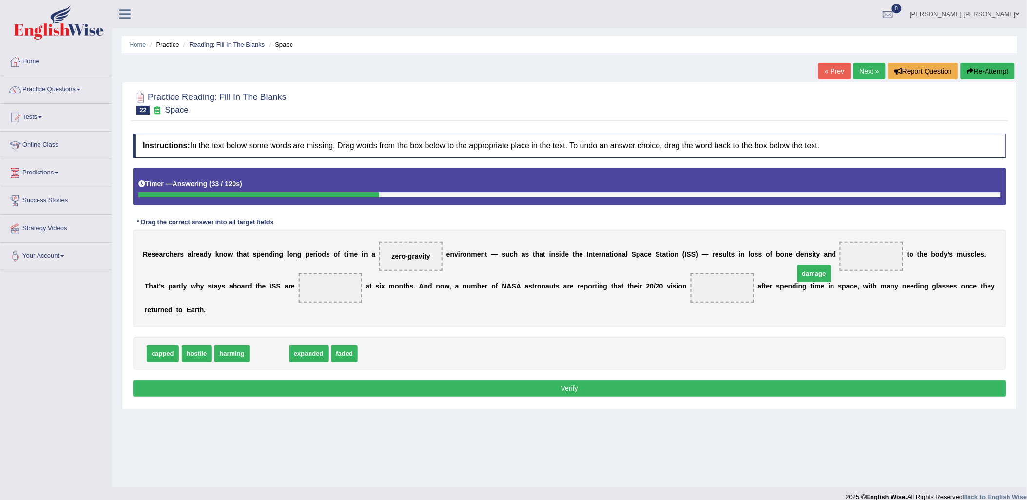
drag, startPoint x: 255, startPoint y: 339, endPoint x: 800, endPoint y: 259, distance: 551.0
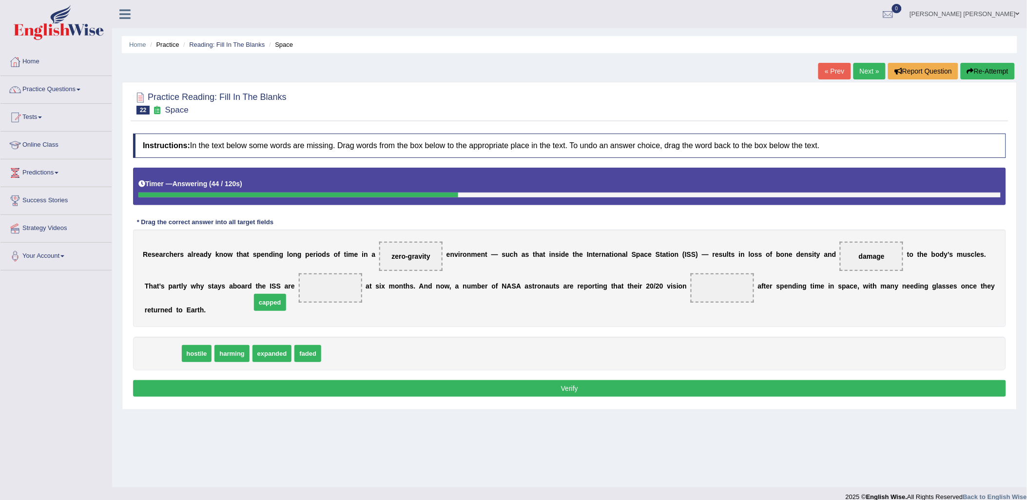
drag, startPoint x: 155, startPoint y: 340, endPoint x: 262, endPoint y: 289, distance: 118.9
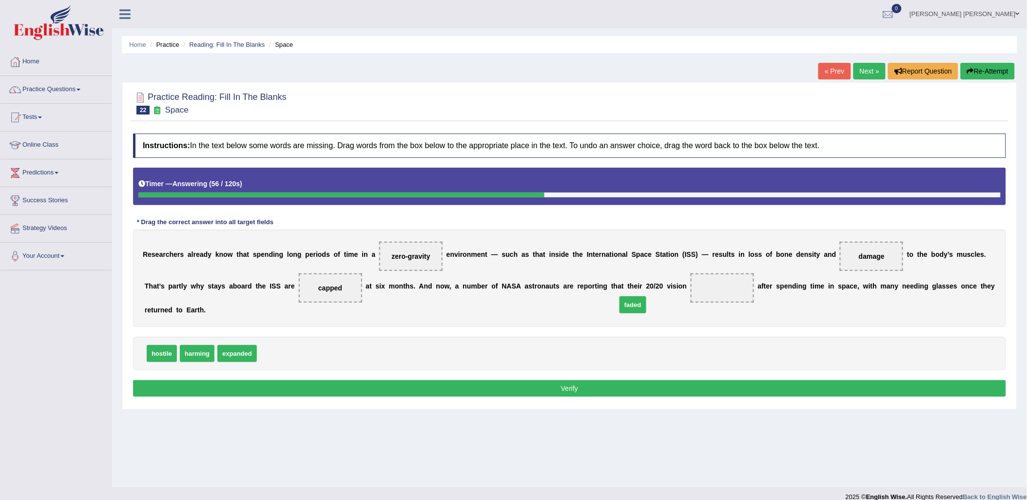
drag, startPoint x: 278, startPoint y: 344, endPoint x: 656, endPoint y: 303, distance: 380.1
click at [600, 381] on button "Verify" at bounding box center [569, 388] width 873 height 17
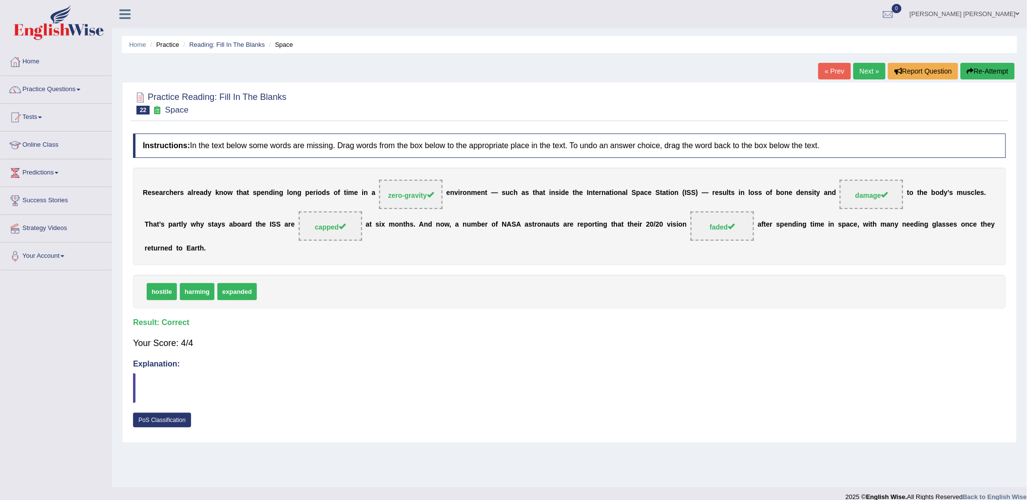
click at [878, 74] on link "Next »" at bounding box center [870, 71] width 32 height 17
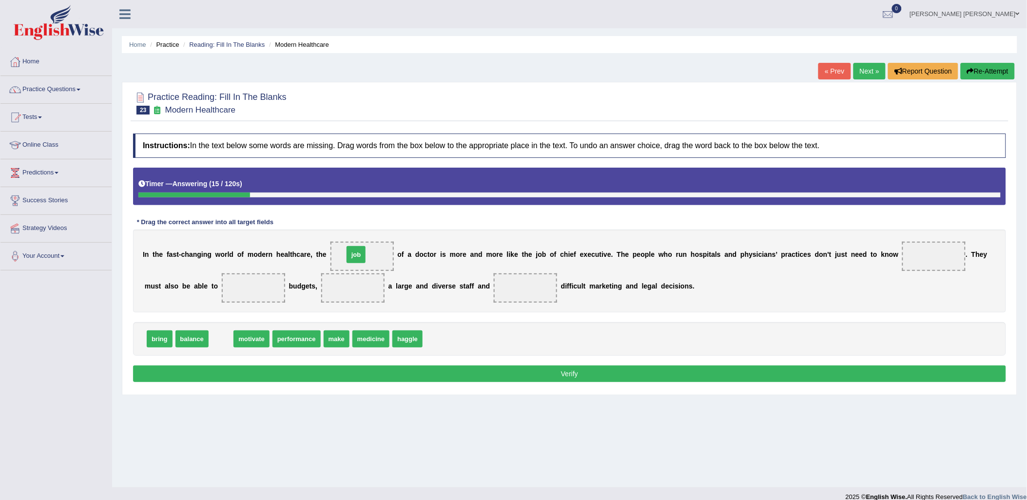
drag, startPoint x: 222, startPoint y: 340, endPoint x: 357, endPoint y: 256, distance: 159.2
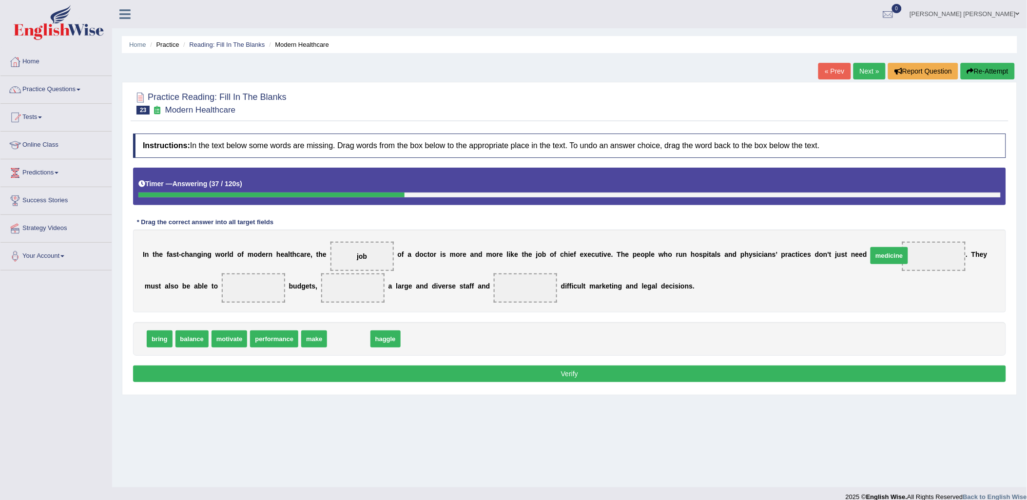
drag, startPoint x: 348, startPoint y: 343, endPoint x: 889, endPoint y: 259, distance: 547.1
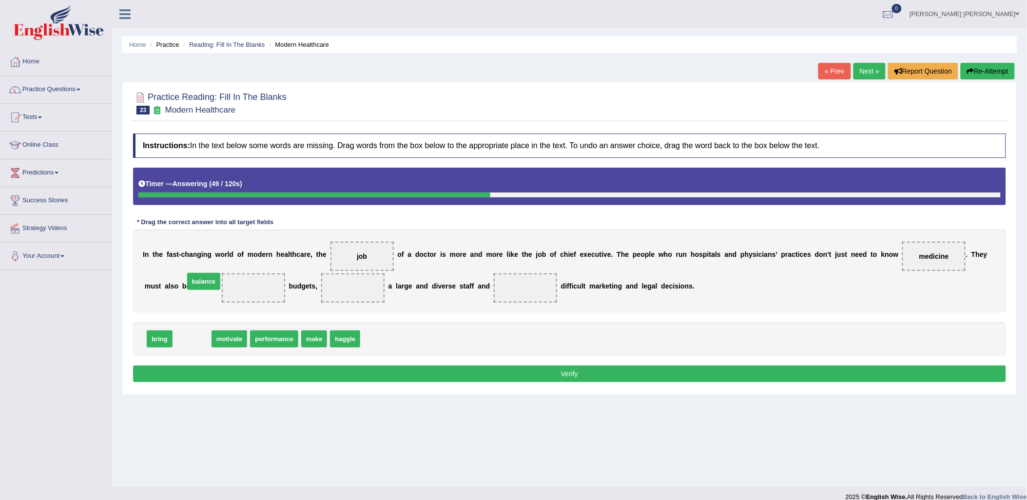
drag, startPoint x: 200, startPoint y: 342, endPoint x: 210, endPoint y: 283, distance: 59.4
click at [166, 338] on span "bring" at bounding box center [160, 339] width 26 height 17
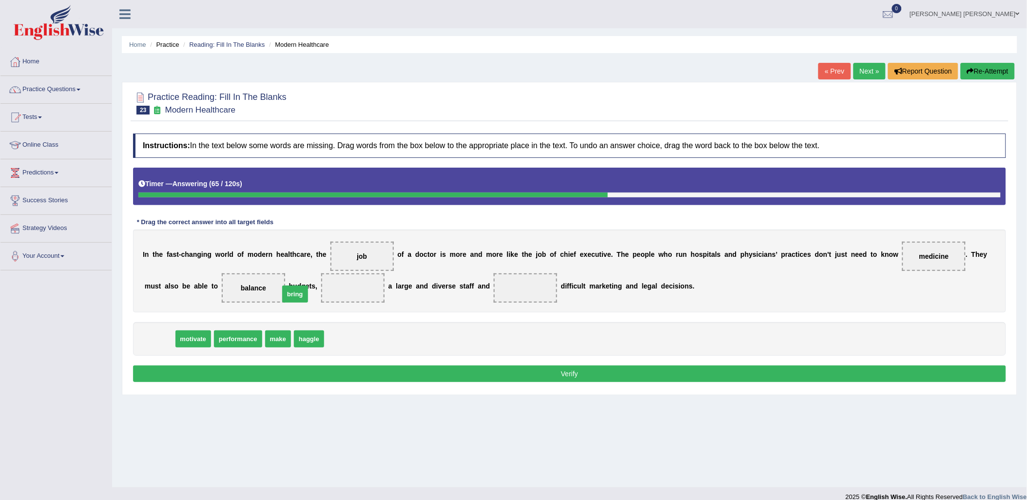
drag, startPoint x: 153, startPoint y: 339, endPoint x: 288, endPoint y: 294, distance: 142.8
drag, startPoint x: 306, startPoint y: 283, endPoint x: 418, endPoint y: 294, distance: 112.7
click at [459, 303] on div "I n t h e f a s t - c h a n g i n g w o r l d o f m o d e r n h e a l t h c a r…" at bounding box center [569, 271] width 873 height 83
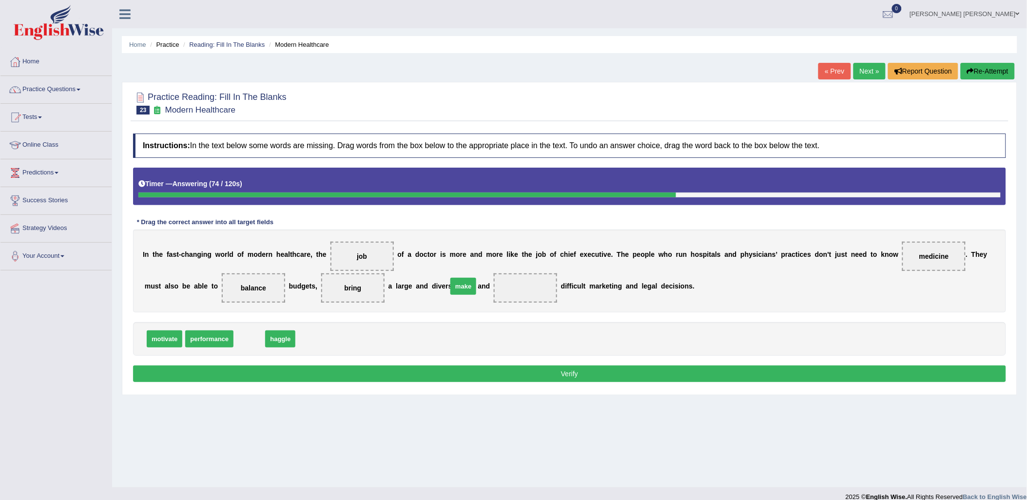
drag, startPoint x: 247, startPoint y: 335, endPoint x: 464, endPoint y: 282, distance: 223.0
click at [479, 374] on button "Verify" at bounding box center [569, 374] width 873 height 17
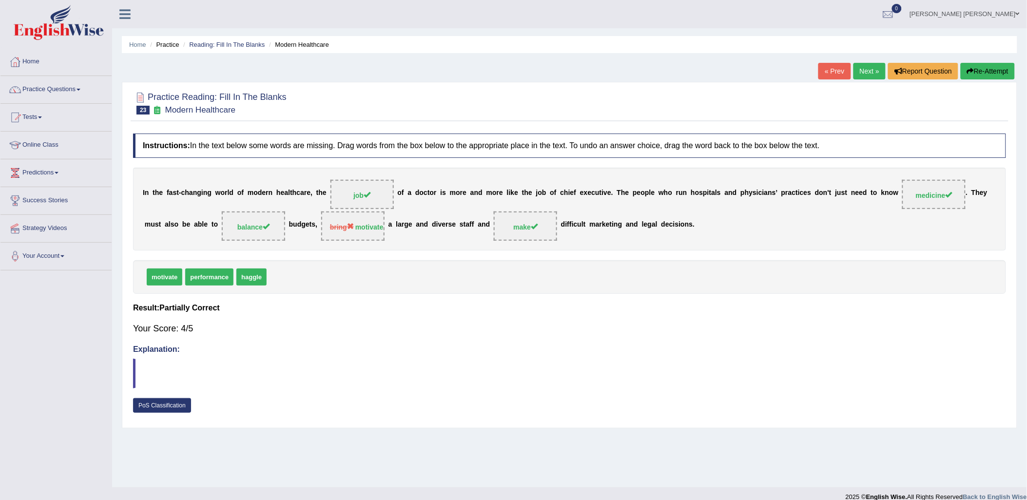
click at [867, 72] on link "Next »" at bounding box center [870, 71] width 32 height 17
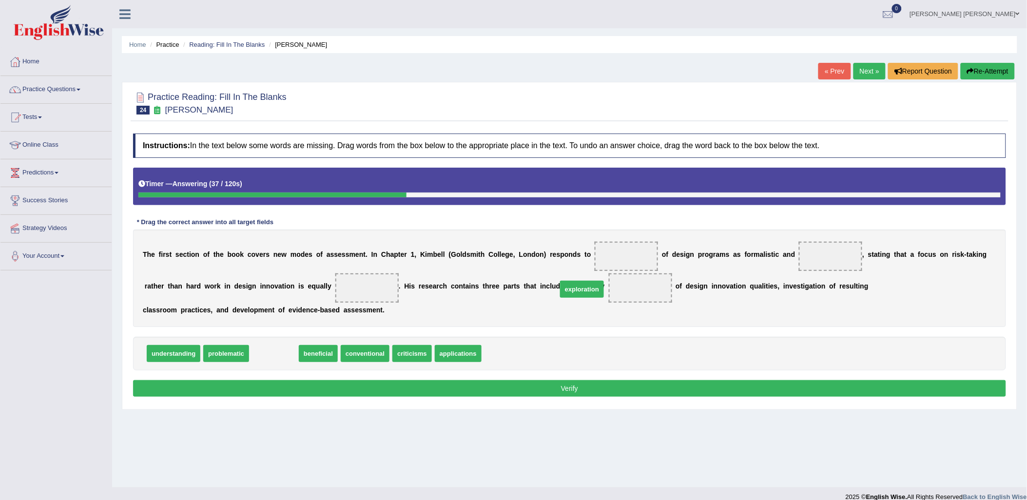
drag, startPoint x: 280, startPoint y: 359, endPoint x: 588, endPoint y: 295, distance: 314.8
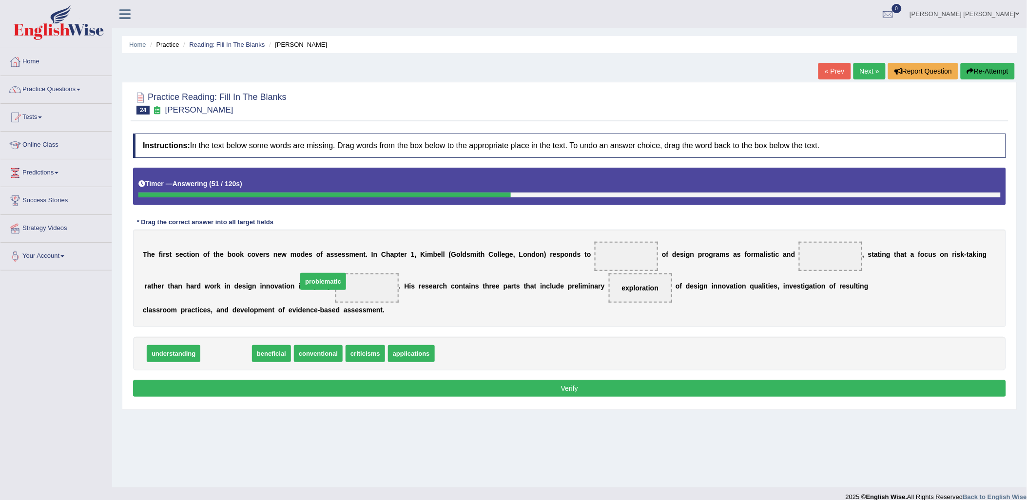
drag, startPoint x: 216, startPoint y: 358, endPoint x: 314, endPoint y: 286, distance: 120.9
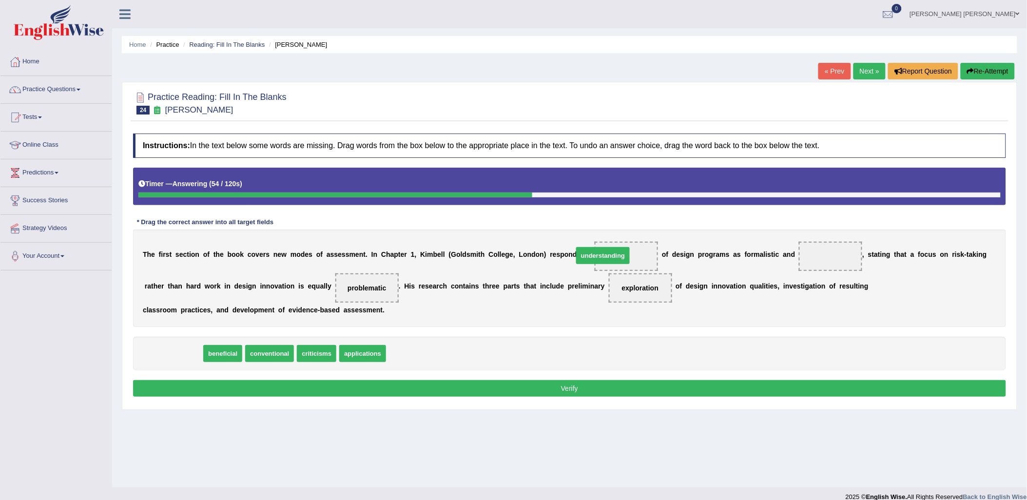
drag, startPoint x: 174, startPoint y: 354, endPoint x: 604, endPoint y: 256, distance: 440.6
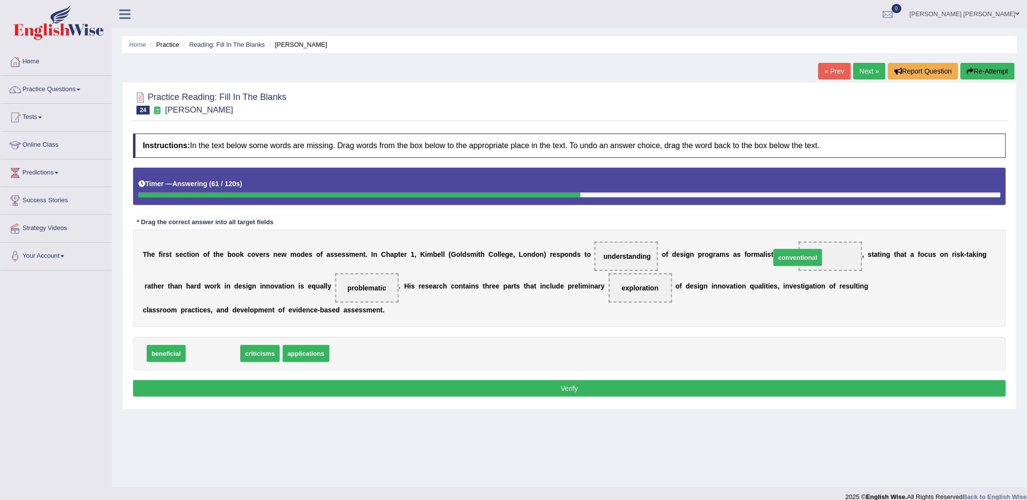
drag, startPoint x: 222, startPoint y: 356, endPoint x: 807, endPoint y: 258, distance: 593.3
click at [635, 392] on button "Verify" at bounding box center [569, 388] width 873 height 17
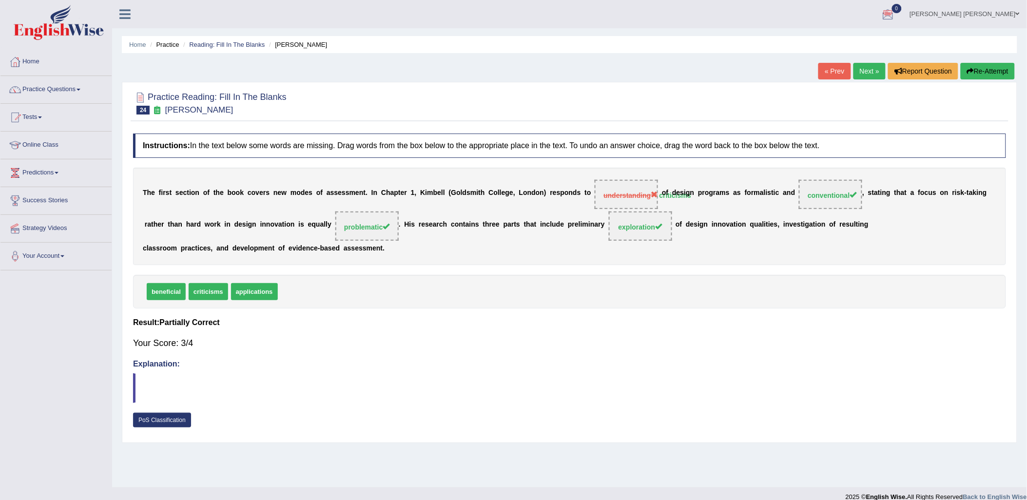
click at [862, 75] on link "Next »" at bounding box center [870, 71] width 32 height 17
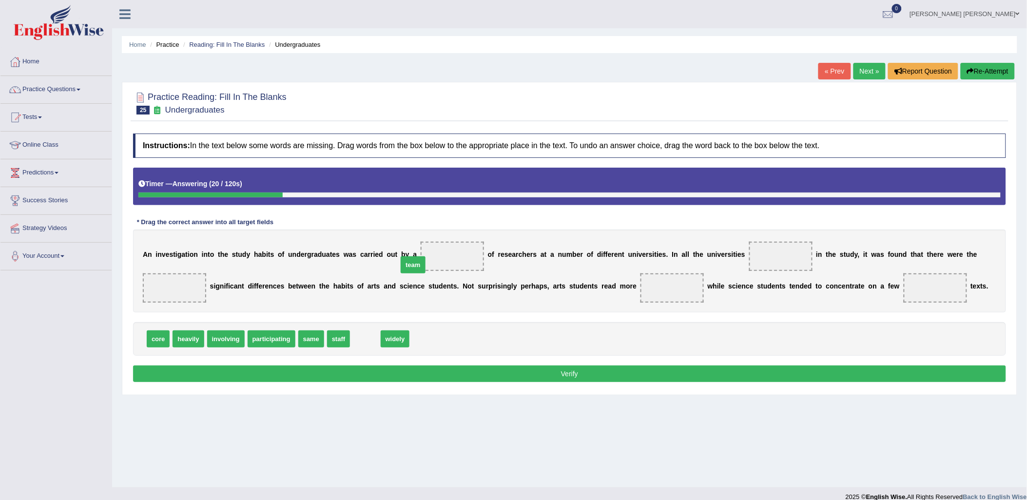
drag, startPoint x: 358, startPoint y: 340, endPoint x: 406, endPoint y: 266, distance: 88.2
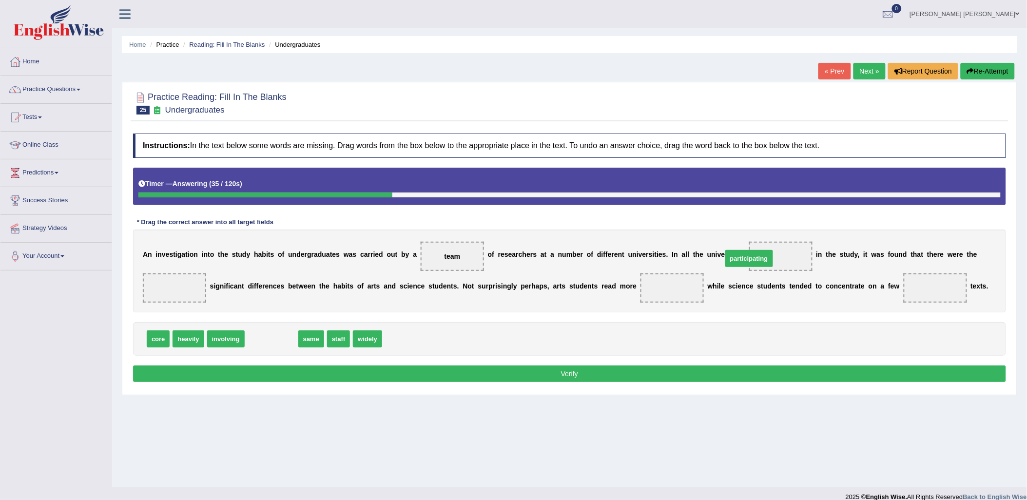
drag, startPoint x: 271, startPoint y: 343, endPoint x: 748, endPoint y: 262, distance: 484.6
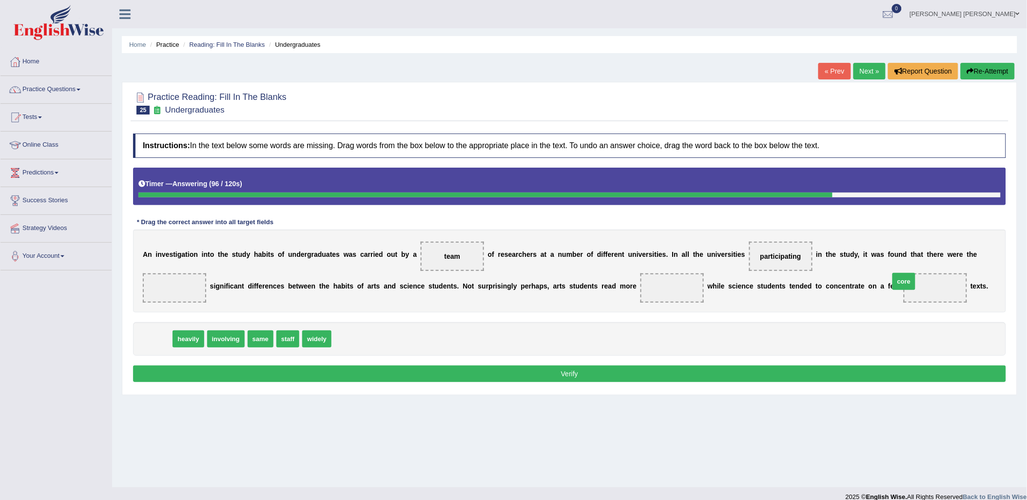
drag, startPoint x: 157, startPoint y: 343, endPoint x: 904, endPoint y: 285, distance: 749.2
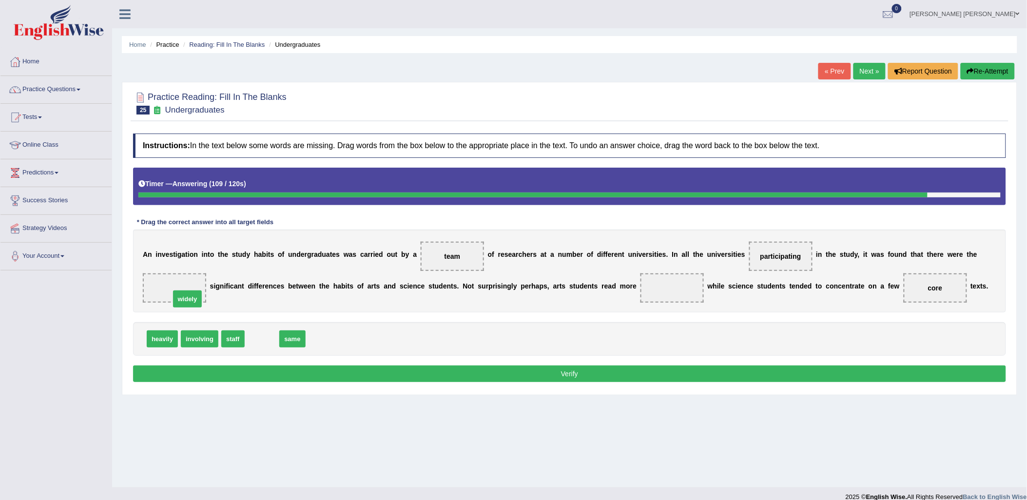
drag, startPoint x: 254, startPoint y: 339, endPoint x: 174, endPoint y: 291, distance: 93.4
drag, startPoint x: 167, startPoint y: 338, endPoint x: 642, endPoint y: 291, distance: 477.2
click at [611, 371] on button "Verify" at bounding box center [569, 374] width 873 height 17
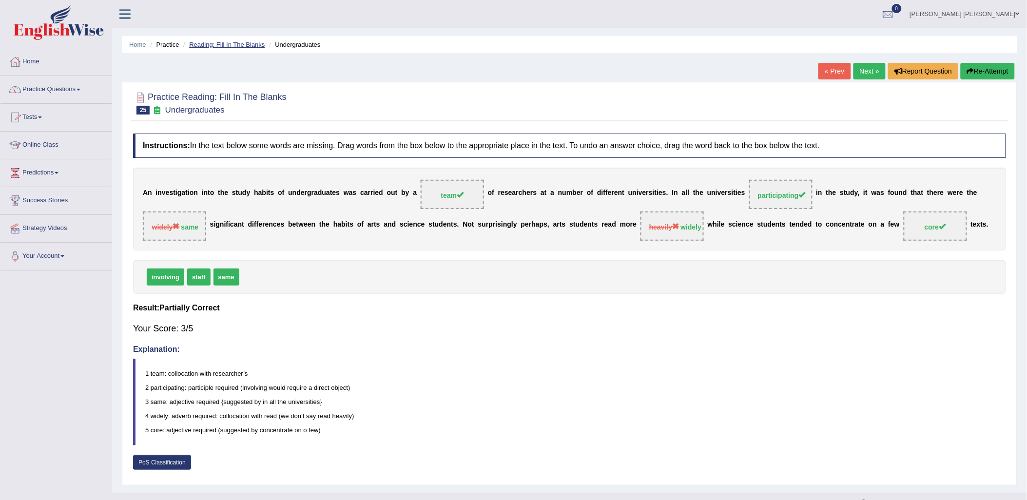
click at [215, 44] on link "Reading: Fill In The Blanks" at bounding box center [227, 44] width 76 height 7
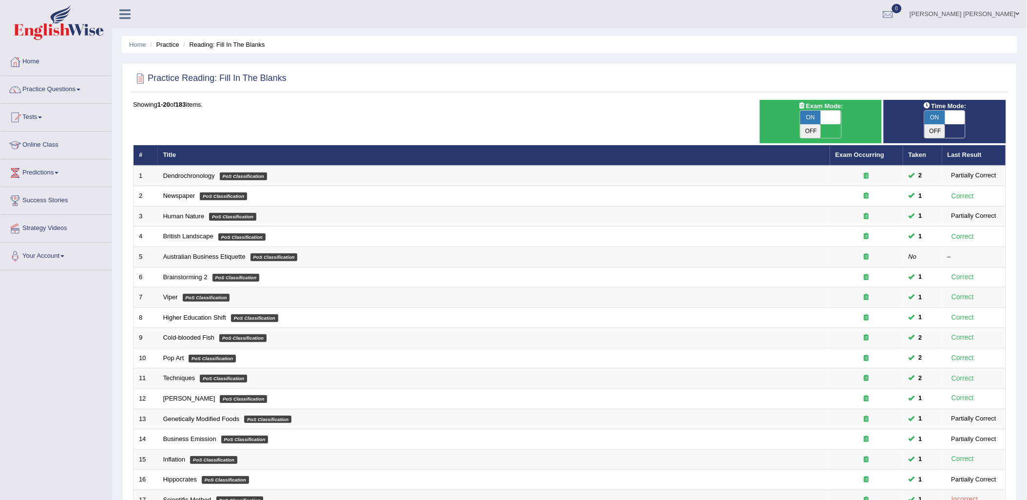
click at [863, 145] on th "Exam Occurring" at bounding box center [866, 155] width 73 height 20
click at [863, 151] on link "Exam Occurring" at bounding box center [860, 154] width 49 height 7
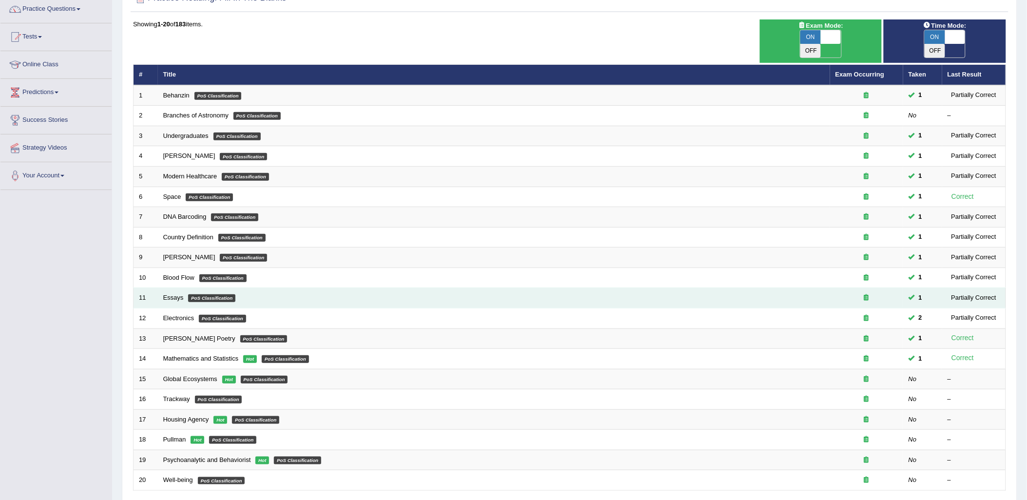
scroll to position [146, 0]
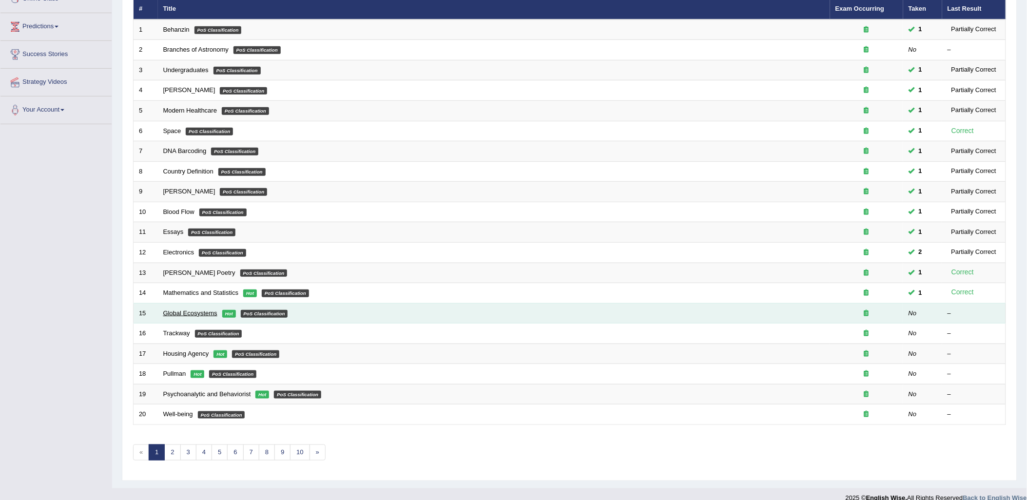
click at [189, 310] on link "Global Ecosystems" at bounding box center [190, 313] width 54 height 7
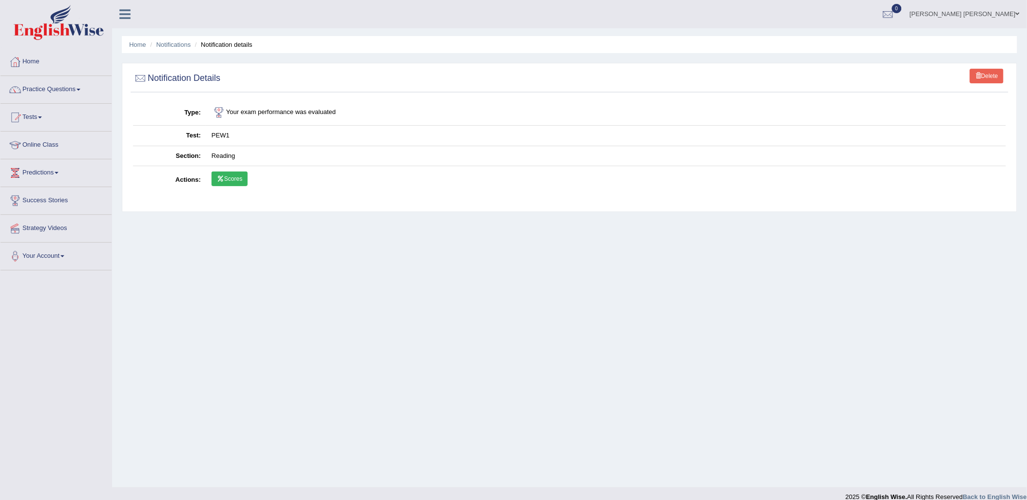
click at [235, 179] on link "Scores" at bounding box center [230, 179] width 36 height 15
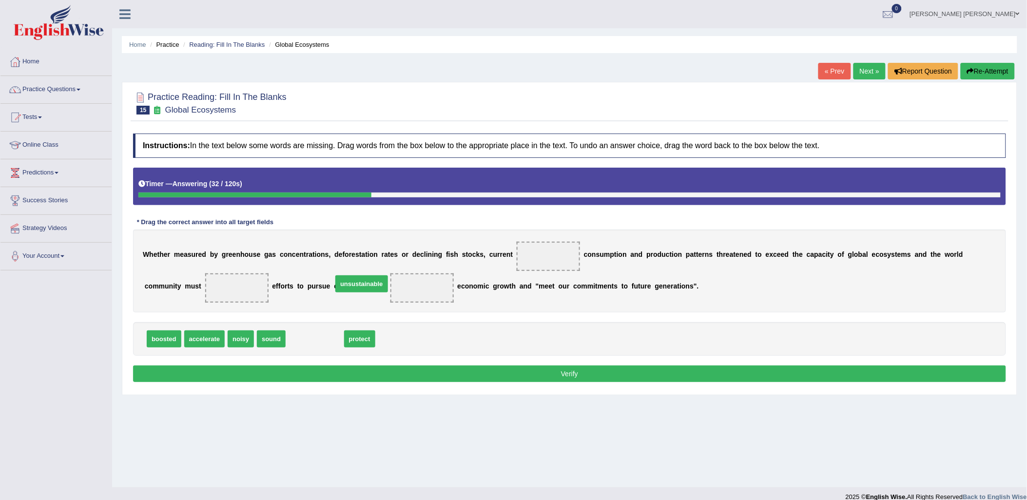
drag, startPoint x: 313, startPoint y: 339, endPoint x: 361, endPoint y: 279, distance: 76.6
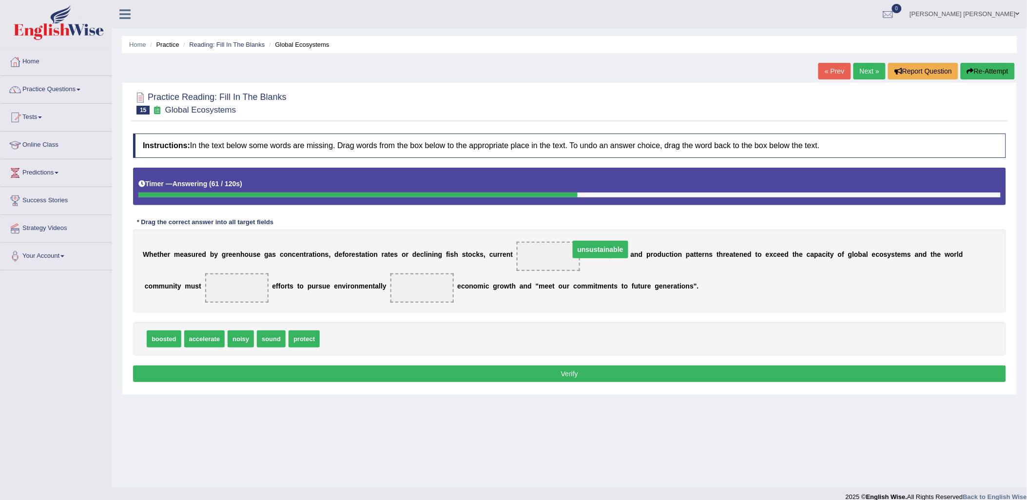
drag, startPoint x: 357, startPoint y: 291, endPoint x: 531, endPoint y: 252, distance: 177.8
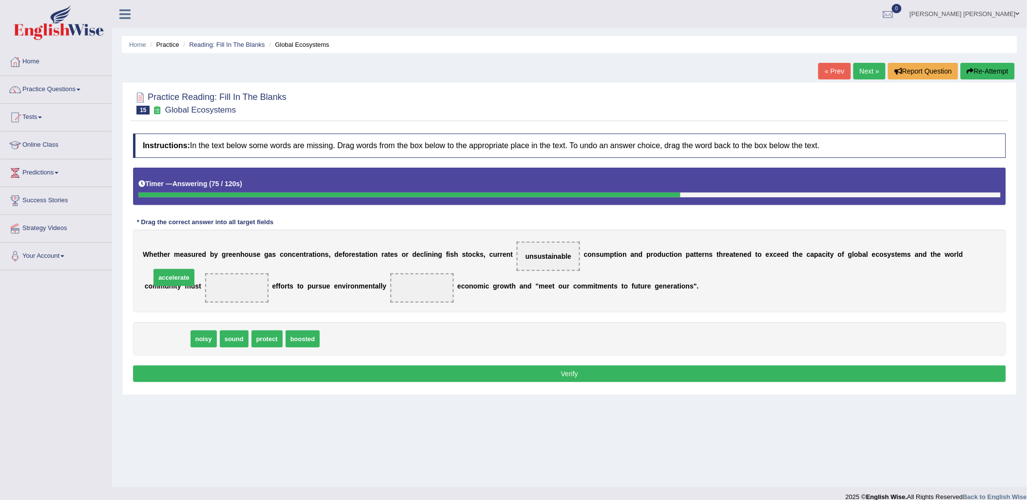
drag, startPoint x: 169, startPoint y: 341, endPoint x: 176, endPoint y: 280, distance: 61.8
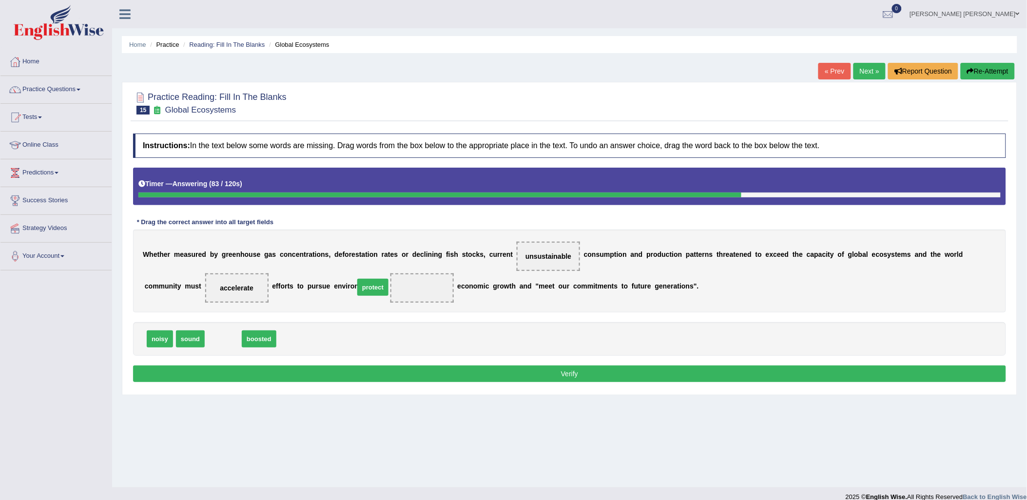
drag, startPoint x: 221, startPoint y: 342, endPoint x: 358, endPoint y: 285, distance: 148.2
click at [489, 372] on button "Verify" at bounding box center [569, 374] width 873 height 17
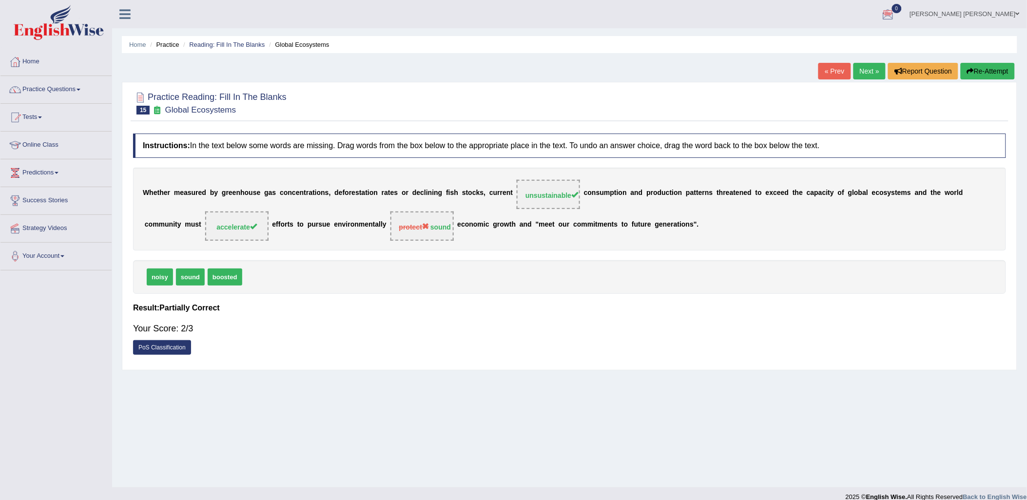
click at [864, 71] on link "Next »" at bounding box center [870, 71] width 32 height 17
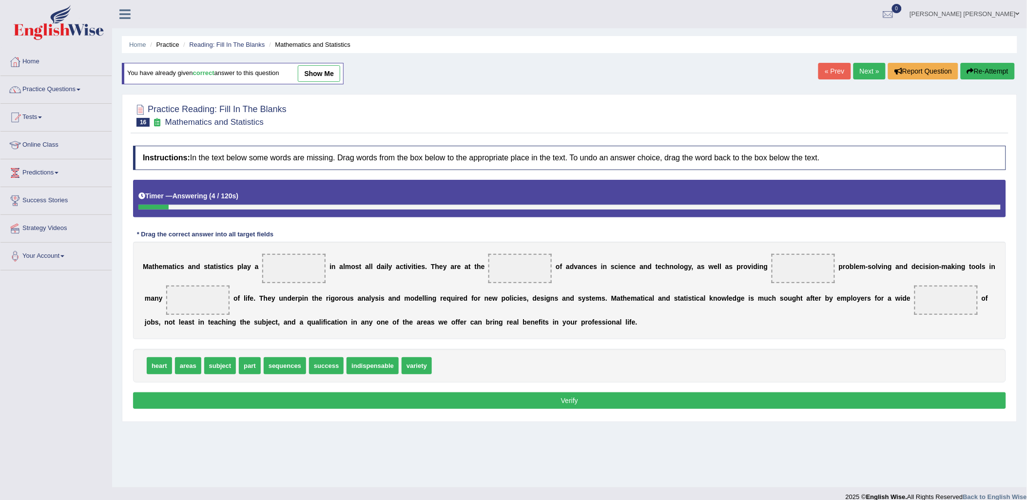
click at [866, 70] on link "Next »" at bounding box center [870, 71] width 32 height 17
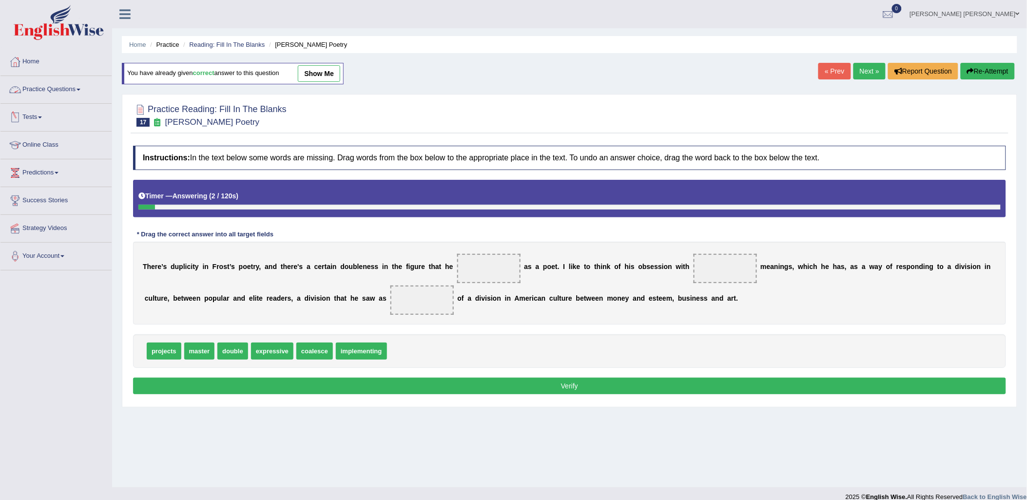
click at [47, 90] on link "Practice Questions" at bounding box center [55, 88] width 111 height 24
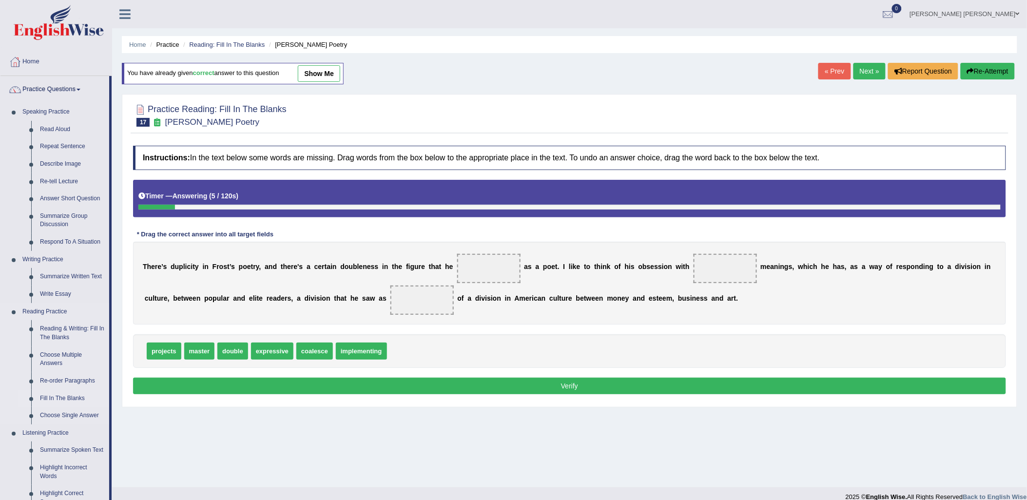
click at [69, 395] on link "Fill In The Blanks" at bounding box center [73, 399] width 74 height 18
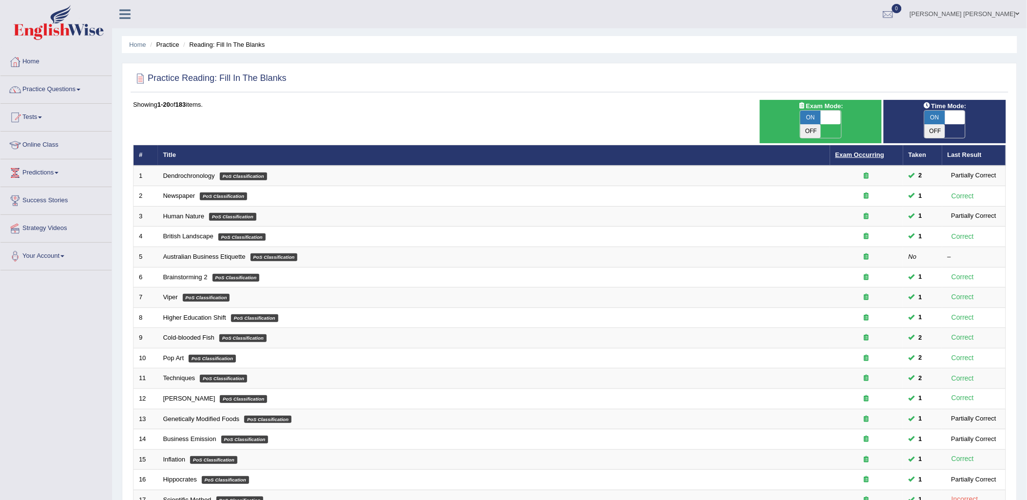
click at [862, 151] on link "Exam Occurring" at bounding box center [860, 154] width 49 height 7
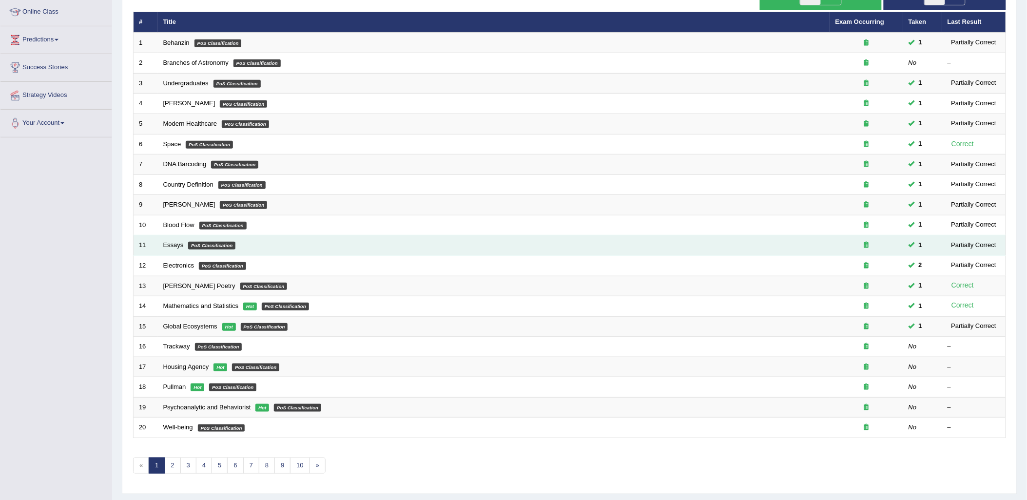
scroll to position [146, 0]
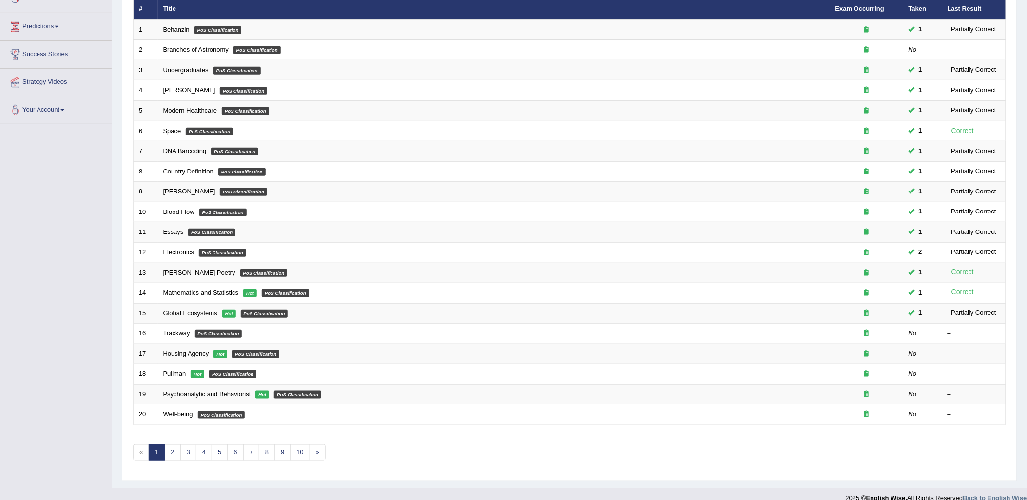
click at [236, 447] on div "Showing 1-20 of 183 items. # Title Exam Occurring Taken Last Result 1 Behanzin …" at bounding box center [569, 213] width 873 height 519
click at [236, 445] on link "6" at bounding box center [235, 453] width 16 height 16
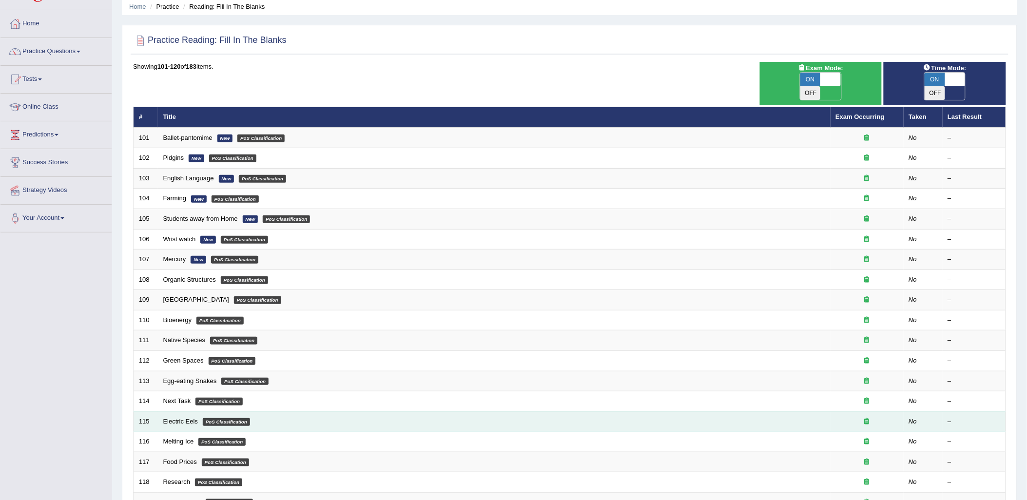
scroll to position [146, 0]
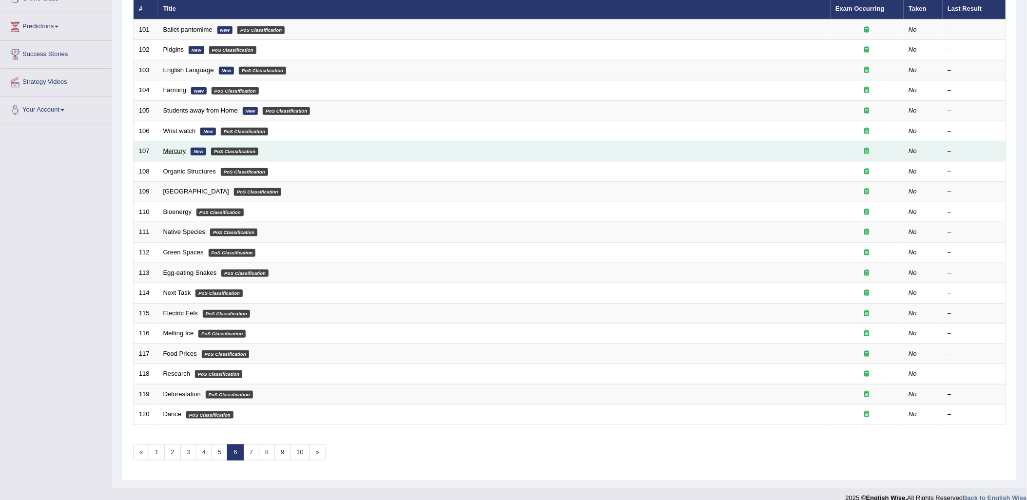
click at [181, 147] on link "Mercury" at bounding box center [174, 150] width 23 height 7
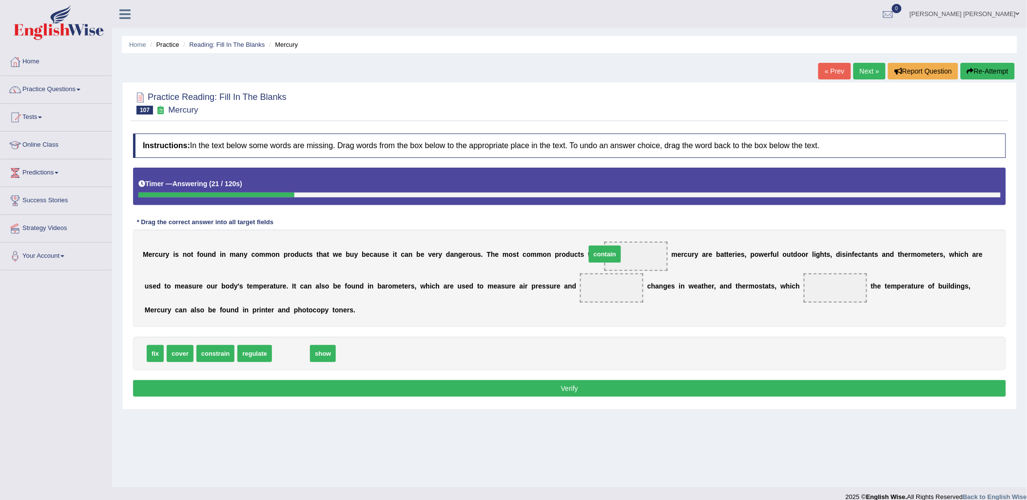
drag, startPoint x: 288, startPoint y: 352, endPoint x: 602, endPoint y: 253, distance: 329.4
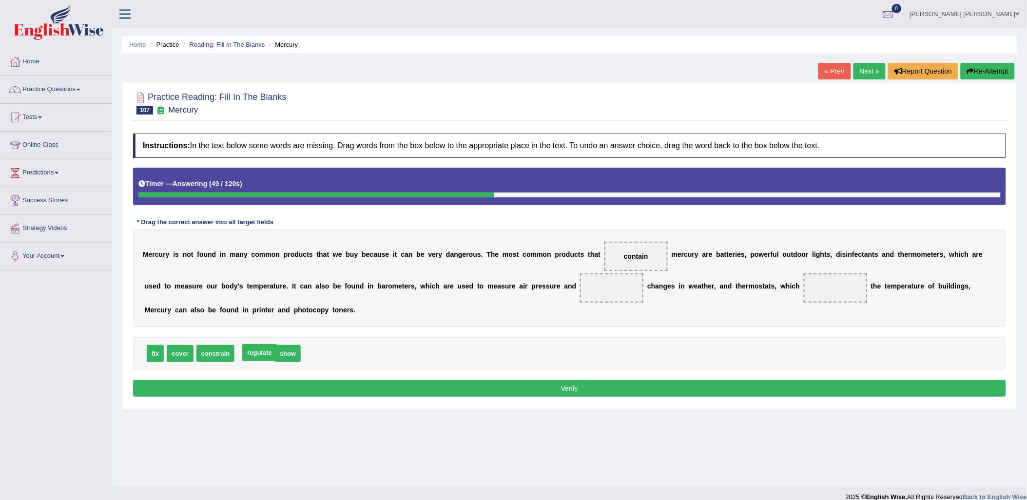
drag, startPoint x: 254, startPoint y: 354, endPoint x: 259, endPoint y: 353, distance: 5.0
drag, startPoint x: 285, startPoint y: 354, endPoint x: 538, endPoint y: 296, distance: 259.7
drag, startPoint x: 250, startPoint y: 353, endPoint x: 257, endPoint y: 351, distance: 8.0
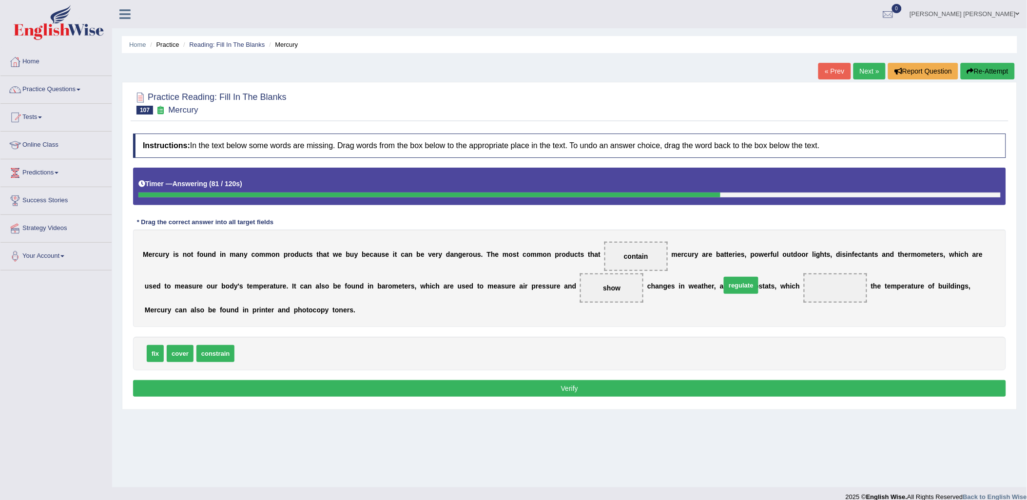
drag, startPoint x: 260, startPoint y: 357, endPoint x: 748, endPoint y: 286, distance: 493.8
click at [754, 386] on button "Verify" at bounding box center [569, 388] width 873 height 17
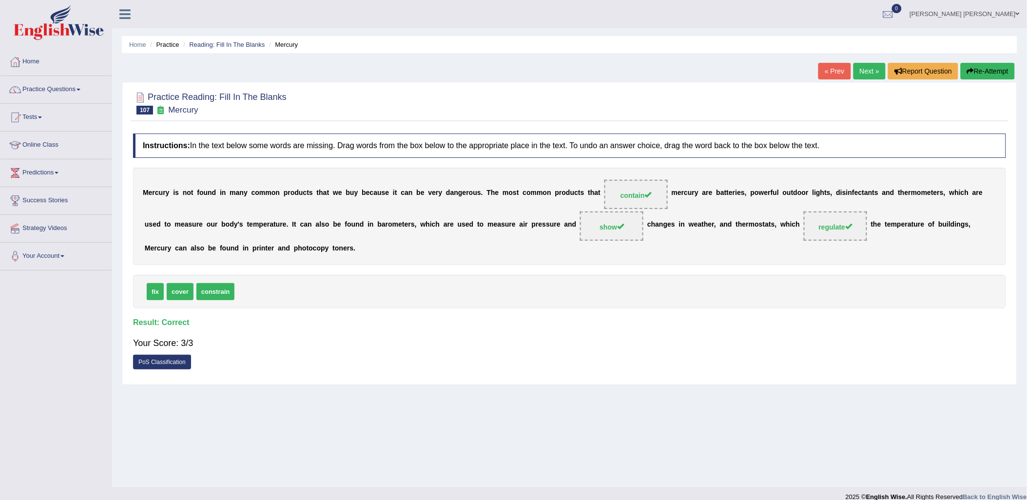
click at [868, 71] on link "Next »" at bounding box center [870, 71] width 32 height 17
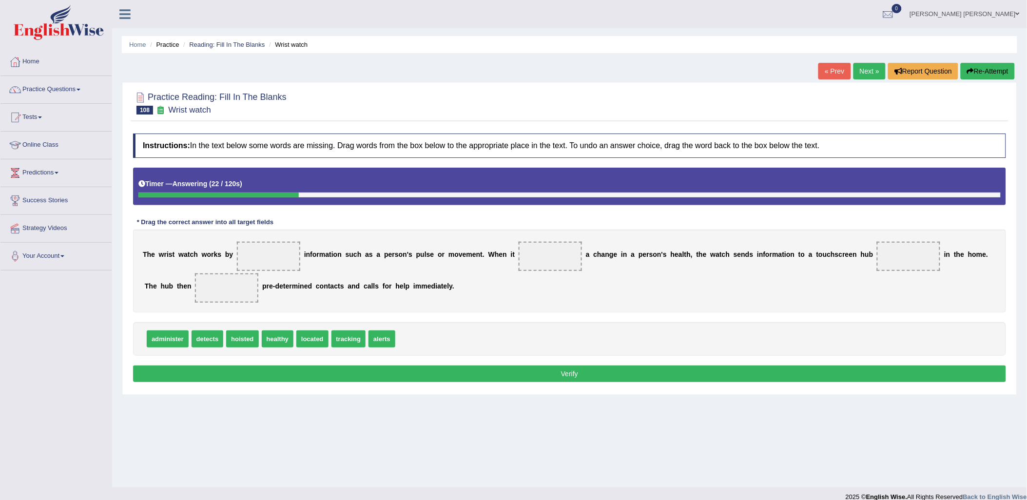
click at [339, 340] on span "tracking" at bounding box center [349, 339] width 35 height 17
click at [334, 340] on span "tracking" at bounding box center [349, 339] width 35 height 17
drag, startPoint x: 337, startPoint y: 339, endPoint x: 271, endPoint y: 265, distance: 99.8
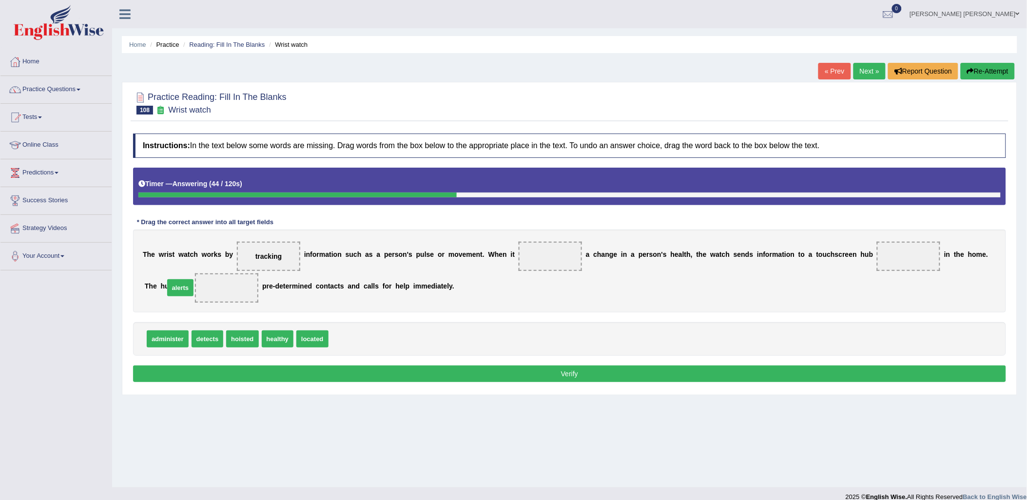
drag, startPoint x: 343, startPoint y: 341, endPoint x: 178, endPoint y: 290, distance: 172.1
drag, startPoint x: 214, startPoint y: 340, endPoint x: 544, endPoint y: 260, distance: 340.2
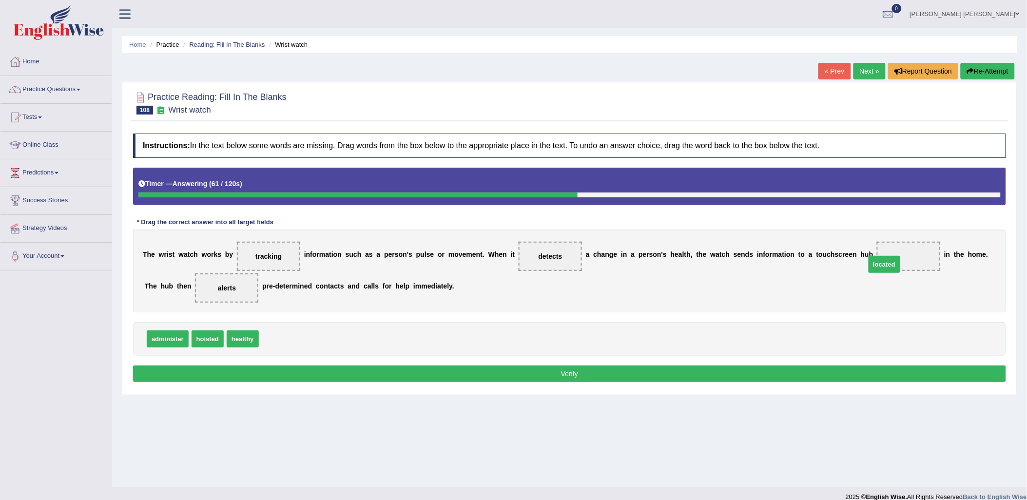
drag, startPoint x: 275, startPoint y: 339, endPoint x: 842, endPoint y: 280, distance: 570.1
click at [599, 378] on button "Verify" at bounding box center [569, 374] width 873 height 17
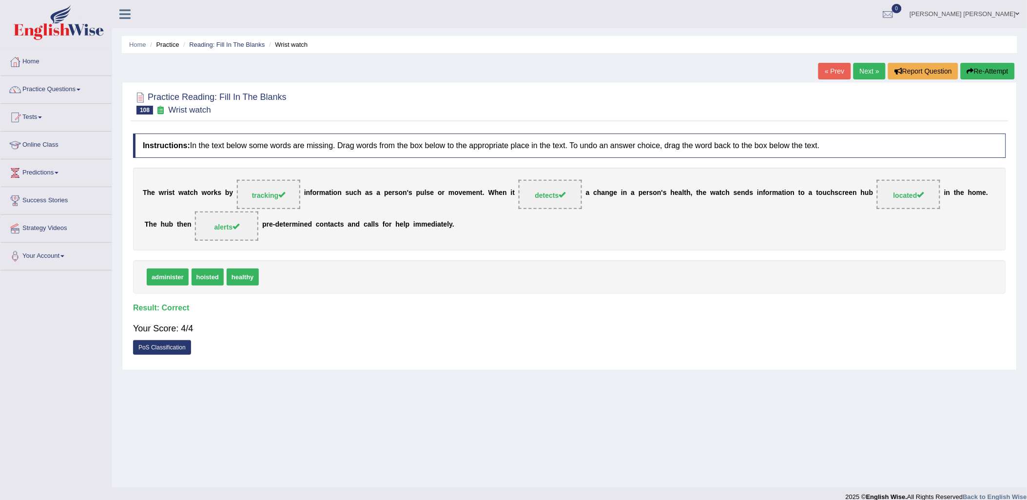
click at [855, 75] on link "Next »" at bounding box center [870, 71] width 32 height 17
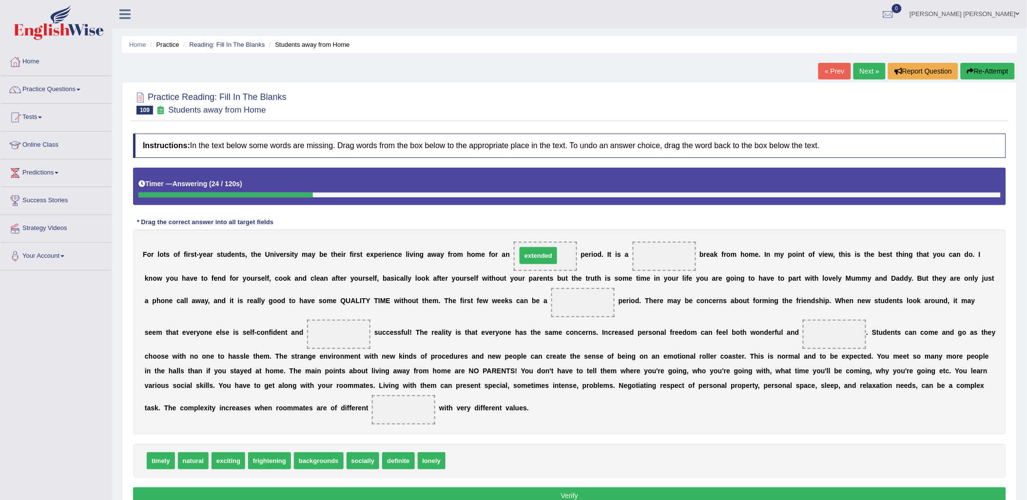
drag, startPoint x: 462, startPoint y: 466, endPoint x: 533, endPoint y: 261, distance: 217.3
drag, startPoint x: 193, startPoint y: 464, endPoint x: 637, endPoint y: 262, distance: 487.9
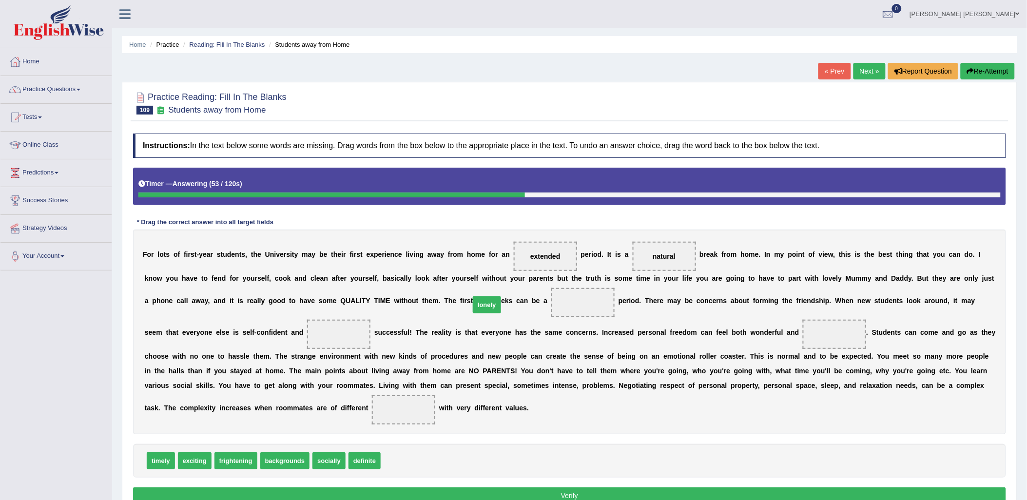
drag, startPoint x: 386, startPoint y: 463, endPoint x: 479, endPoint y: 305, distance: 183.8
drag, startPoint x: 324, startPoint y: 463, endPoint x: 162, endPoint y: 306, distance: 225.5
click at [162, 306] on span "socially" at bounding box center [167, 303] width 33 height 17
drag, startPoint x: 317, startPoint y: 457, endPoint x: 143, endPoint y: 320, distance: 221.6
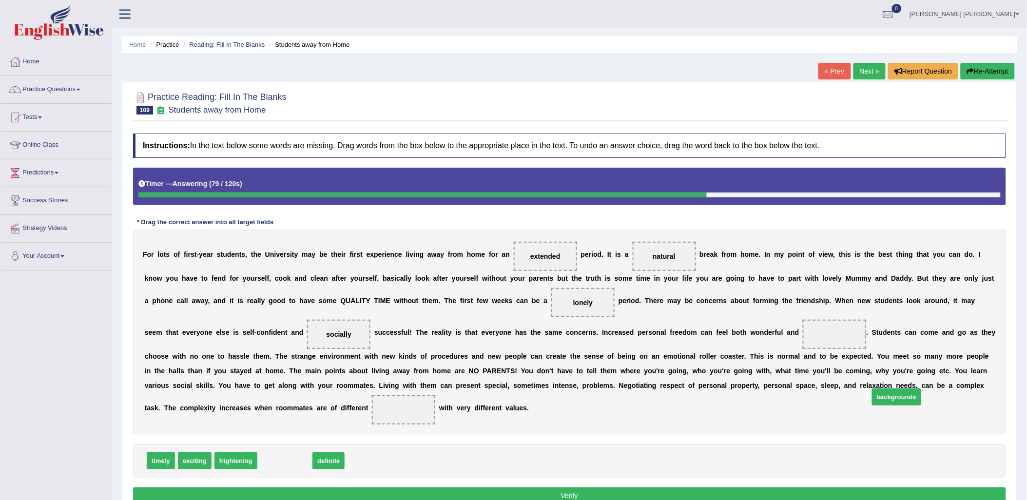
drag, startPoint x: 281, startPoint y: 467, endPoint x: 901, endPoint y: 398, distance: 623.1
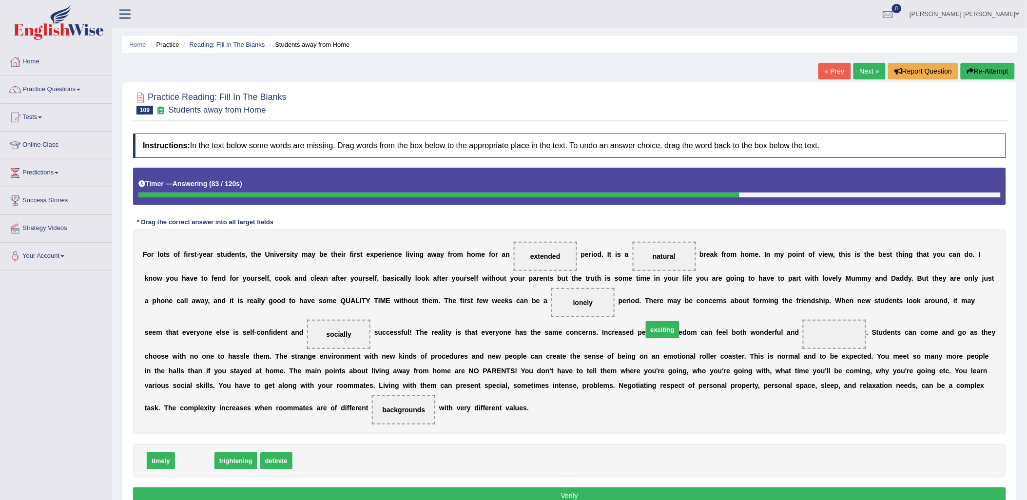
drag, startPoint x: 193, startPoint y: 458, endPoint x: 661, endPoint y: 331, distance: 485.2
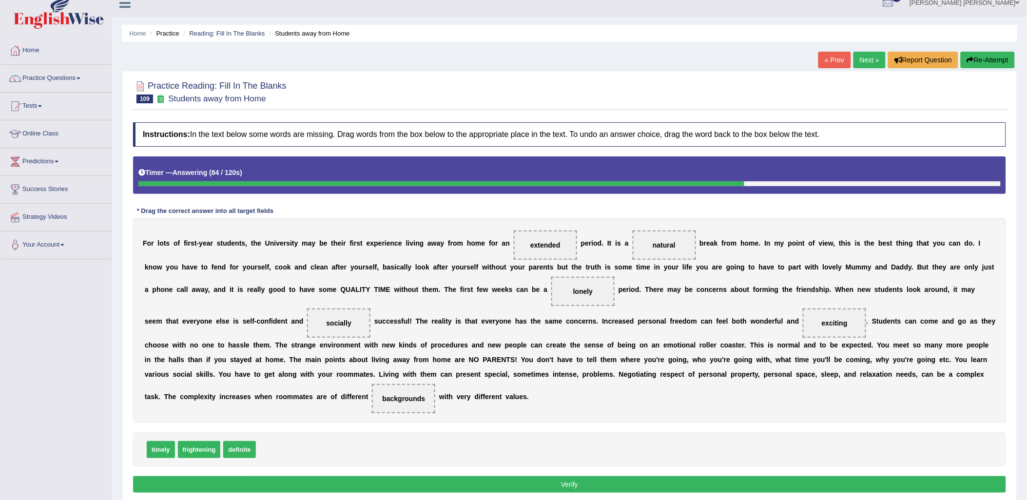
scroll to position [50, 0]
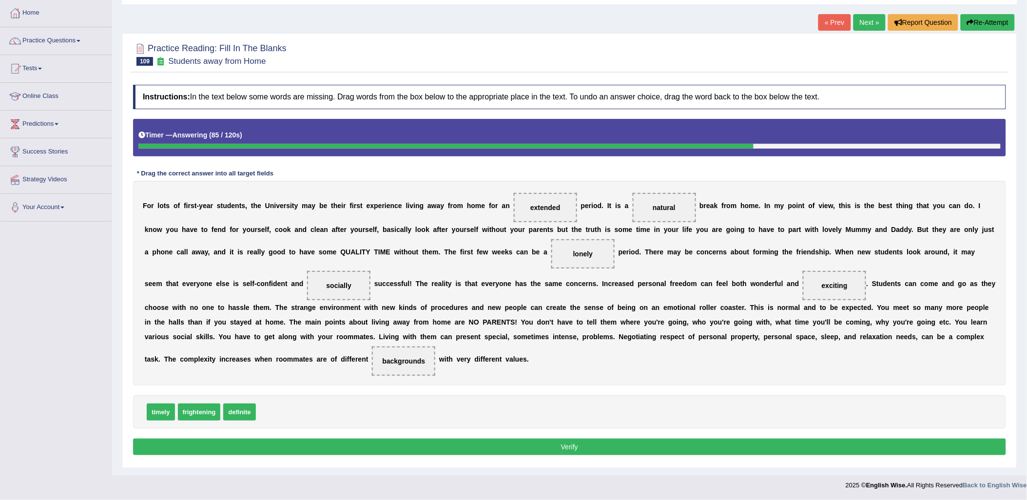
click at [656, 448] on button "Verify" at bounding box center [569, 447] width 873 height 17
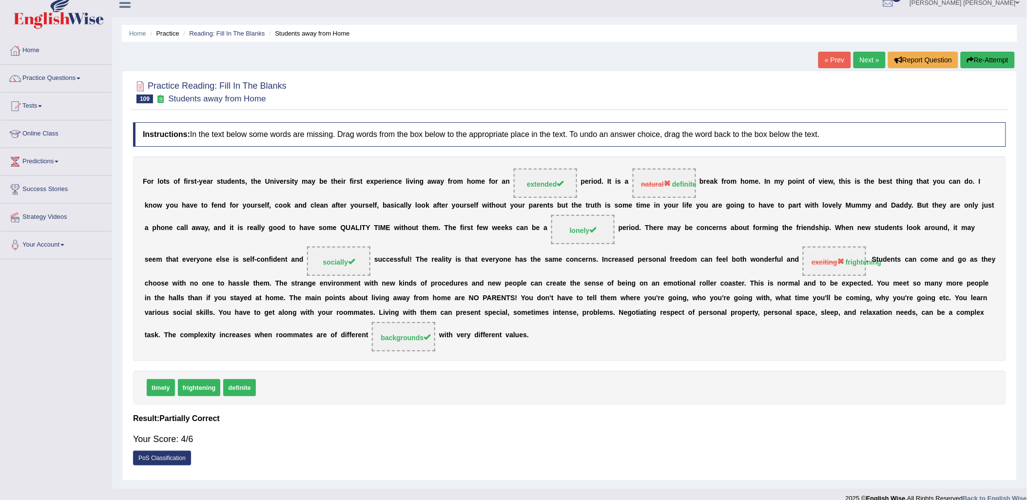
click at [872, 60] on link "Next »" at bounding box center [870, 60] width 32 height 17
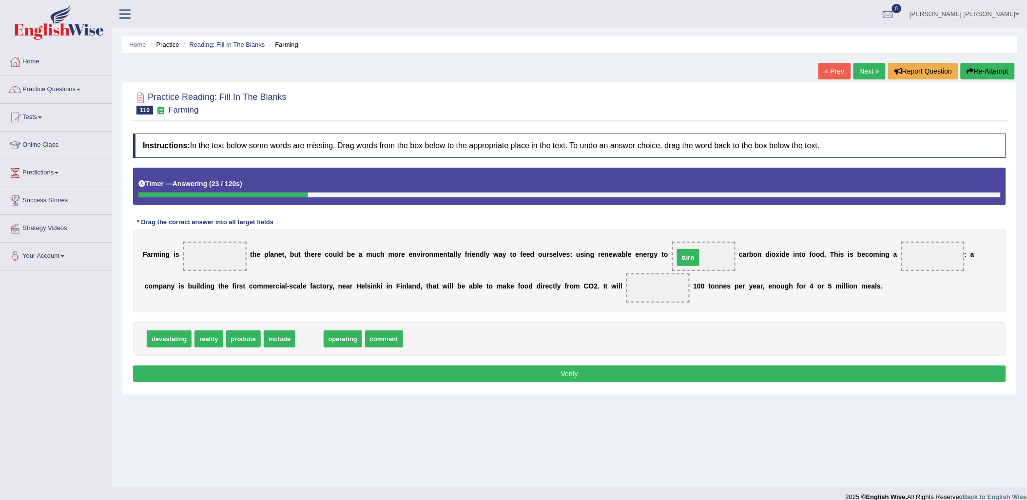
drag, startPoint x: 312, startPoint y: 340, endPoint x: 691, endPoint y: 258, distance: 387.5
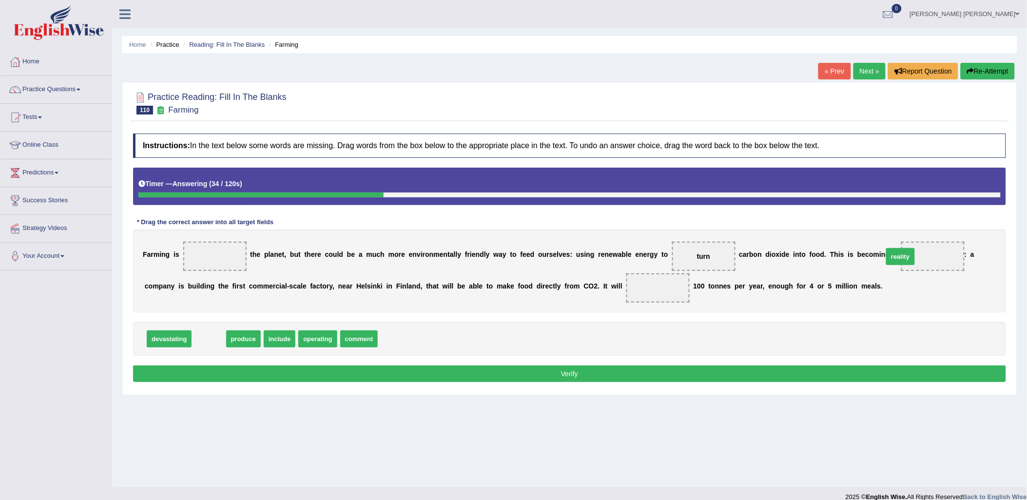
drag, startPoint x: 212, startPoint y: 341, endPoint x: 907, endPoint y: 256, distance: 700.5
drag, startPoint x: 208, startPoint y: 342, endPoint x: 577, endPoint y: 288, distance: 373.1
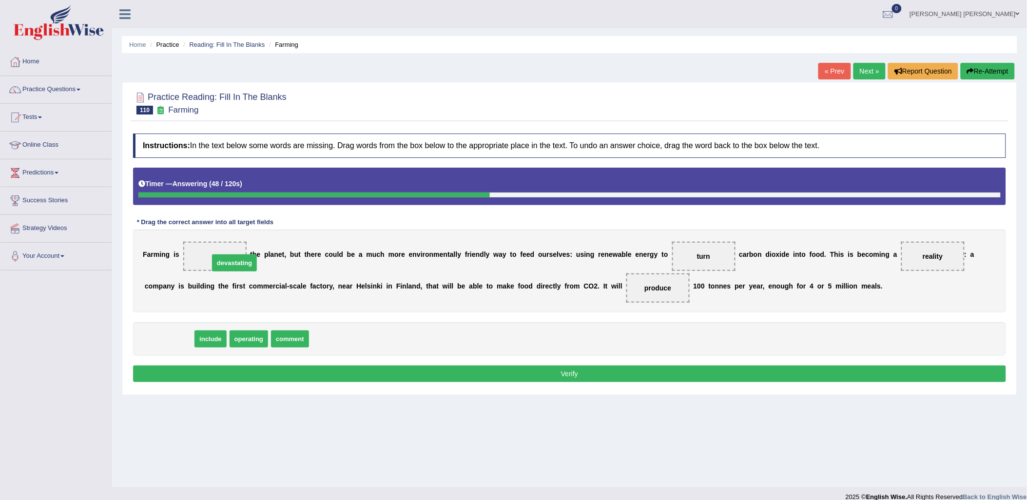
drag, startPoint x: 156, startPoint y: 340, endPoint x: 226, endPoint y: 247, distance: 116.0
click at [554, 374] on button "Verify" at bounding box center [569, 374] width 873 height 17
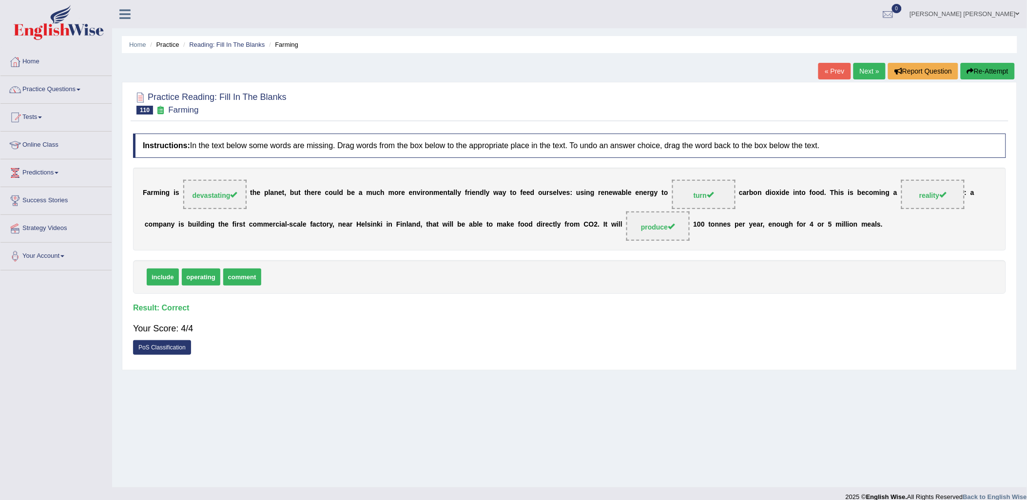
click at [869, 71] on link "Next »" at bounding box center [870, 71] width 32 height 17
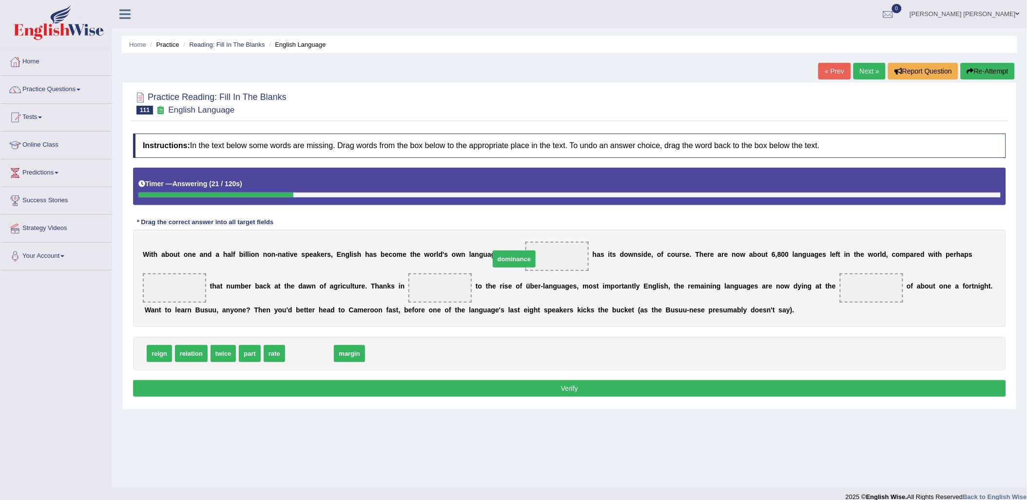
drag, startPoint x: 306, startPoint y: 356, endPoint x: 511, endPoint y: 261, distance: 225.6
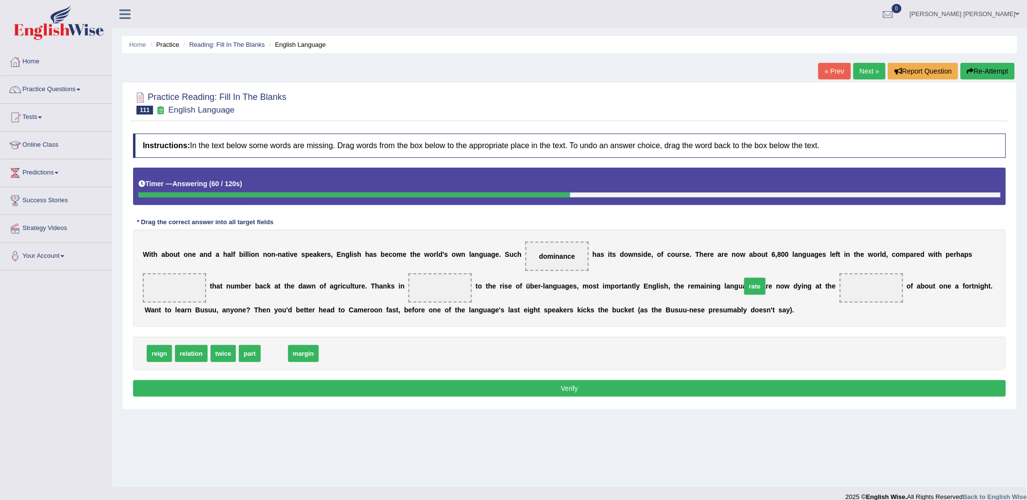
drag, startPoint x: 269, startPoint y: 354, endPoint x: 750, endPoint y: 286, distance: 485.5
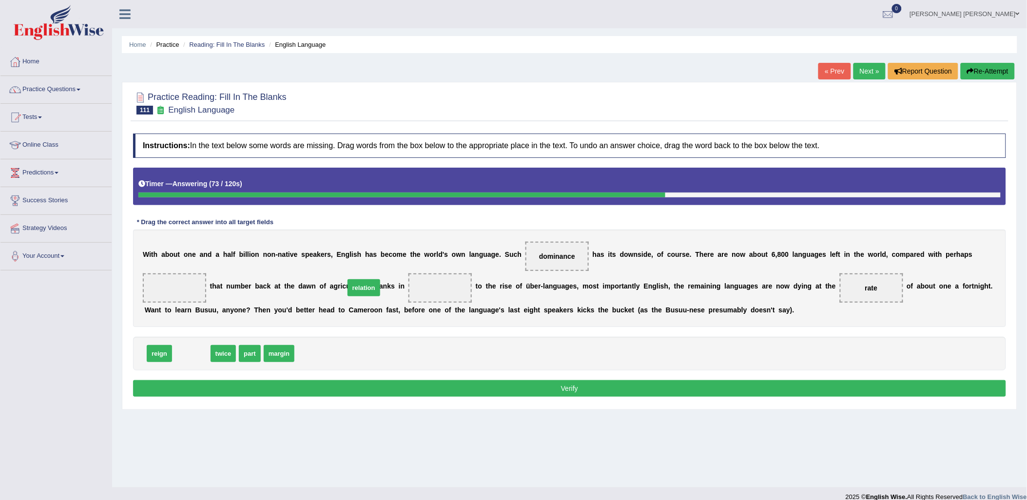
drag, startPoint x: 192, startPoint y: 354, endPoint x: 365, endPoint y: 288, distance: 184.7
click at [459, 393] on button "Verify" at bounding box center [569, 388] width 873 height 17
click at [188, 354] on span "twice" at bounding box center [188, 353] width 26 height 17
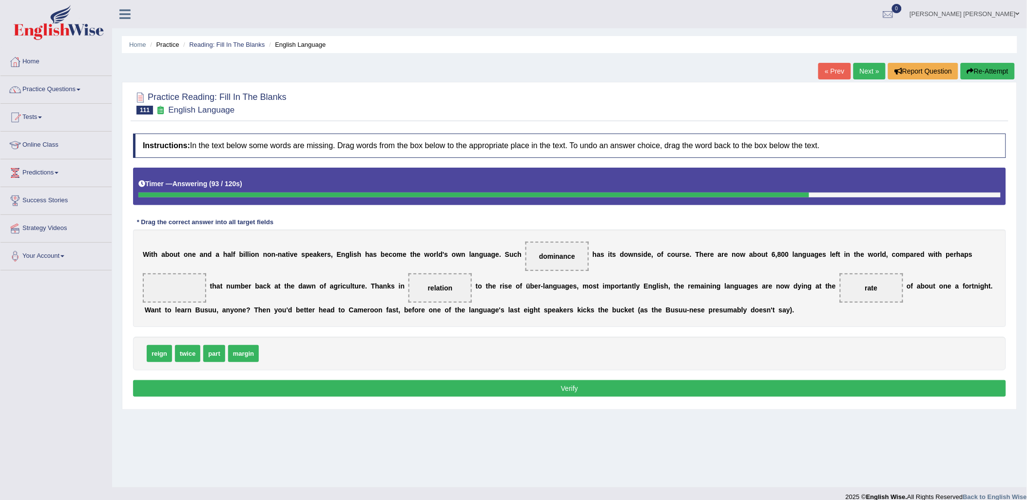
click at [222, 363] on div "reign twice part margin" at bounding box center [569, 354] width 873 height 34
click at [153, 354] on span "reign" at bounding box center [159, 353] width 25 height 17
drag, startPoint x: 184, startPoint y: 356, endPoint x: 965, endPoint y: 268, distance: 786.1
click at [795, 387] on button "Verify" at bounding box center [569, 388] width 873 height 17
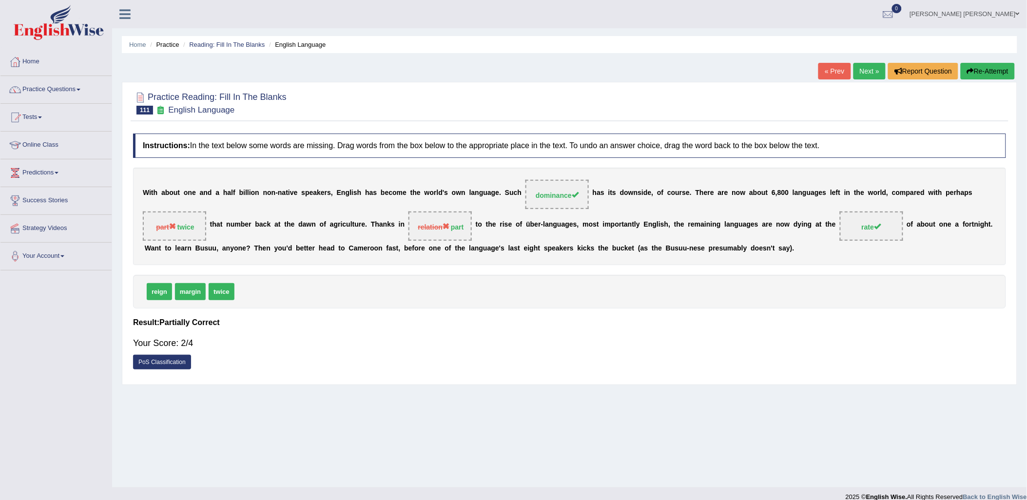
click at [864, 66] on link "Next »" at bounding box center [870, 71] width 32 height 17
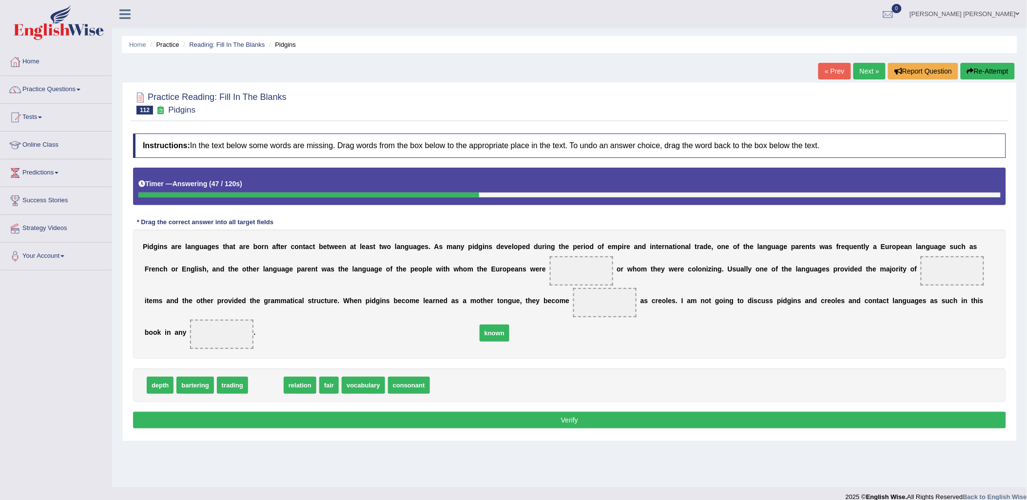
drag, startPoint x: 252, startPoint y: 356, endPoint x: 480, endPoint y: 304, distance: 234.6
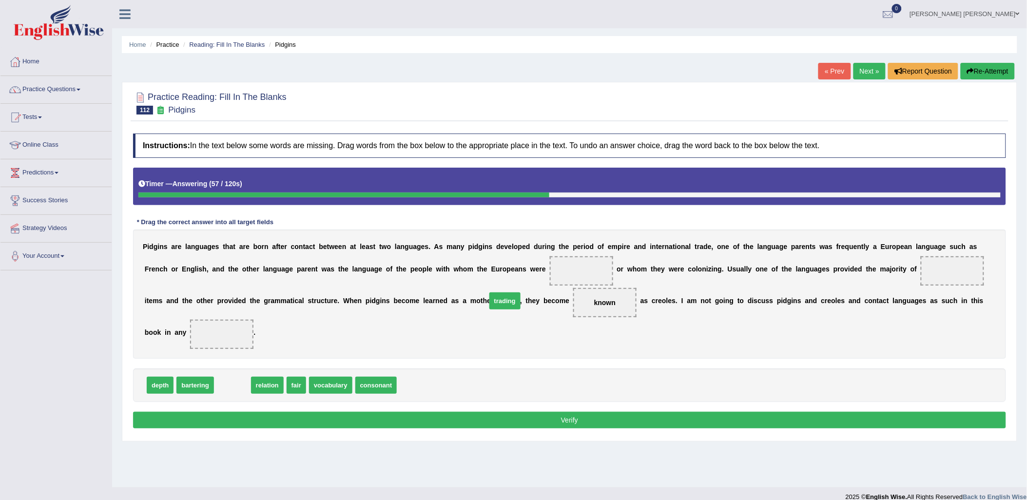
drag, startPoint x: 231, startPoint y: 354, endPoint x: 504, endPoint y: 270, distance: 285.3
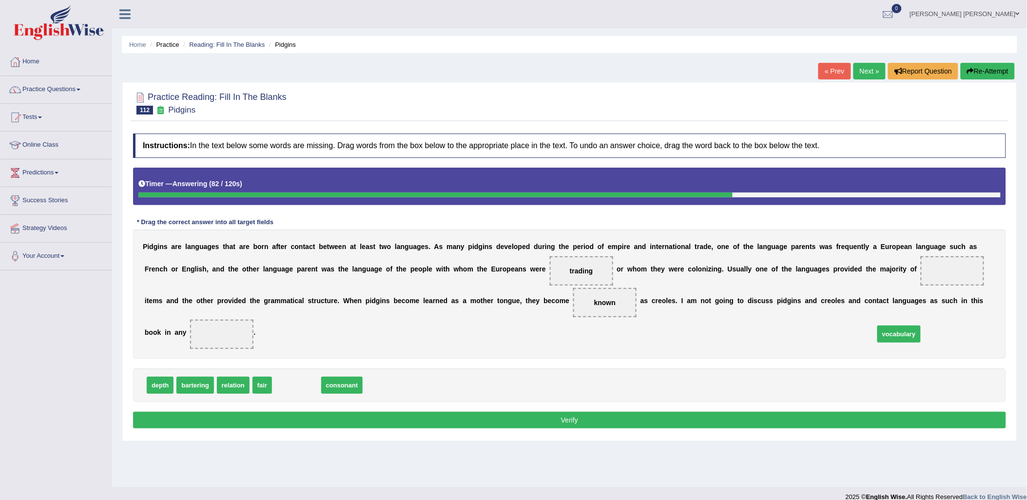
drag, startPoint x: 283, startPoint y: 354, endPoint x: 885, endPoint y: 303, distance: 604.9
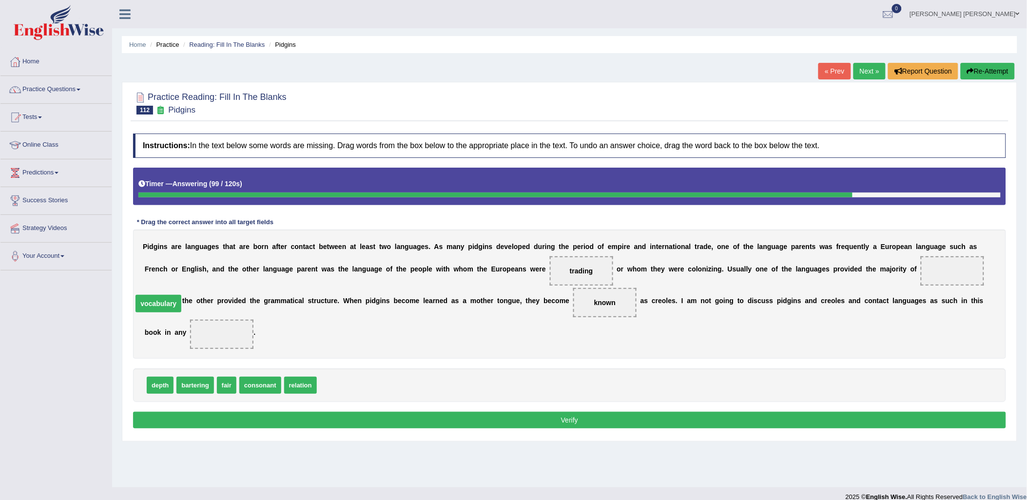
drag, startPoint x: 886, startPoint y: 304, endPoint x: 816, endPoint y: 270, distance: 77.9
click at [221, 377] on span "fair" at bounding box center [227, 385] width 20 height 17
drag, startPoint x: 301, startPoint y: 353, endPoint x: 916, endPoint y: 299, distance: 617.2
click at [537, 412] on button "Verify" at bounding box center [569, 420] width 873 height 17
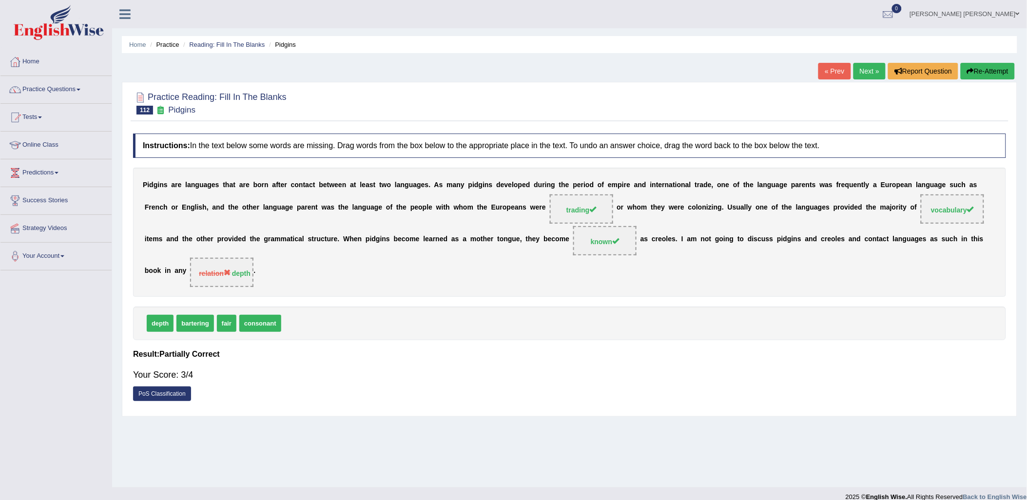
drag, startPoint x: 529, startPoint y: 28, endPoint x: 866, endPoint y: 72, distance: 339.8
click at [866, 72] on link "Next »" at bounding box center [870, 71] width 32 height 17
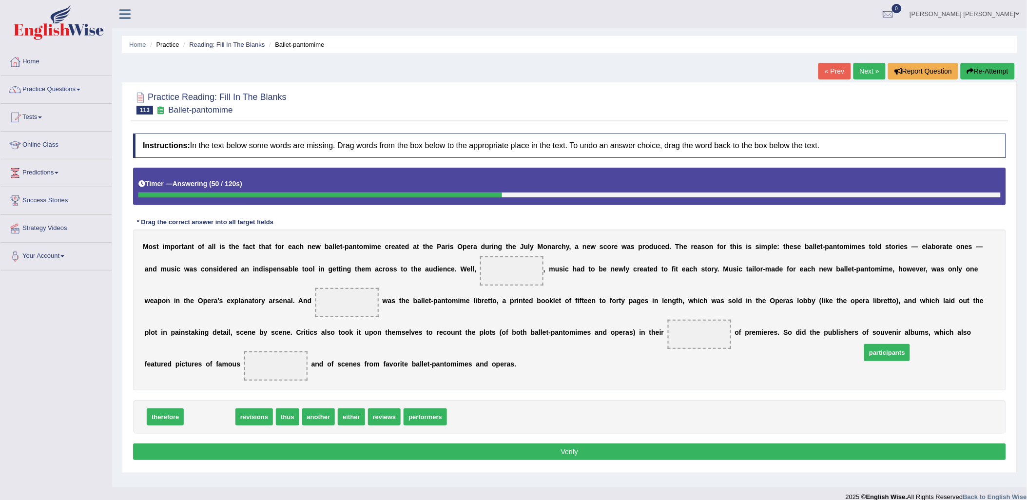
drag, startPoint x: 211, startPoint y: 406, endPoint x: 888, endPoint y: 341, distance: 680.8
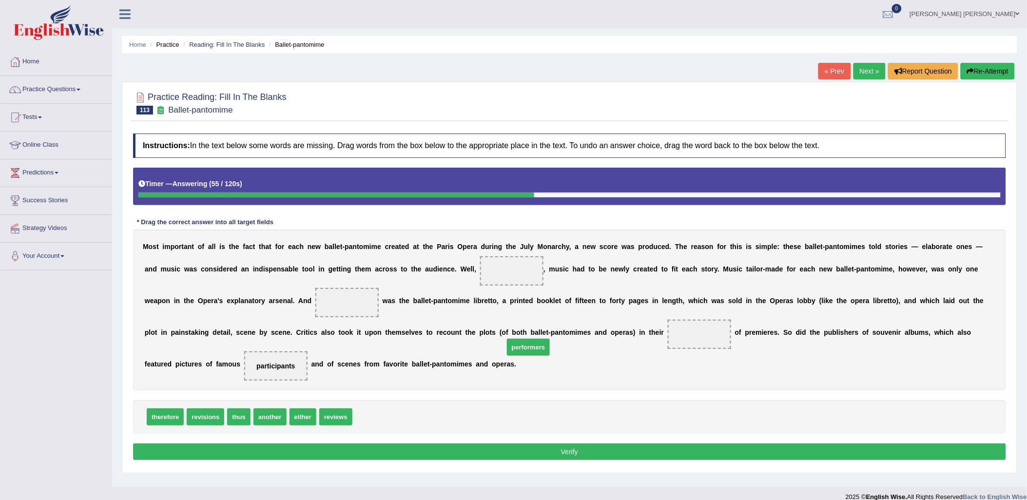
drag, startPoint x: 369, startPoint y: 402, endPoint x: 521, endPoint y: 332, distance: 166.9
click at [242, 409] on span "thus" at bounding box center [238, 417] width 23 height 17
drag, startPoint x: 231, startPoint y: 405, endPoint x: 442, endPoint y: 275, distance: 248.0
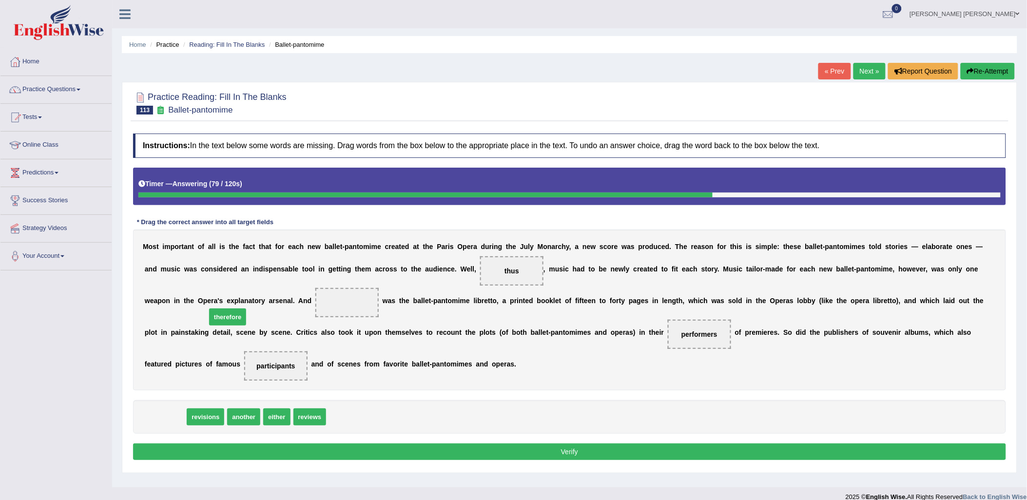
drag, startPoint x: 164, startPoint y: 401, endPoint x: 230, endPoint y: 301, distance: 120.1
click at [504, 444] on button "Verify" at bounding box center [569, 452] width 873 height 17
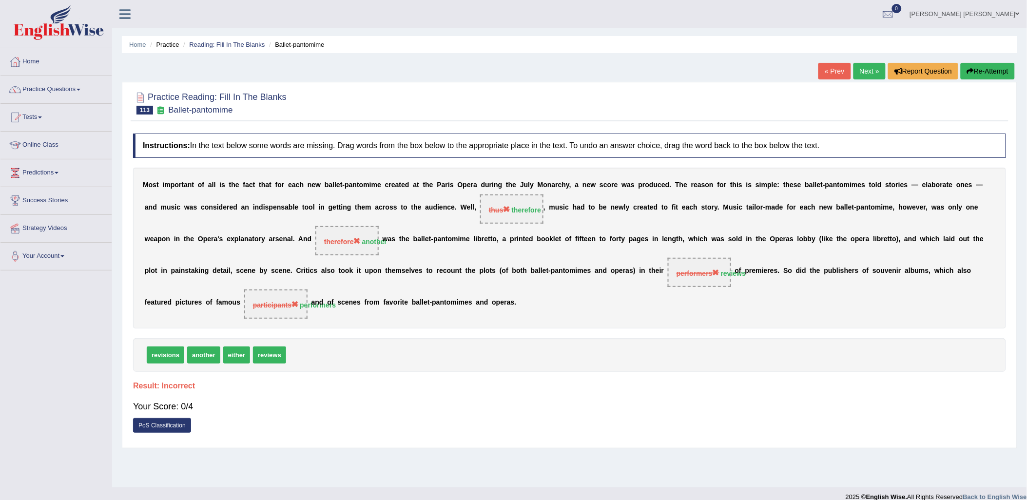
click at [1001, 71] on button "Re-Attempt" at bounding box center [988, 71] width 54 height 17
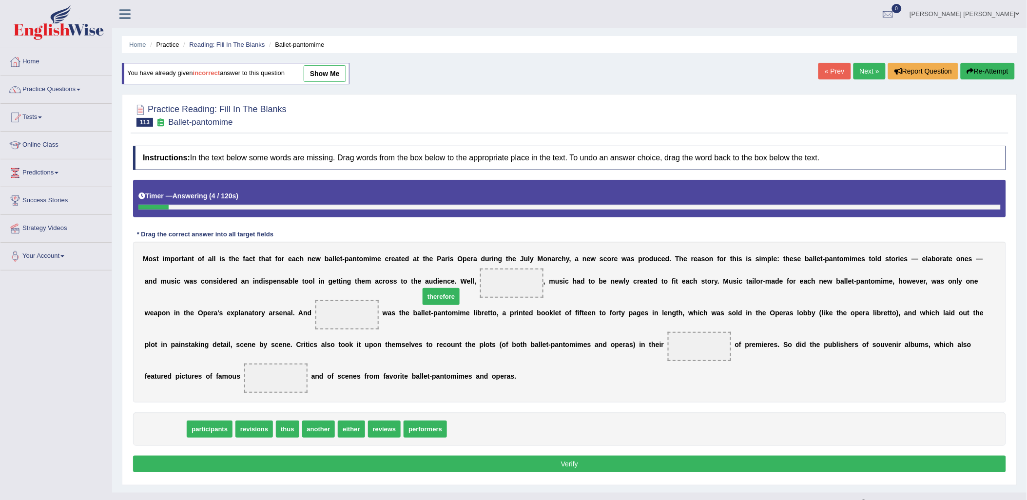
drag, startPoint x: 164, startPoint y: 412, endPoint x: 440, endPoint y: 279, distance: 306.2
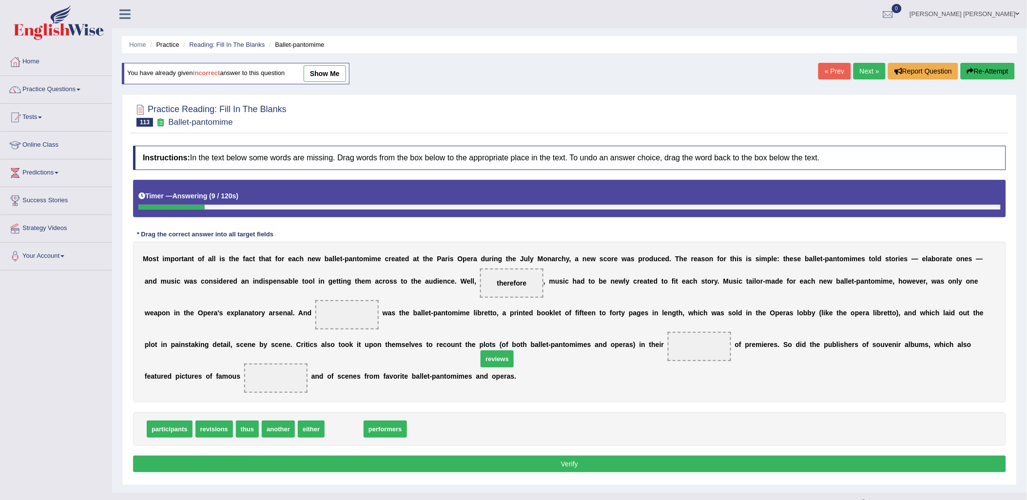
drag, startPoint x: 338, startPoint y: 415, endPoint x: 492, endPoint y: 345, distance: 168.4
drag, startPoint x: 350, startPoint y: 415, endPoint x: 883, endPoint y: 351, distance: 537.3
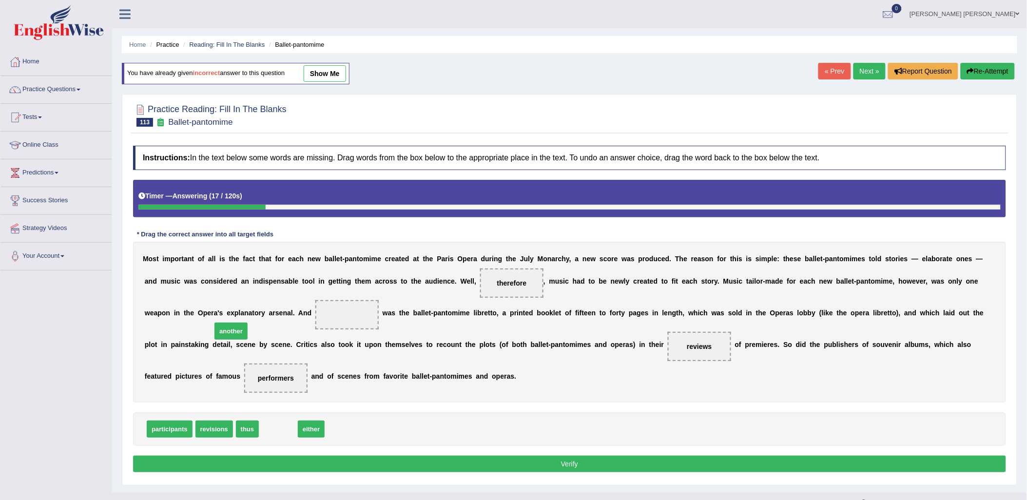
drag, startPoint x: 274, startPoint y: 417, endPoint x: 245, endPoint y: 313, distance: 108.2
click at [547, 456] on button "Verify" at bounding box center [569, 464] width 873 height 17
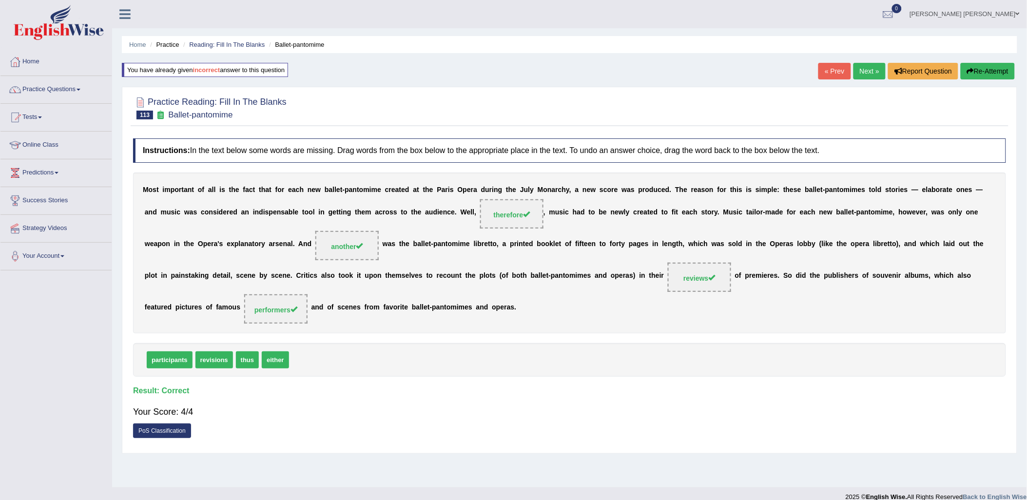
click at [871, 69] on link "Next »" at bounding box center [870, 71] width 32 height 17
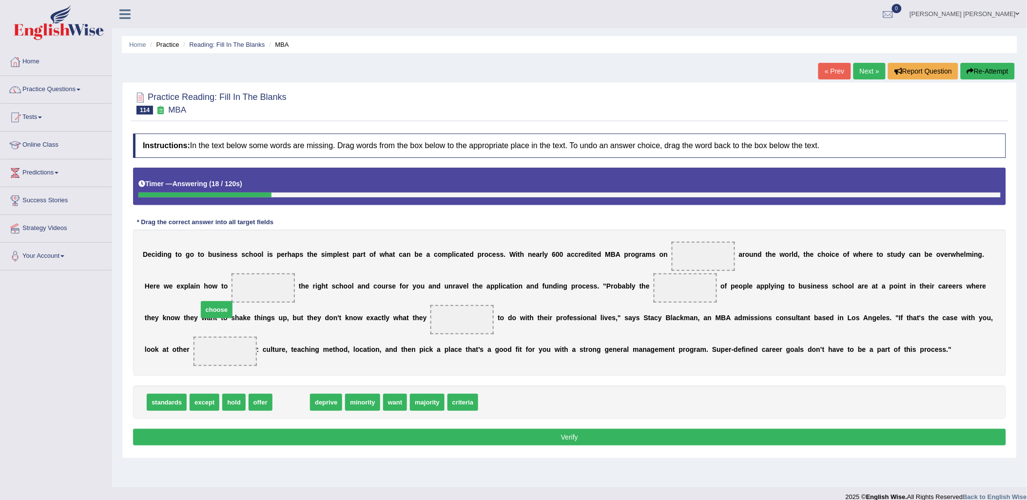
drag, startPoint x: 293, startPoint y: 386, endPoint x: 218, endPoint y: 294, distance: 118.9
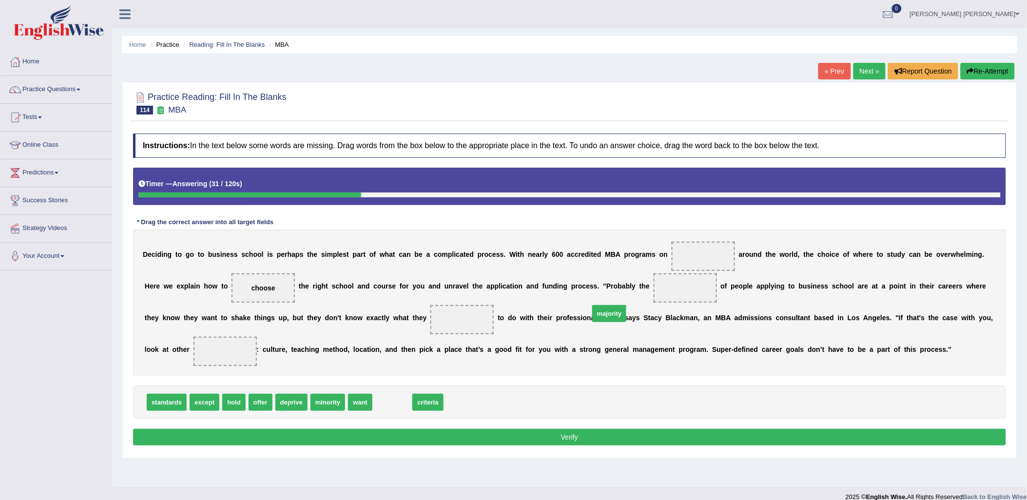
drag, startPoint x: 388, startPoint y: 387, endPoint x: 605, endPoint y: 298, distance: 234.4
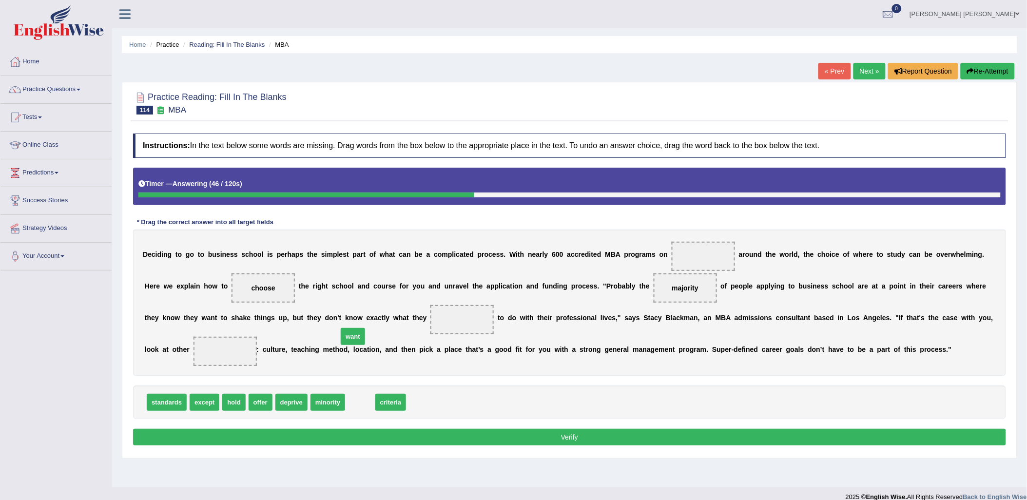
drag, startPoint x: 349, startPoint y: 387, endPoint x: 342, endPoint y: 321, distance: 66.2
drag, startPoint x: 367, startPoint y: 388, endPoint x: 929, endPoint y: 337, distance: 564.5
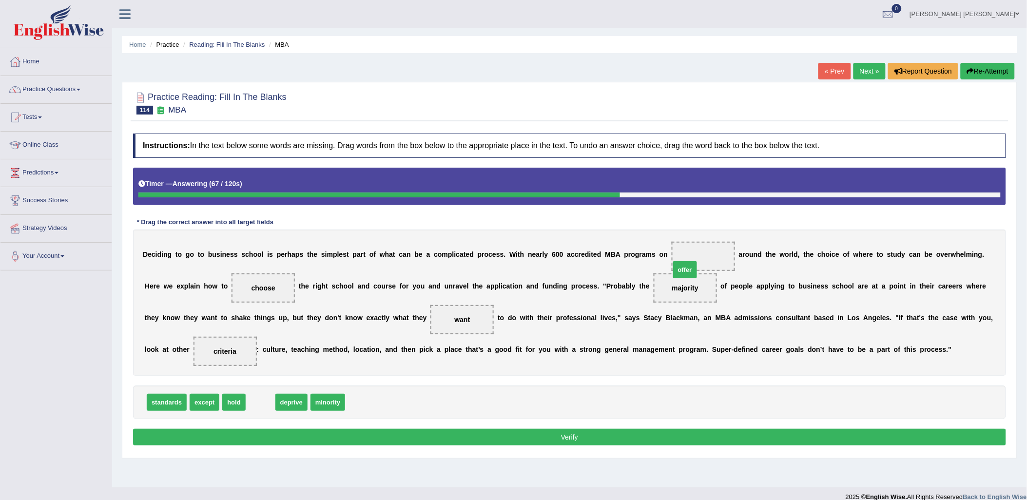
drag, startPoint x: 252, startPoint y: 386, endPoint x: 675, endPoint y: 253, distance: 443.8
click at [635, 429] on button "Verify" at bounding box center [569, 437] width 873 height 17
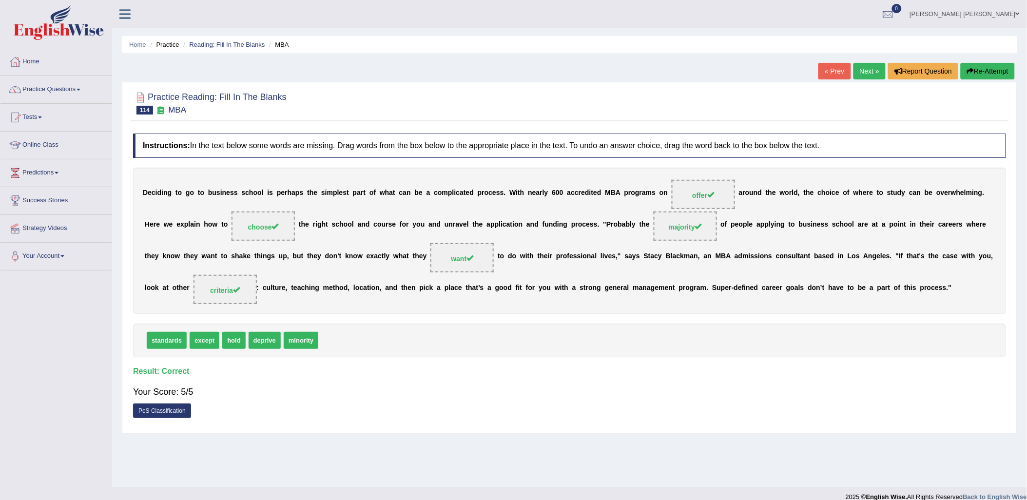
click at [878, 69] on link "Next »" at bounding box center [870, 71] width 32 height 17
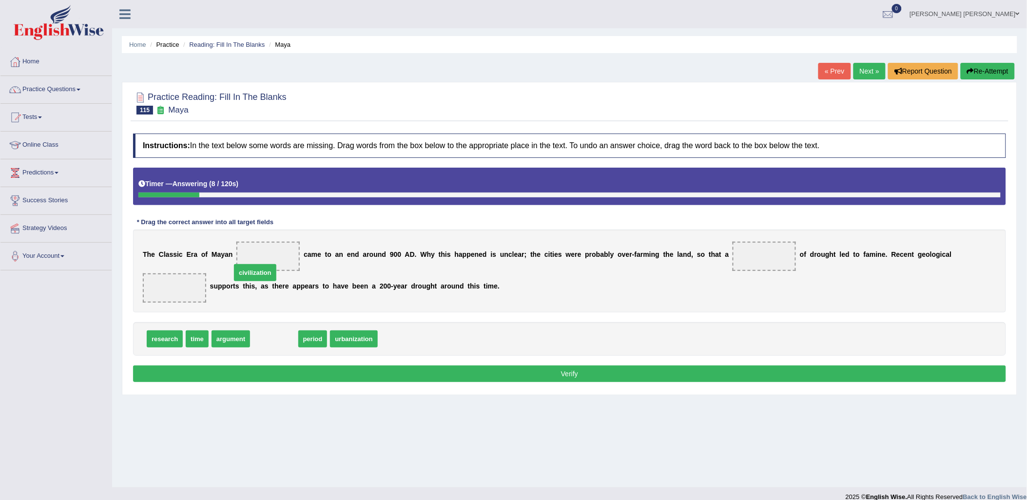
drag, startPoint x: 275, startPoint y: 322, endPoint x: 256, endPoint y: 256, distance: 69.0
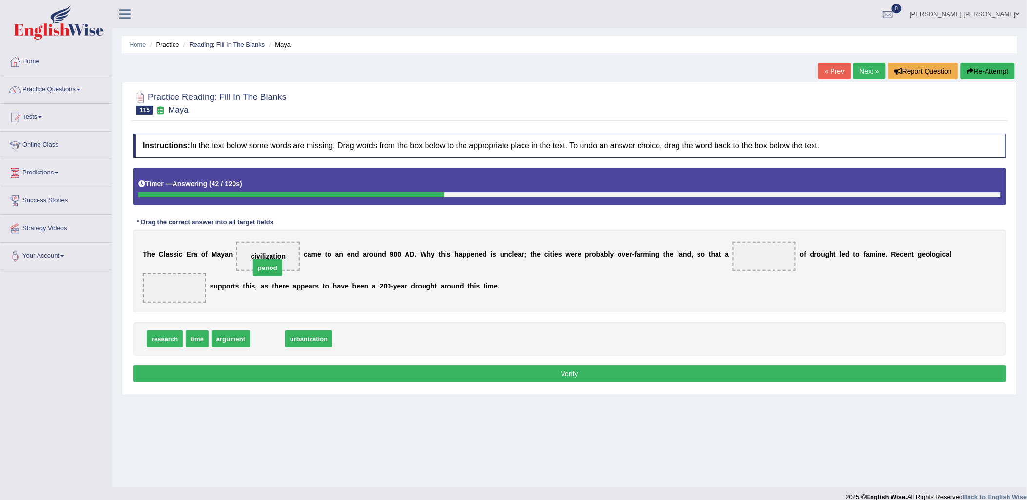
drag, startPoint x: 270, startPoint y: 323, endPoint x: 269, endPoint y: 252, distance: 71.2
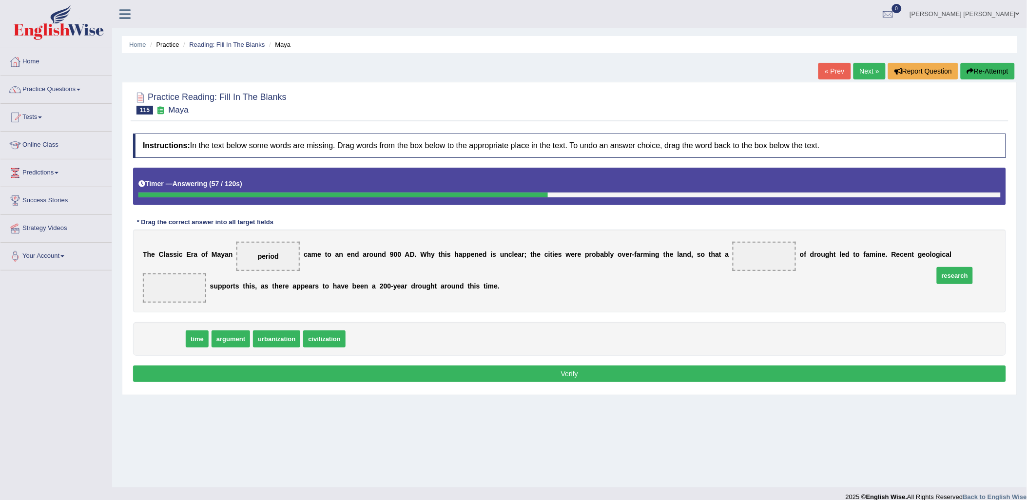
drag, startPoint x: 176, startPoint y: 323, endPoint x: 966, endPoint y: 260, distance: 793.0
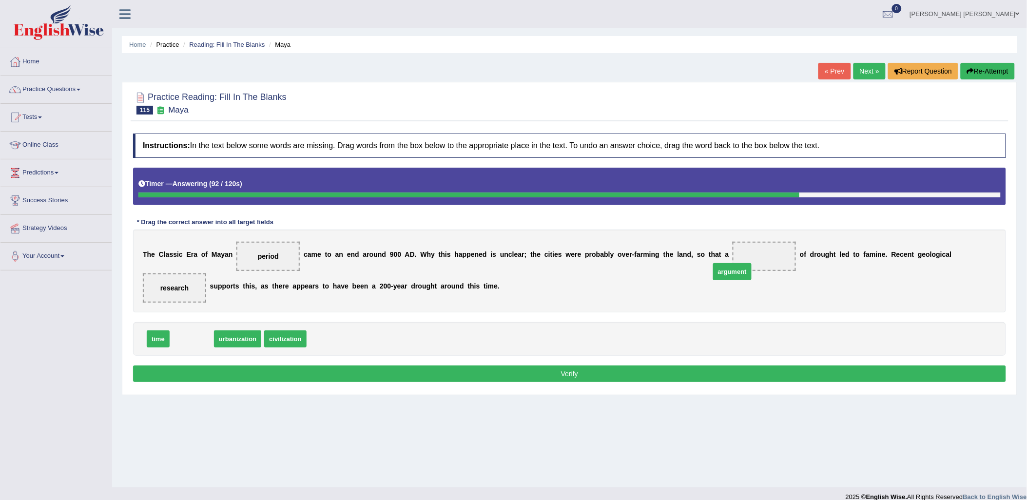
drag, startPoint x: 197, startPoint y: 322, endPoint x: 714, endPoint y: 267, distance: 520.3
click at [732, 366] on button "Verify" at bounding box center [569, 374] width 873 height 17
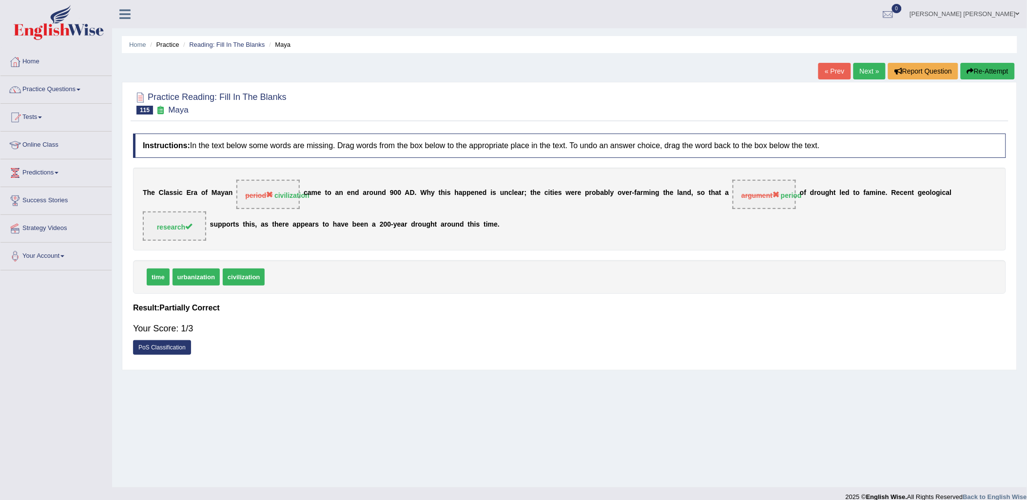
click at [985, 69] on button "Re-Attempt" at bounding box center [988, 71] width 54 height 17
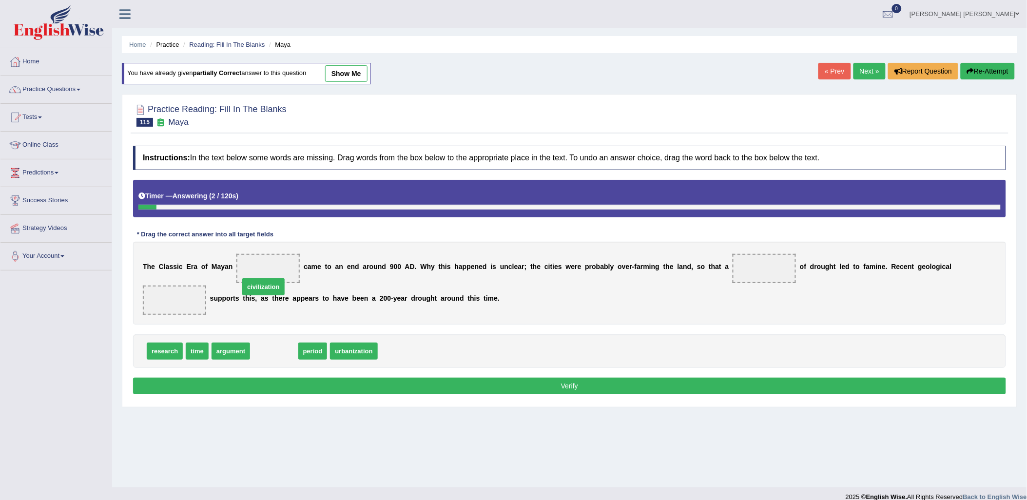
drag, startPoint x: 279, startPoint y: 335, endPoint x: 271, endPoint y: 268, distance: 67.4
drag, startPoint x: 265, startPoint y: 333, endPoint x: 764, endPoint y: 268, distance: 503.5
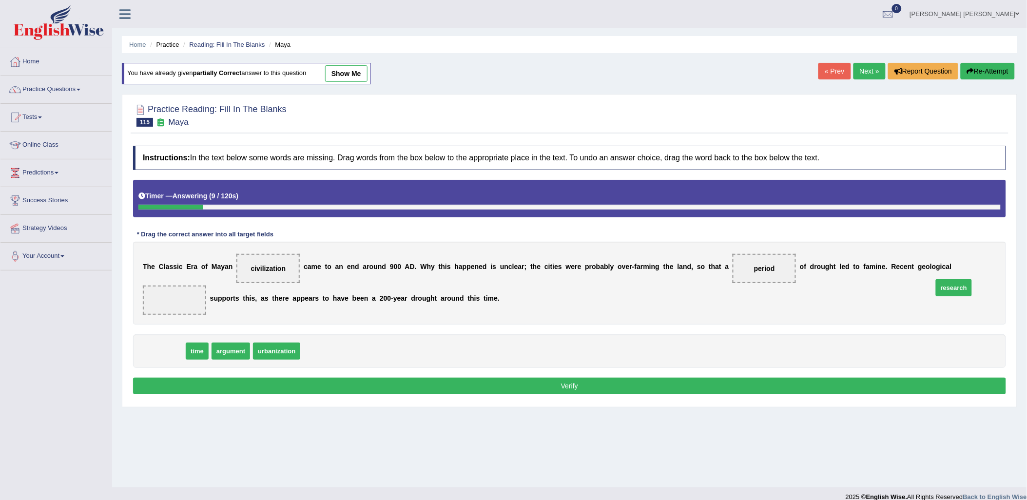
drag, startPoint x: 164, startPoint y: 337, endPoint x: 954, endPoint y: 274, distance: 792.0
click at [574, 378] on button "Verify" at bounding box center [569, 386] width 873 height 17
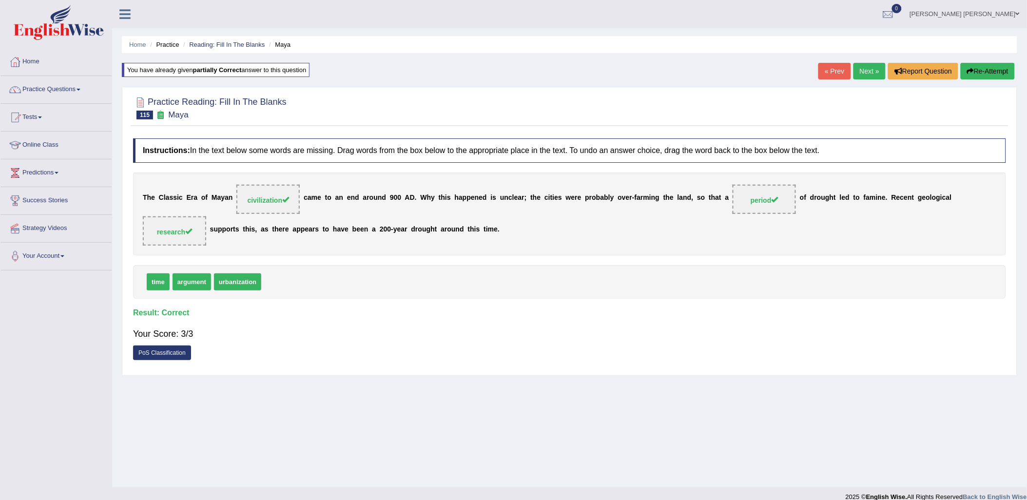
click at [872, 71] on link "Next »" at bounding box center [870, 71] width 32 height 17
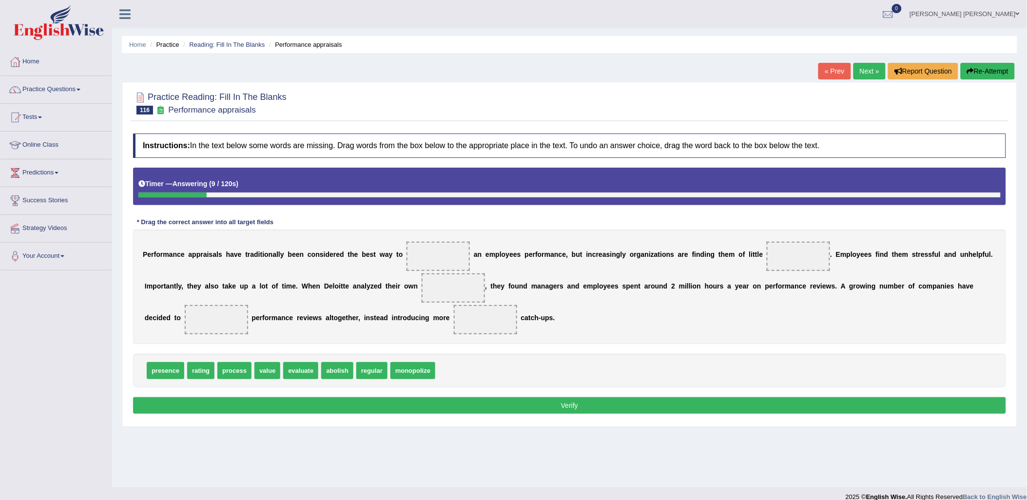
click at [296, 374] on span "evaluate" at bounding box center [300, 370] width 35 height 17
drag, startPoint x: 301, startPoint y: 368, endPoint x: 457, endPoint y: 247, distance: 197.0
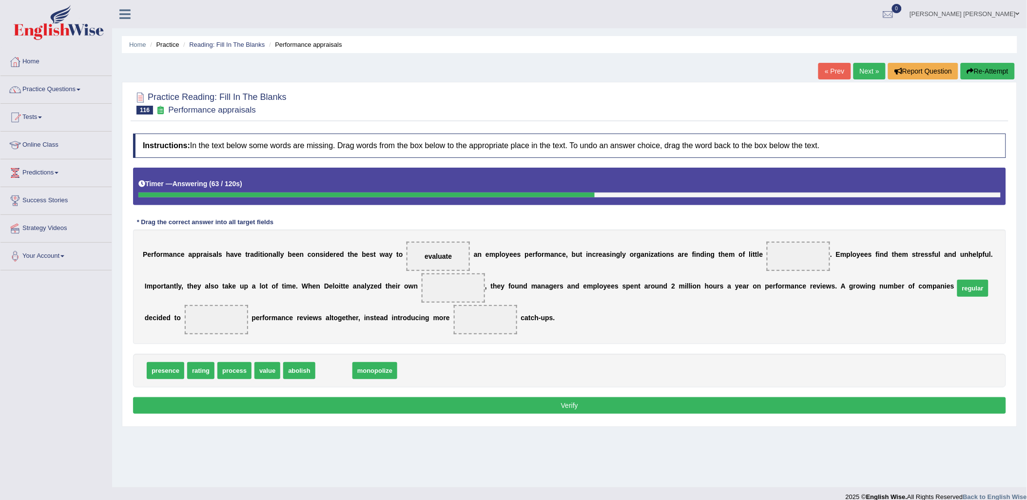
drag, startPoint x: 324, startPoint y: 373, endPoint x: 964, endPoint y: 289, distance: 646.1
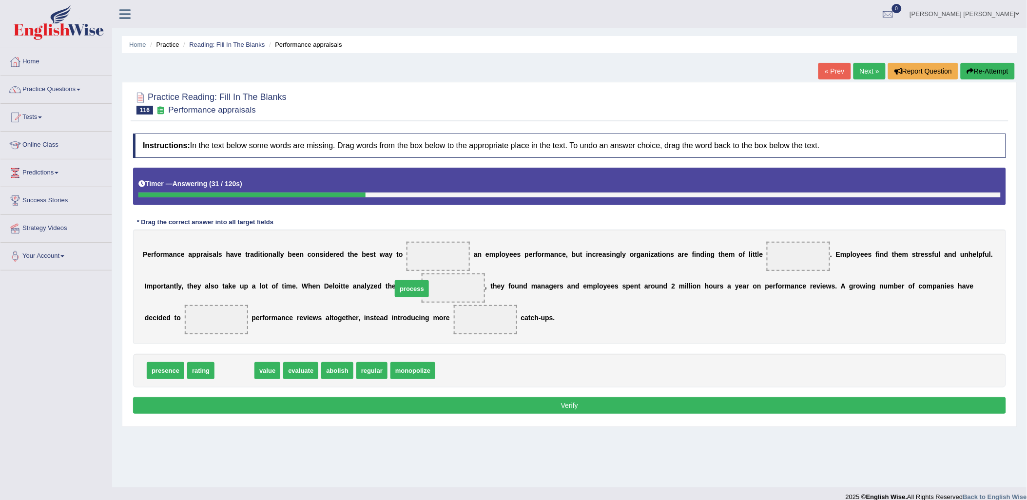
drag, startPoint x: 225, startPoint y: 374, endPoint x: 402, endPoint y: 292, distance: 195.5
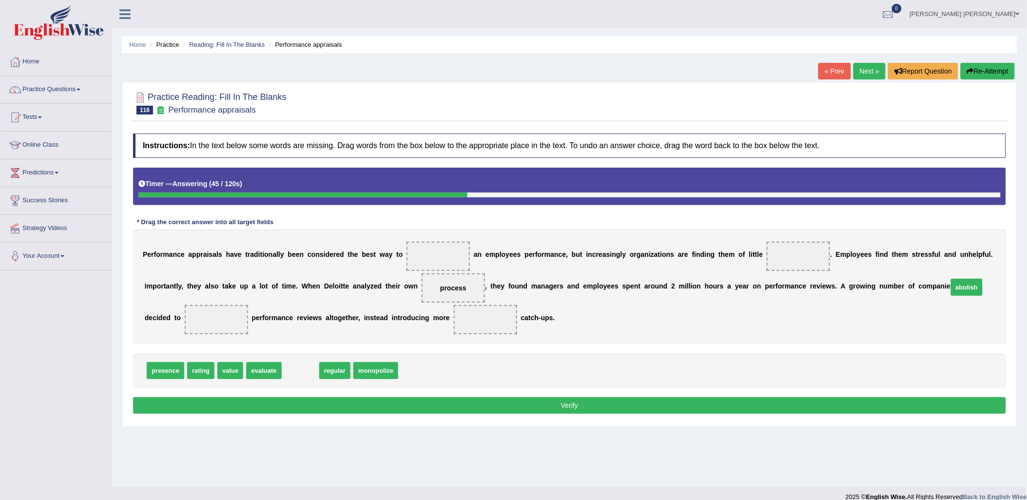
drag, startPoint x: 300, startPoint y: 371, endPoint x: 966, endPoint y: 288, distance: 671.3
drag, startPoint x: 294, startPoint y: 369, endPoint x: 386, endPoint y: 312, distance: 108.4
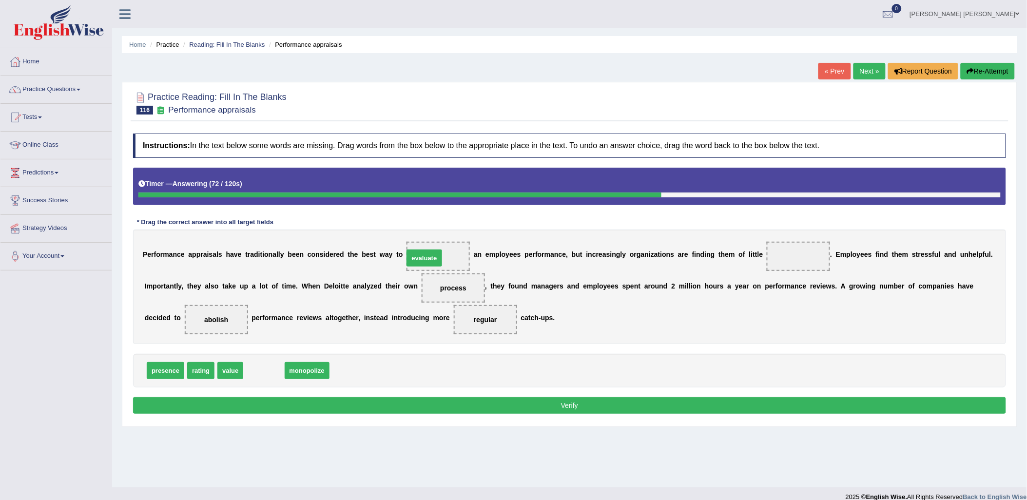
drag, startPoint x: 259, startPoint y: 370, endPoint x: 419, endPoint y: 257, distance: 196.0
drag, startPoint x: 228, startPoint y: 378, endPoint x: 767, endPoint y: 264, distance: 550.3
click at [685, 402] on button "Verify" at bounding box center [569, 405] width 873 height 17
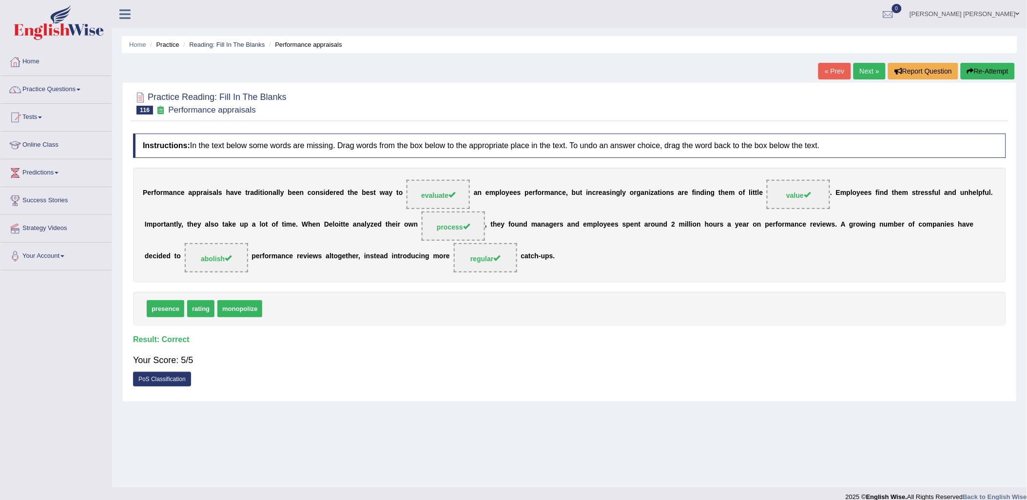
click at [862, 75] on link "Next »" at bounding box center [870, 71] width 32 height 17
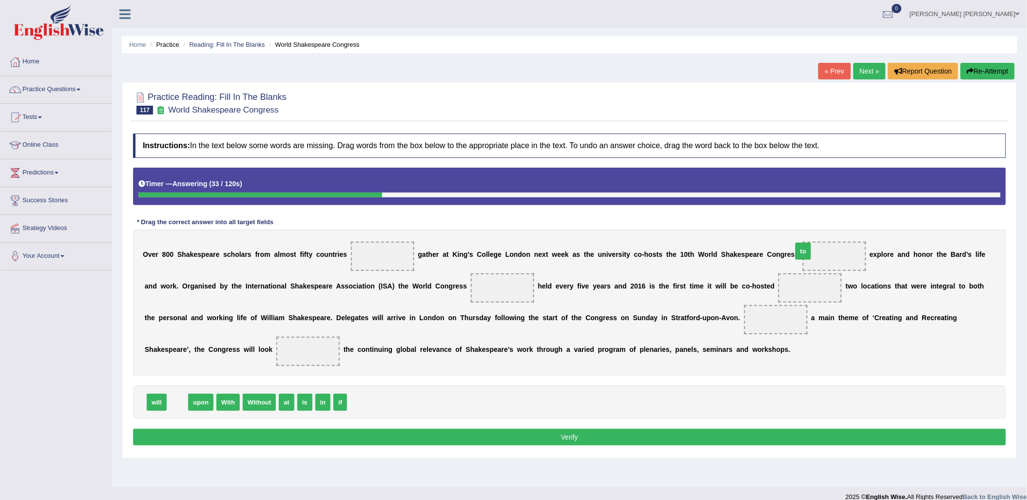
drag, startPoint x: 176, startPoint y: 401, endPoint x: 802, endPoint y: 250, distance: 644.1
drag, startPoint x: 284, startPoint y: 405, endPoint x: 475, endPoint y: 308, distance: 215.0
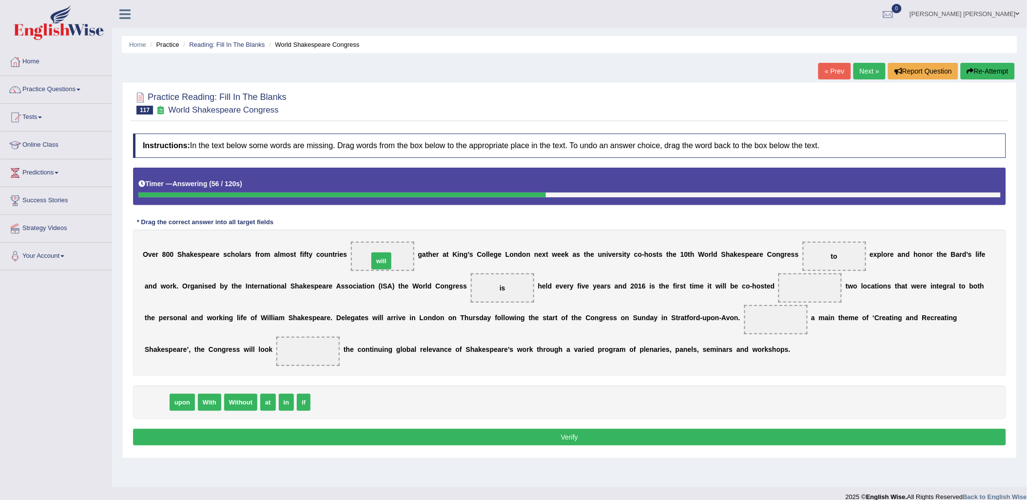
drag, startPoint x: 158, startPoint y: 406, endPoint x: 383, endPoint y: 264, distance: 265.6
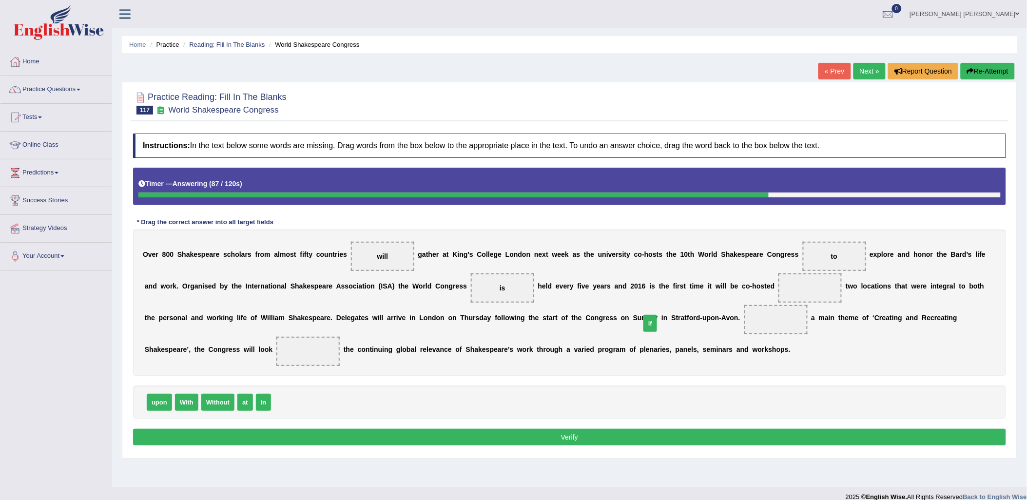
drag, startPoint x: 275, startPoint y: 403, endPoint x: 645, endPoint y: 324, distance: 378.0
drag, startPoint x: 218, startPoint y: 405, endPoint x: 179, endPoint y: 354, distance: 64.0
drag, startPoint x: 198, startPoint y: 407, endPoint x: 661, endPoint y: 309, distance: 472.9
click at [661, 309] on div "Instructions: In the text below some words are missing. Drag words from the box…" at bounding box center [570, 291] width 878 height 325
drag, startPoint x: 205, startPoint y: 401, endPoint x: 750, endPoint y: 286, distance: 556.8
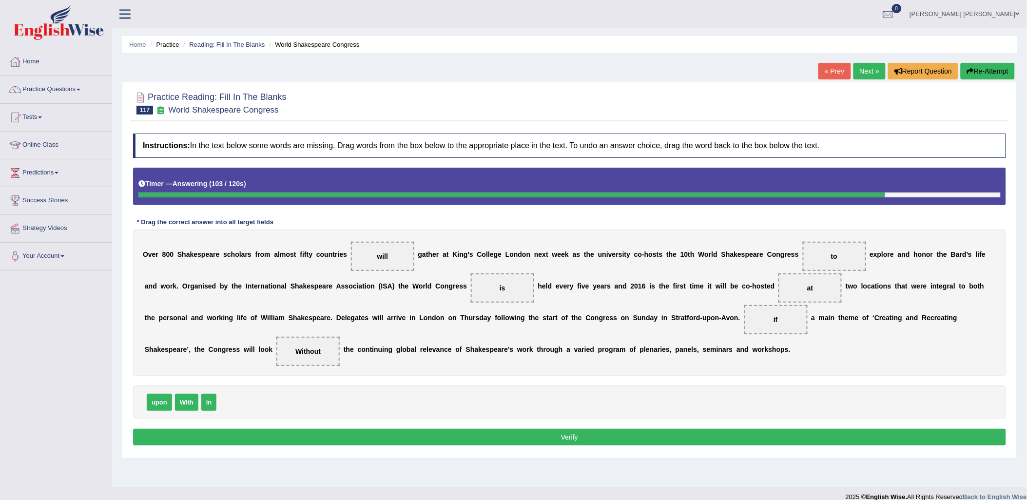
click at [718, 437] on button "Verify" at bounding box center [569, 437] width 873 height 17
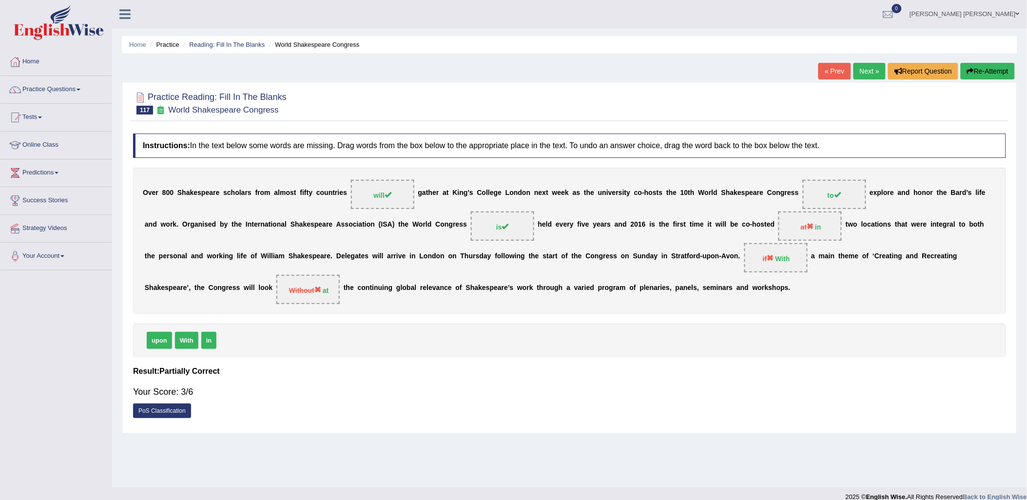
click at [873, 71] on link "Next »" at bounding box center [870, 71] width 32 height 17
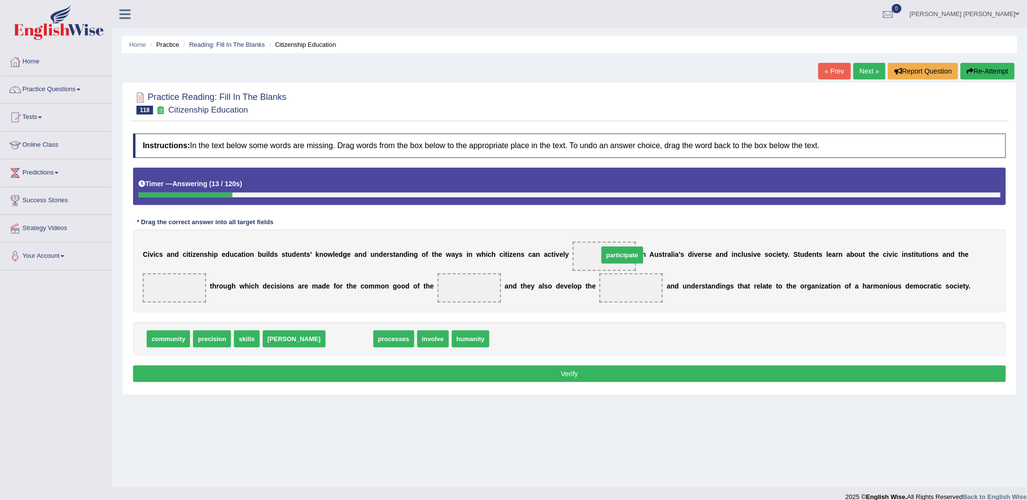
drag, startPoint x: 304, startPoint y: 341, endPoint x: 577, endPoint y: 257, distance: 285.6
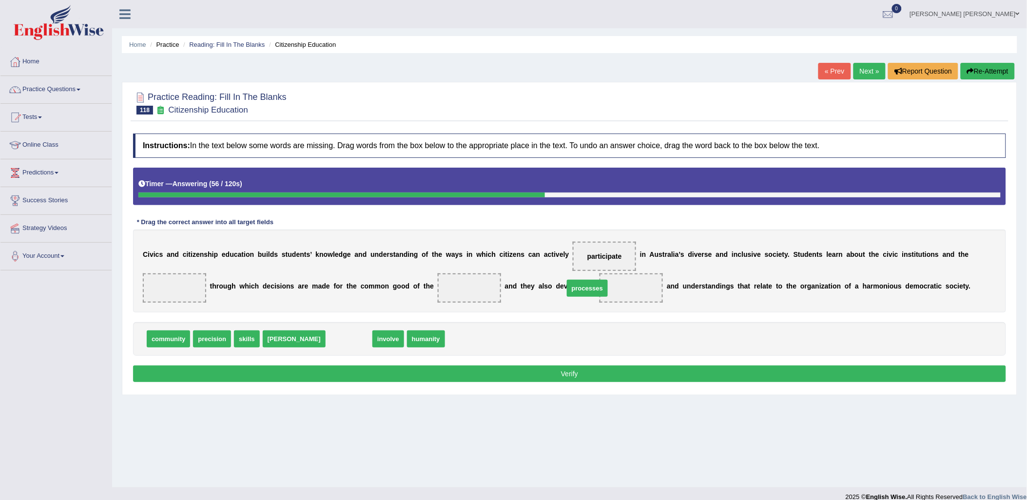
drag, startPoint x: 308, startPoint y: 343, endPoint x: 546, endPoint y: 293, distance: 243.8
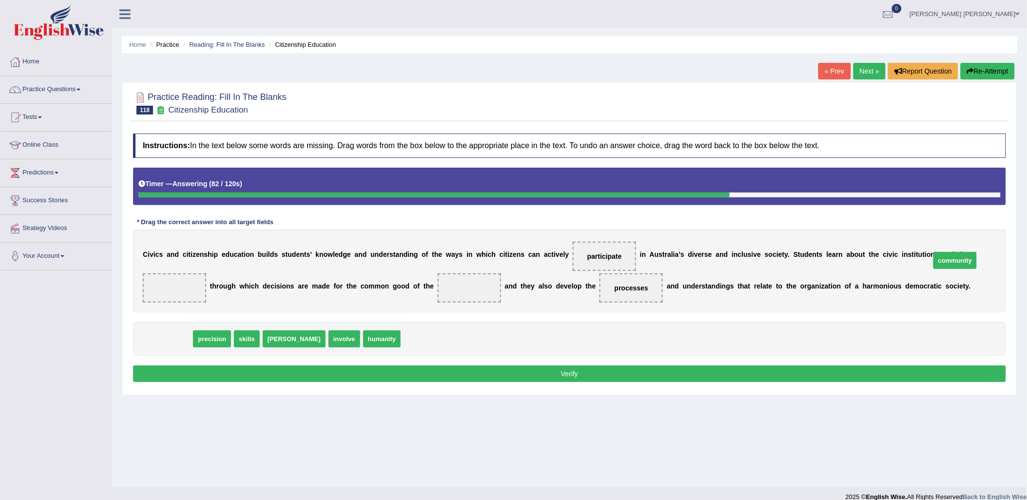
drag, startPoint x: 162, startPoint y: 342, endPoint x: 949, endPoint y: 263, distance: 790.9
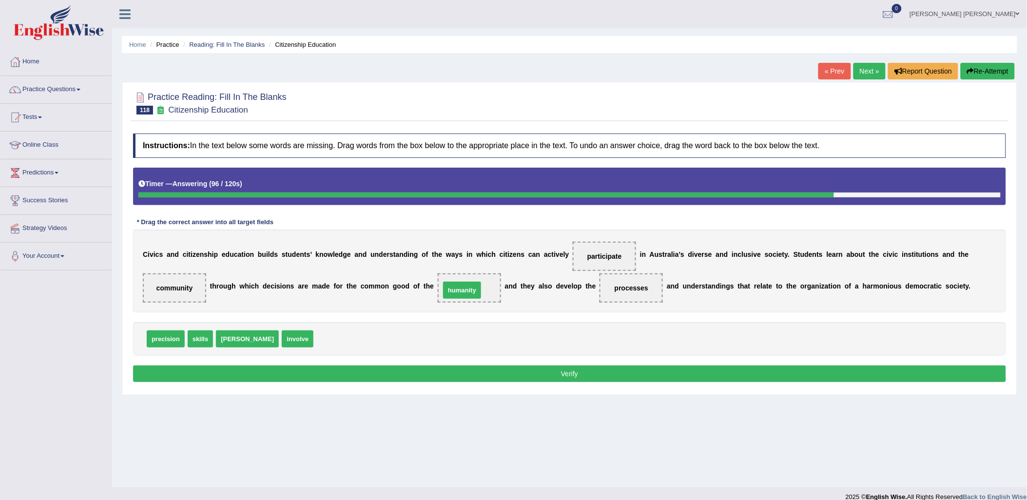
drag, startPoint x: 288, startPoint y: 341, endPoint x: 414, endPoint y: 293, distance: 135.8
click at [453, 379] on button "Verify" at bounding box center [569, 374] width 873 height 17
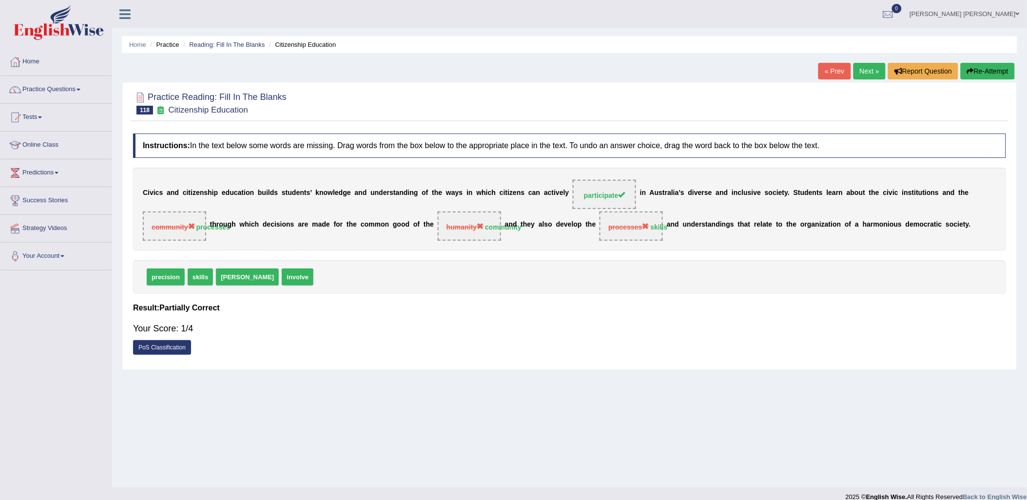
click at [1005, 67] on button "Re-Attempt" at bounding box center [988, 71] width 54 height 17
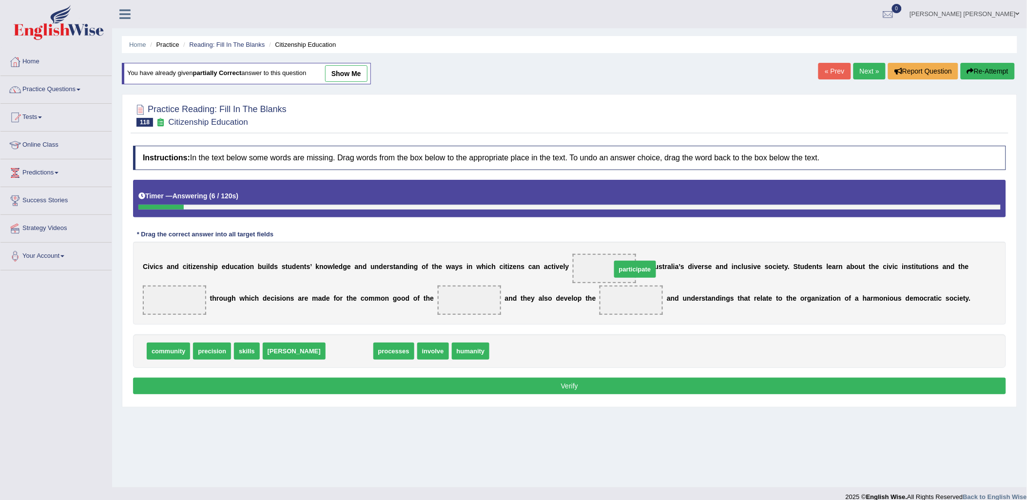
drag, startPoint x: 310, startPoint y: 349, endPoint x: 590, endPoint y: 264, distance: 292.9
drag, startPoint x: 309, startPoint y: 349, endPoint x: 943, endPoint y: 275, distance: 638.6
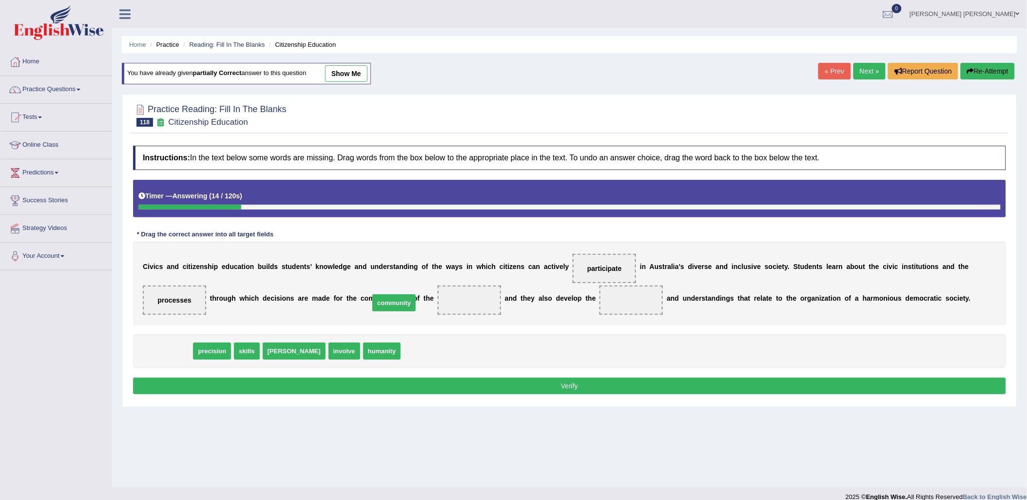
drag, startPoint x: 176, startPoint y: 350, endPoint x: 403, endPoint y: 300, distance: 232.6
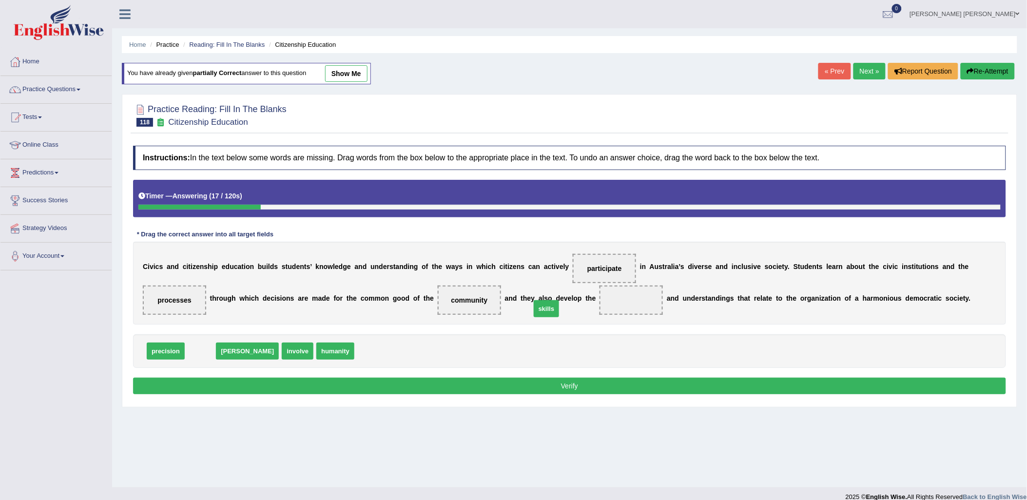
drag, startPoint x: 193, startPoint y: 350, endPoint x: 550, endPoint y: 300, distance: 360.0
click at [605, 388] on button "Verify" at bounding box center [569, 386] width 873 height 17
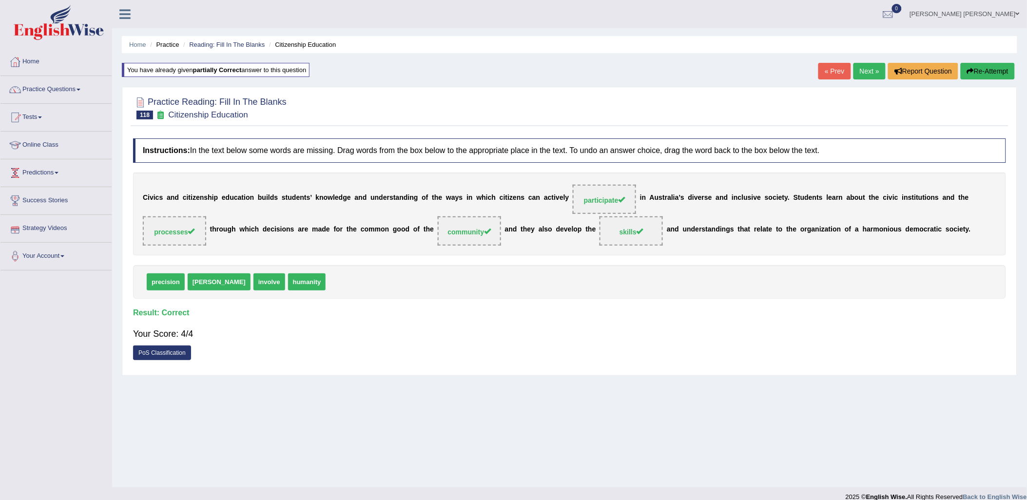
drag, startPoint x: 874, startPoint y: 68, endPoint x: 875, endPoint y: 74, distance: 5.9
click at [874, 68] on link "Next »" at bounding box center [870, 71] width 32 height 17
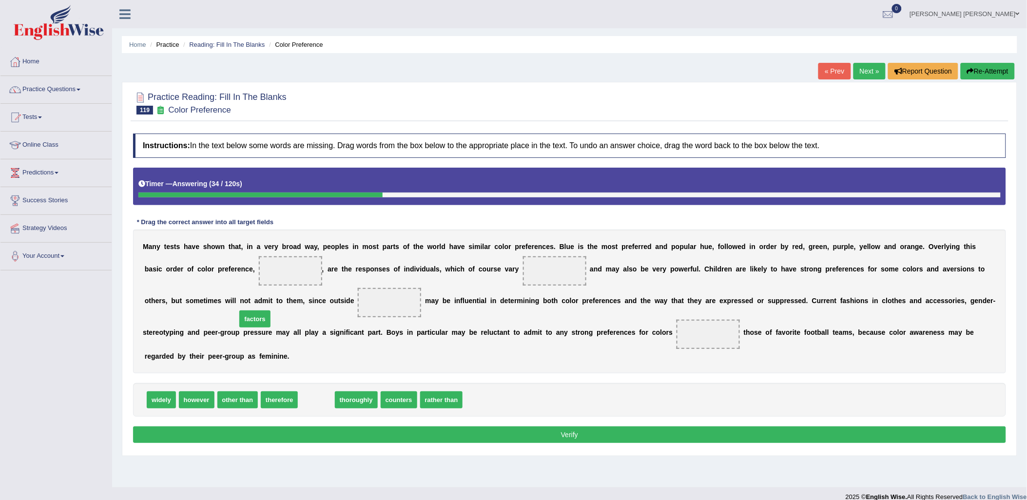
drag, startPoint x: 311, startPoint y: 391, endPoint x: 249, endPoint y: 310, distance: 101.6
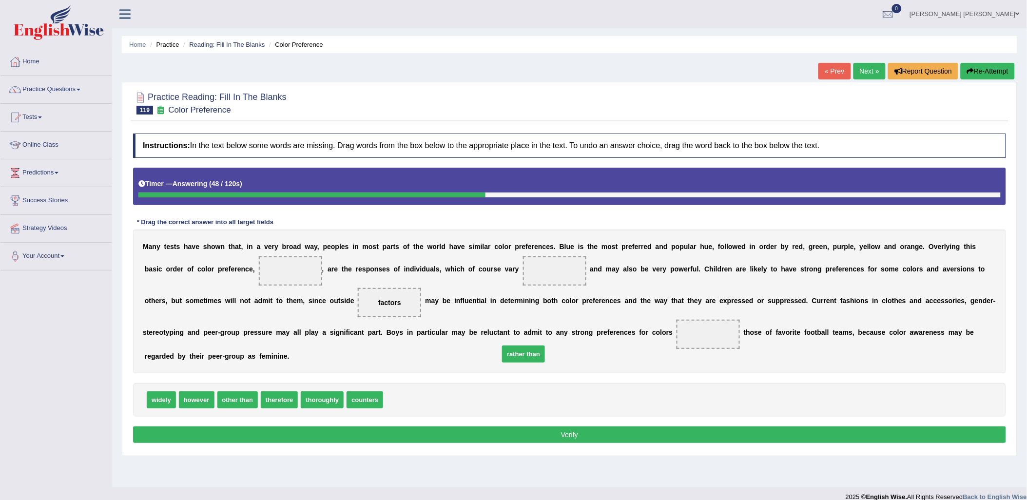
drag, startPoint x: 408, startPoint y: 387, endPoint x: 522, endPoint y: 340, distance: 123.5
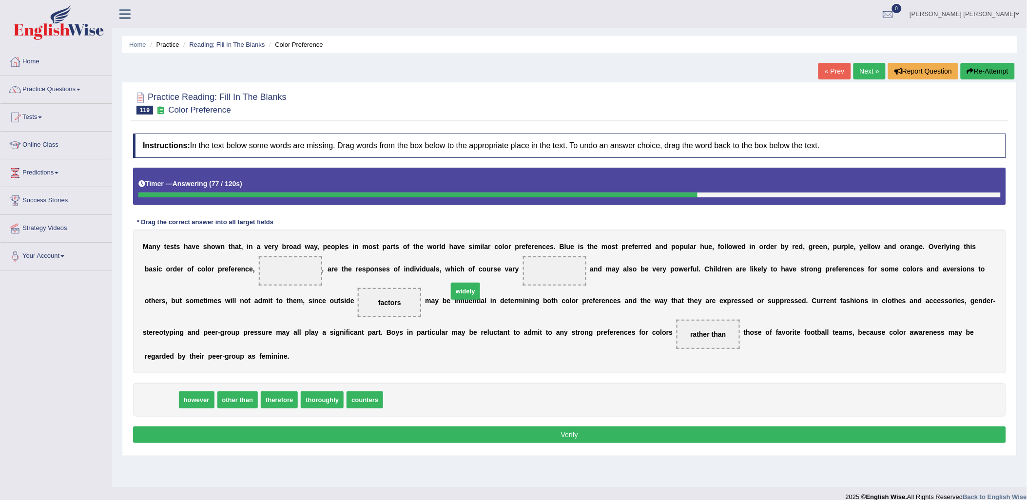
drag, startPoint x: 160, startPoint y: 385, endPoint x: 464, endPoint y: 276, distance: 323.1
drag, startPoint x: 279, startPoint y: 395, endPoint x: 447, endPoint y: 268, distance: 210.3
click at [447, 268] on div "Instructions: In the text below some words are missing. Drag words from the box…" at bounding box center [570, 290] width 878 height 322
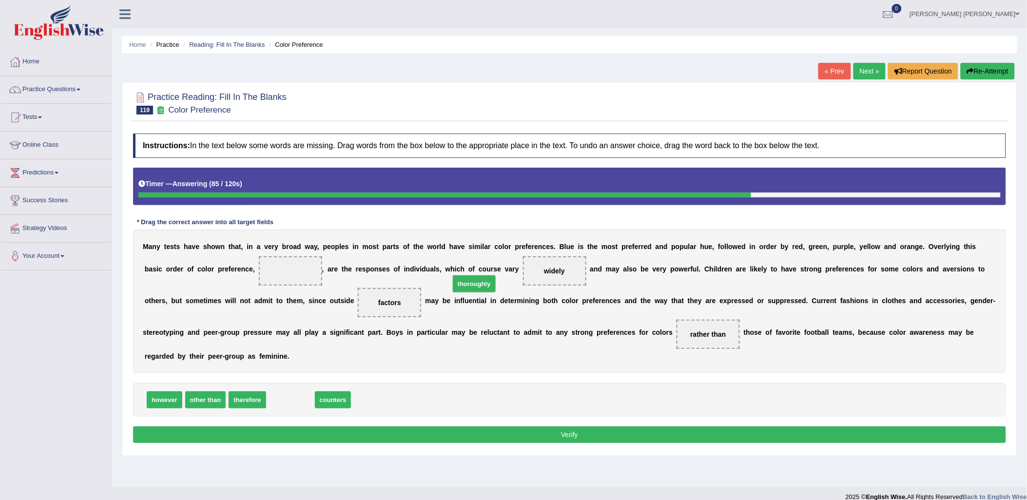
drag, startPoint x: 293, startPoint y: 383, endPoint x: 475, endPoint y: 259, distance: 219.8
click at [287, 392] on span "counters" at bounding box center [287, 400] width 37 height 17
drag, startPoint x: 287, startPoint y: 387, endPoint x: 210, endPoint y: 278, distance: 133.0
click at [442, 427] on button "Verify" at bounding box center [569, 435] width 873 height 17
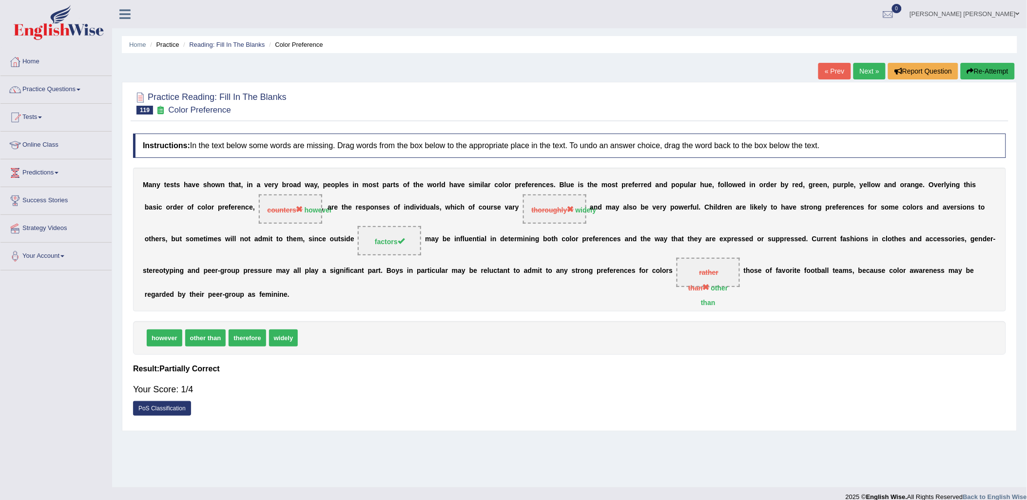
drag, startPoint x: 983, startPoint y: 66, endPoint x: 987, endPoint y: 72, distance: 7.0
click at [983, 67] on button "Re-Attempt" at bounding box center [988, 71] width 54 height 17
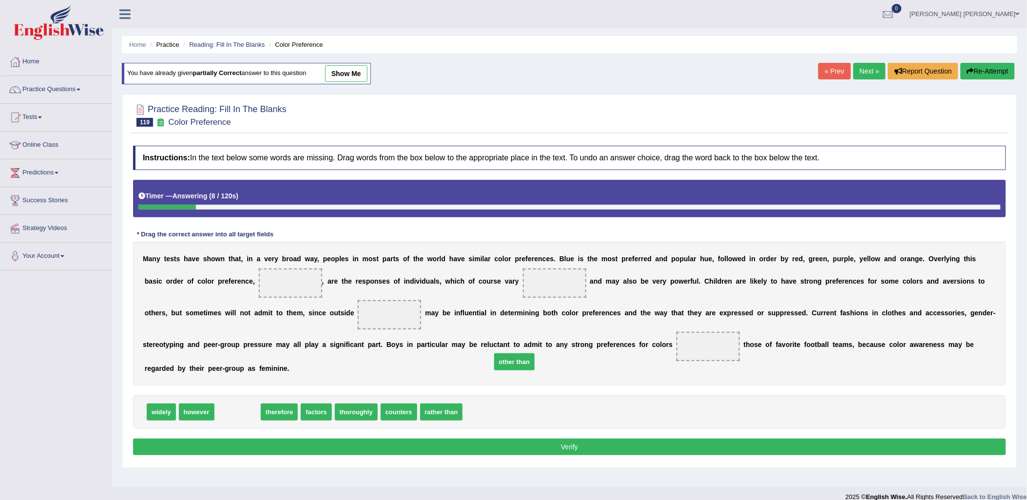
drag, startPoint x: 238, startPoint y: 397, endPoint x: 515, endPoint y: 347, distance: 282.0
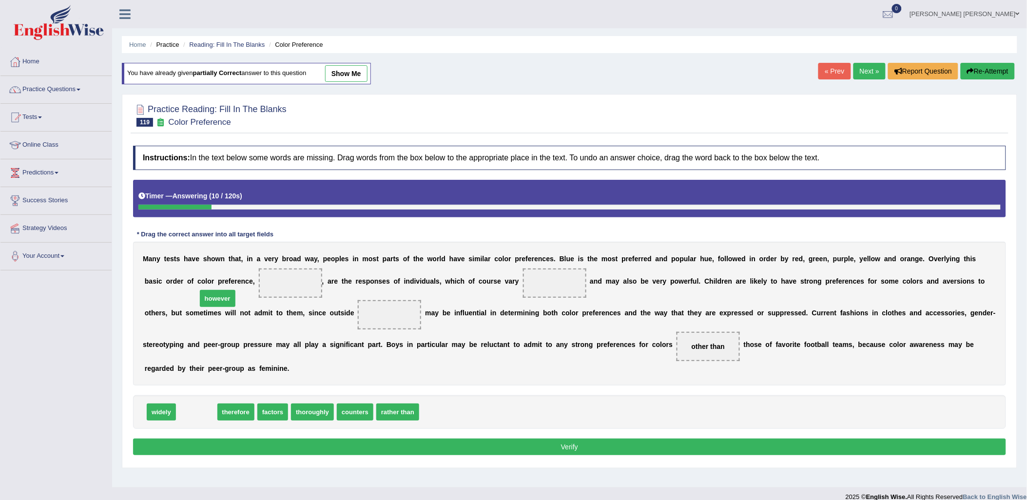
drag, startPoint x: 202, startPoint y: 400, endPoint x: 223, endPoint y: 286, distance: 115.5
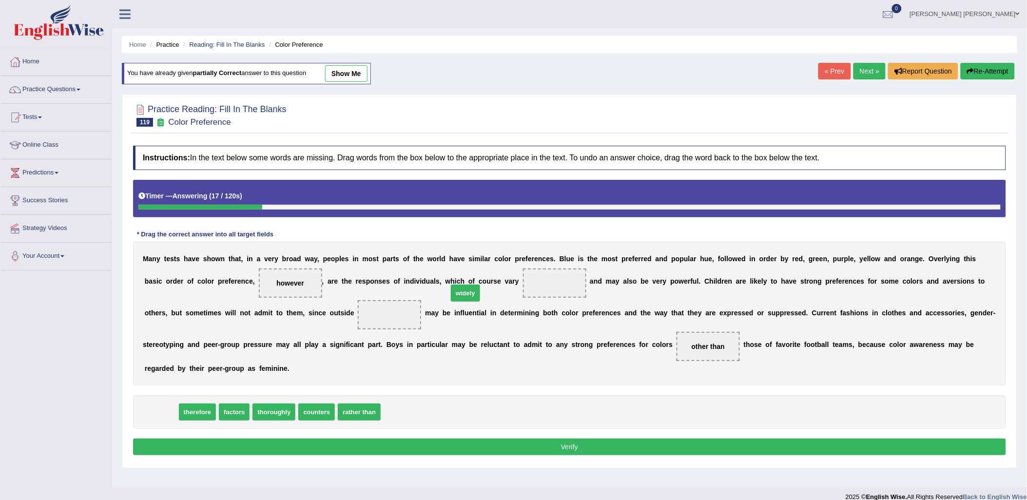
drag, startPoint x: 154, startPoint y: 402, endPoint x: 460, endPoint y: 283, distance: 327.9
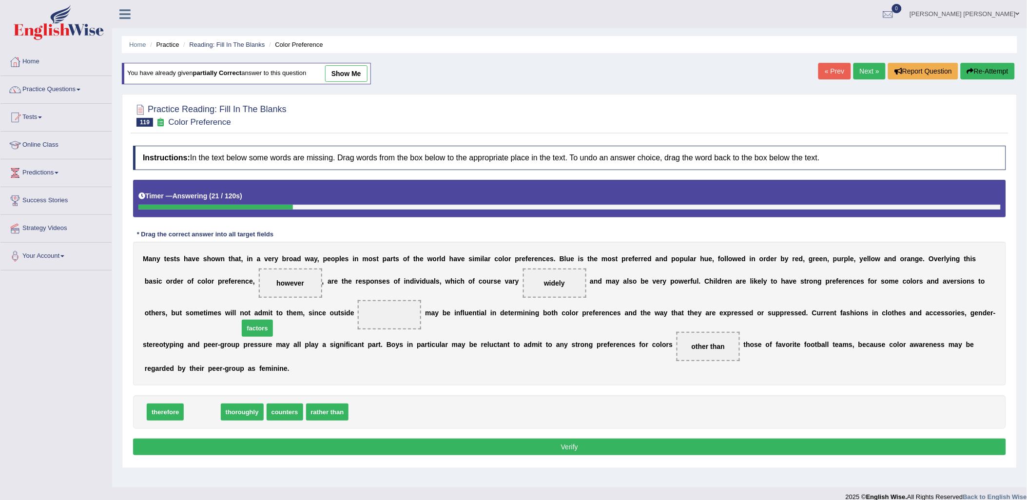
drag, startPoint x: 197, startPoint y: 400, endPoint x: 252, endPoint y: 316, distance: 100.3
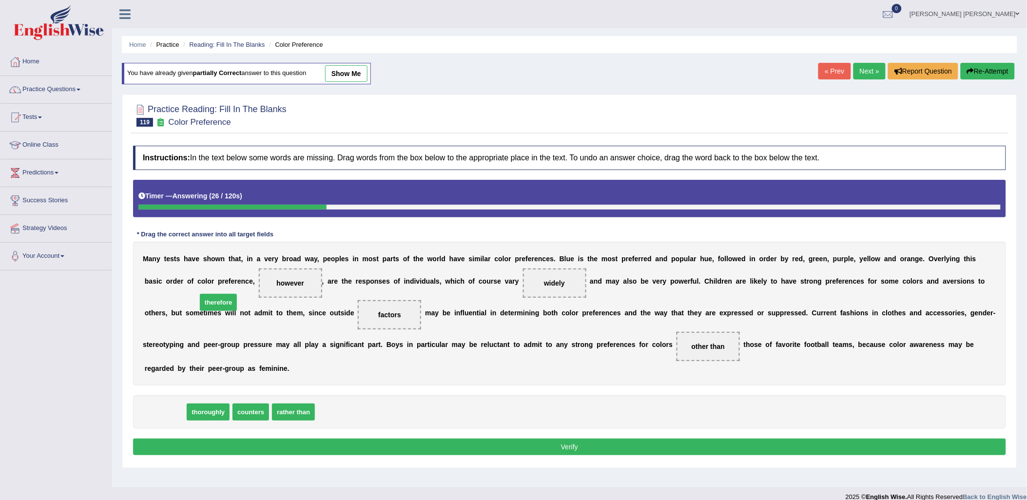
drag, startPoint x: 170, startPoint y: 401, endPoint x: 226, endPoint y: 283, distance: 130.6
click at [500, 444] on div "Instructions: In the text below some words are missing. Drag words from the box…" at bounding box center [570, 302] width 878 height 322
click at [502, 439] on button "Verify" at bounding box center [569, 447] width 873 height 17
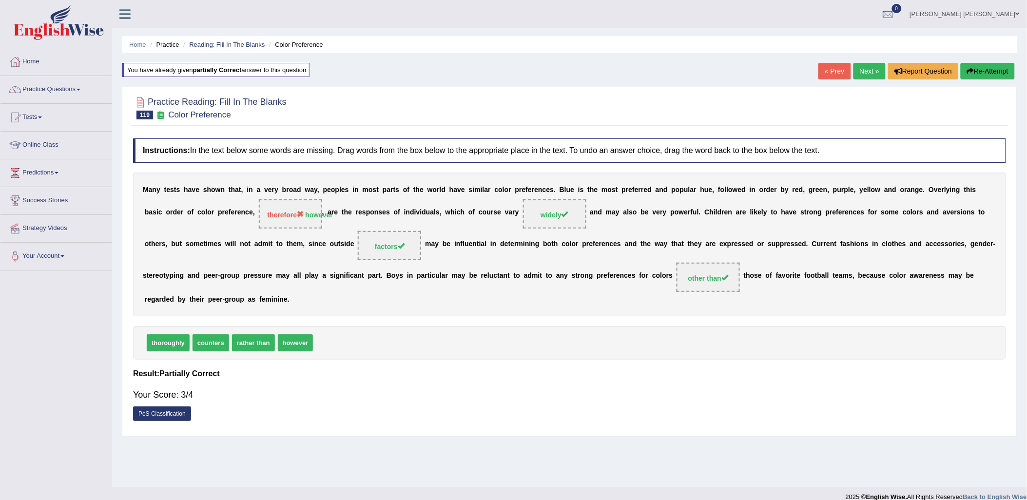
click at [867, 75] on link "Next »" at bounding box center [870, 71] width 32 height 17
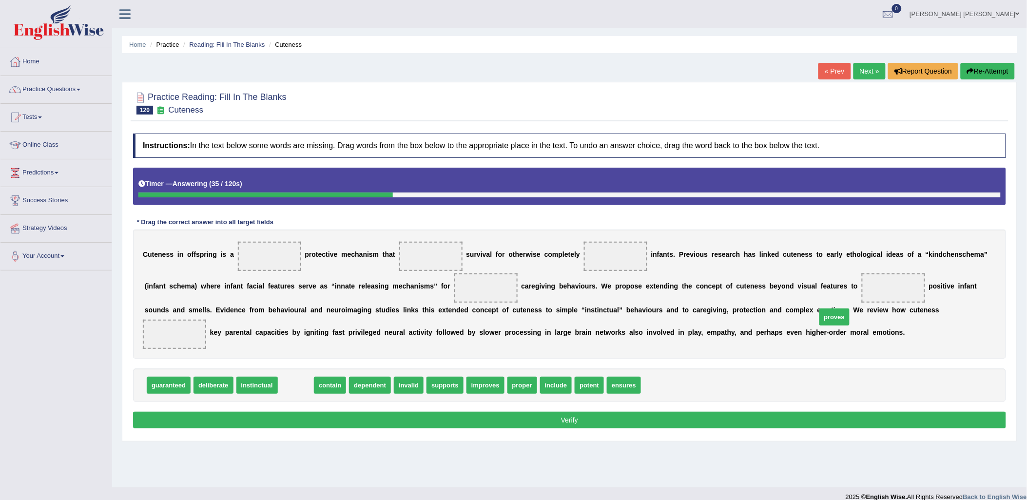
drag, startPoint x: 294, startPoint y: 389, endPoint x: 836, endPoint y: 317, distance: 546.9
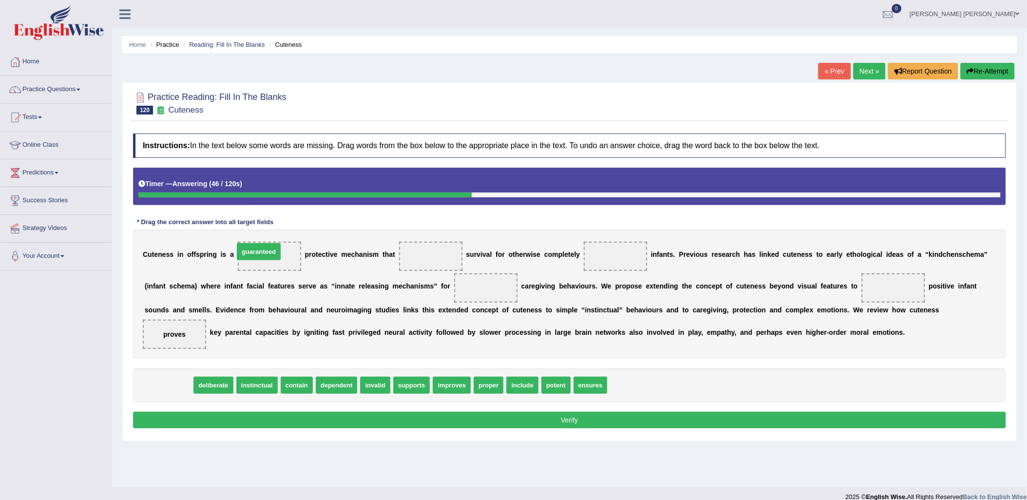
drag, startPoint x: 167, startPoint y: 382, endPoint x: 262, endPoint y: 244, distance: 168.0
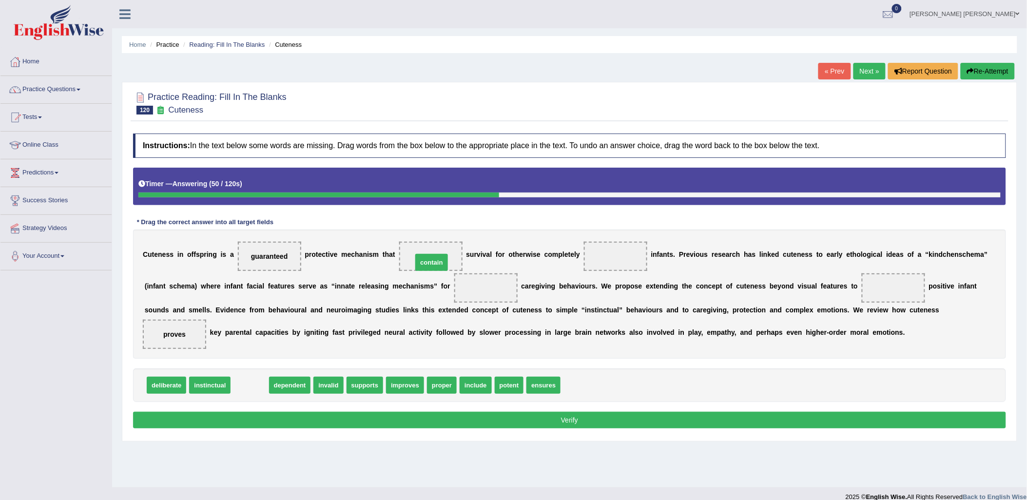
drag, startPoint x: 256, startPoint y: 390, endPoint x: 437, endPoint y: 267, distance: 219.5
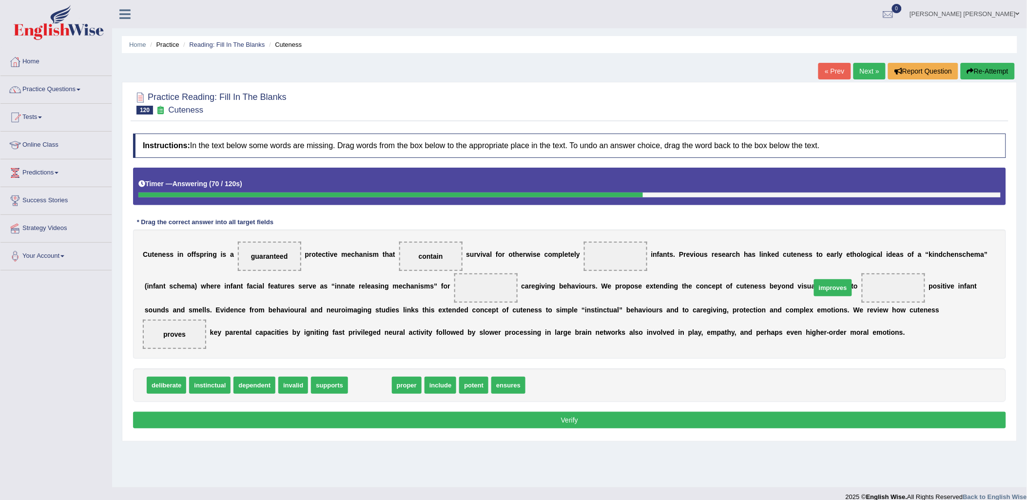
drag, startPoint x: 361, startPoint y: 387, endPoint x: 824, endPoint y: 290, distance: 473.4
click at [256, 386] on span "dependent" at bounding box center [255, 385] width 42 height 17
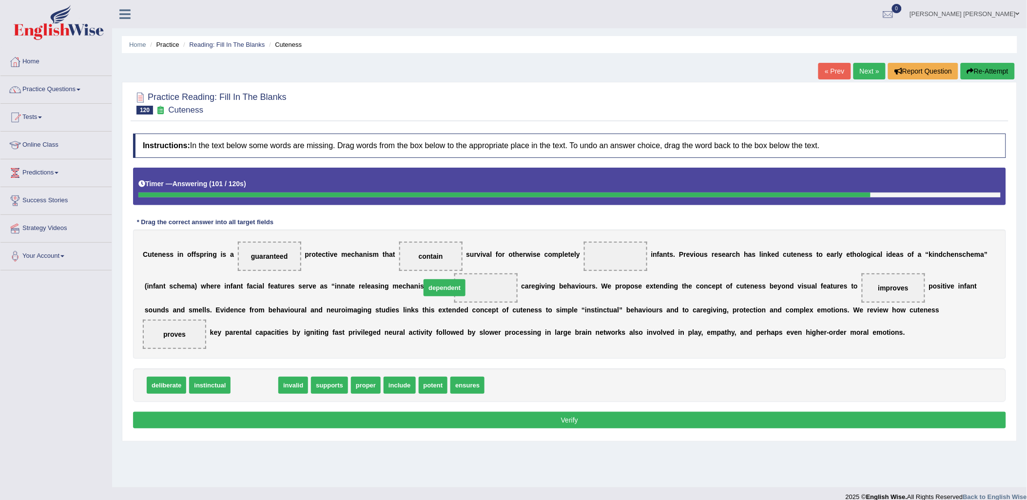
drag, startPoint x: 262, startPoint y: 388, endPoint x: 454, endPoint y: 290, distance: 215.9
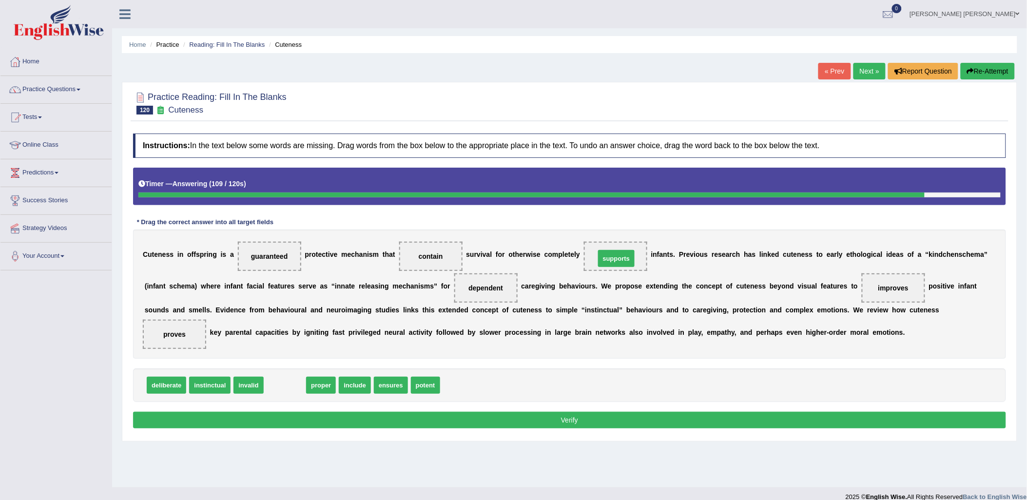
drag, startPoint x: 293, startPoint y: 387, endPoint x: 614, endPoint y: 257, distance: 346.7
click at [639, 422] on button "Verify" at bounding box center [569, 420] width 873 height 17
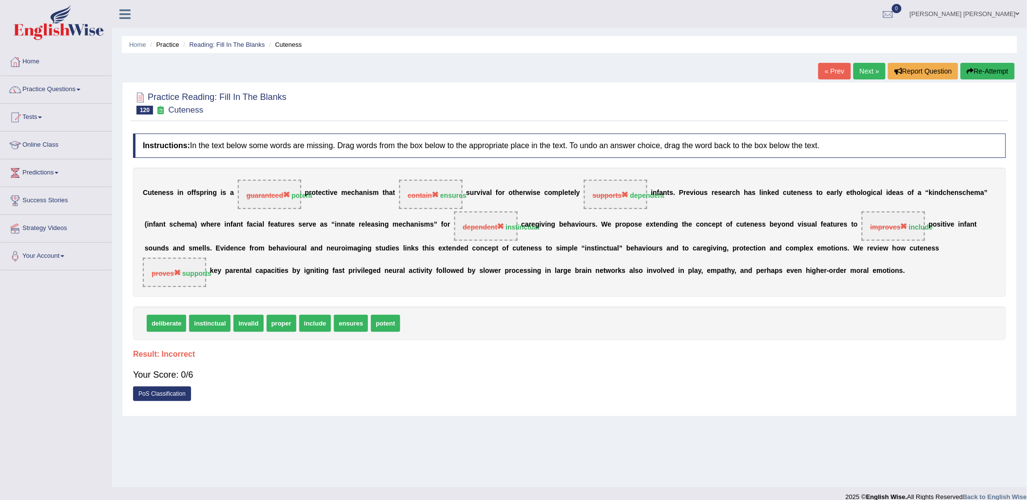
click at [972, 76] on button "Re-Attempt" at bounding box center [988, 71] width 54 height 17
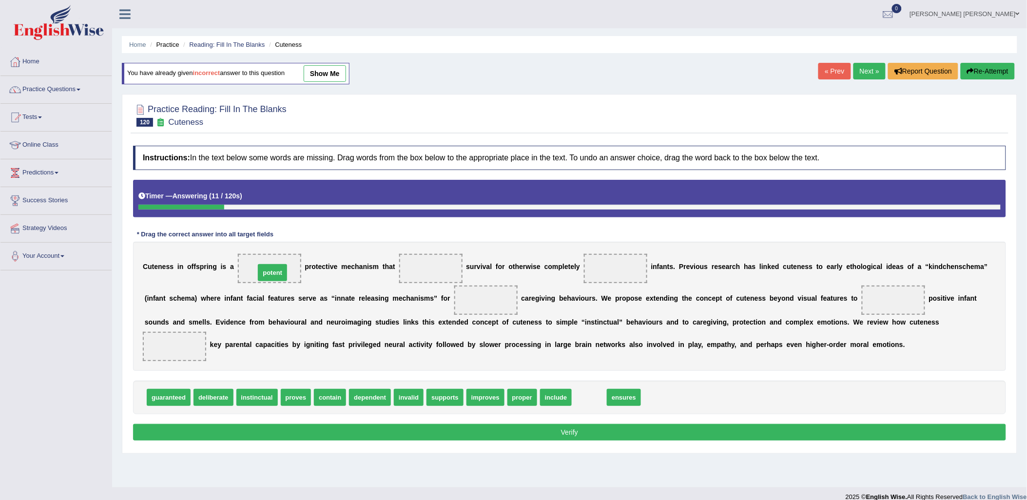
drag, startPoint x: 572, startPoint y: 398, endPoint x: 255, endPoint y: 274, distance: 340.6
click at [333, 73] on link "show me" at bounding box center [325, 73] width 42 height 17
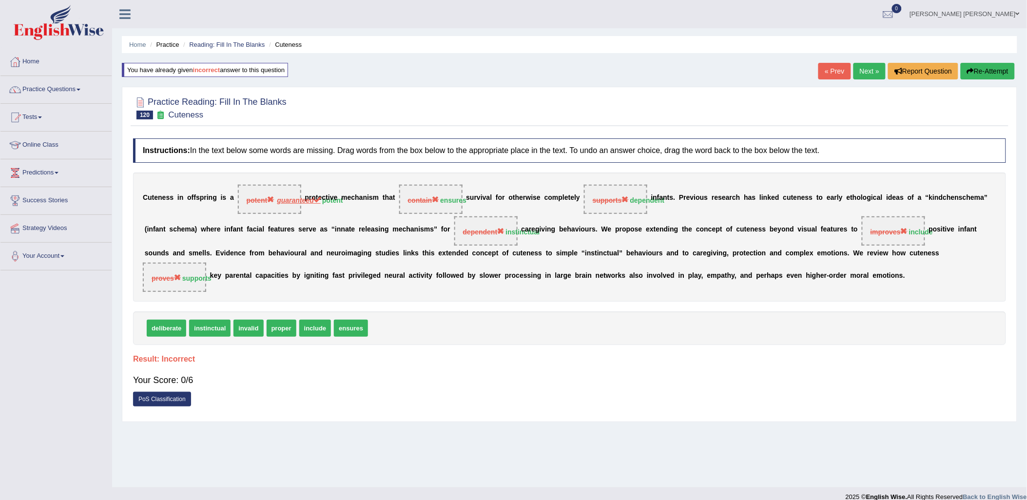
click at [986, 71] on button "Re-Attempt" at bounding box center [988, 71] width 54 height 17
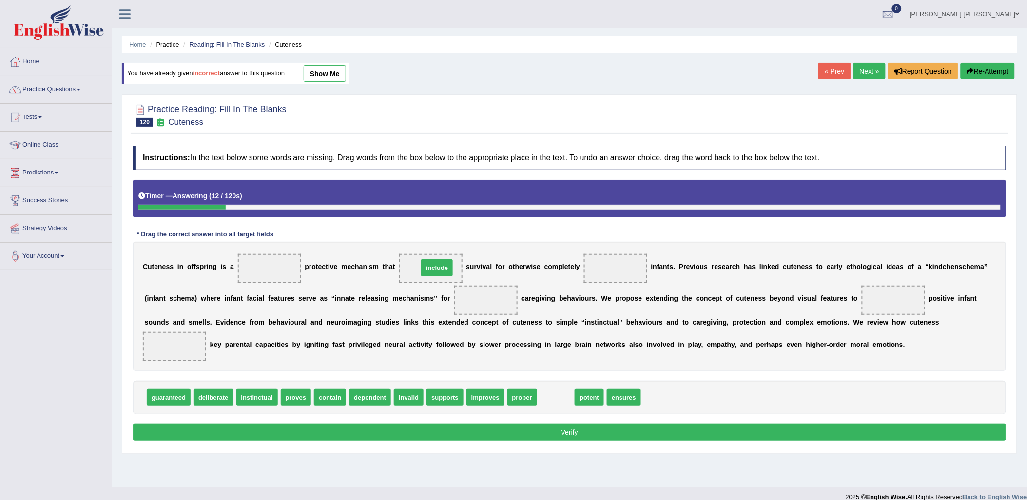
drag, startPoint x: 539, startPoint y: 397, endPoint x: 422, endPoint y: 265, distance: 176.5
drag, startPoint x: 540, startPoint y: 401, endPoint x: 262, endPoint y: 275, distance: 305.5
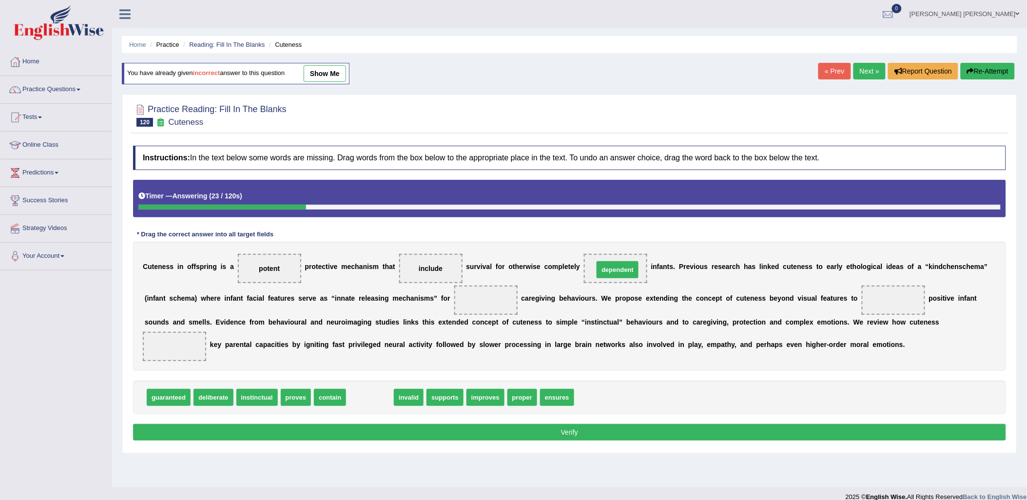
drag, startPoint x: 367, startPoint y: 397, endPoint x: 614, endPoint y: 269, distance: 278.7
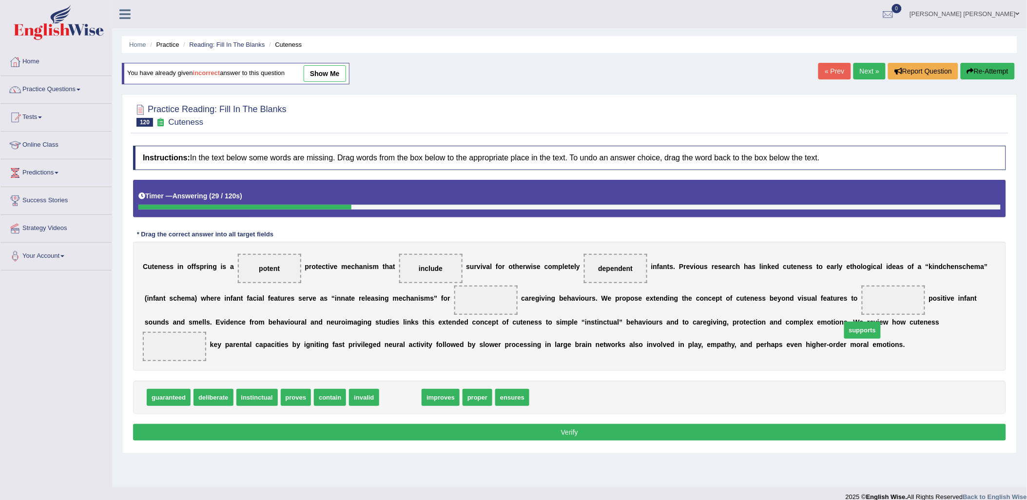
drag, startPoint x: 382, startPoint y: 396, endPoint x: 845, endPoint y: 329, distance: 467.1
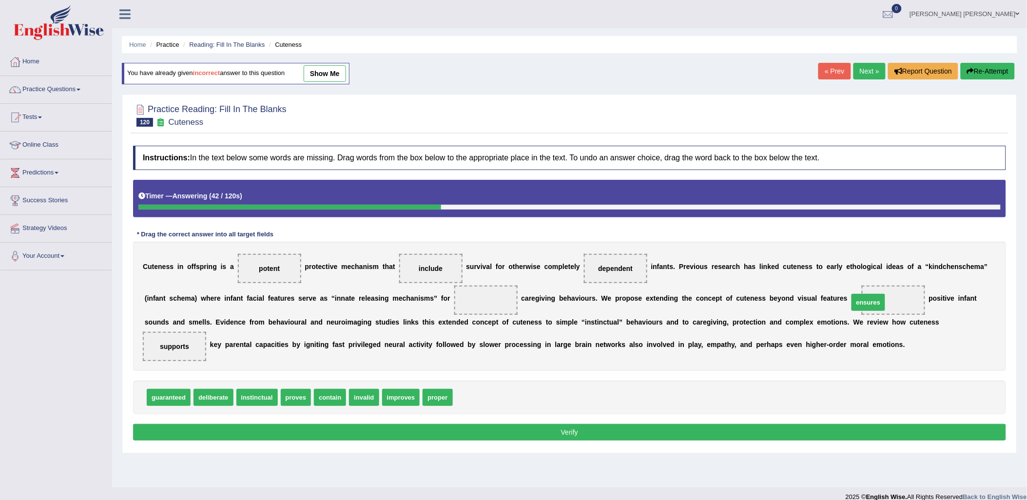
drag, startPoint x: 470, startPoint y: 397, endPoint x: 866, endPoint y: 299, distance: 408.8
click at [324, 72] on link "show me" at bounding box center [325, 73] width 42 height 17
